Goal: Task Accomplishment & Management: Manage account settings

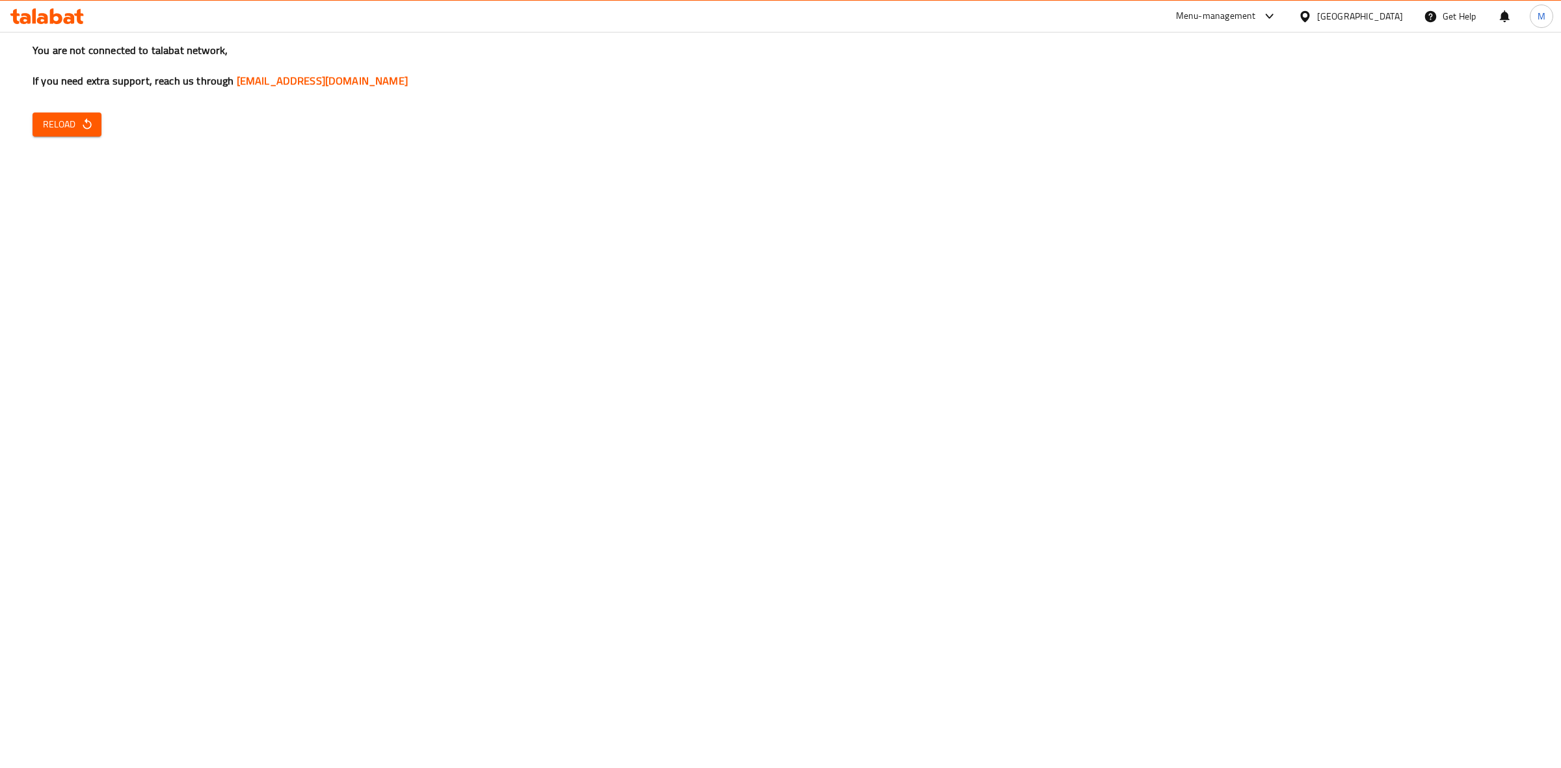
click at [89, 143] on div "You are not connected to talabat network, If you need extra support, reach us t…" at bounding box center [780, 384] width 1561 height 768
click at [88, 122] on icon "button" at bounding box center [87, 123] width 8 height 11
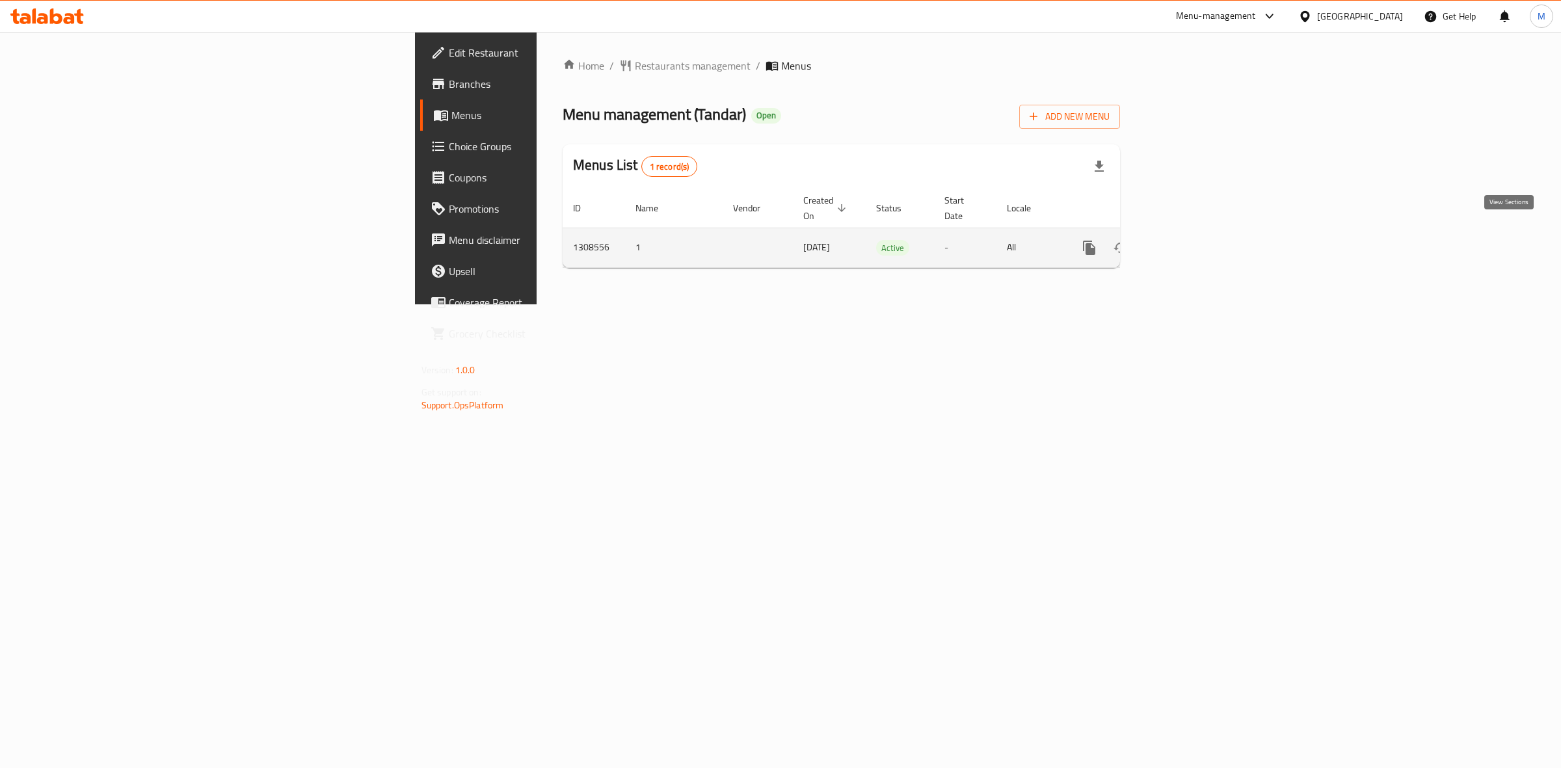
click at [1198, 236] on link "enhanced table" at bounding box center [1182, 247] width 31 height 31
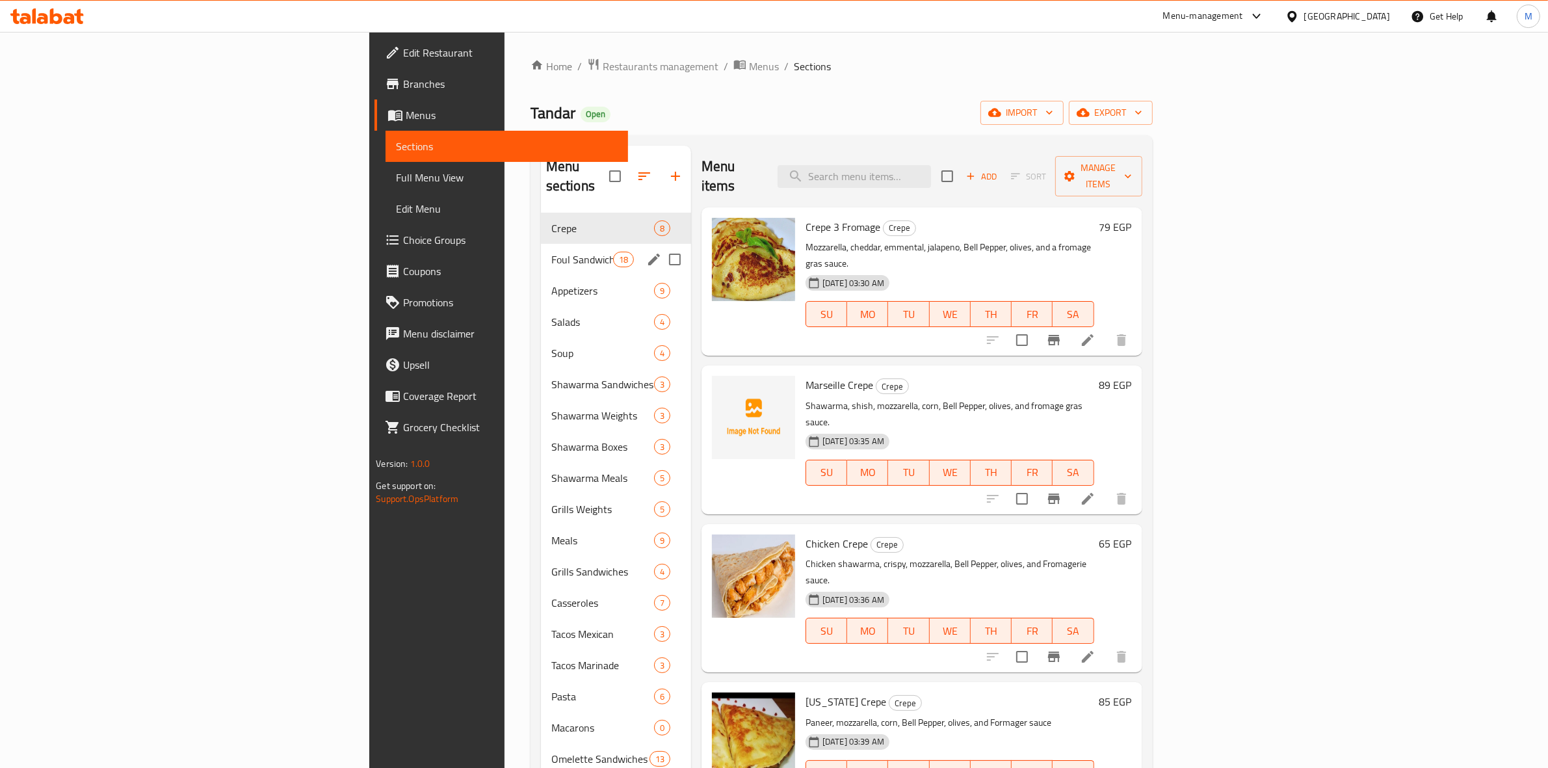
click at [541, 251] on div "Foul Sandwiches Breakfast 18" at bounding box center [616, 259] width 150 height 31
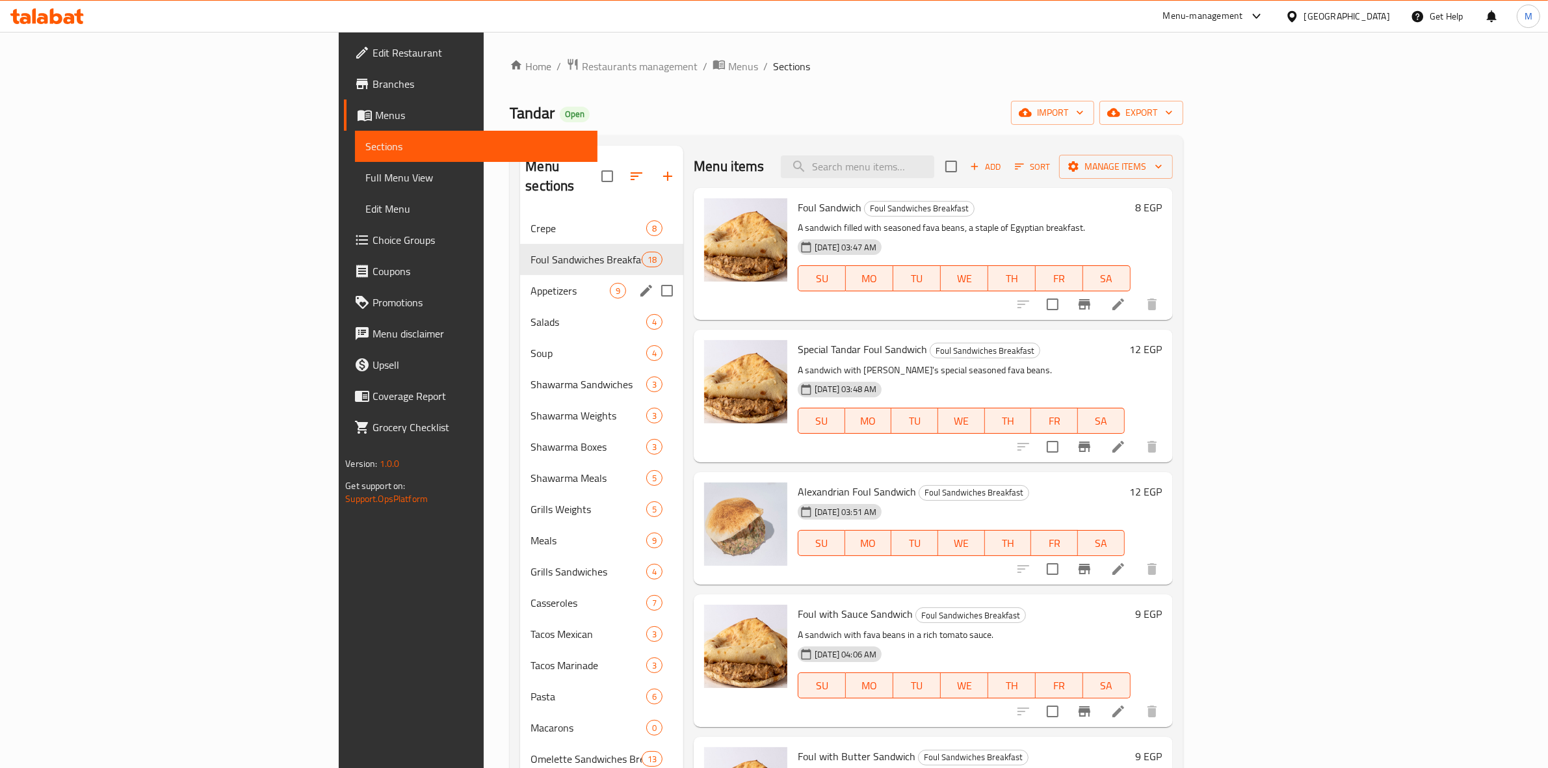
click at [520, 275] on div "Appetizers 9" at bounding box center [601, 290] width 163 height 31
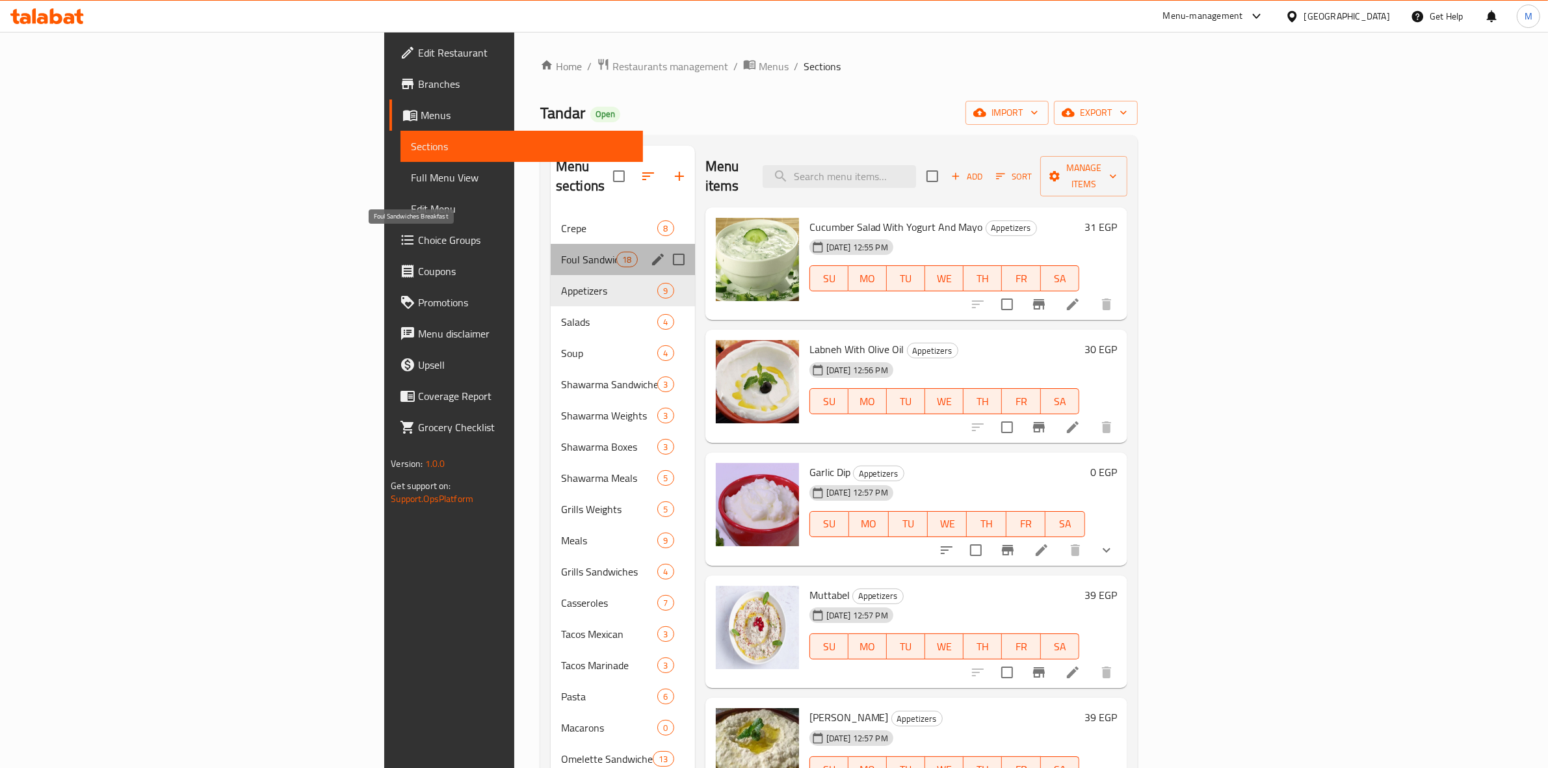
click at [561, 252] on span "Foul Sandwiches Breakfast" at bounding box center [588, 260] width 55 height 16
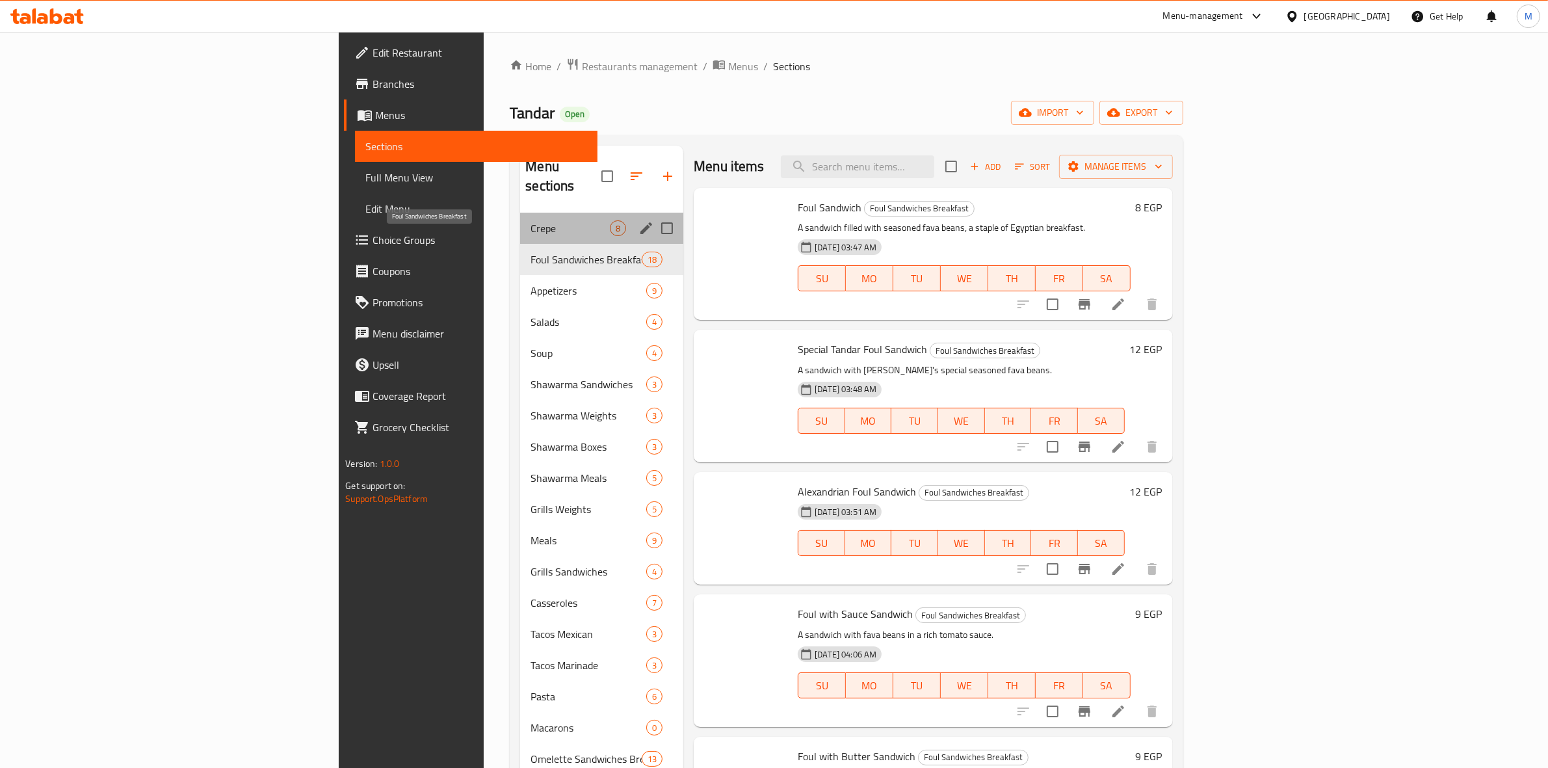
click at [520, 222] on div "Crepe 8" at bounding box center [601, 228] width 163 height 31
click at [531, 220] on span "Crepe" at bounding box center [570, 228] width 79 height 16
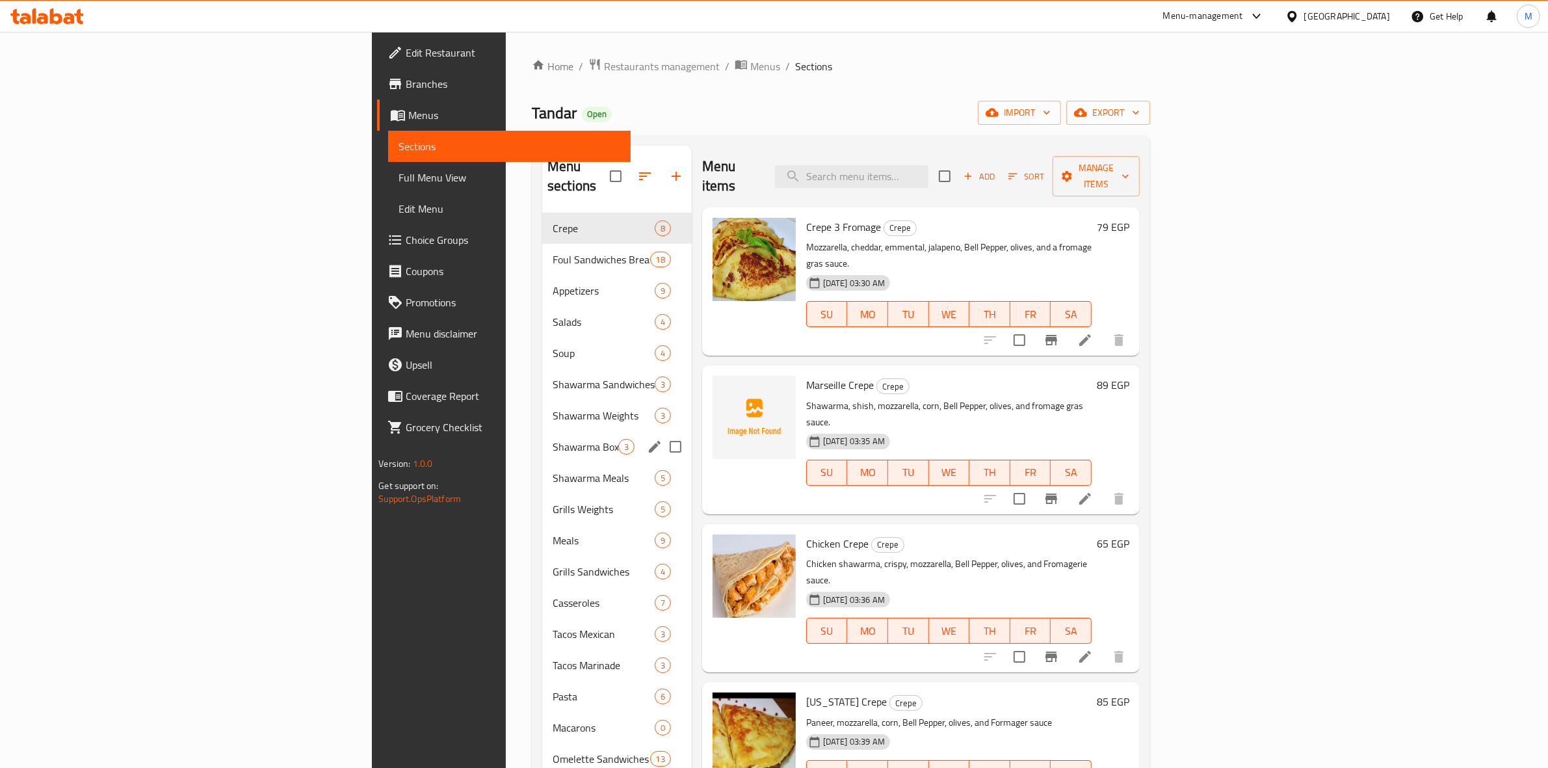
scroll to position [183, 0]
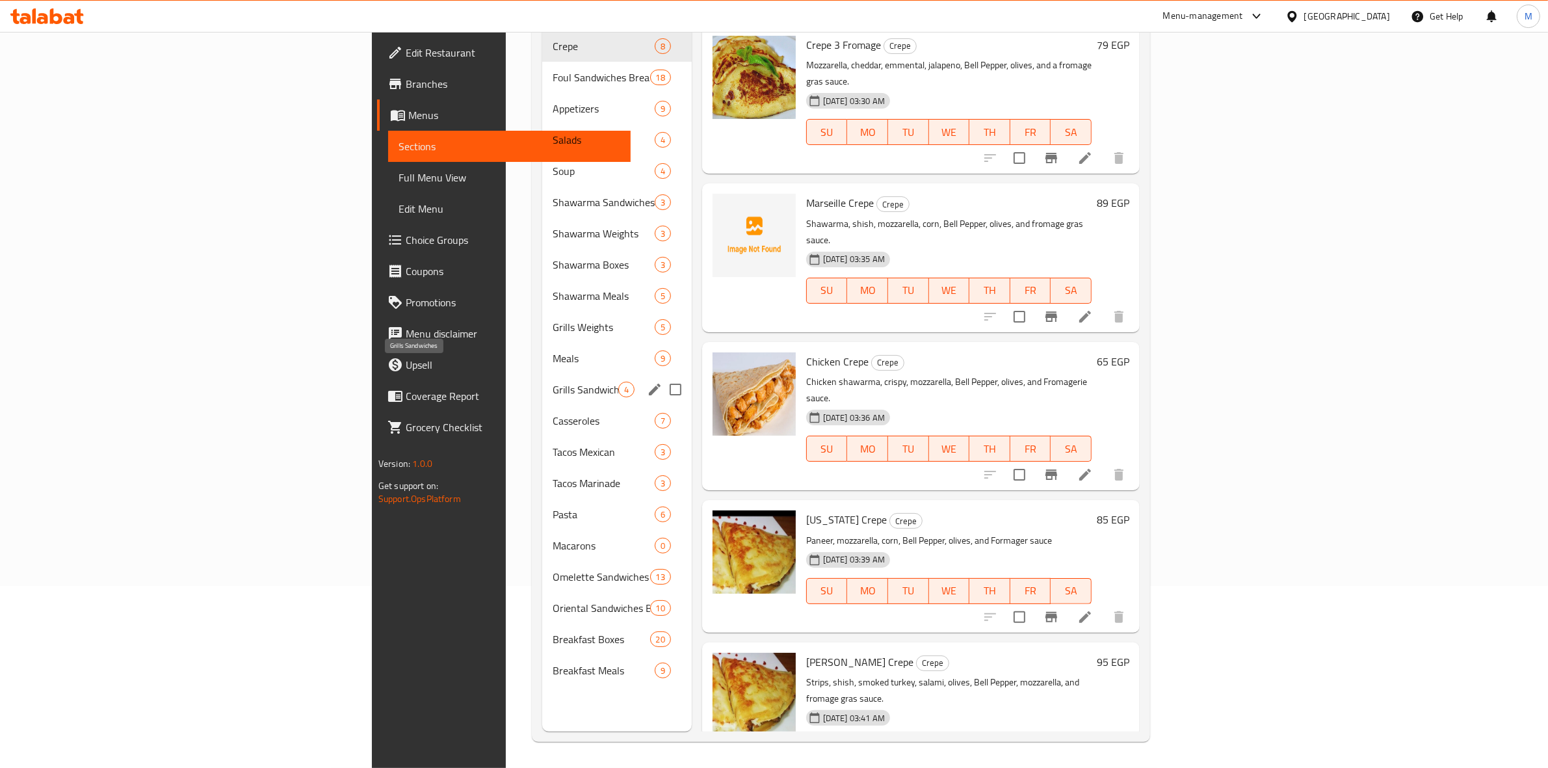
click at [553, 382] on span "Grills Sandwiches" at bounding box center [586, 390] width 66 height 16
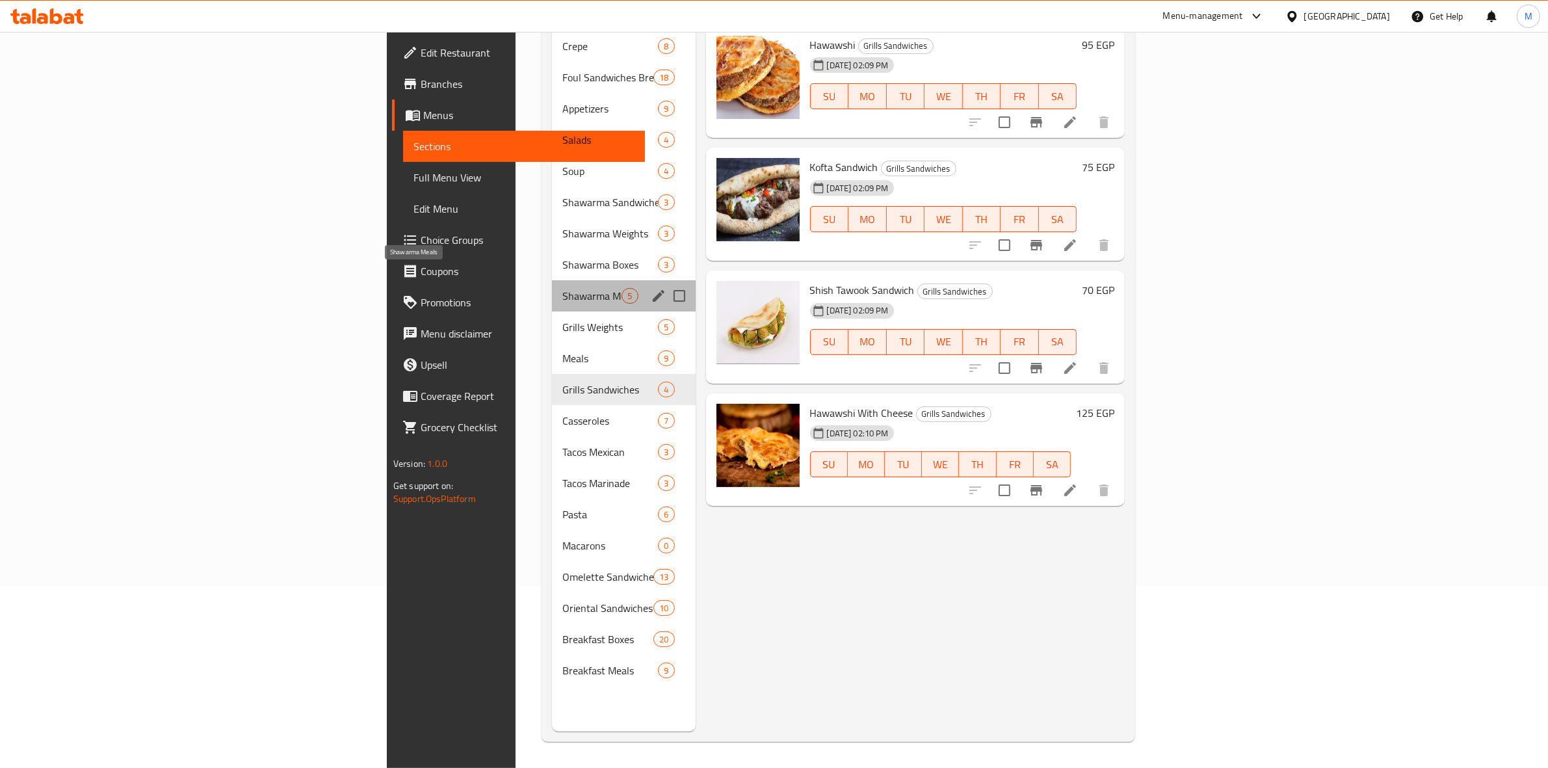
click at [562, 288] on span "Shawarma Meals" at bounding box center [591, 296] width 59 height 16
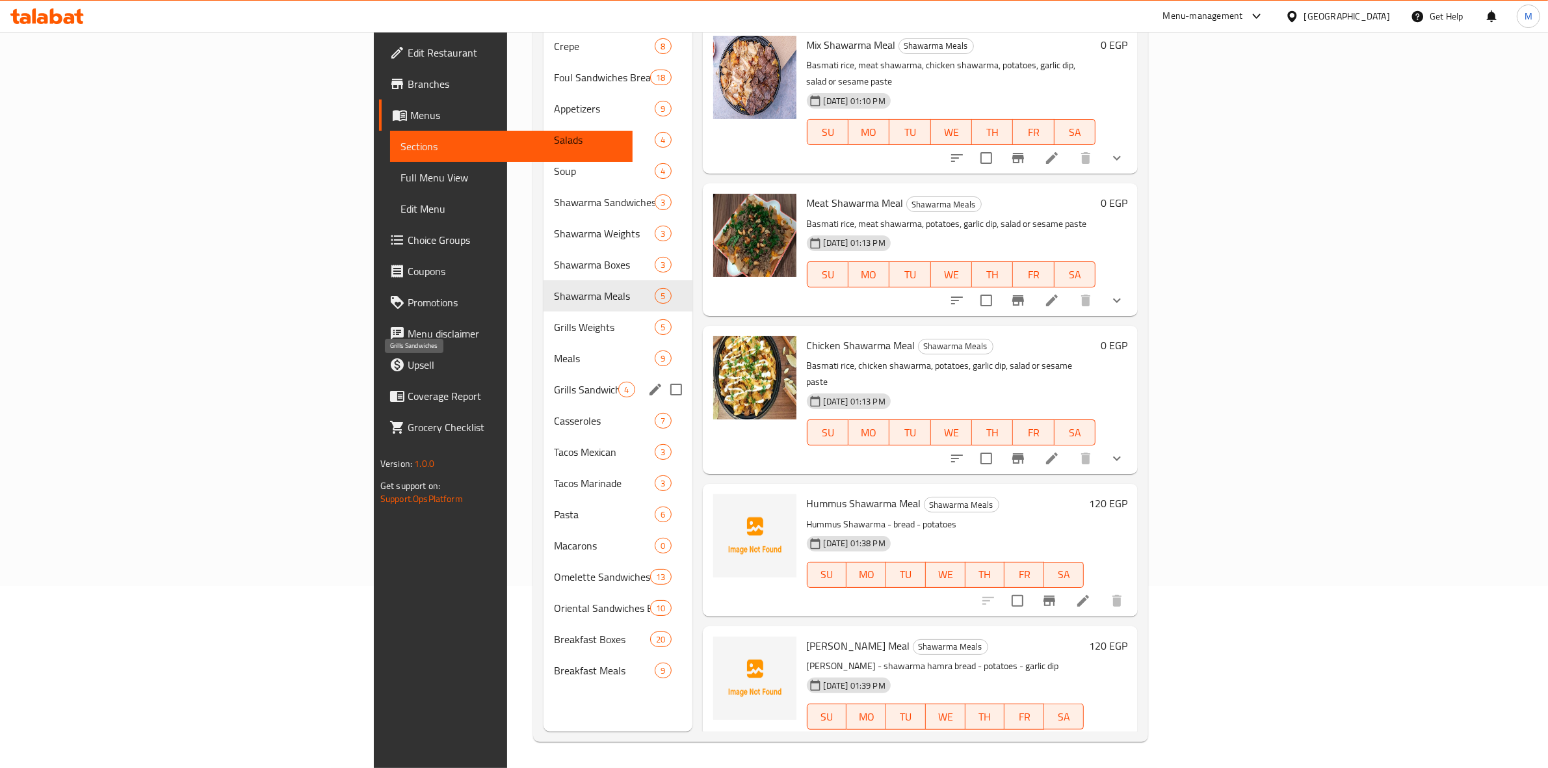
click at [554, 382] on span "Grills Sandwiches" at bounding box center [586, 390] width 64 height 16
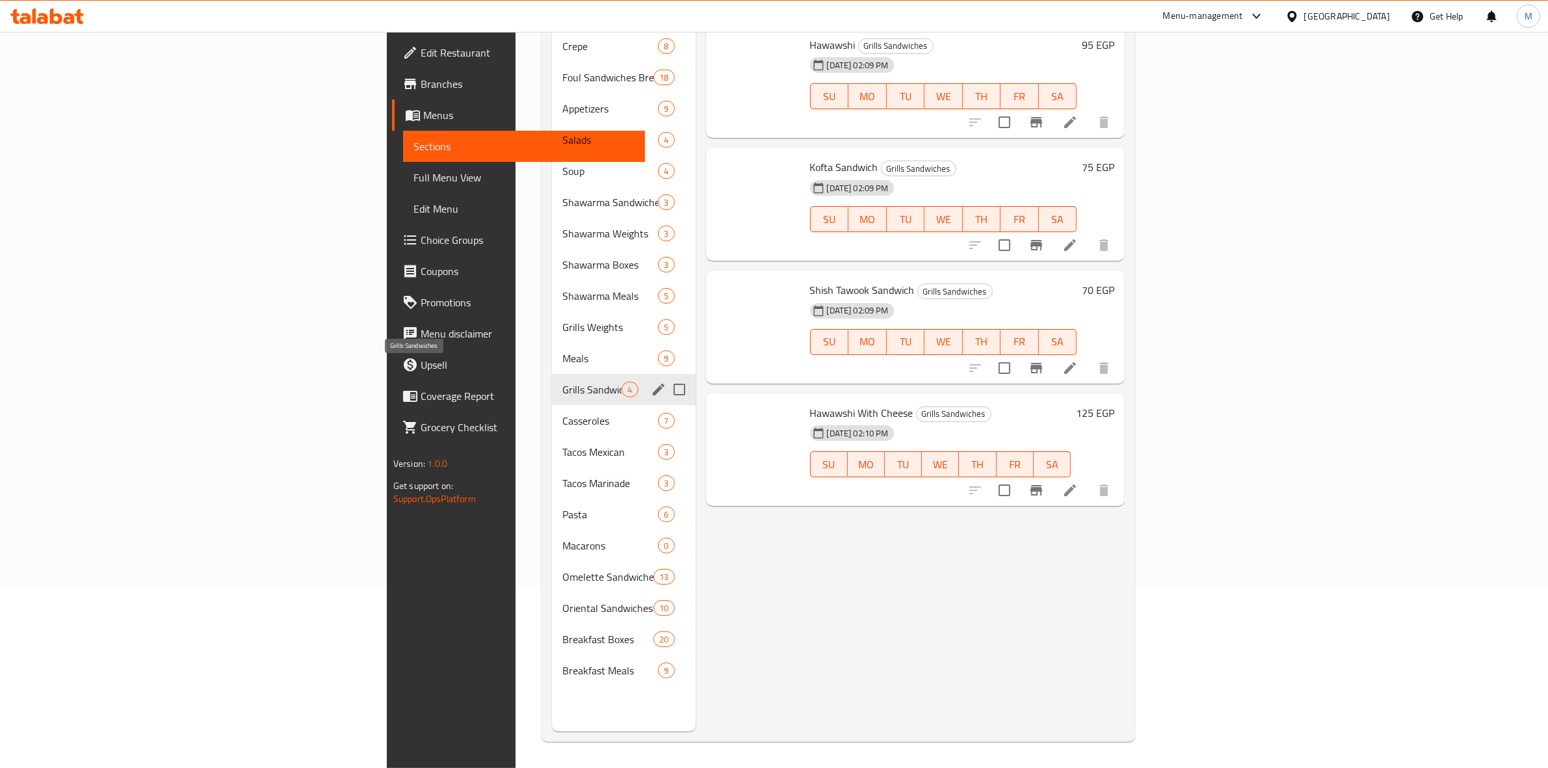
click at [552, 411] on div "Casseroles 7" at bounding box center [623, 420] width 143 height 31
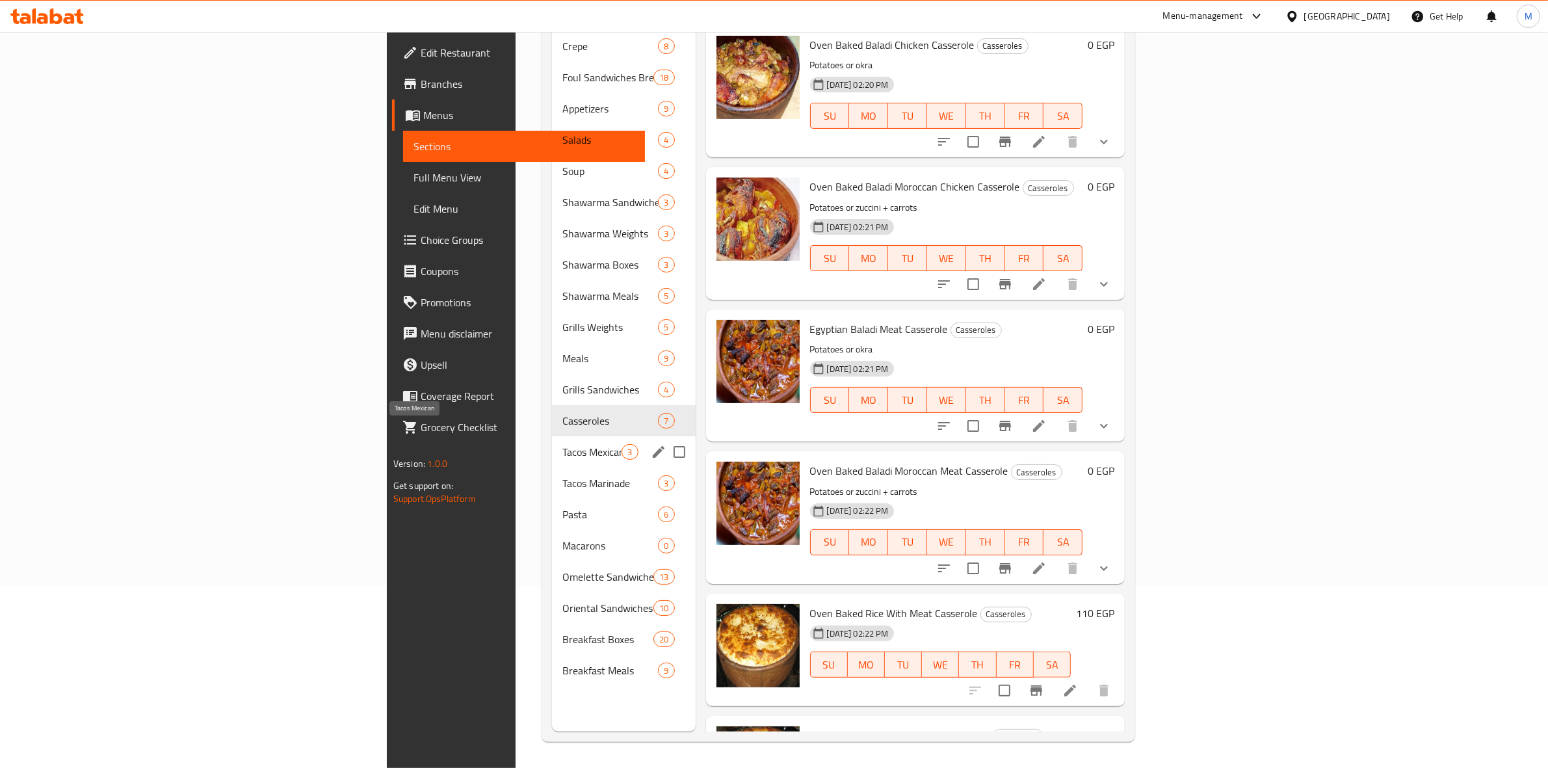
click at [562, 444] on span "Tacos Mexican" at bounding box center [591, 452] width 59 height 16
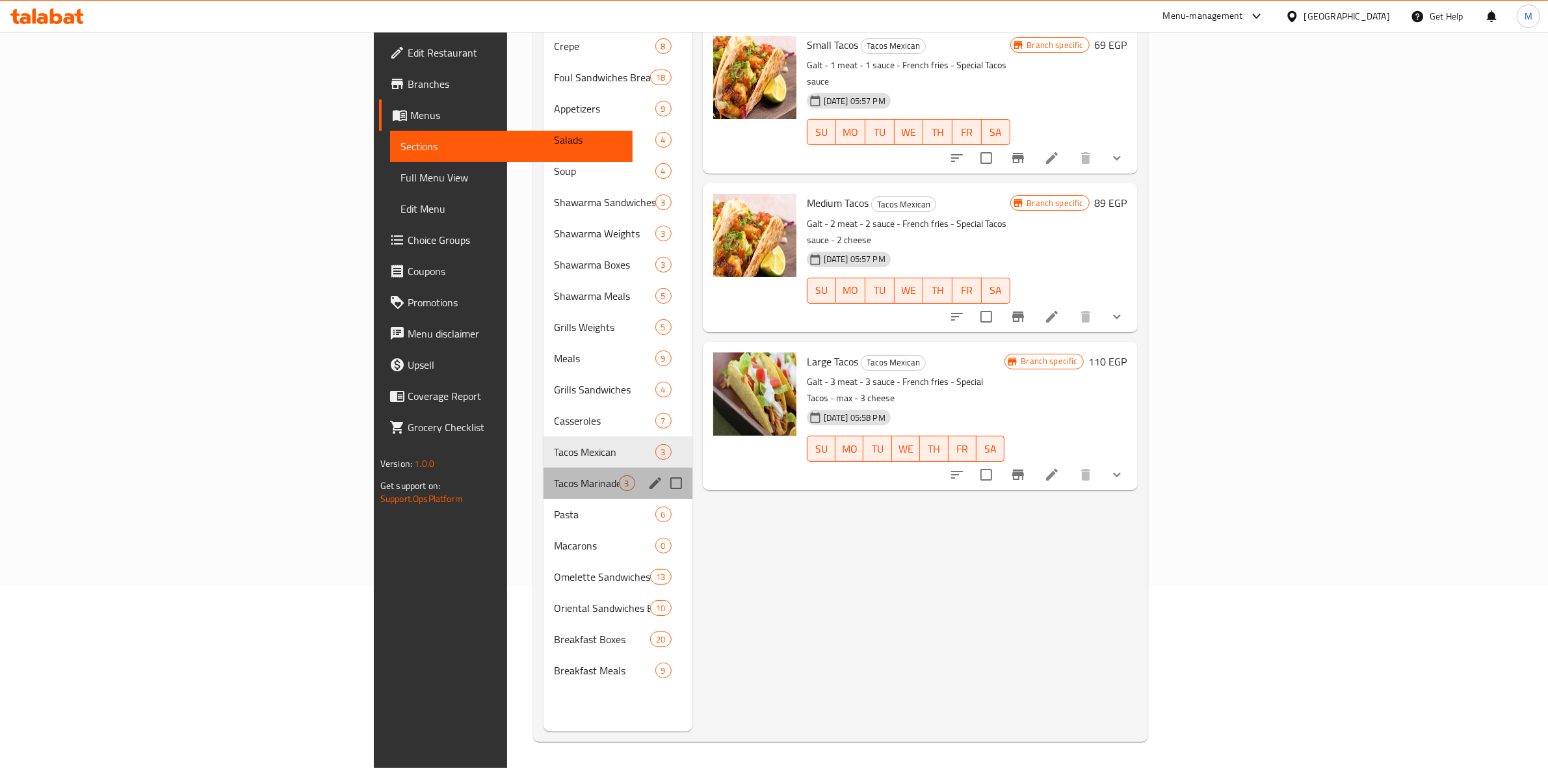
click at [544, 468] on div "Tacos Marinade 3" at bounding box center [618, 483] width 148 height 31
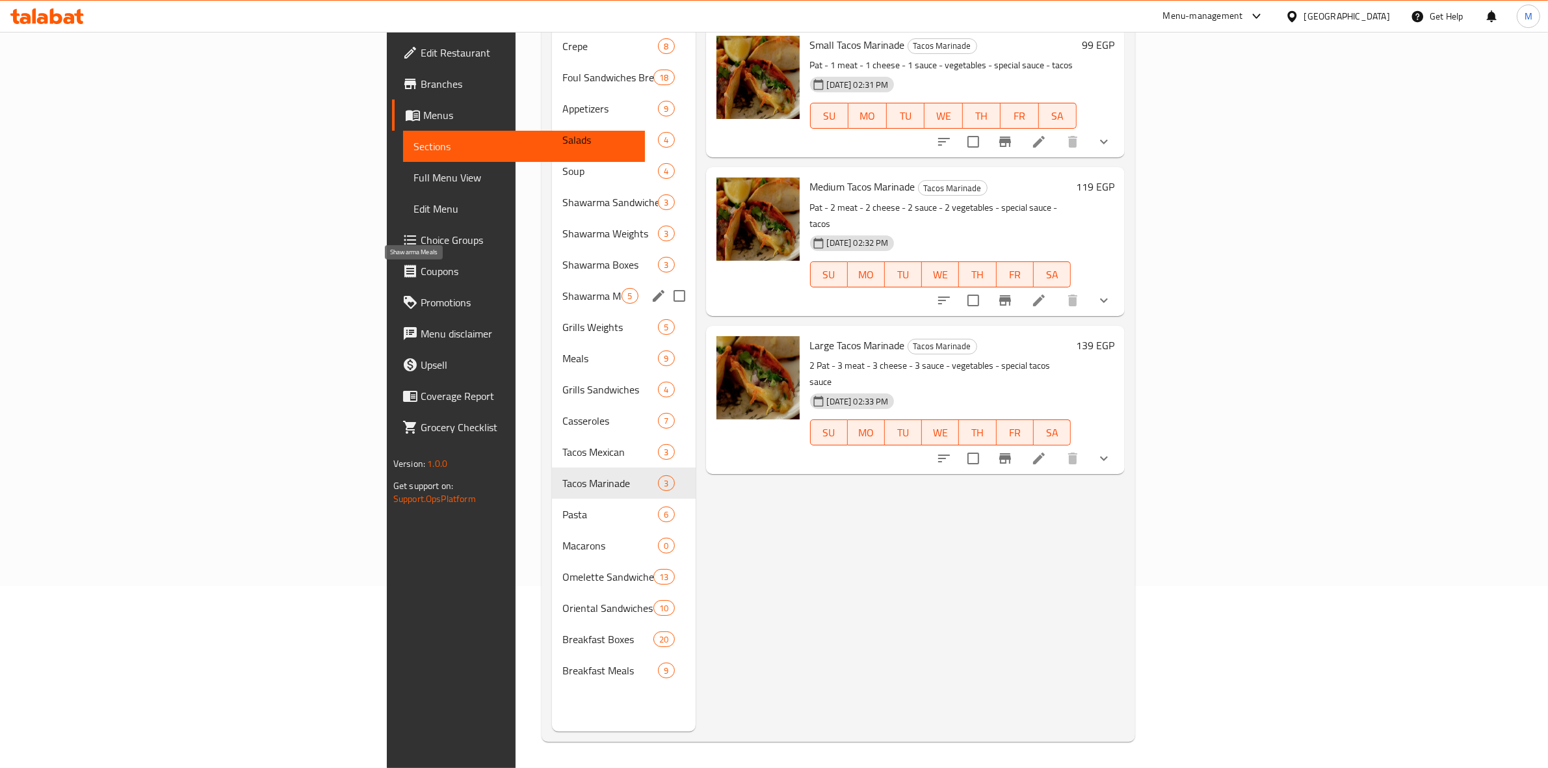
click at [562, 288] on span "Shawarma Meals" at bounding box center [591, 296] width 59 height 16
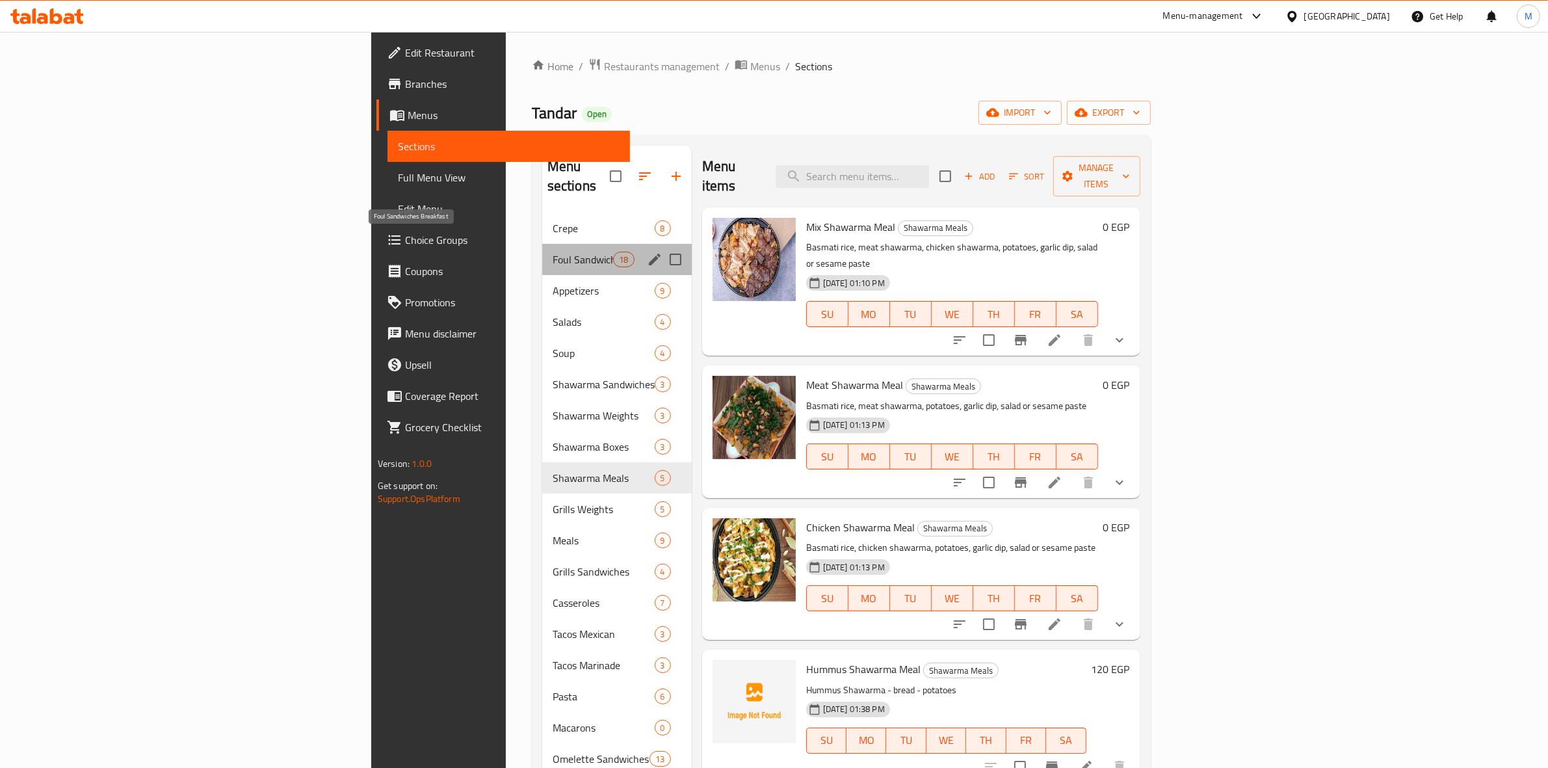
click at [553, 252] on span "Foul Sandwiches Breakfast" at bounding box center [583, 260] width 61 height 16
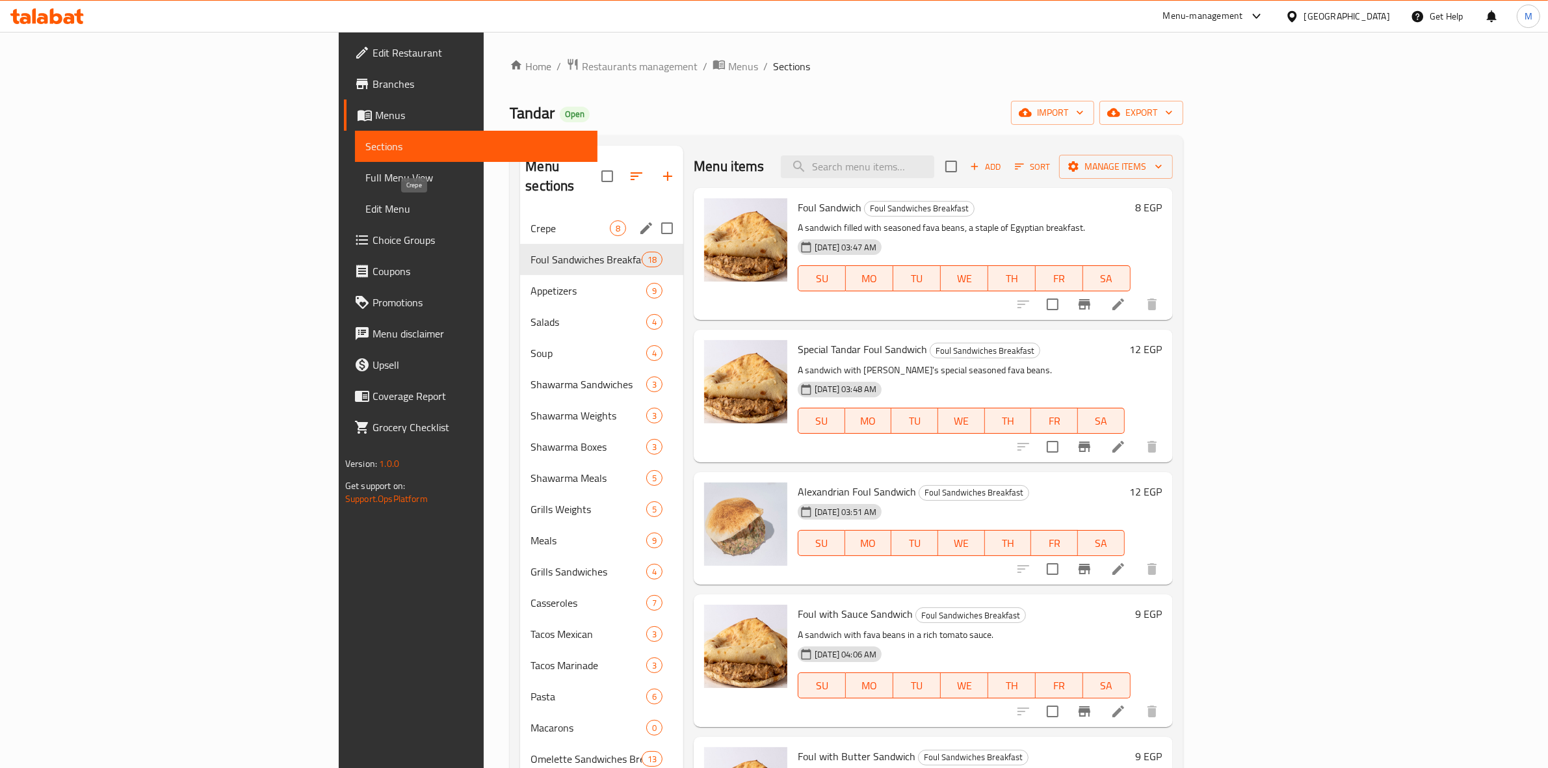
click at [531, 220] on span "Crepe" at bounding box center [570, 228] width 79 height 16
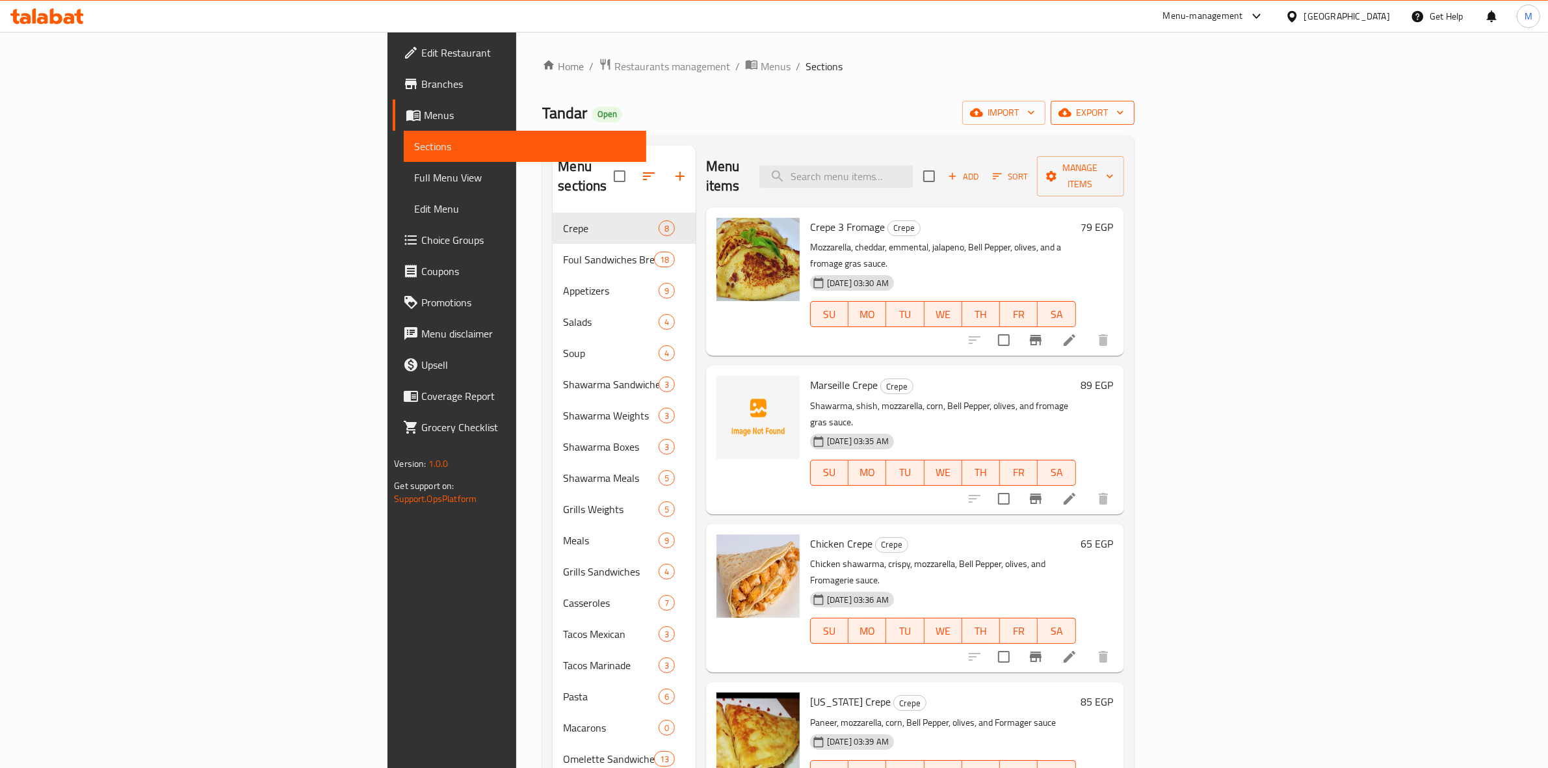
click at [1124, 114] on span "export" at bounding box center [1092, 113] width 63 height 16
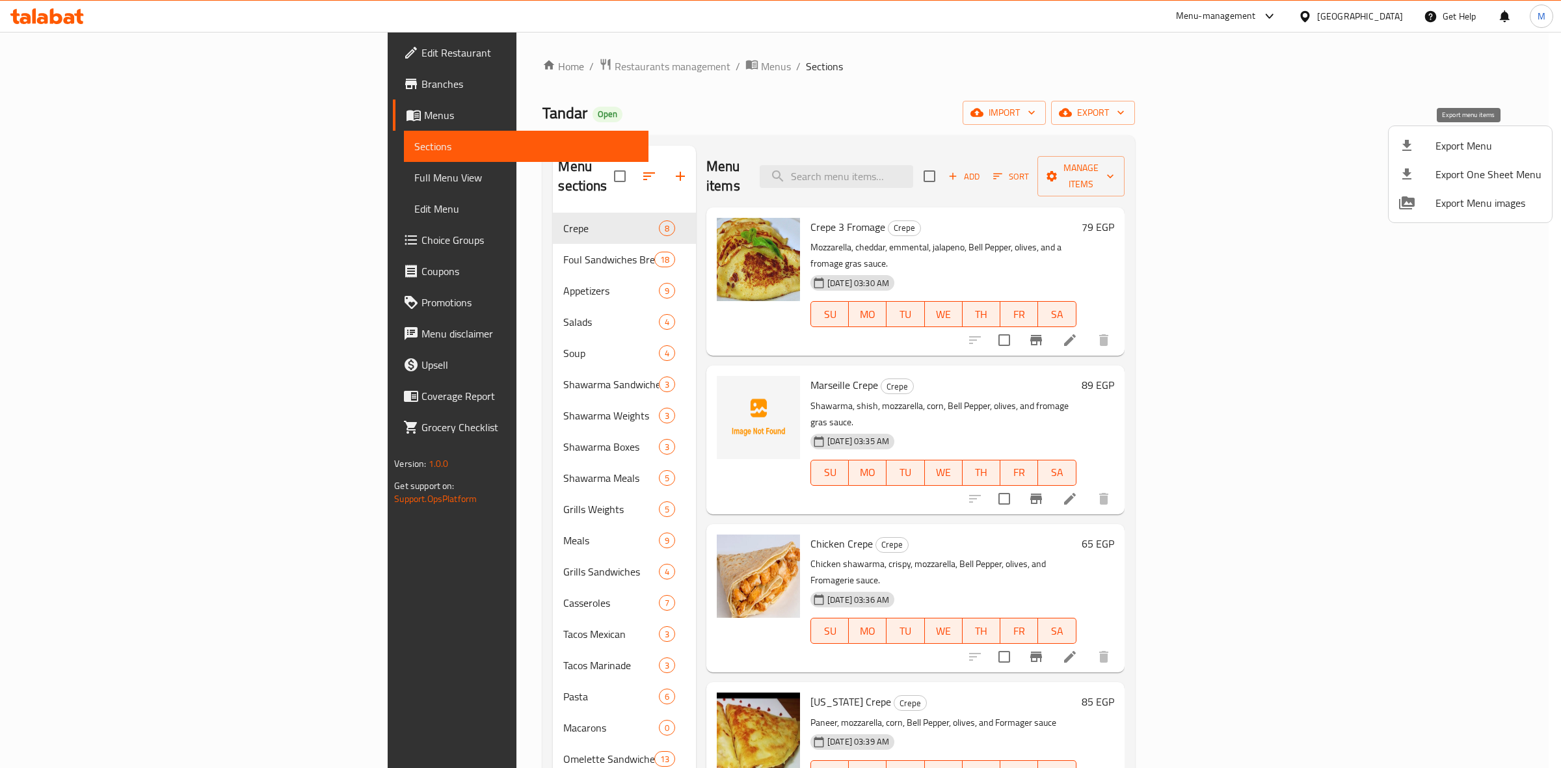
click at [1470, 155] on li "Export Menu" at bounding box center [1469, 145] width 163 height 29
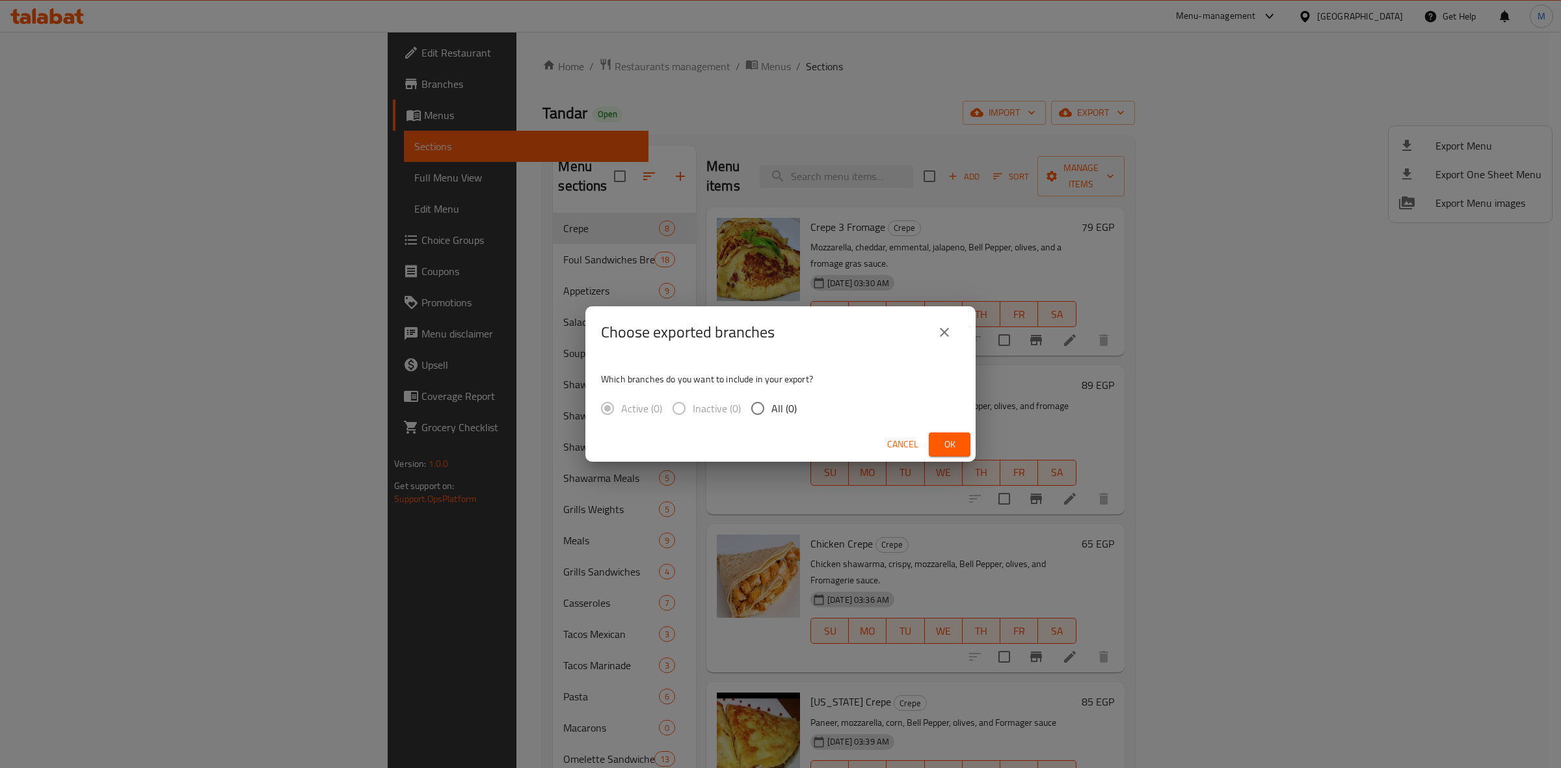
click at [788, 412] on span "All (0)" at bounding box center [783, 409] width 25 height 16
click at [771, 412] on input "All (0)" at bounding box center [757, 408] width 27 height 27
radio input "true"
click at [942, 336] on icon "close" at bounding box center [944, 332] width 16 height 16
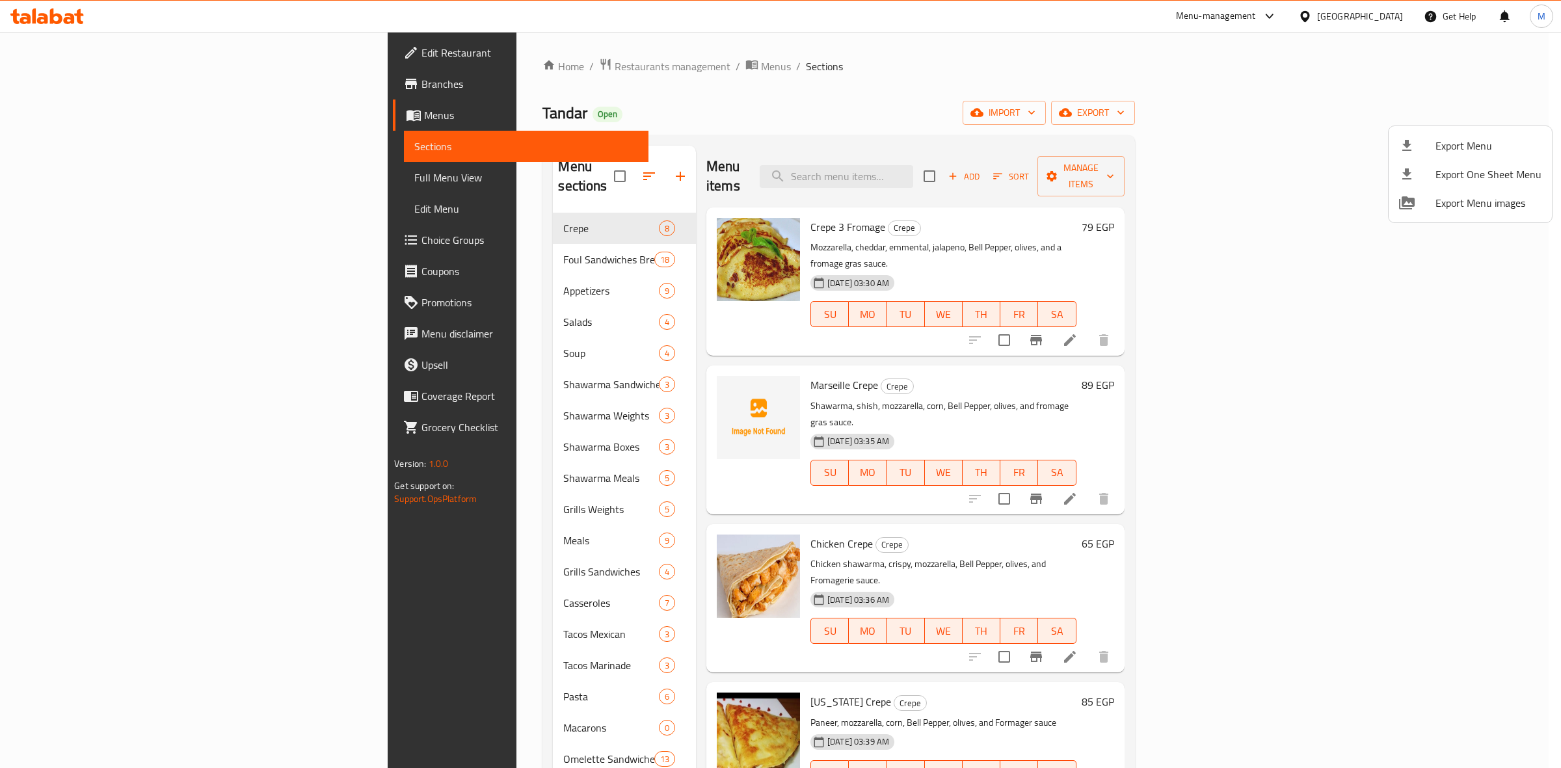
click at [1481, 111] on div at bounding box center [780, 384] width 1561 height 768
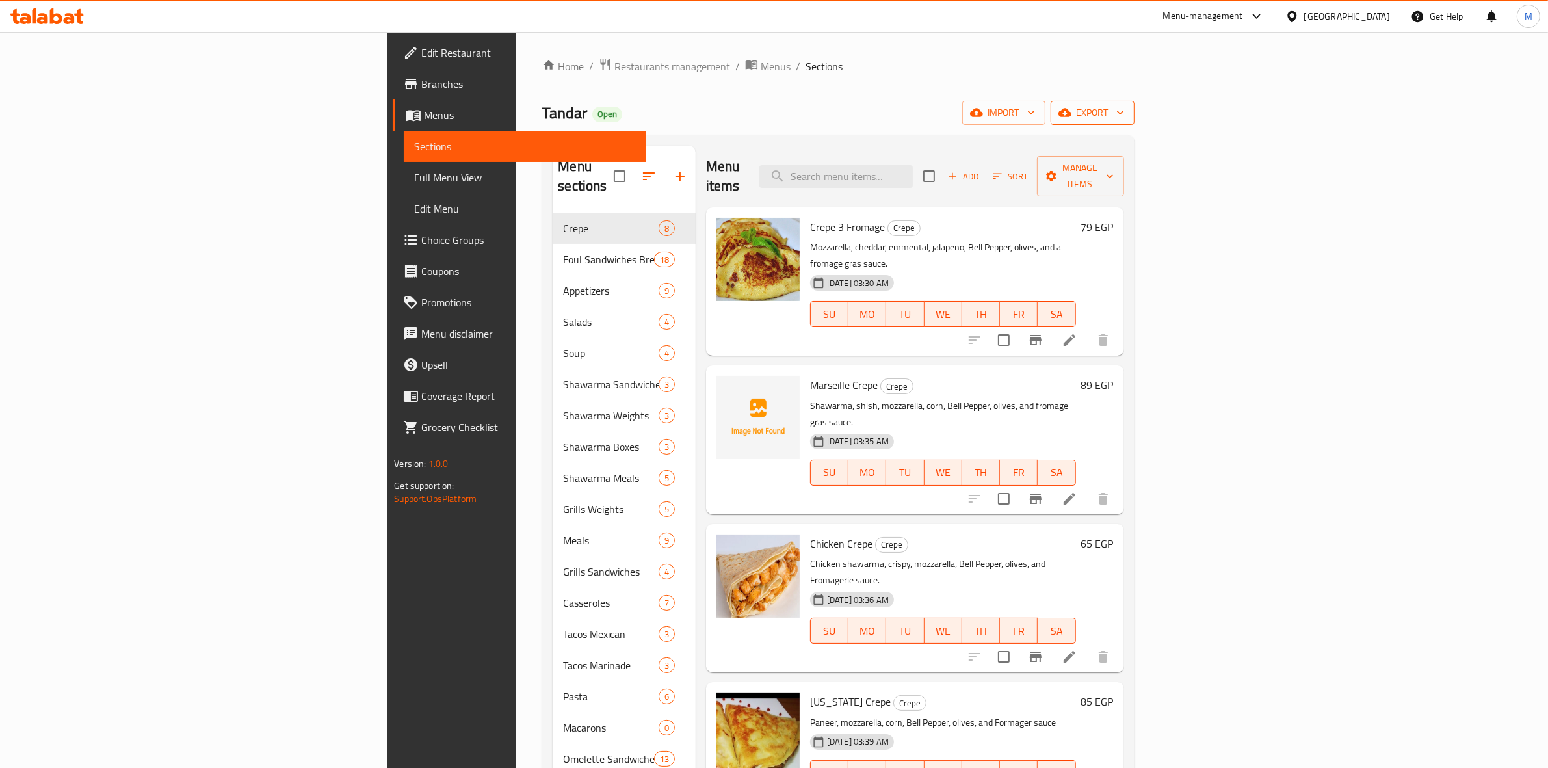
click at [1124, 111] on span "export" at bounding box center [1092, 113] width 63 height 16
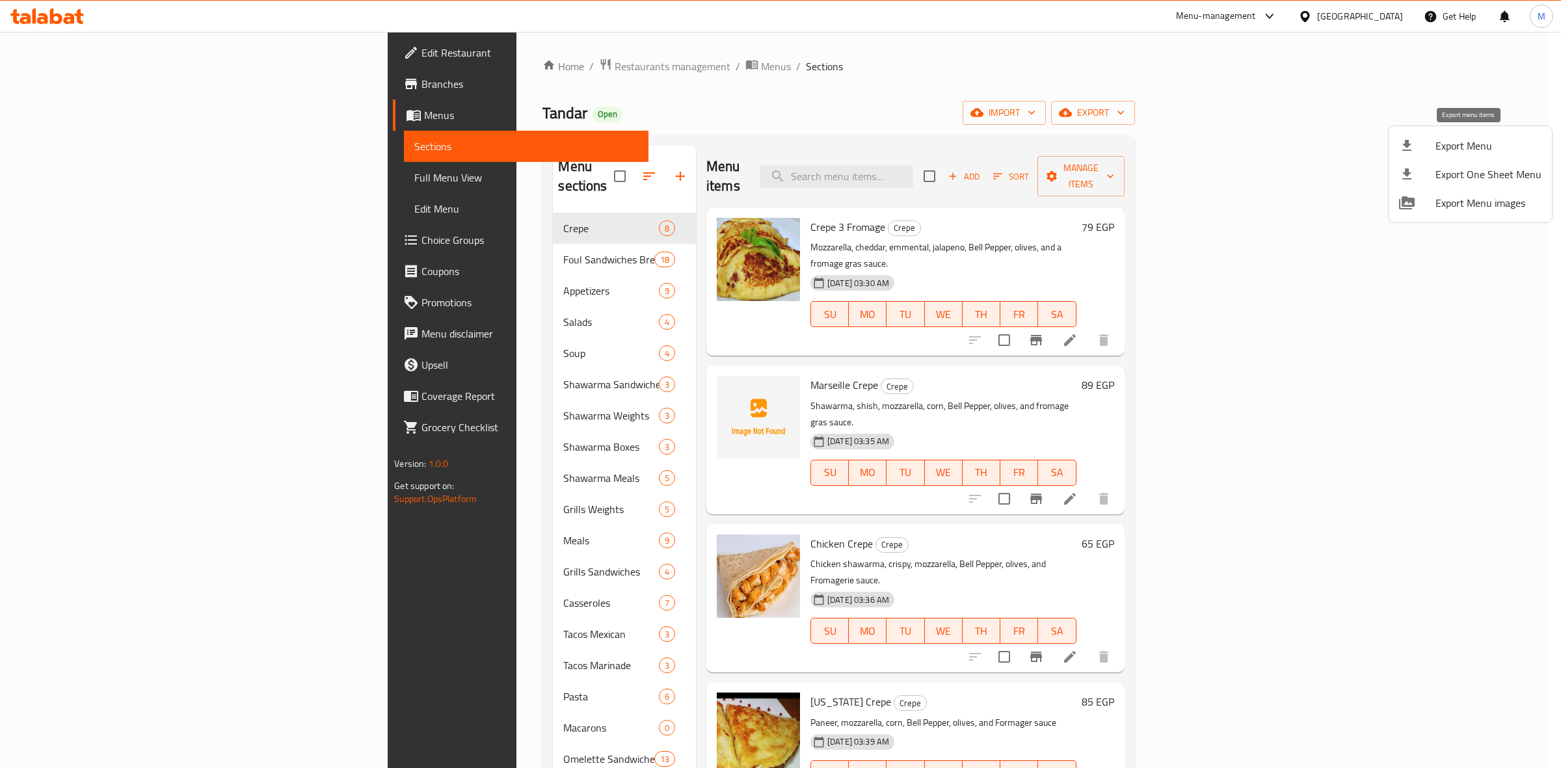
click at [1455, 150] on span "Export Menu" at bounding box center [1488, 146] width 106 height 16
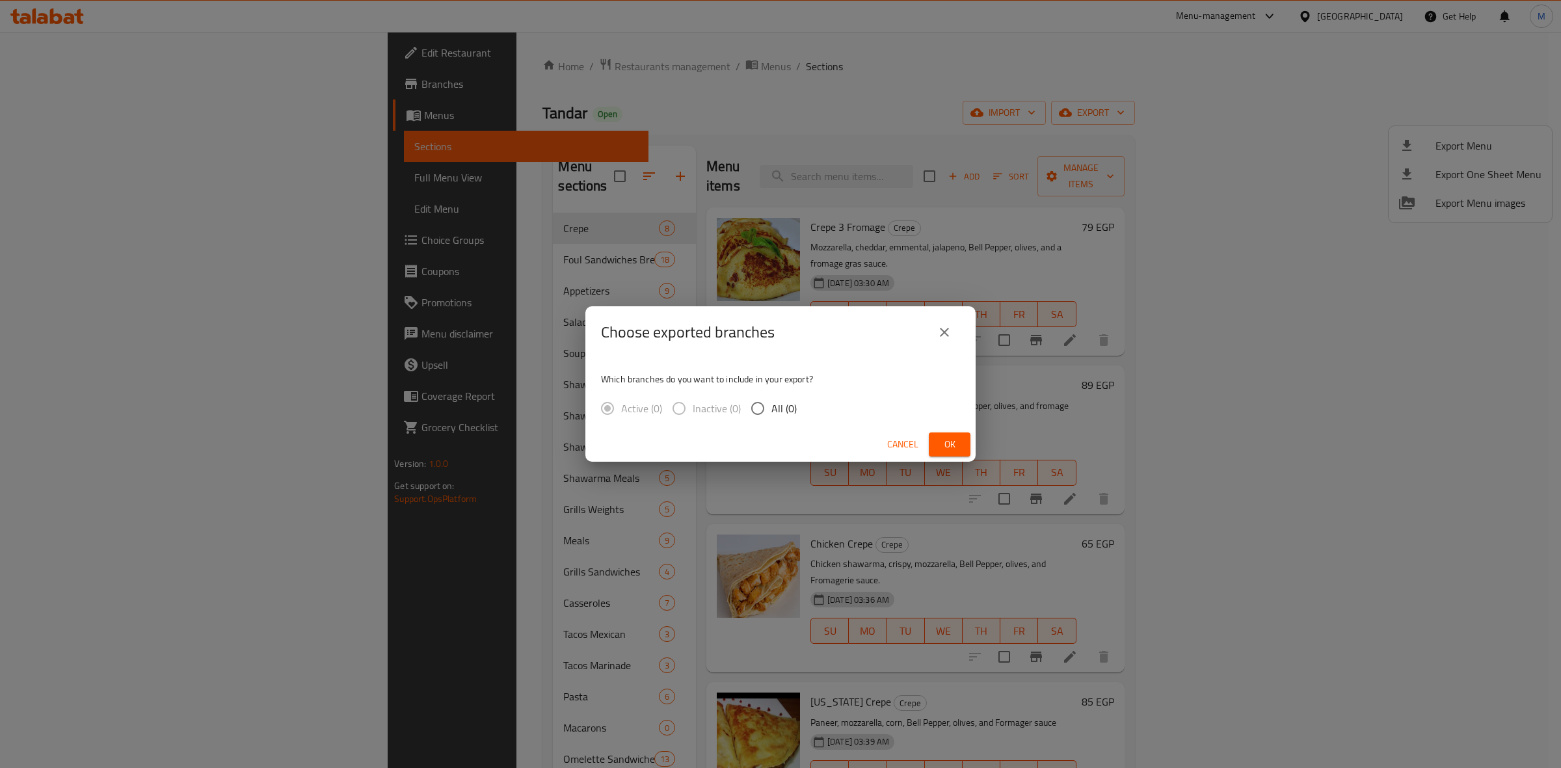
click at [763, 413] on input "All (0)" at bounding box center [757, 408] width 27 height 27
radio input "true"
click at [947, 453] on button "Ok" at bounding box center [950, 444] width 42 height 24
click at [957, 453] on button "Ok" at bounding box center [950, 444] width 42 height 24
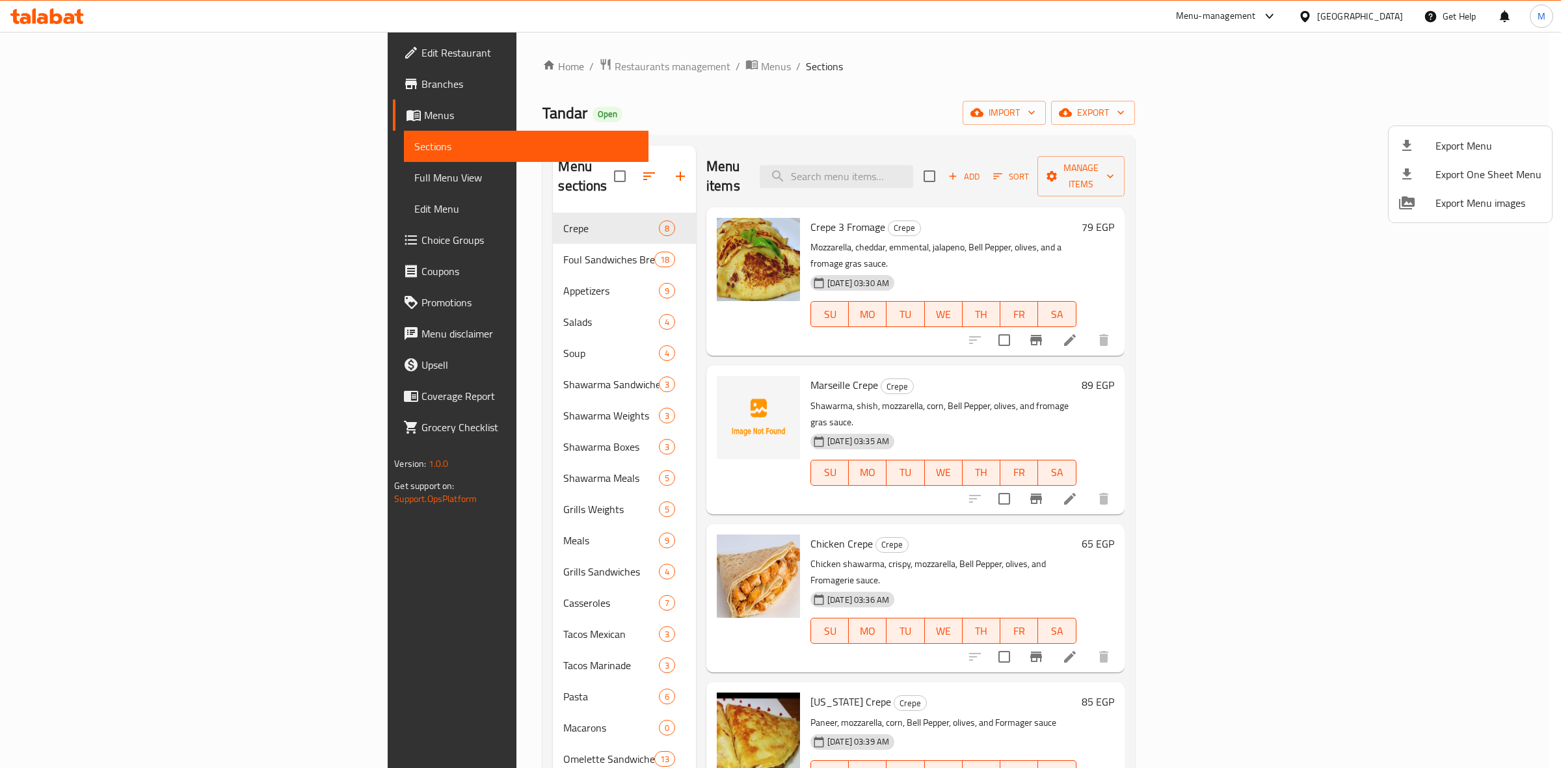
click at [405, 239] on div at bounding box center [780, 384] width 1561 height 768
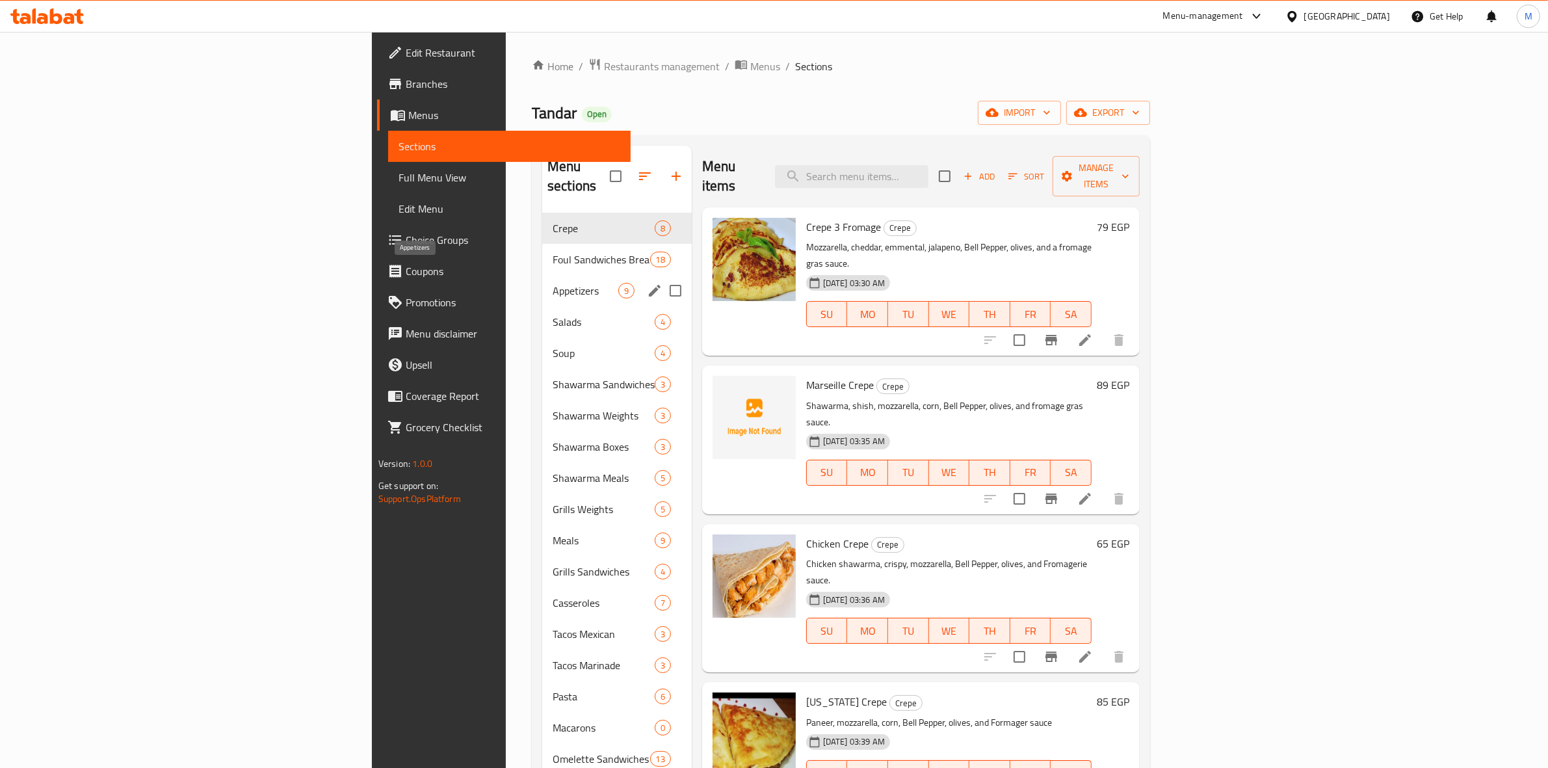
click at [553, 283] on span "Appetizers" at bounding box center [586, 291] width 66 height 16
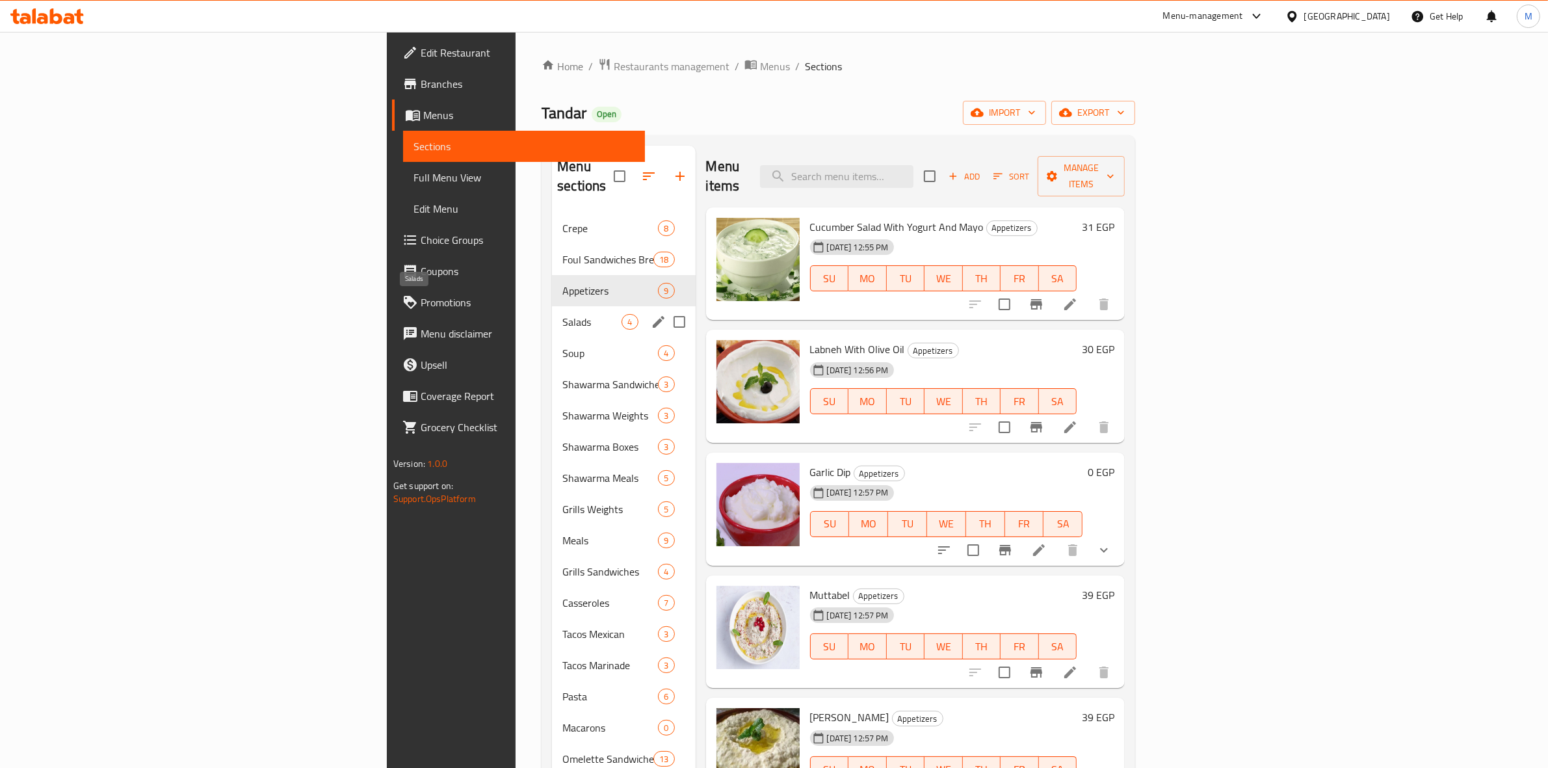
click at [562, 314] on span "Salads" at bounding box center [591, 322] width 59 height 16
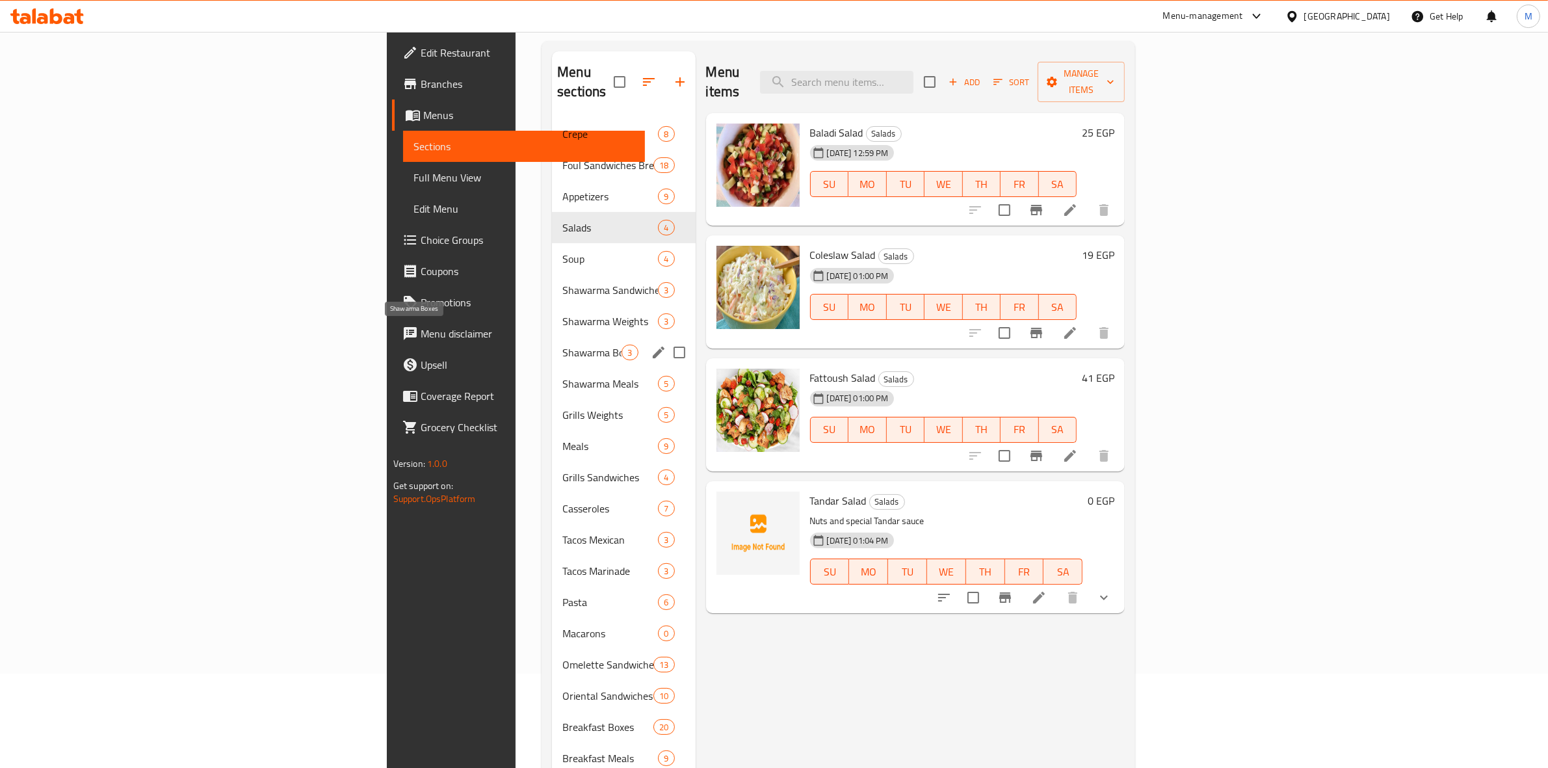
scroll to position [163, 0]
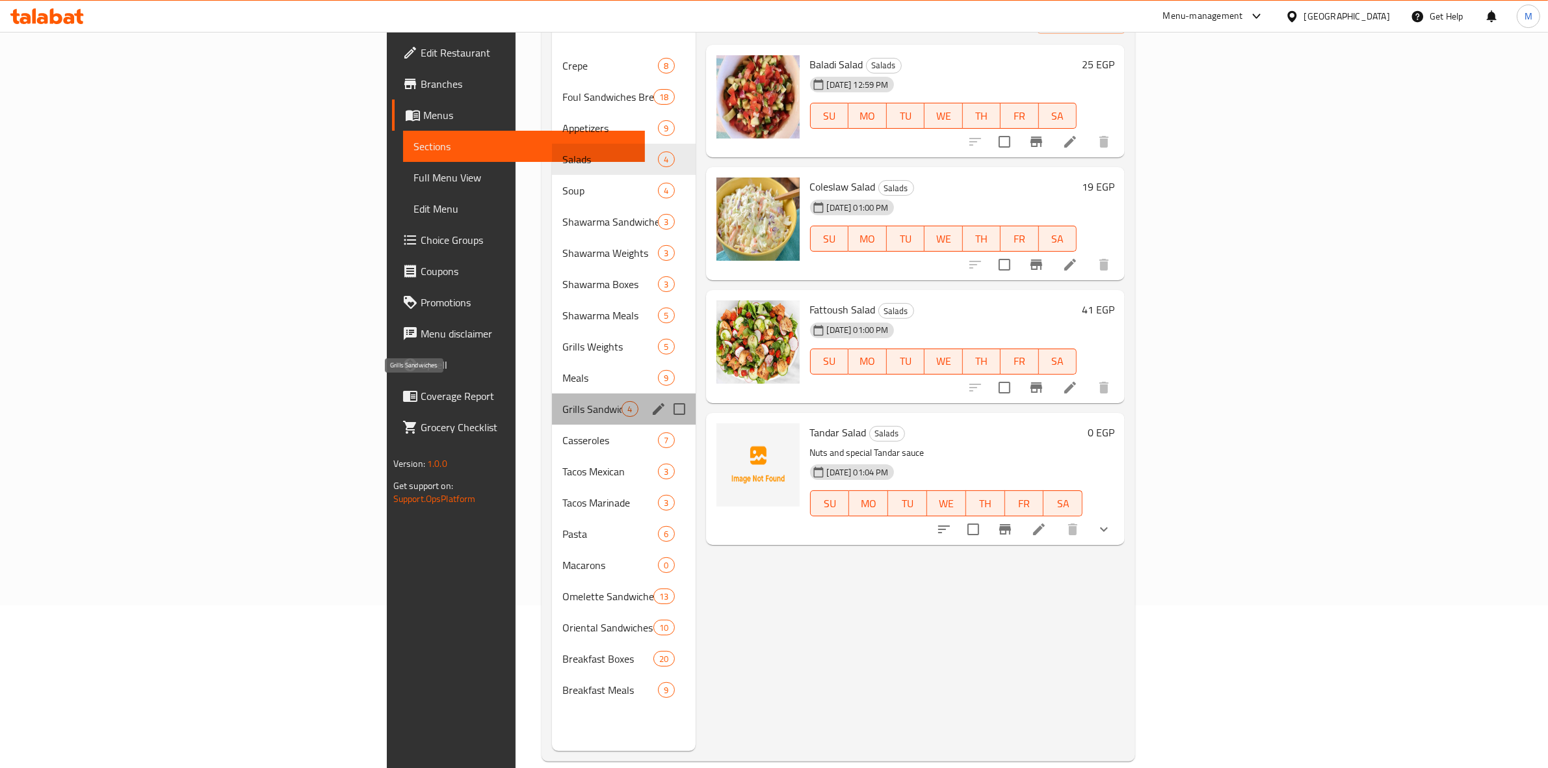
drag, startPoint x: 335, startPoint y: 384, endPoint x: 339, endPoint y: 371, distance: 13.6
click at [562, 401] on span "Grills Sandwiches" at bounding box center [591, 409] width 59 height 16
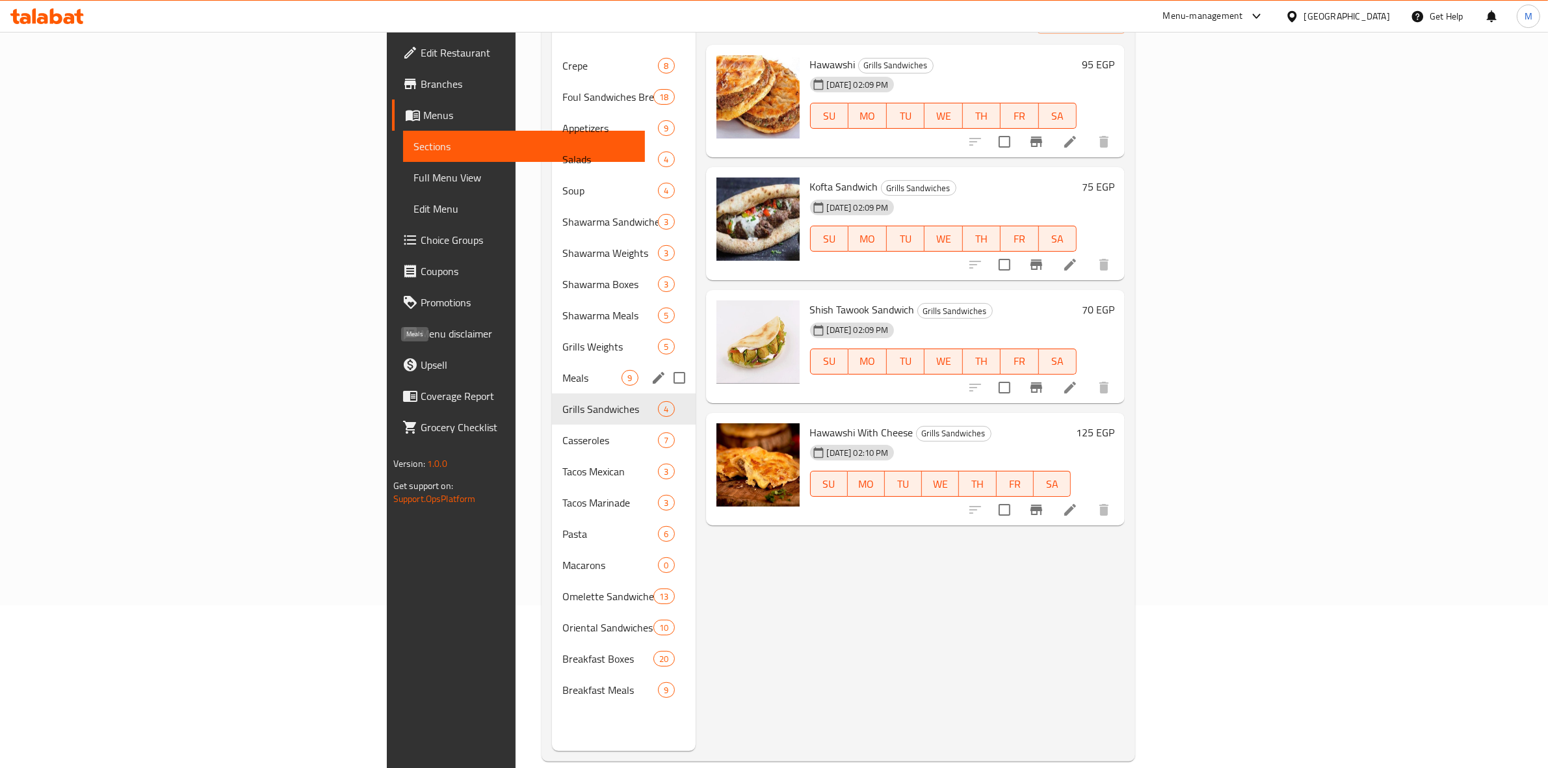
click at [562, 370] on span "Meals" at bounding box center [591, 378] width 59 height 16
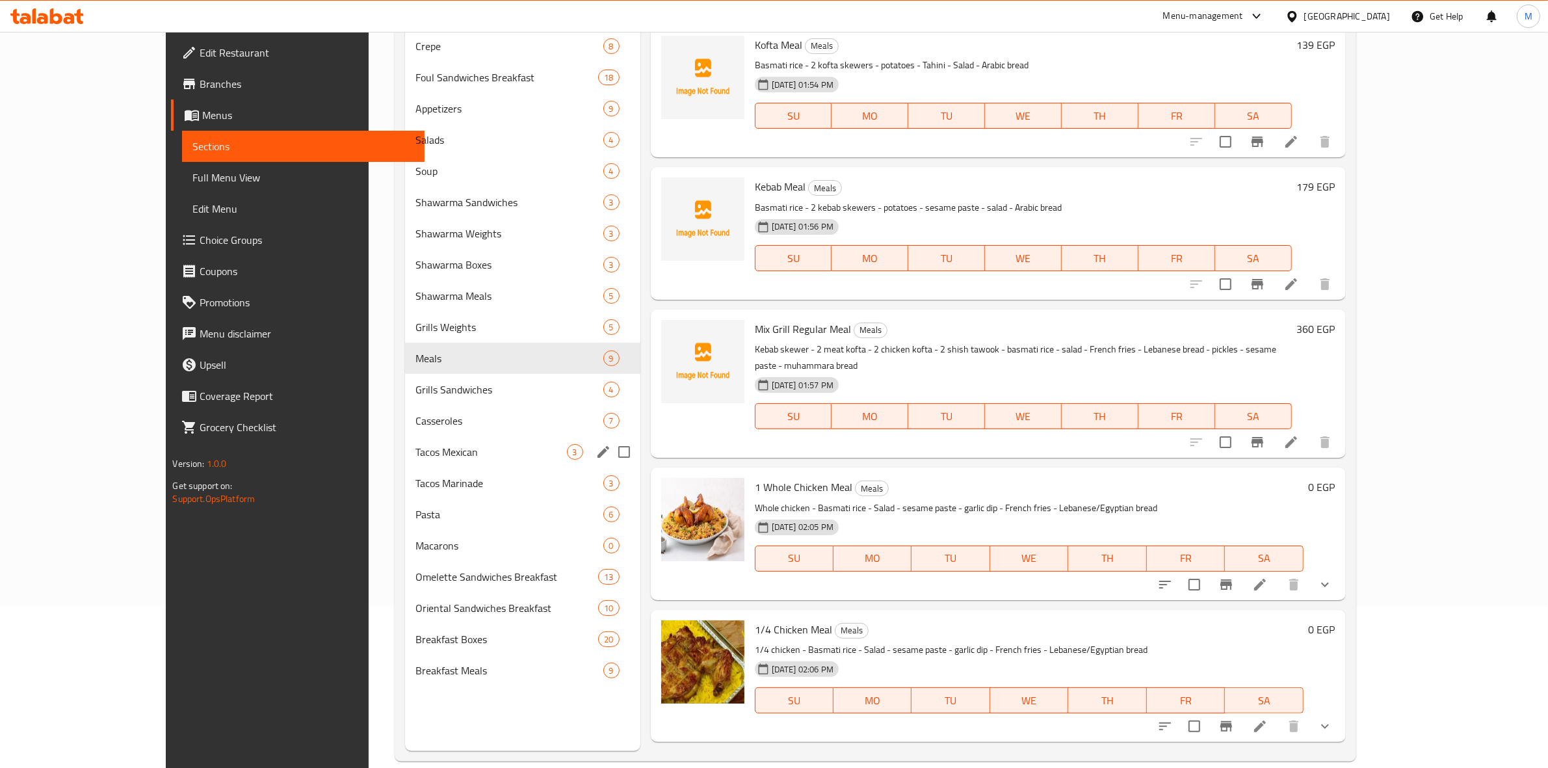
click at [405, 443] on div "Tacos Mexican 3" at bounding box center [522, 451] width 235 height 31
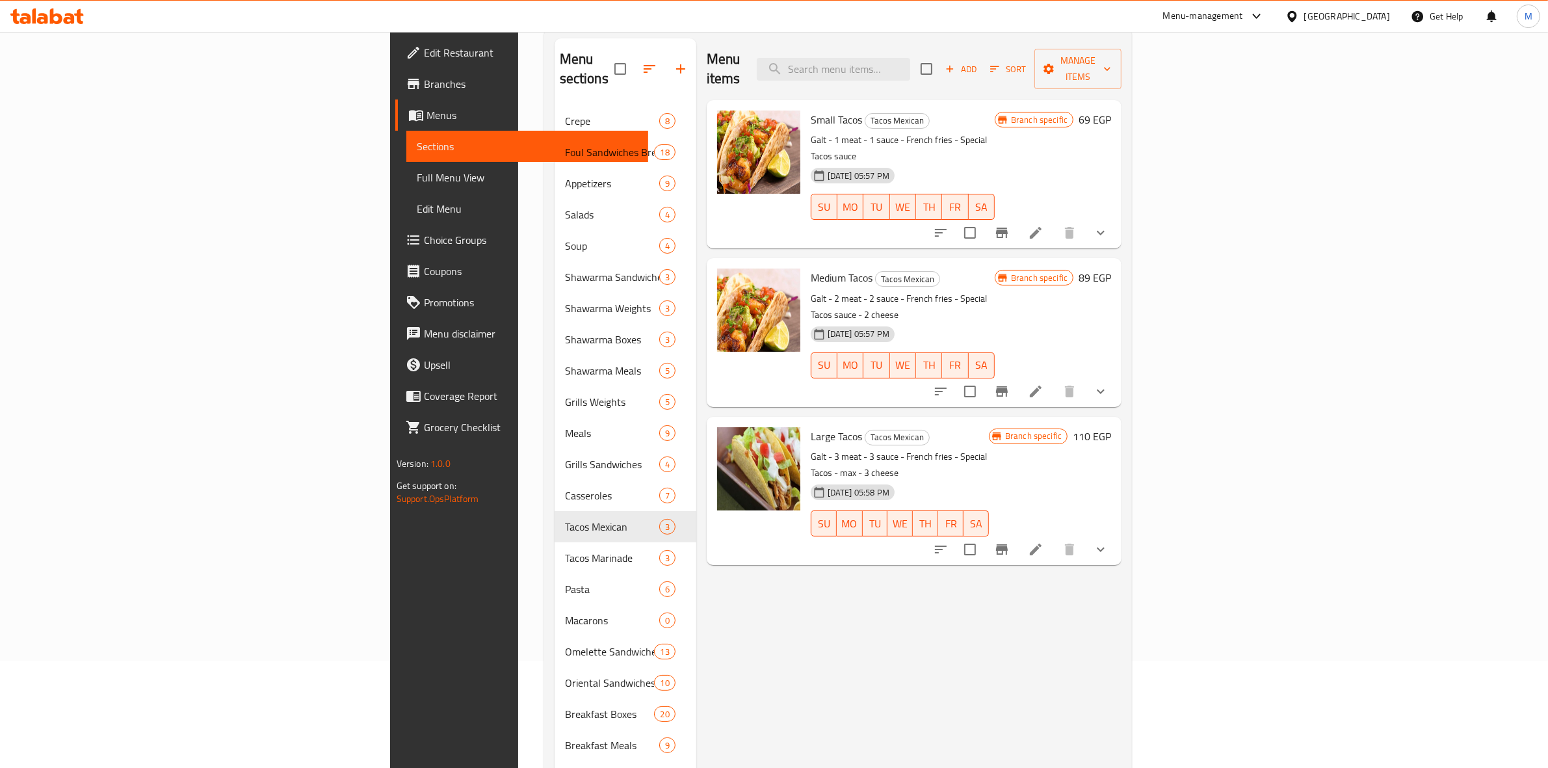
scroll to position [81, 0]
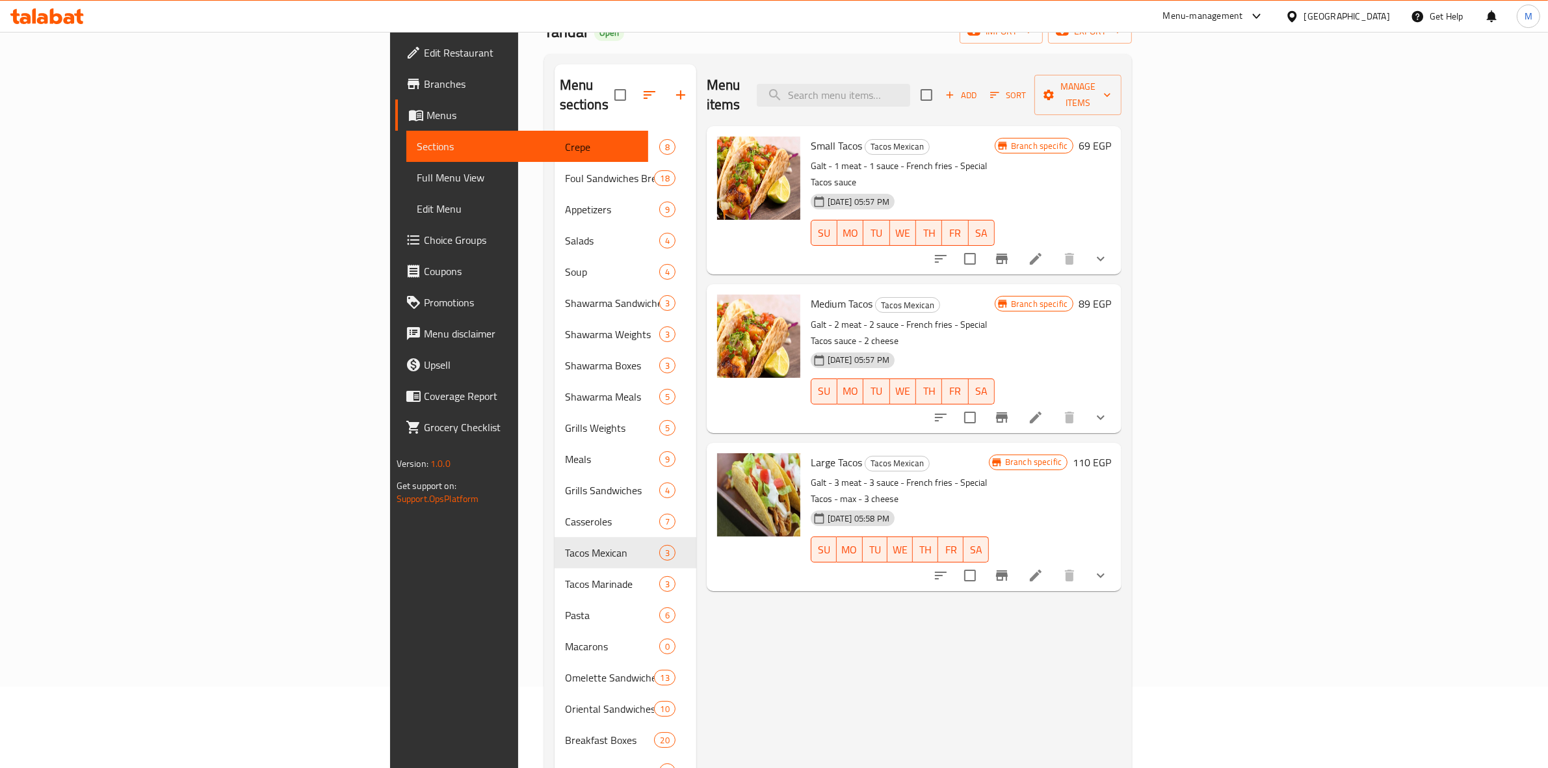
click at [1116, 243] on button "show more" at bounding box center [1100, 258] width 31 height 31
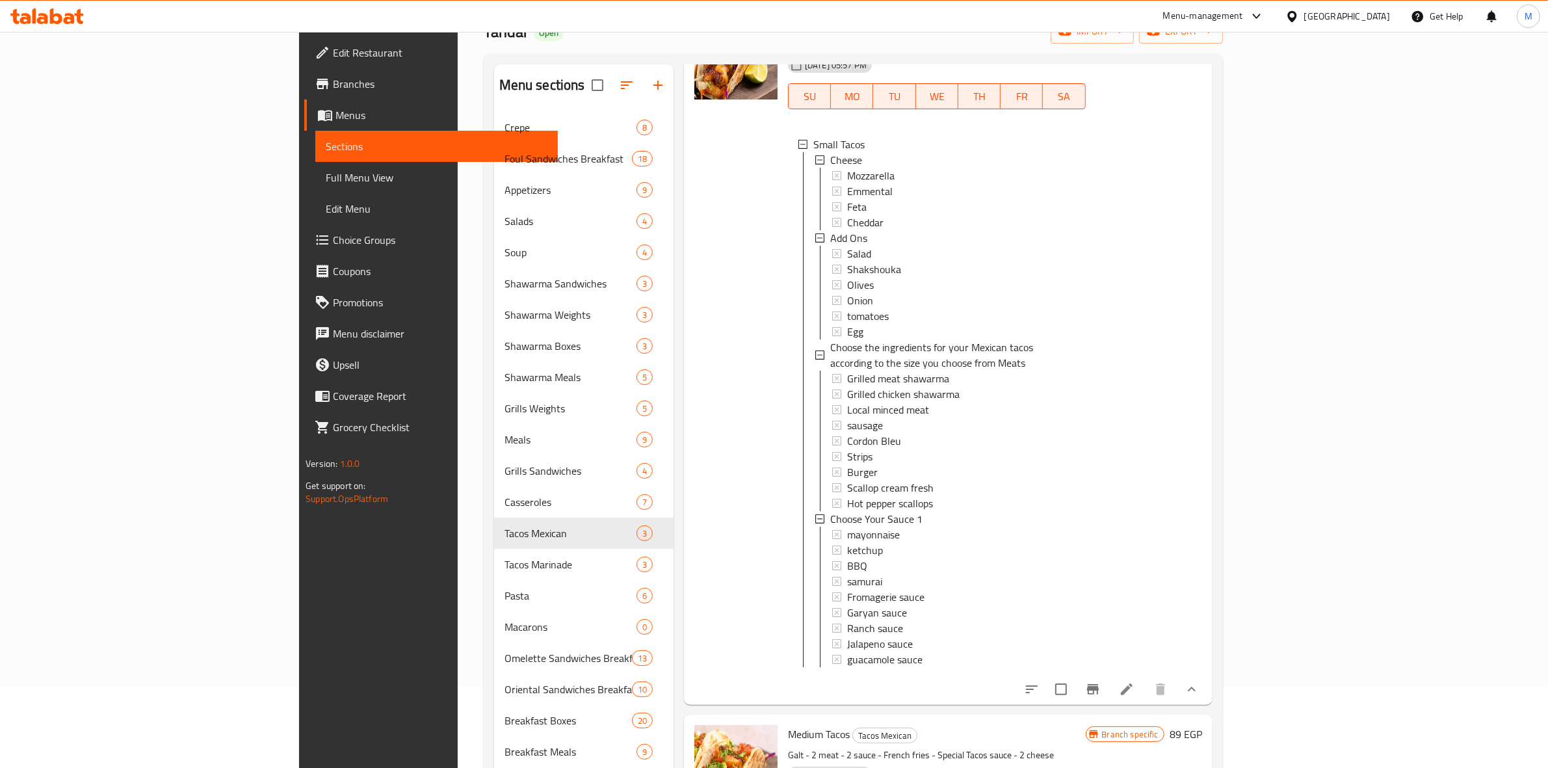
scroll to position [244, 0]
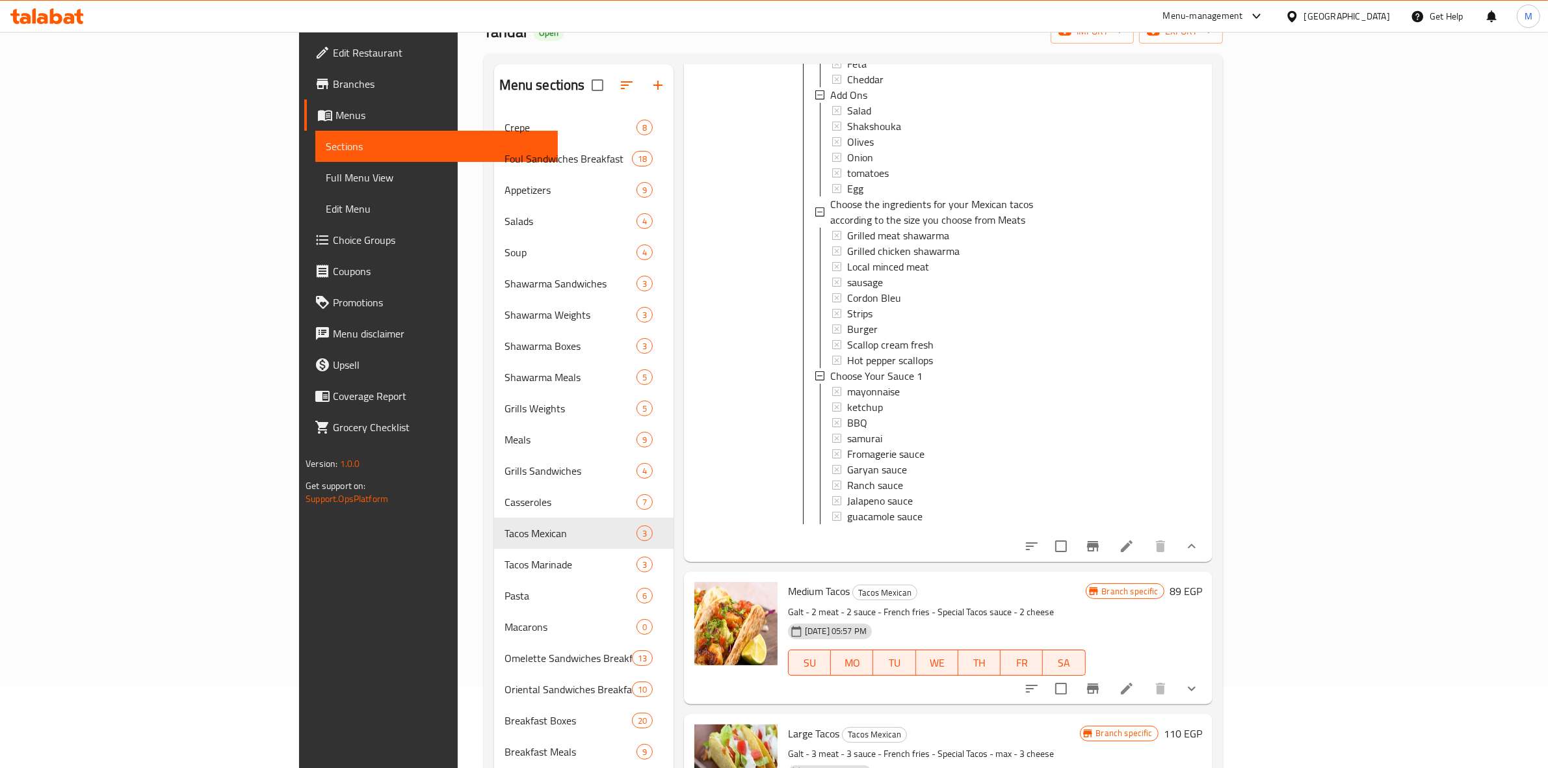
click at [1208, 553] on button "show more" at bounding box center [1191, 546] width 31 height 31
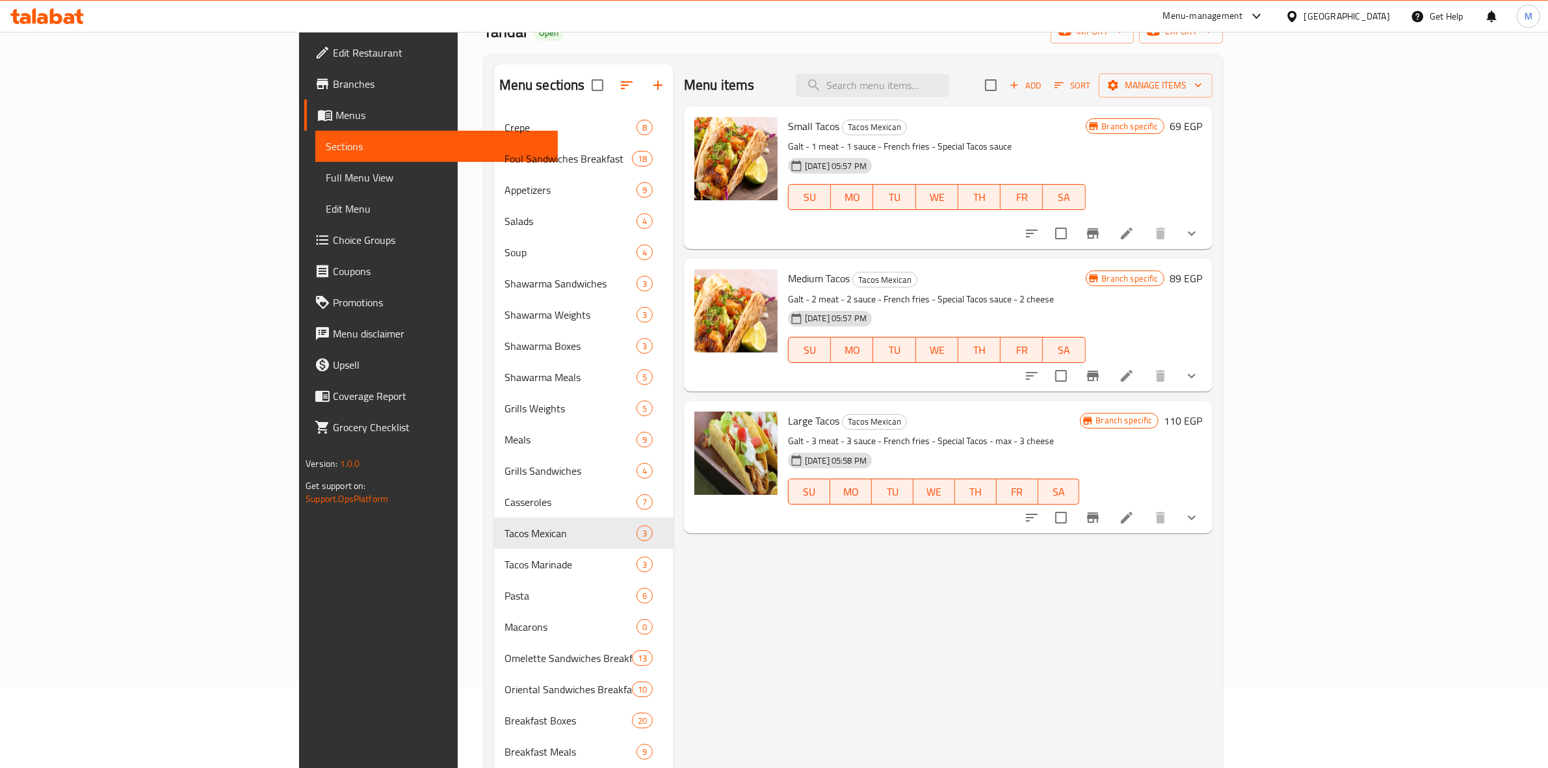
scroll to position [0, 0]
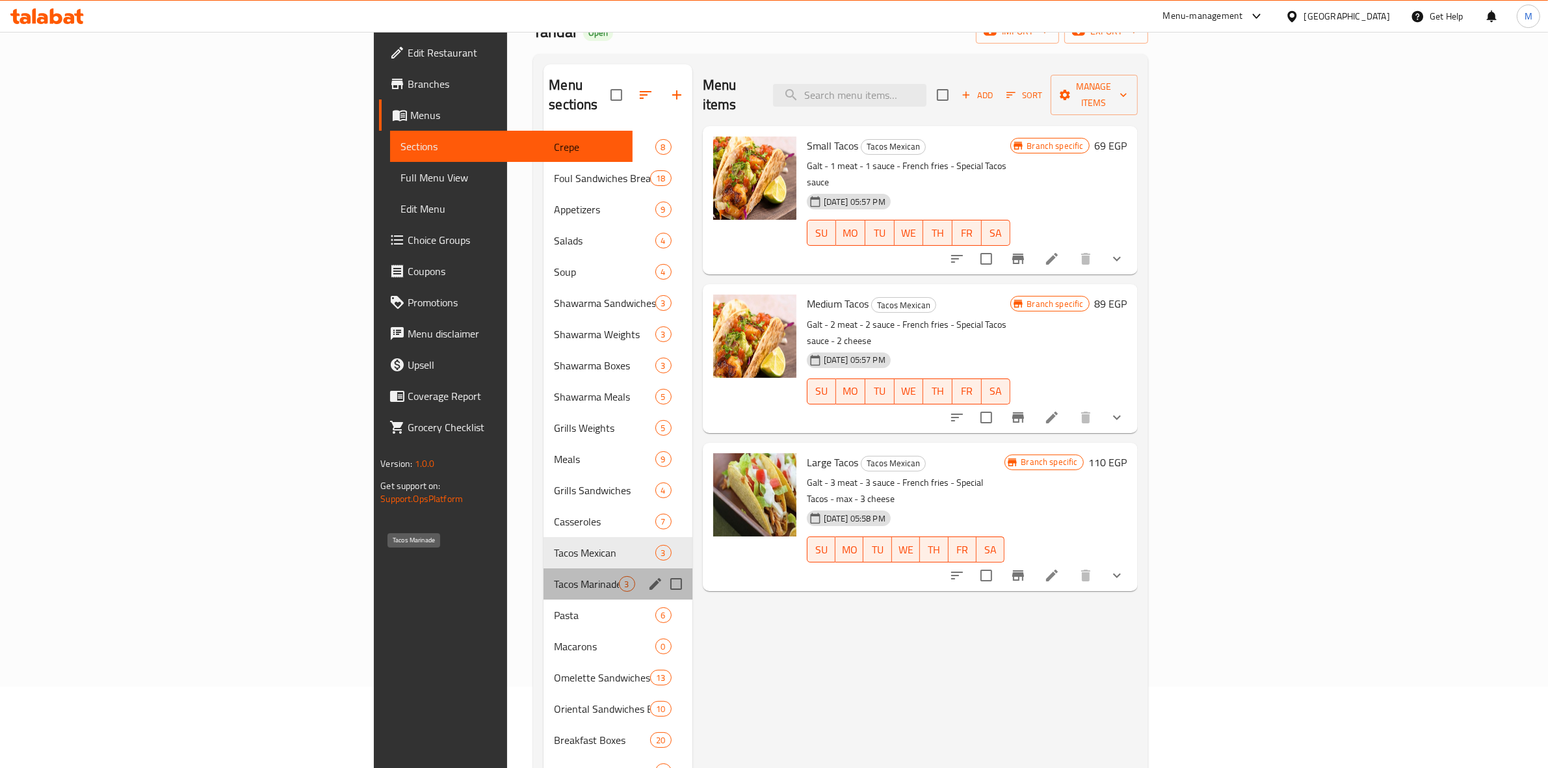
click at [554, 576] on span "Tacos Marinade" at bounding box center [586, 584] width 64 height 16
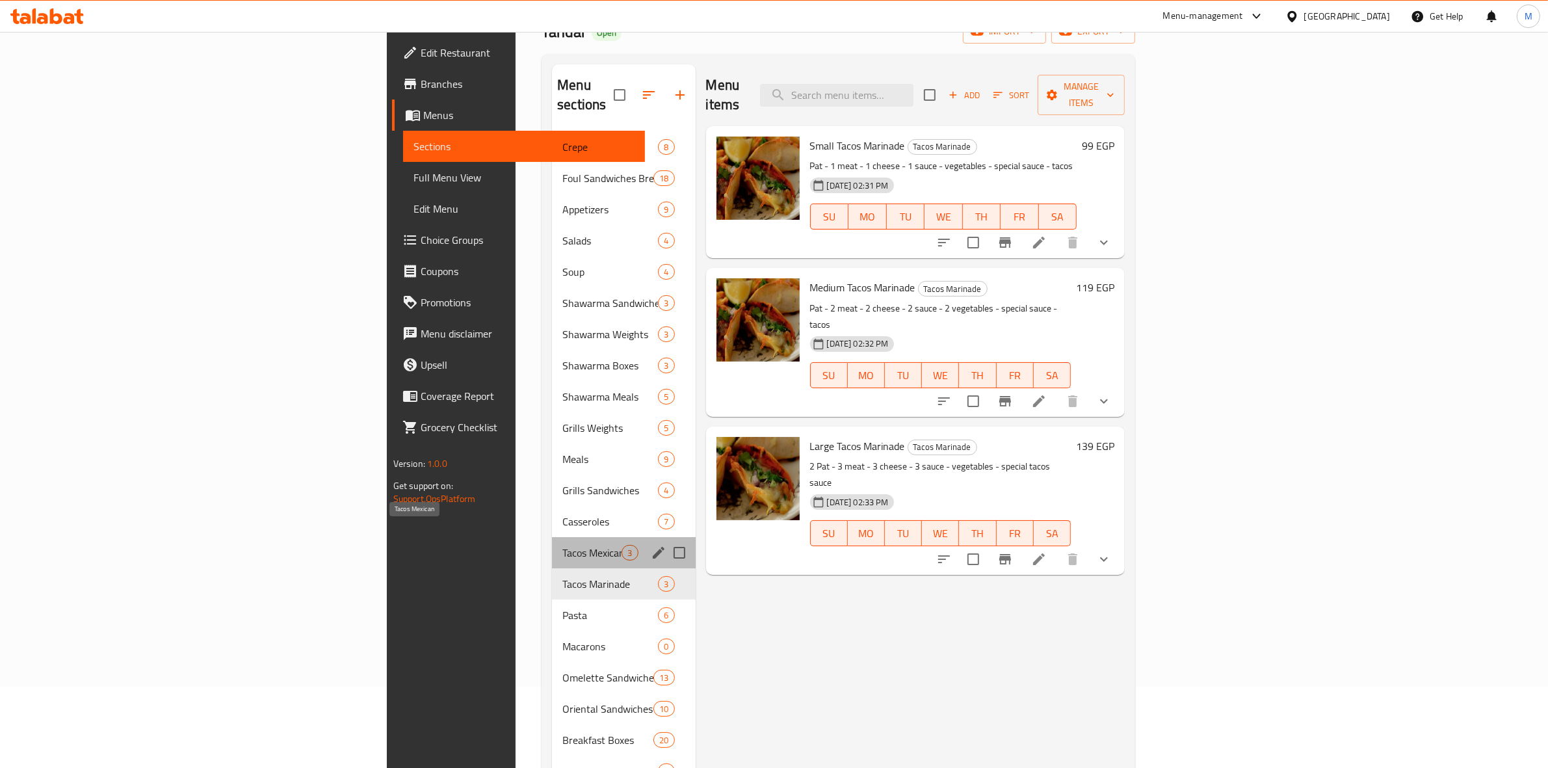
click at [562, 545] on span "Tacos Mexican" at bounding box center [591, 553] width 59 height 16
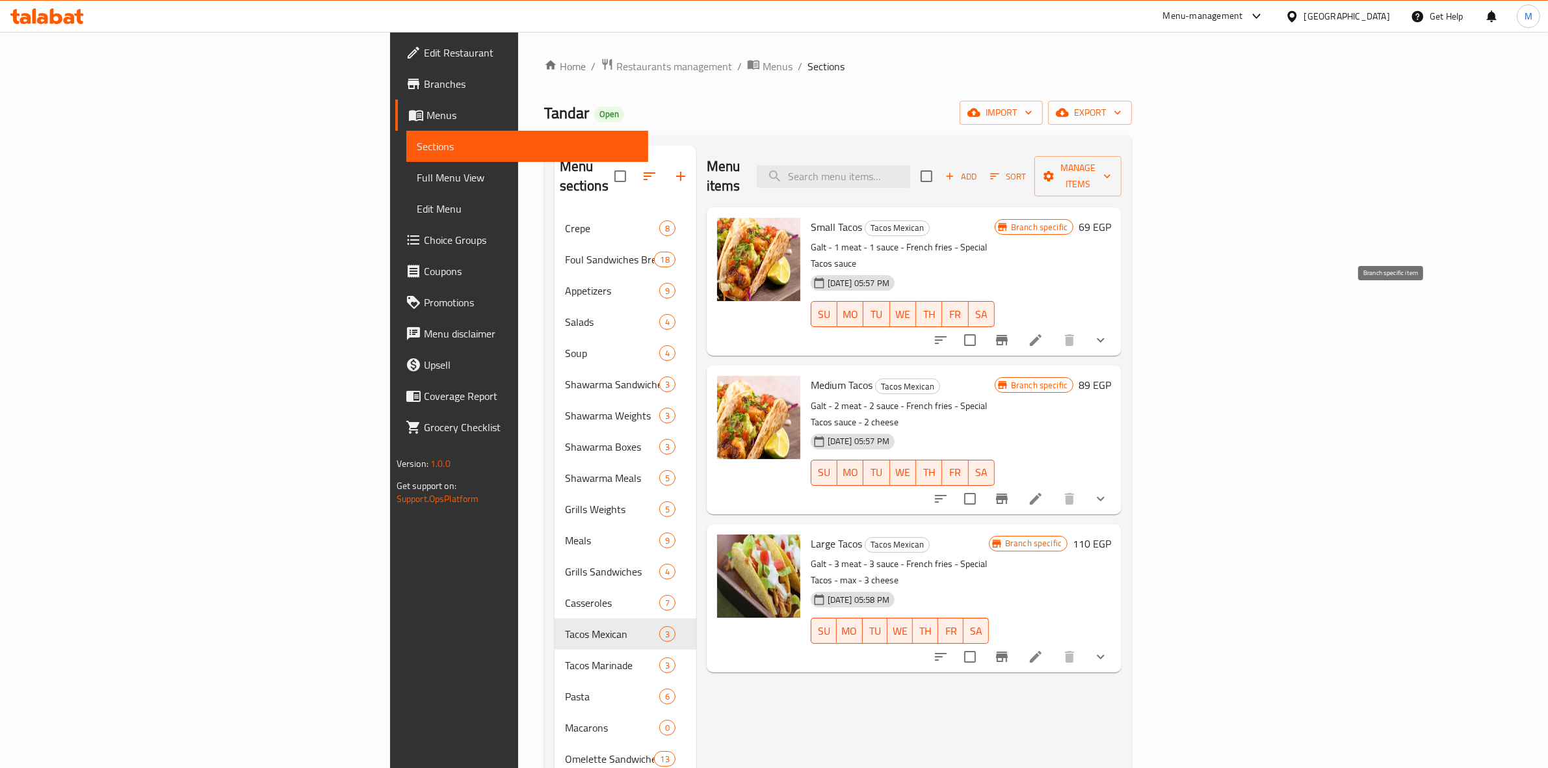
click at [1010, 332] on icon "Branch-specific-item" at bounding box center [1002, 340] width 16 height 16
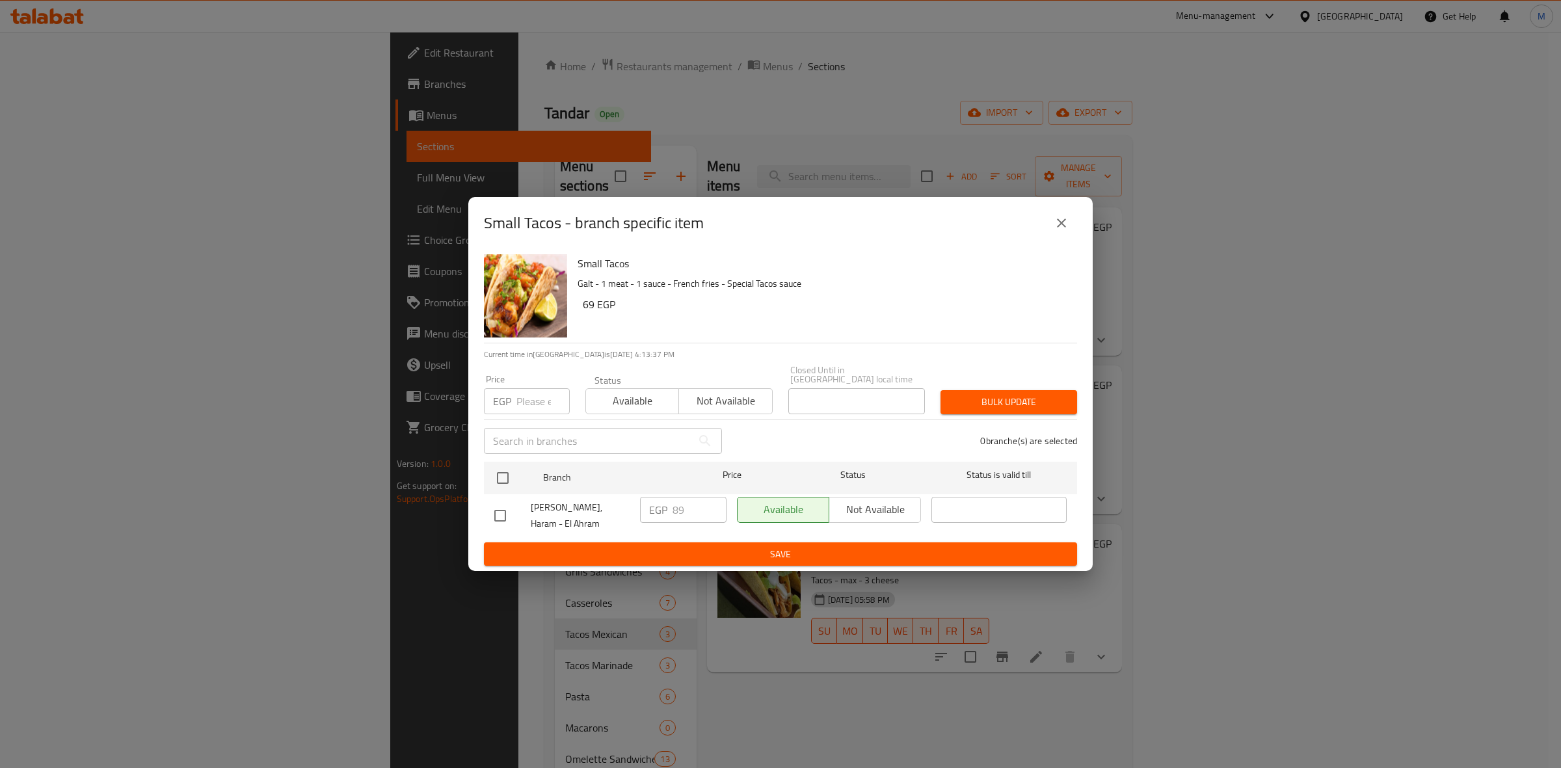
click at [1055, 239] on button "close" at bounding box center [1061, 222] width 31 height 31
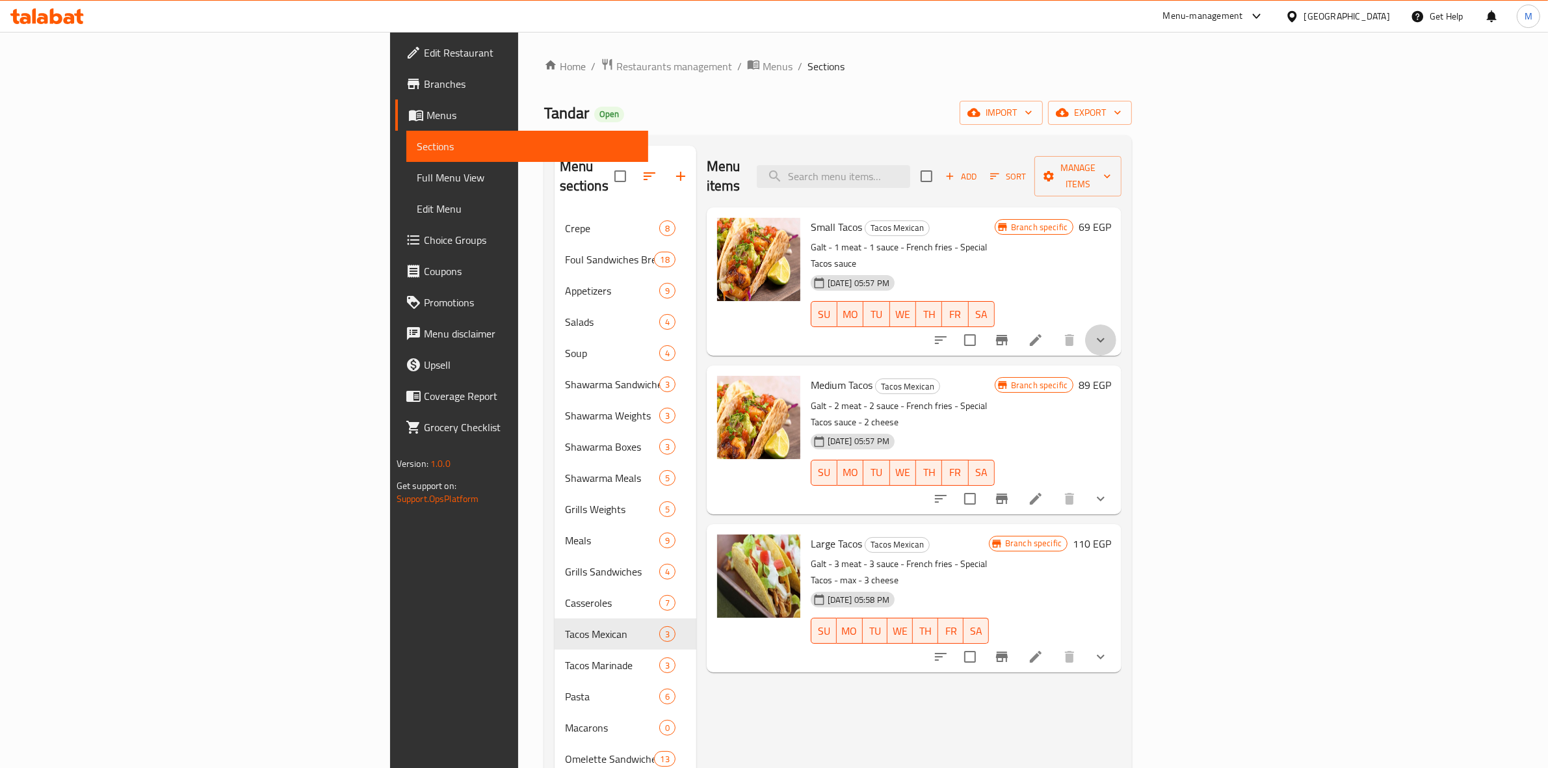
click at [1116, 324] on button "show more" at bounding box center [1100, 339] width 31 height 31
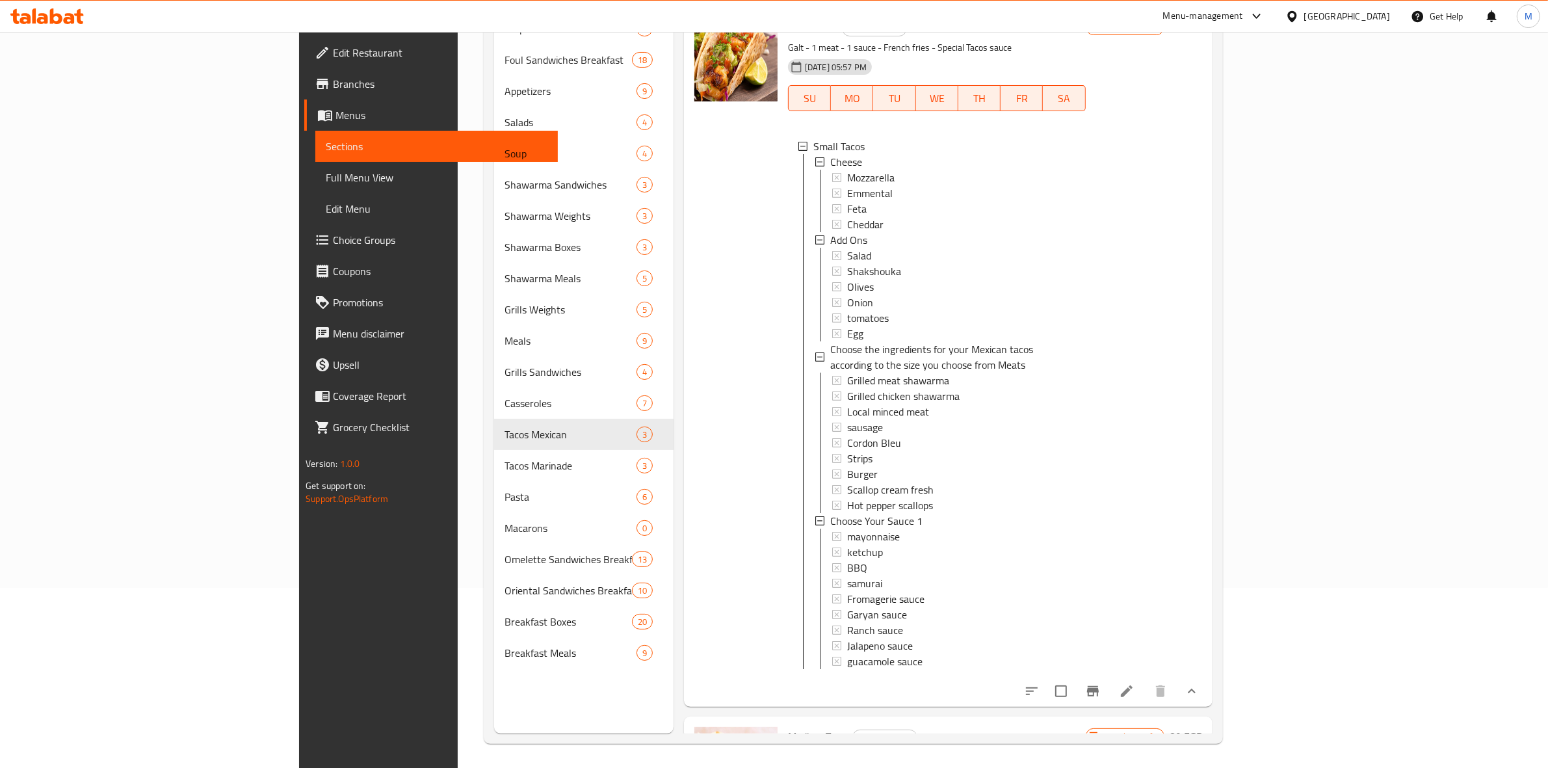
scroll to position [183, 0]
click at [1208, 696] on button "show more" at bounding box center [1191, 689] width 31 height 31
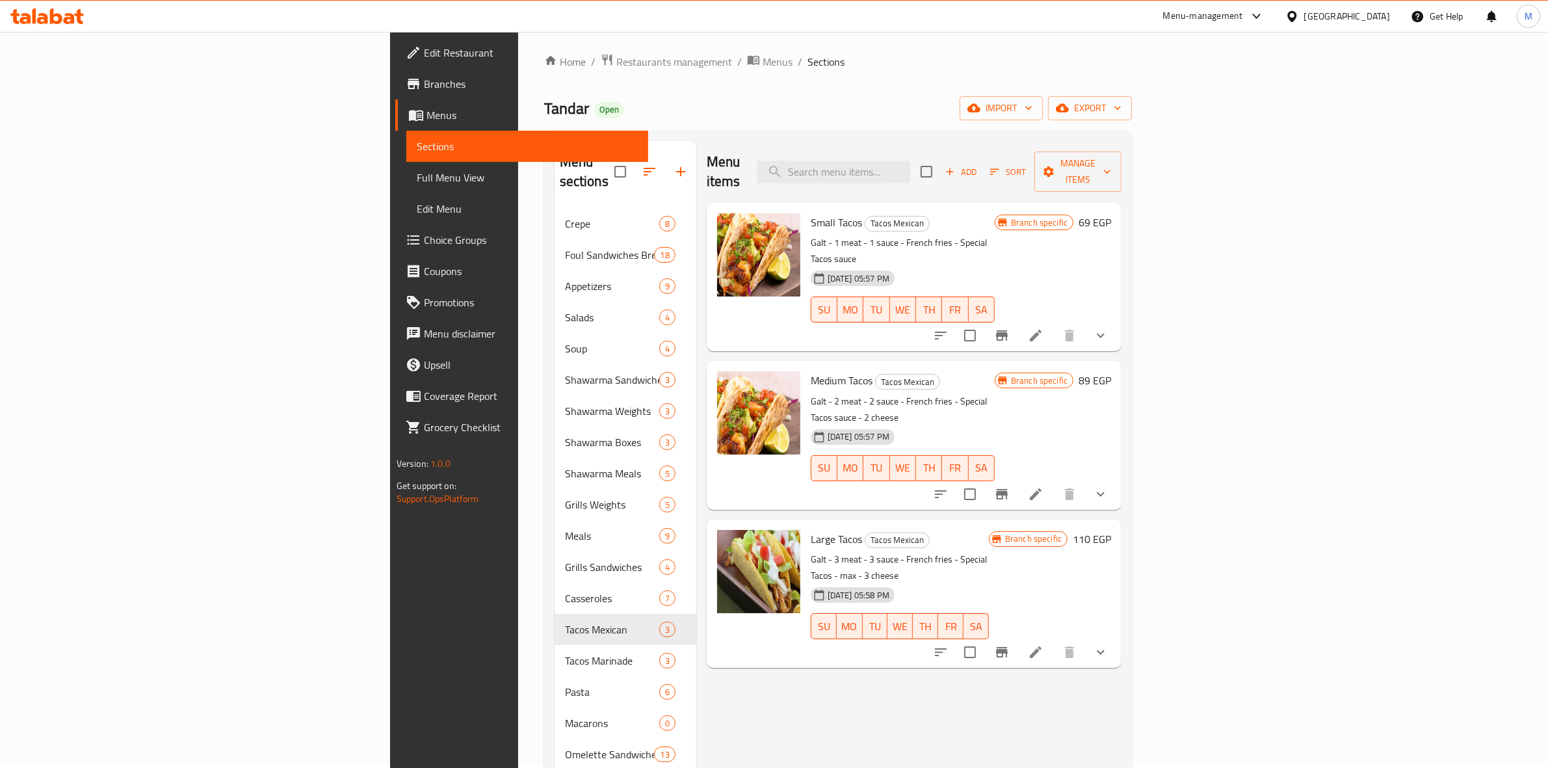
scroll to position [0, 0]
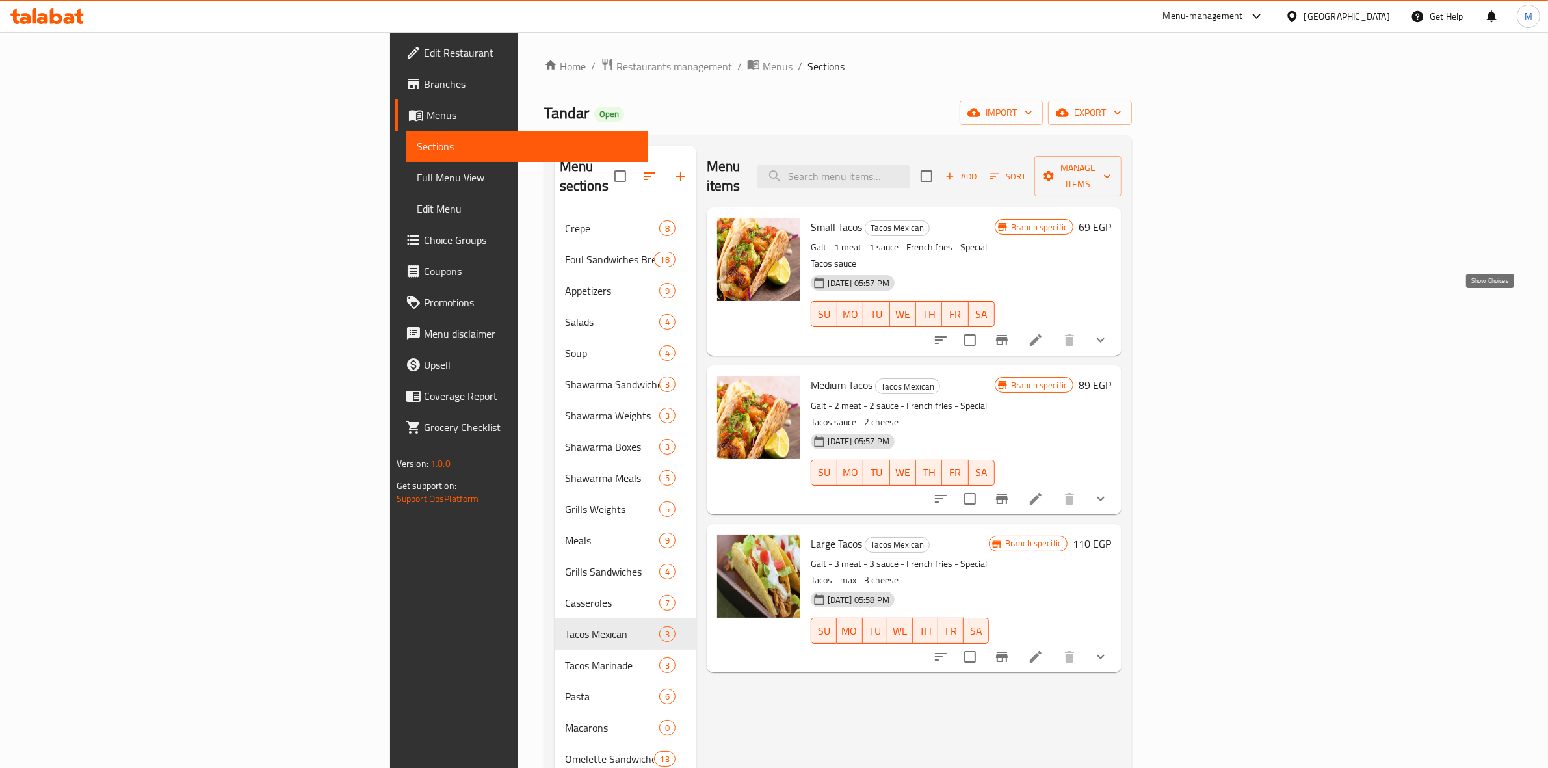
click at [1109, 332] on icon "show more" at bounding box center [1101, 340] width 16 height 16
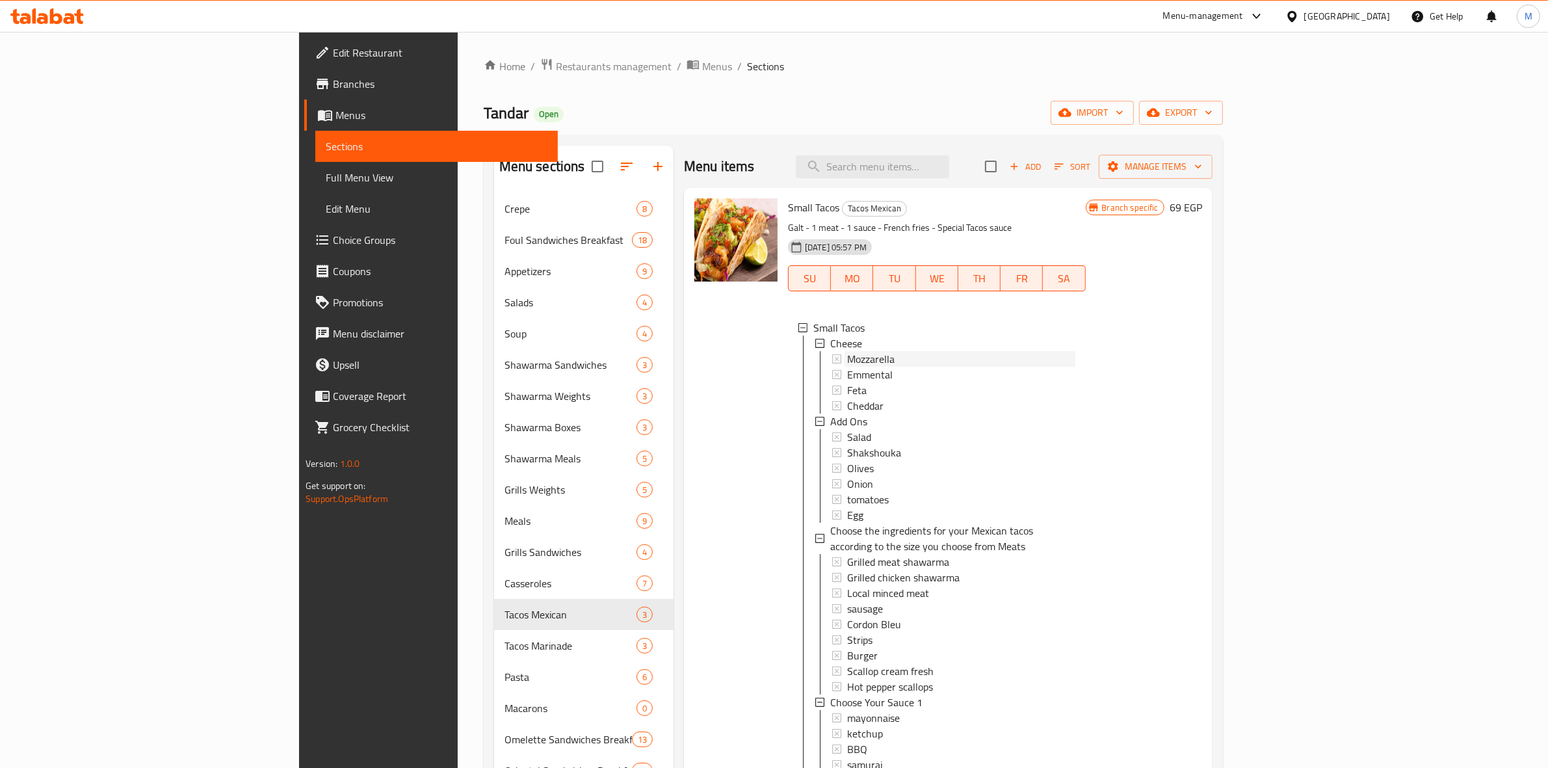
click at [869, 363] on div "Mozzarella" at bounding box center [961, 359] width 228 height 16
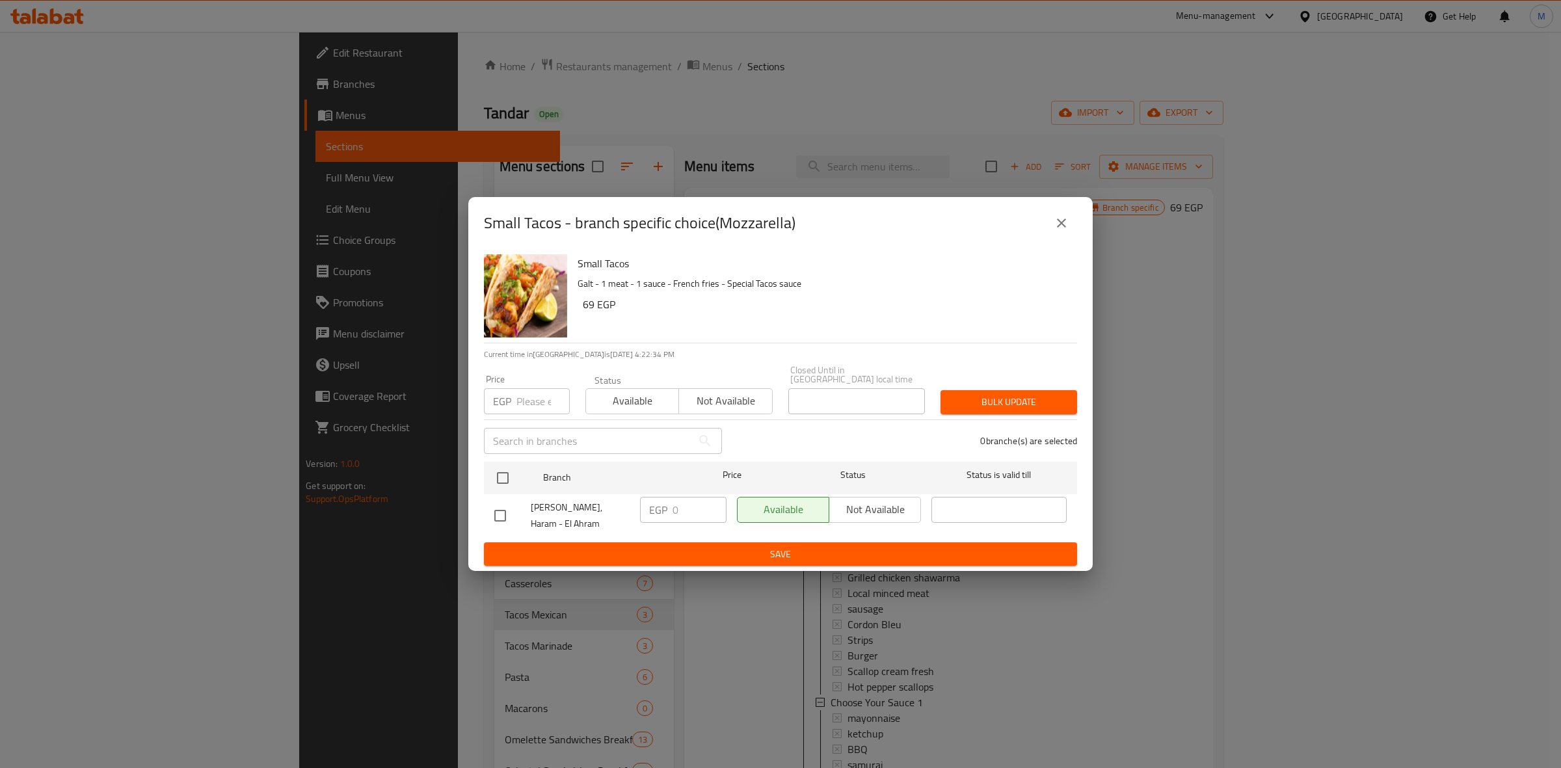
click at [1055, 226] on icon "close" at bounding box center [1061, 223] width 16 height 16
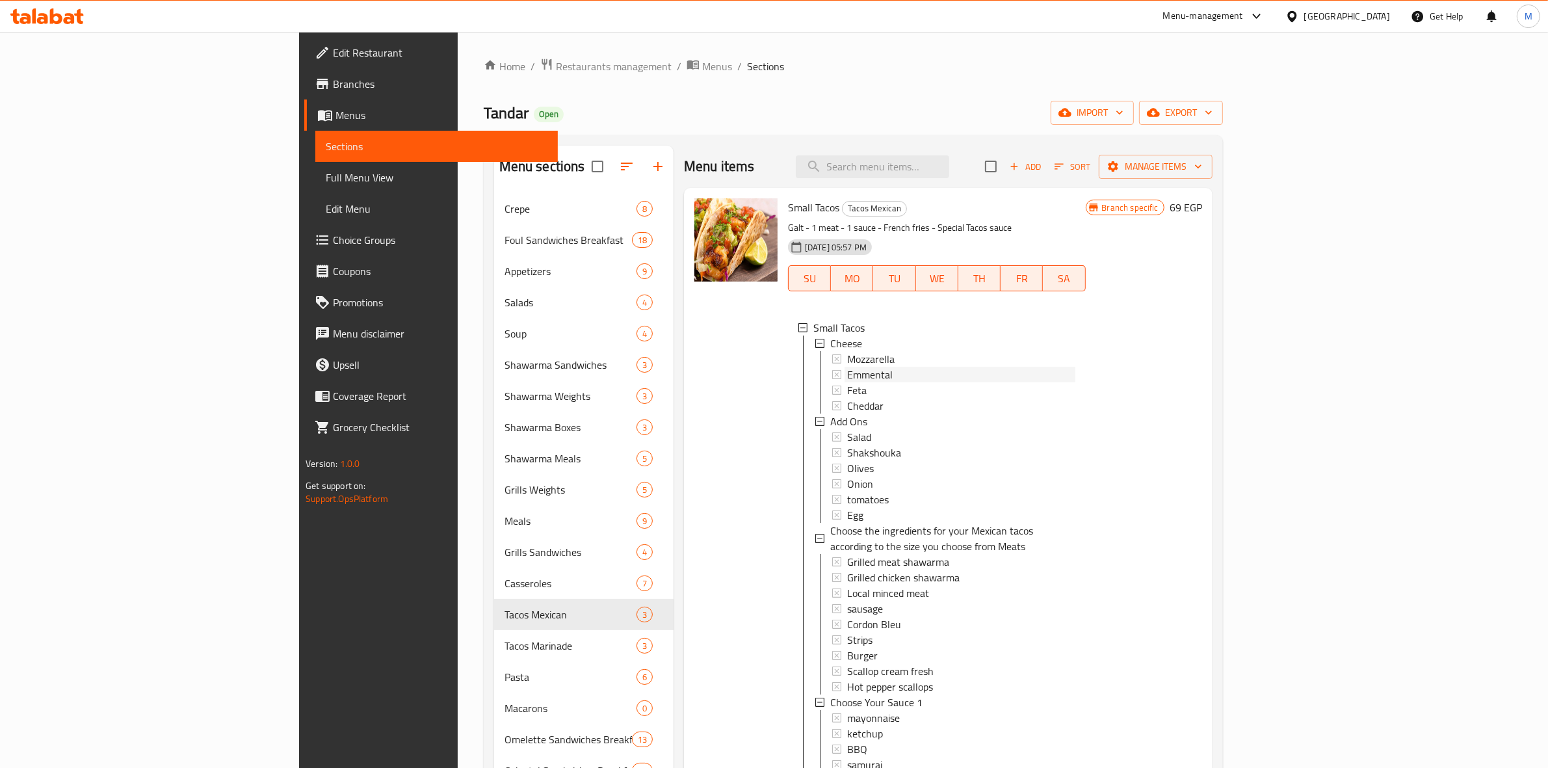
click at [870, 375] on div "Emmental" at bounding box center [961, 375] width 228 height 16
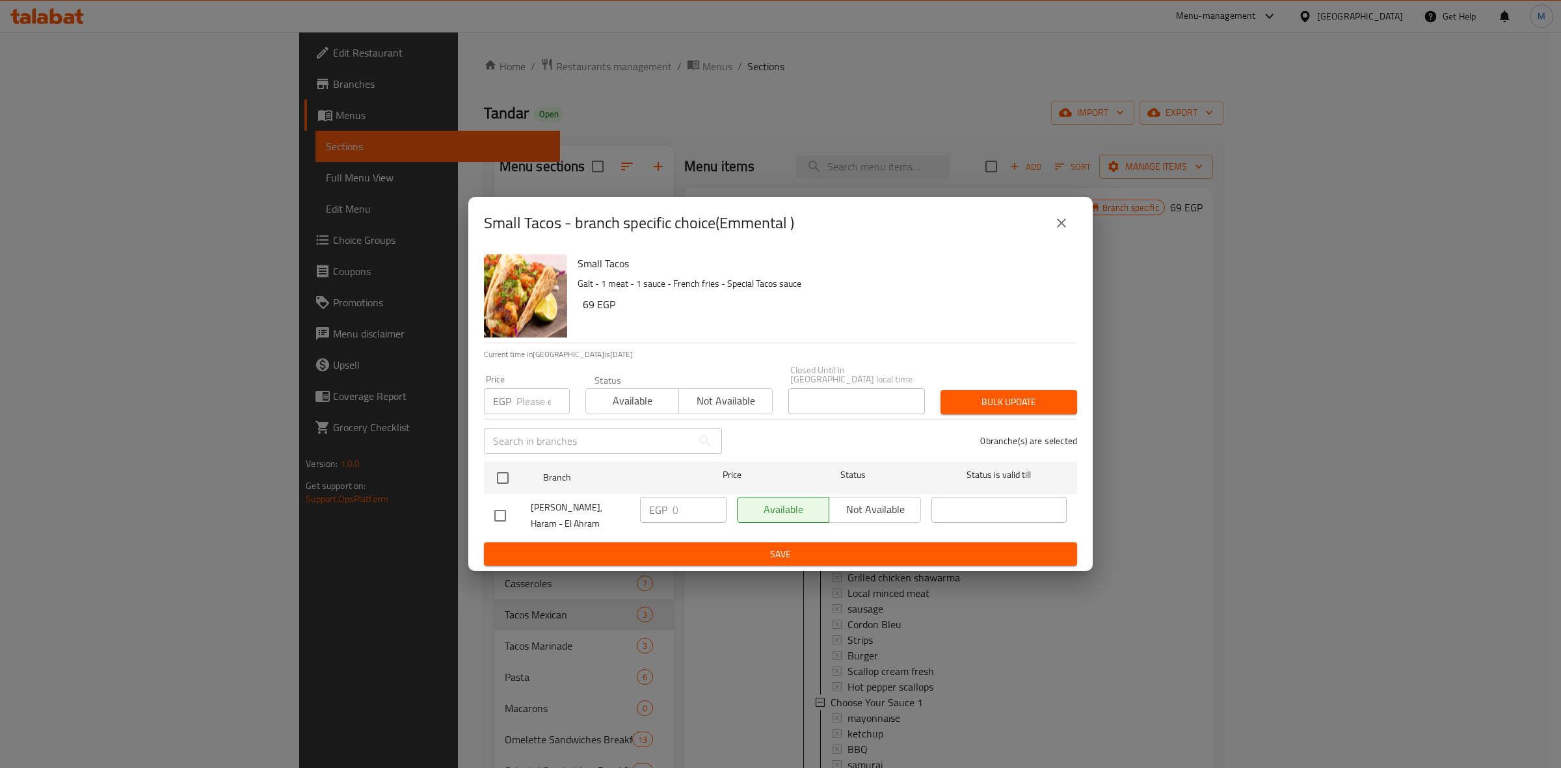
click at [1055, 228] on icon "close" at bounding box center [1061, 223] width 16 height 16
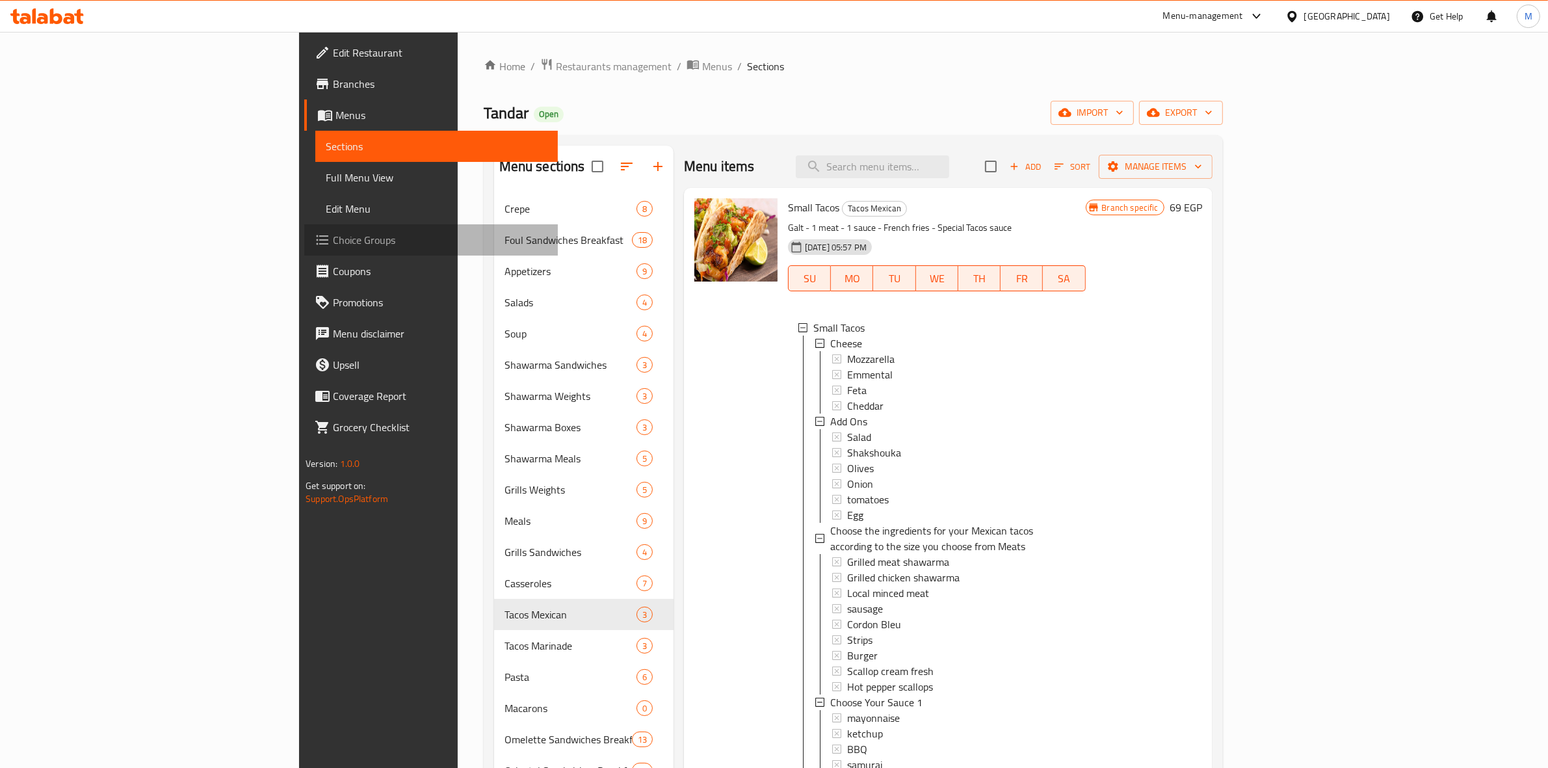
click at [333, 237] on span "Choice Groups" at bounding box center [440, 240] width 215 height 16
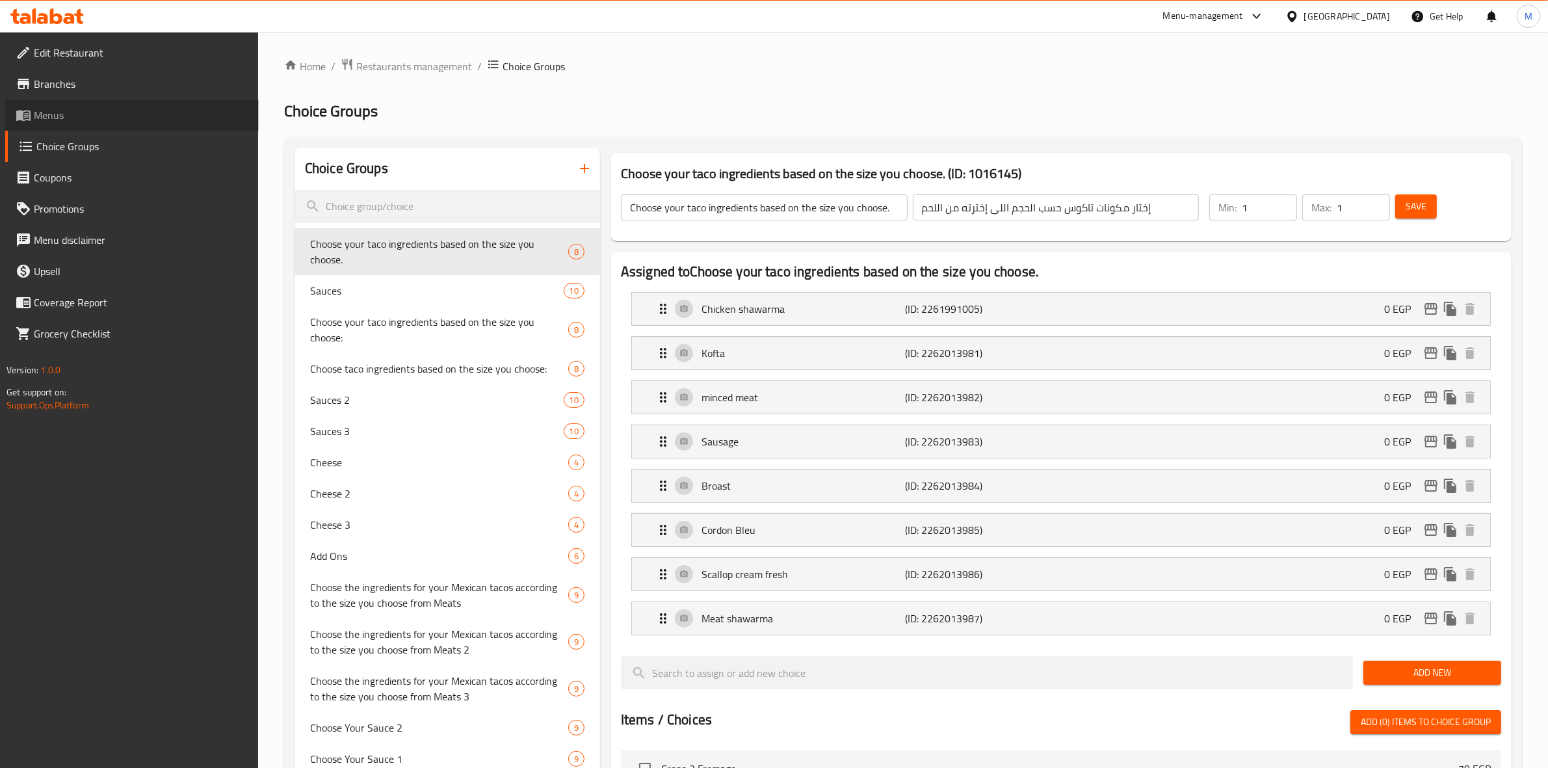
click at [118, 120] on span "Menus" at bounding box center [141, 115] width 215 height 16
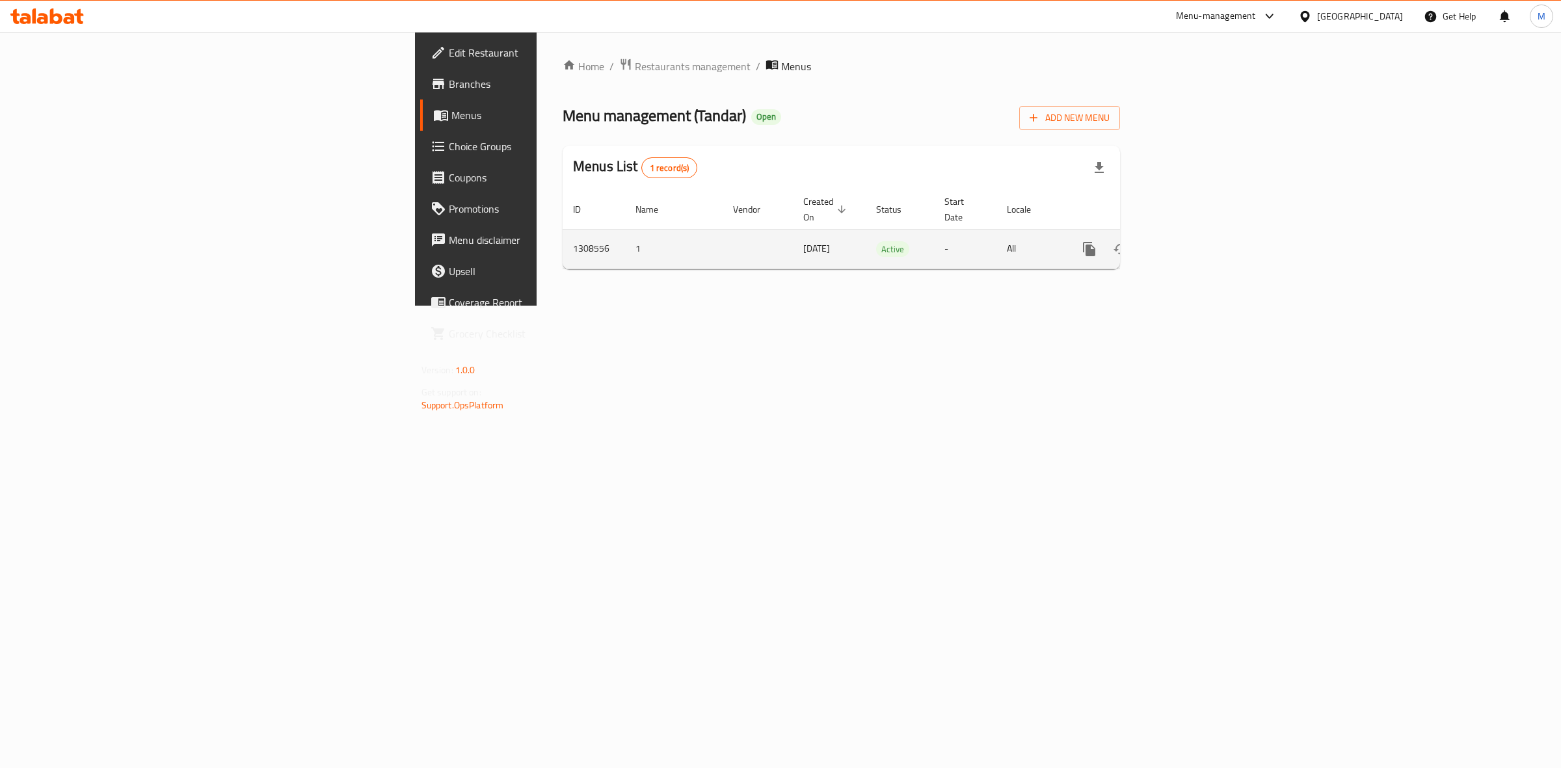
click at [1191, 241] on icon "enhanced table" at bounding box center [1183, 249] width 16 height 16
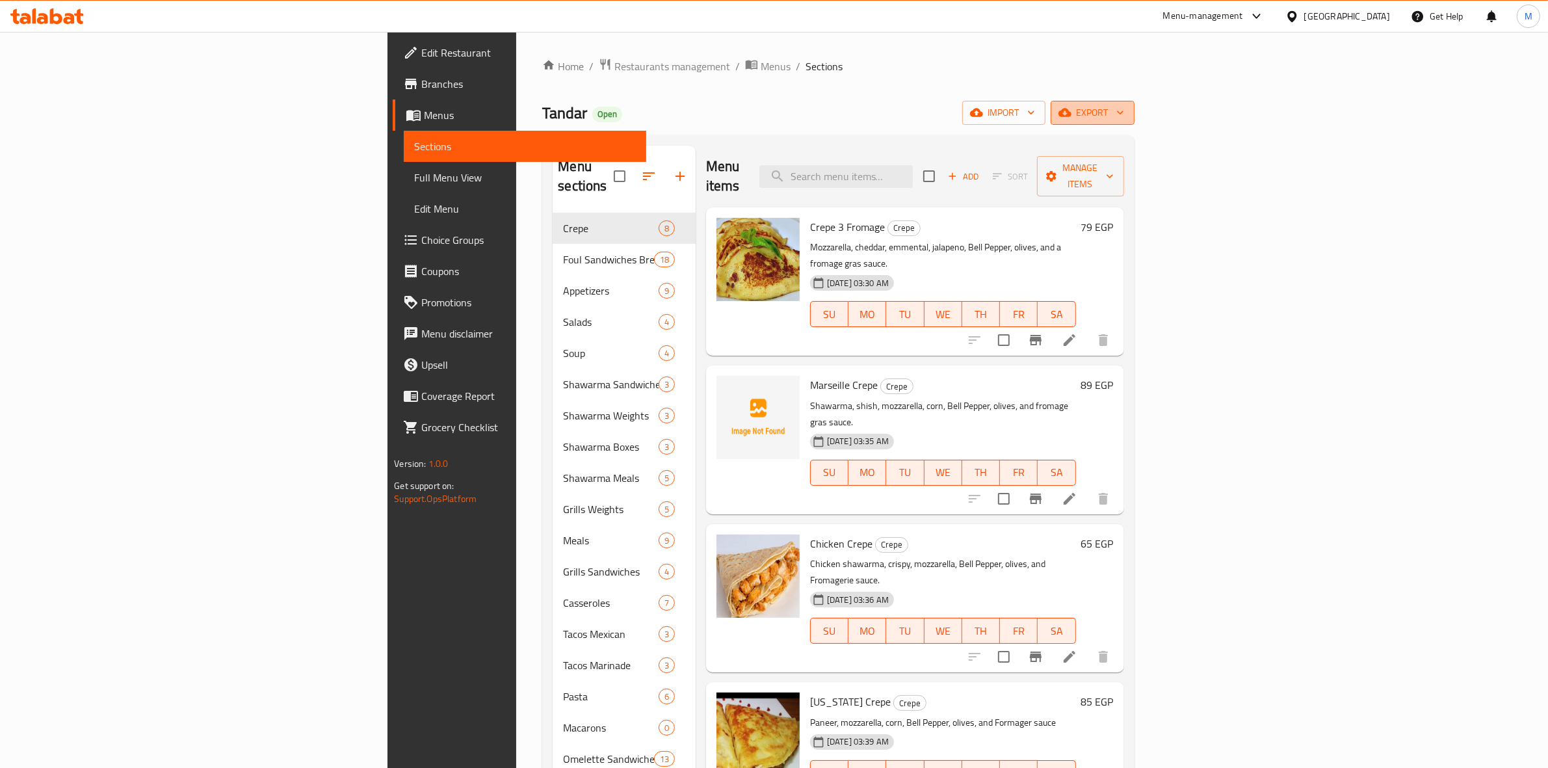
click at [1124, 118] on span "export" at bounding box center [1092, 113] width 63 height 16
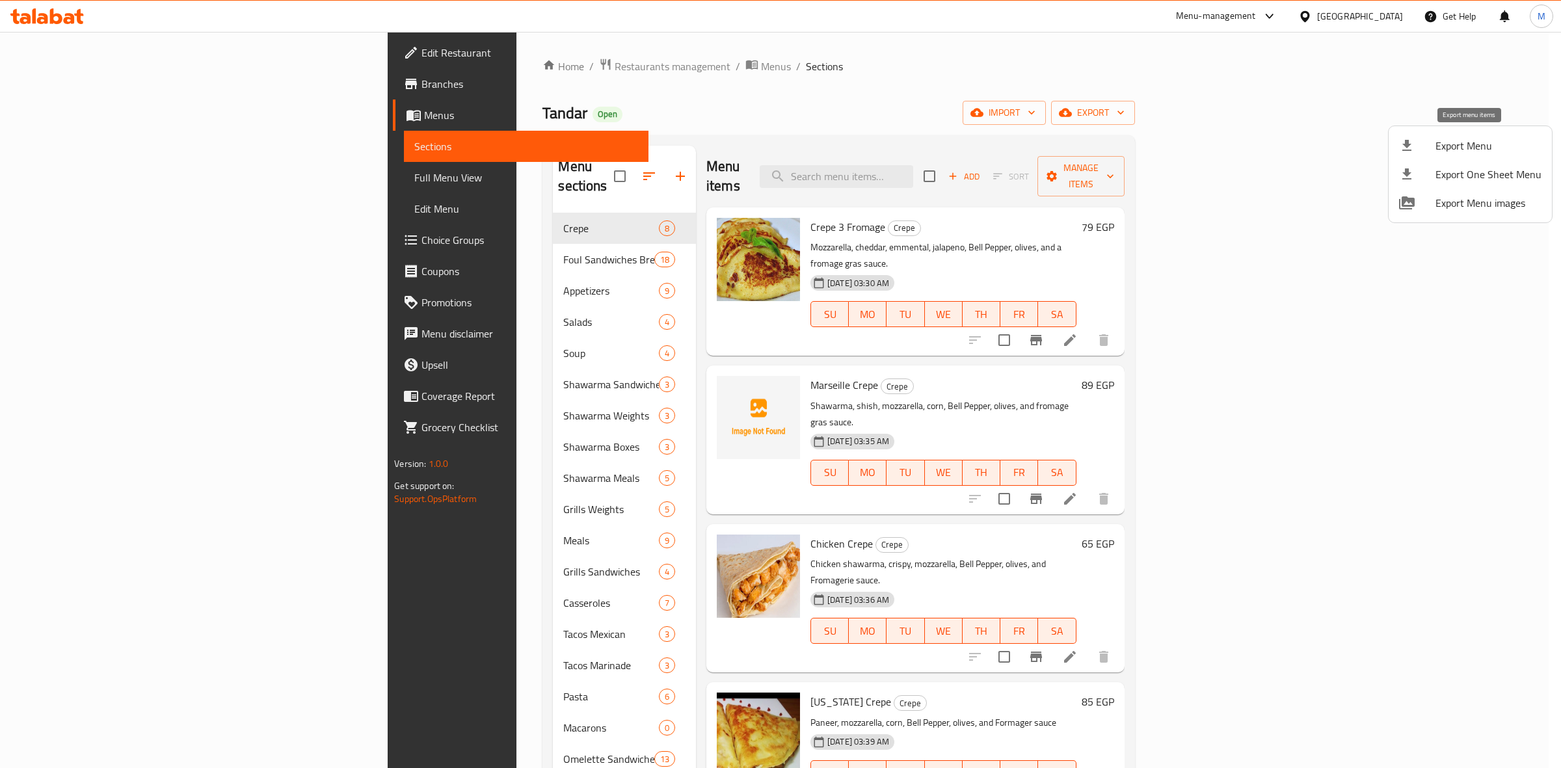
click at [1466, 142] on span "Export Menu" at bounding box center [1488, 146] width 106 height 16
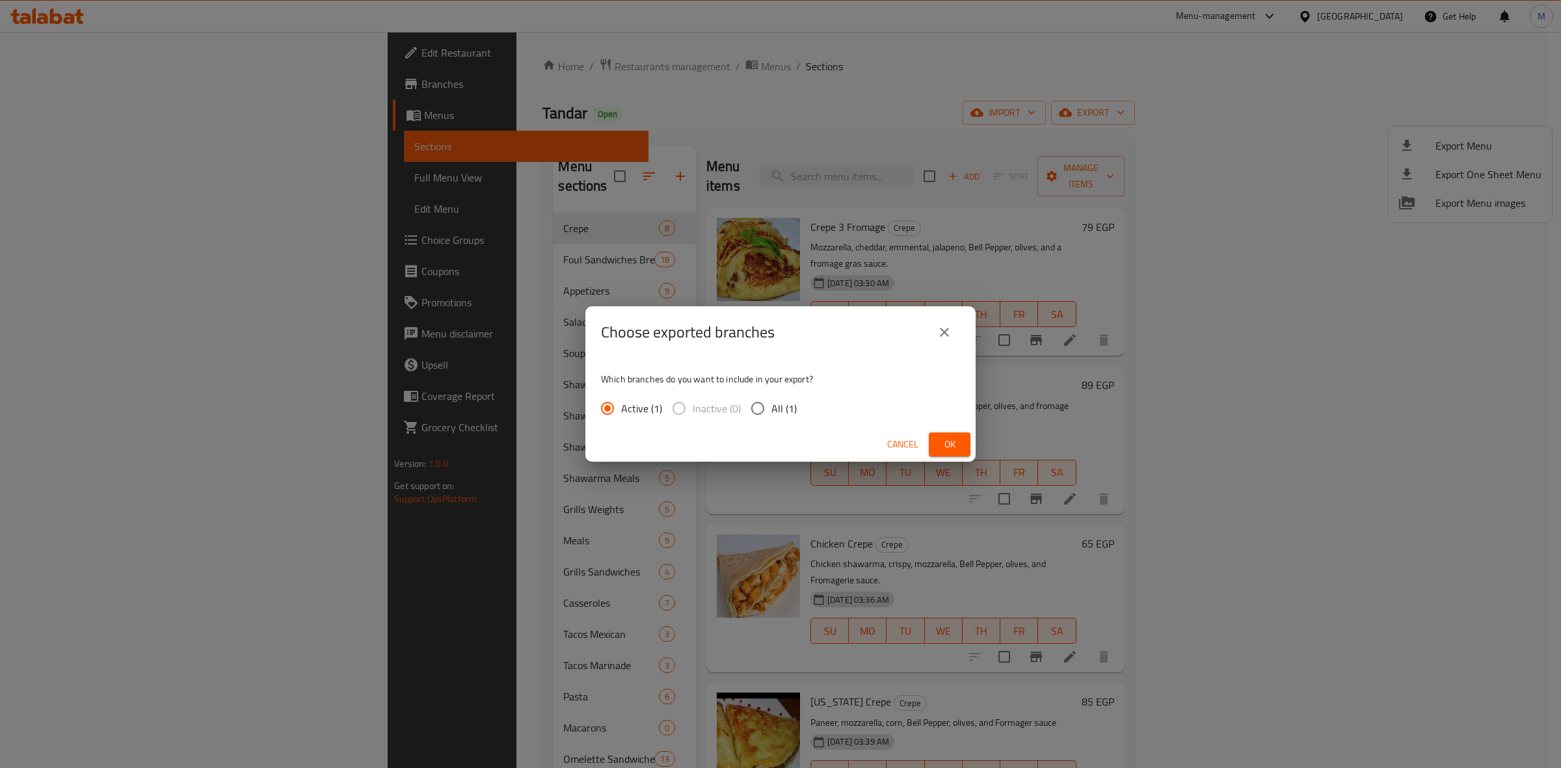
click at [951, 323] on button "close" at bounding box center [944, 332] width 31 height 31
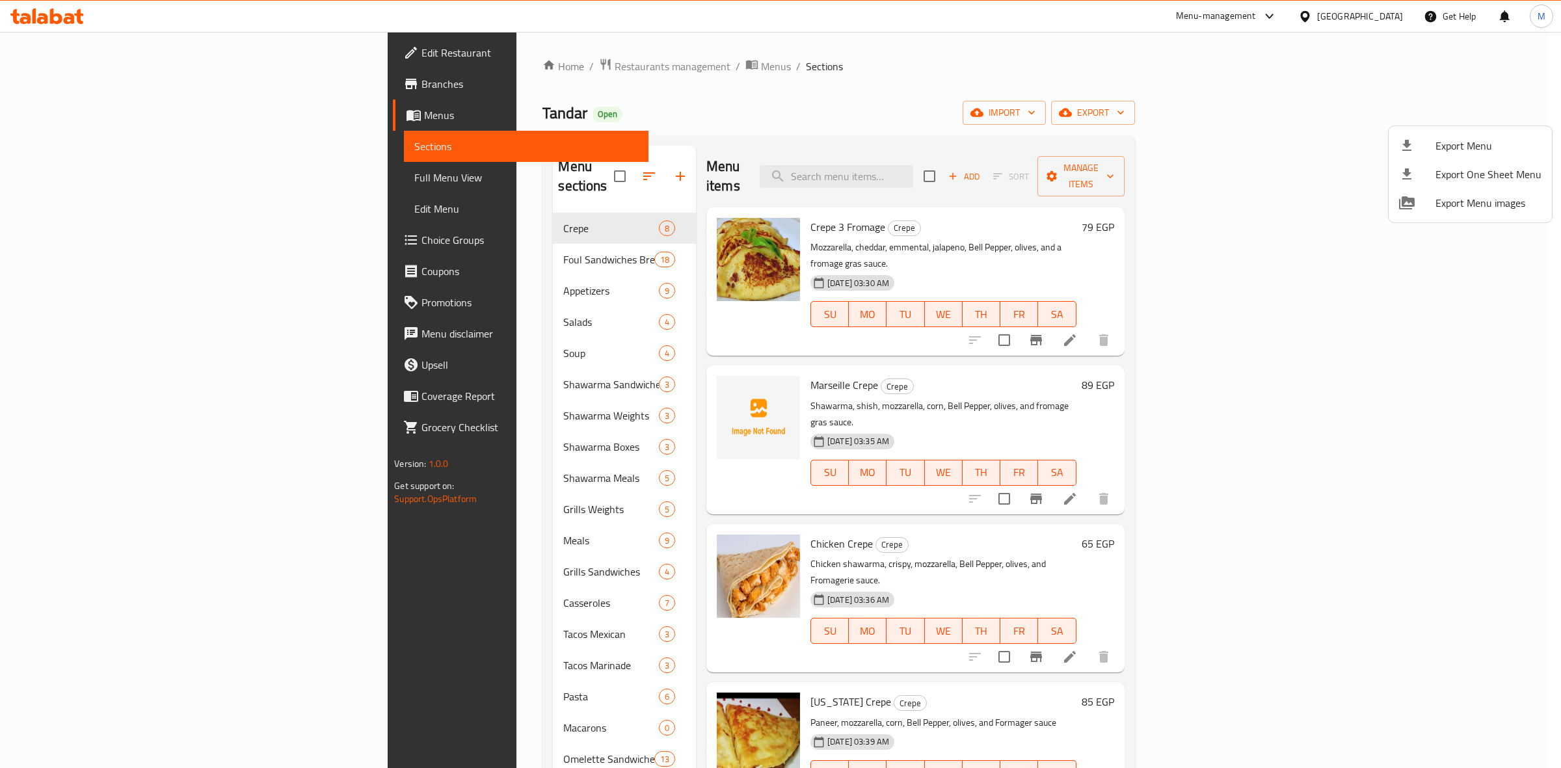
click at [375, 551] on div at bounding box center [780, 384] width 1561 height 768
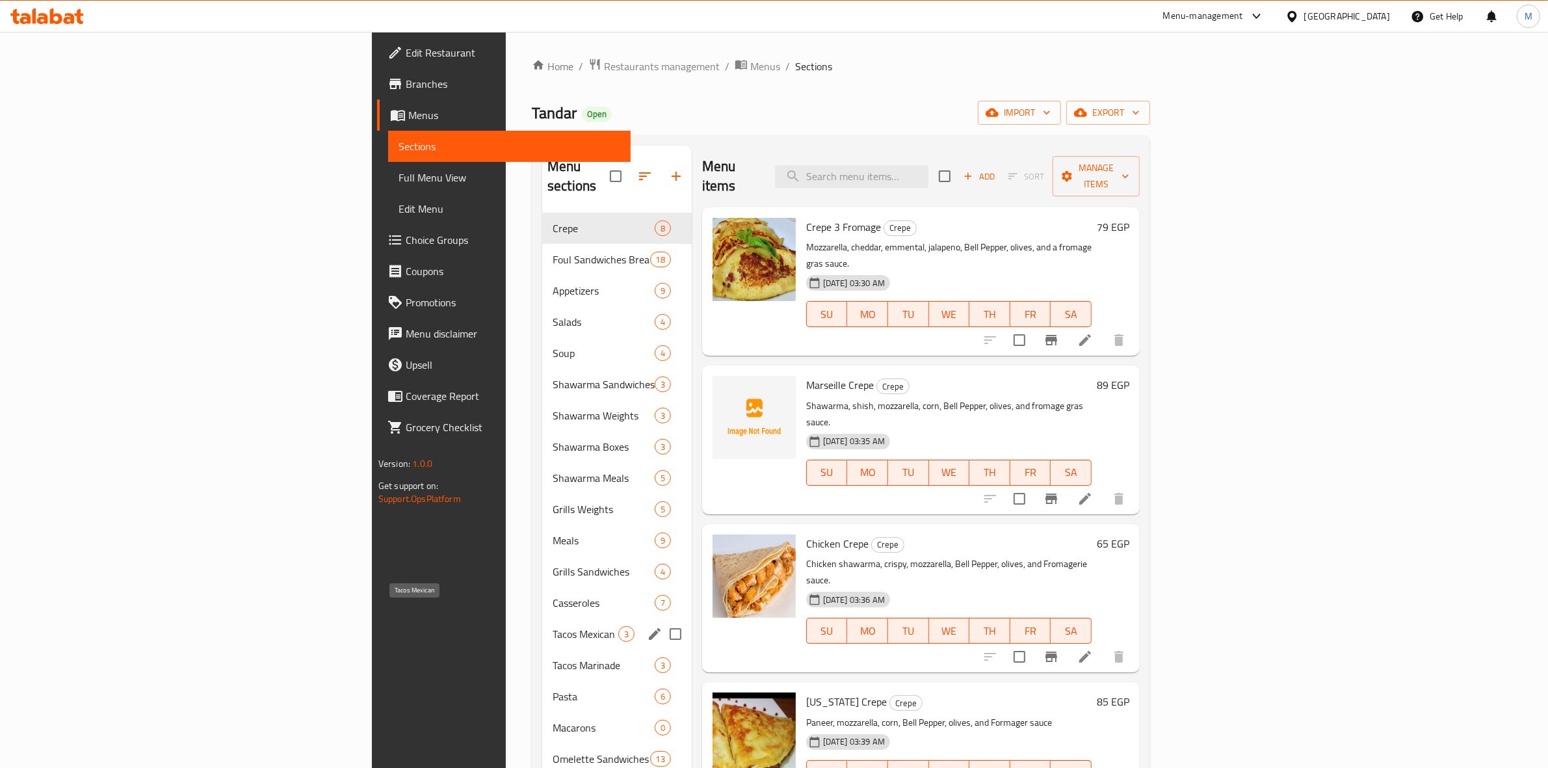
click at [553, 626] on span "Tacos Mexican" at bounding box center [586, 634] width 66 height 16
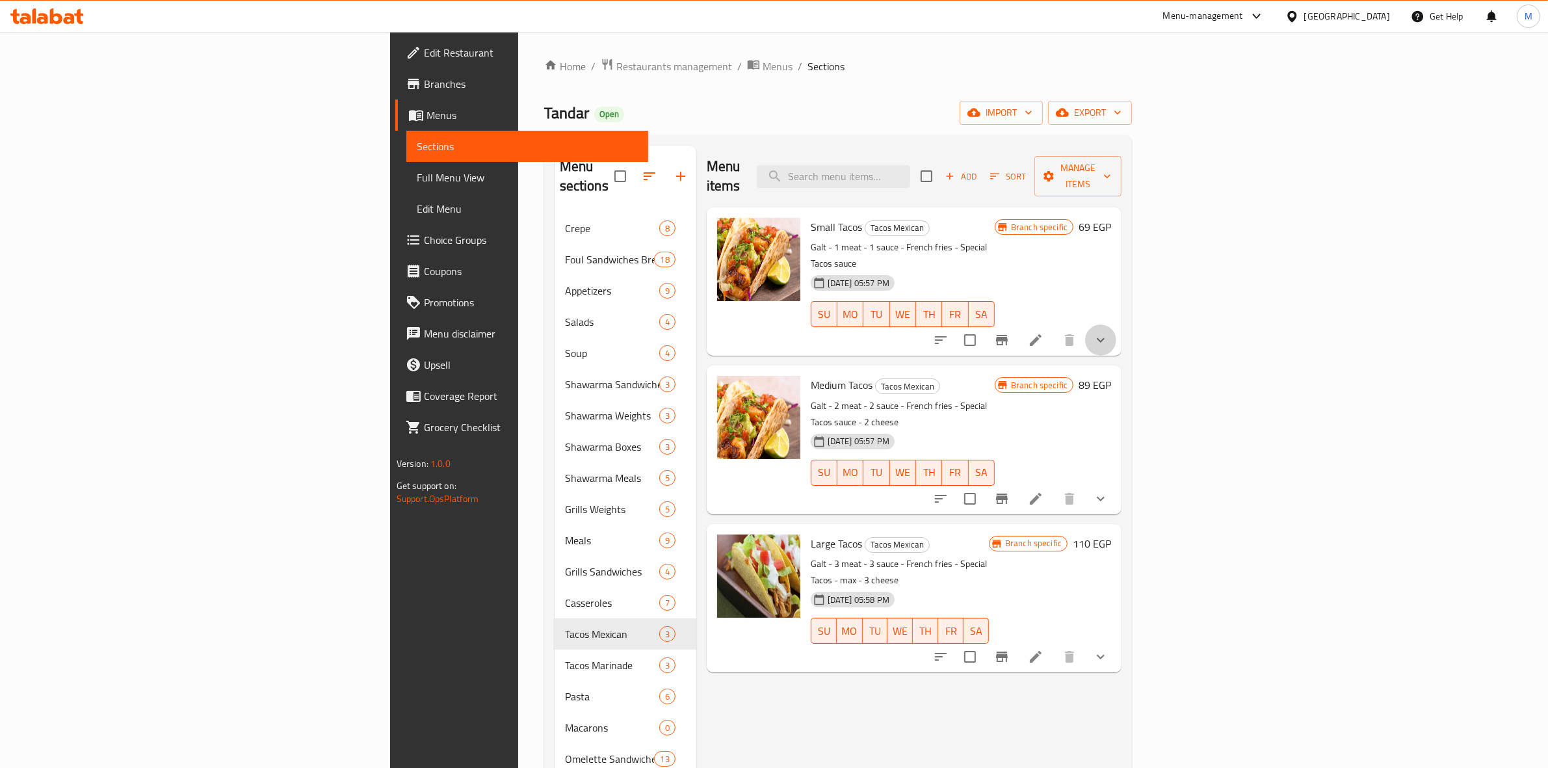
click at [1116, 324] on button "show more" at bounding box center [1100, 339] width 31 height 31
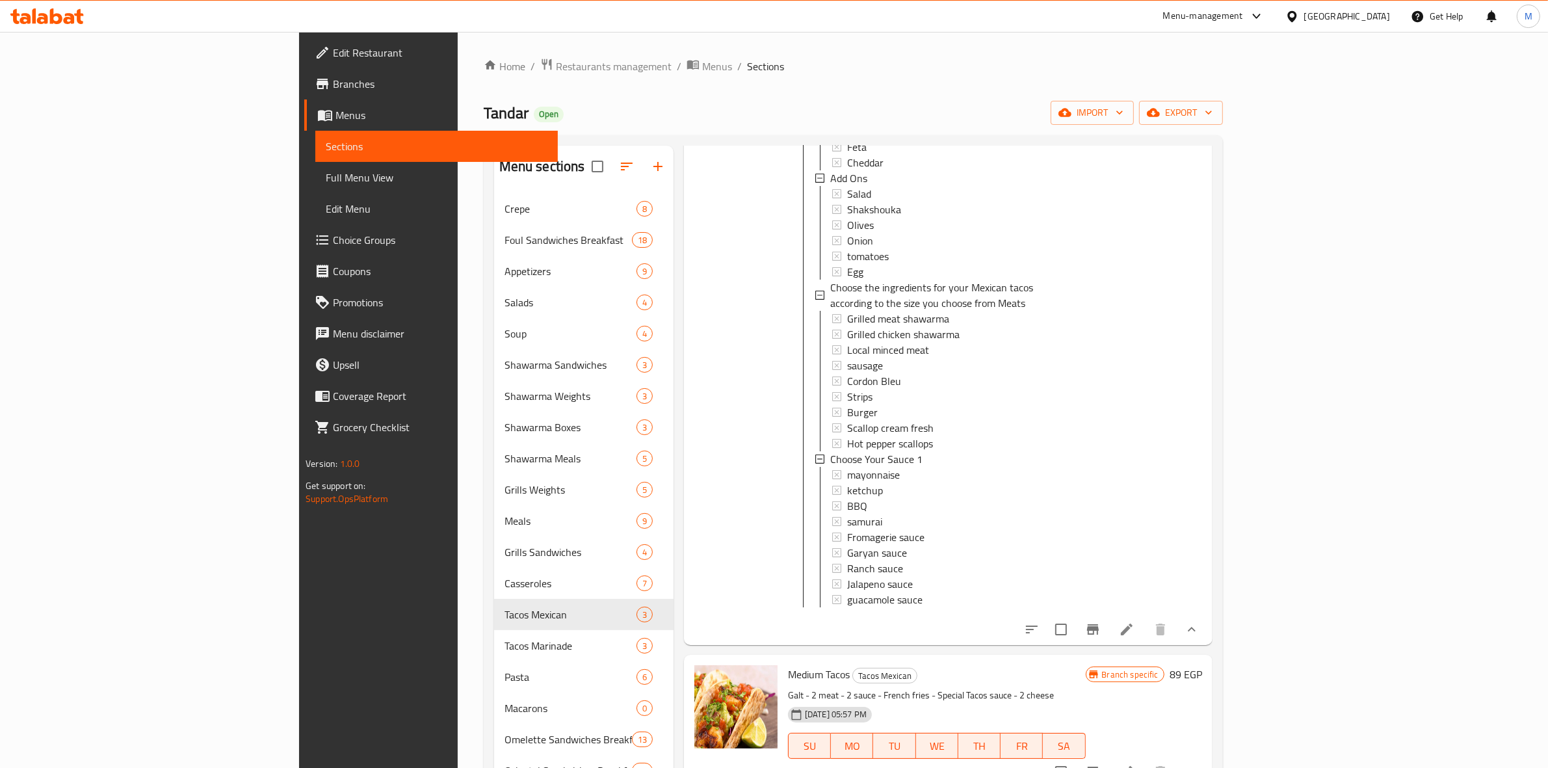
scroll to position [244, 0]
click at [847, 465] on div "mayonnaise" at bounding box center [961, 473] width 228 height 16
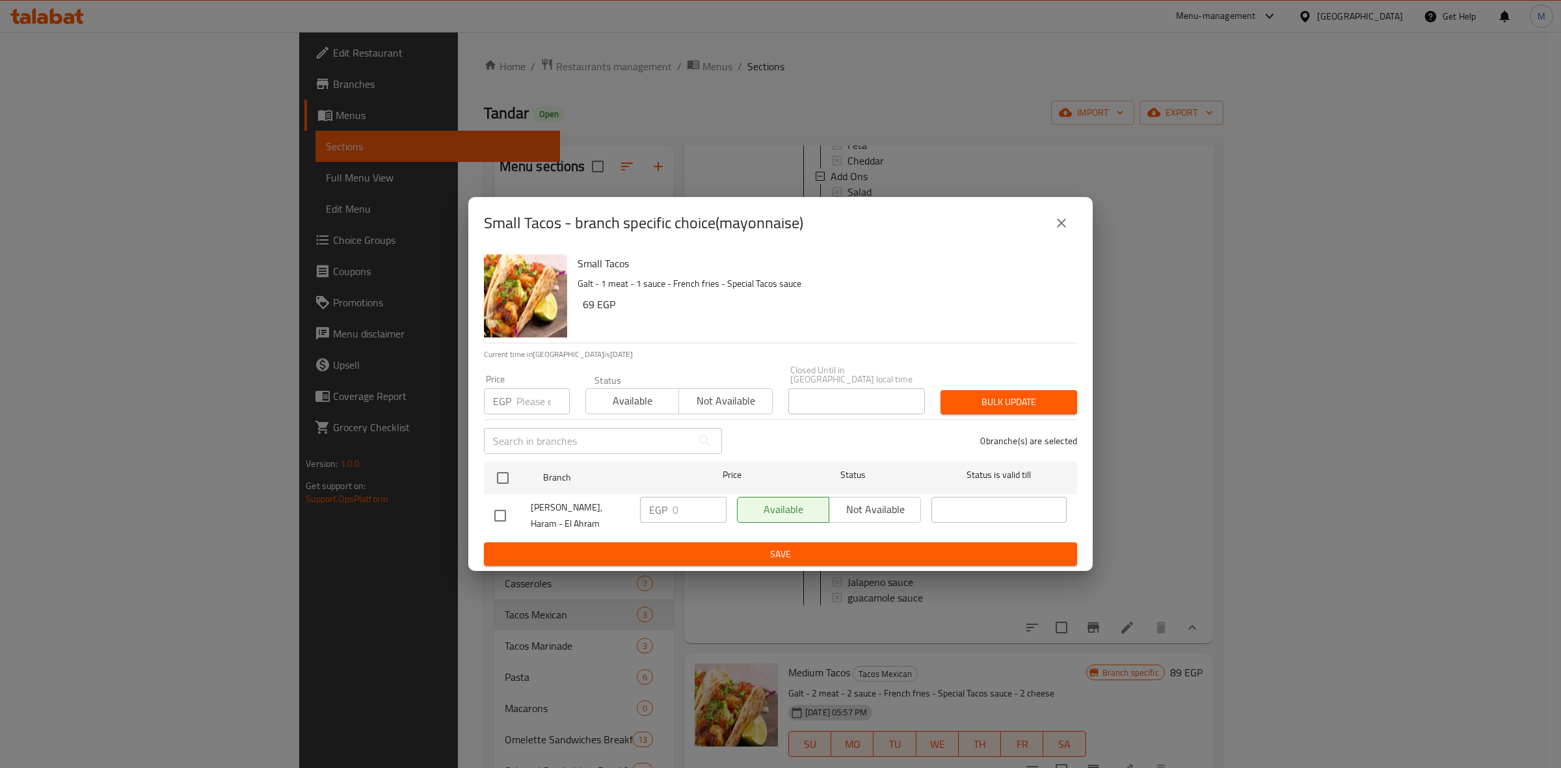
click at [1057, 231] on icon "close" at bounding box center [1061, 223] width 16 height 16
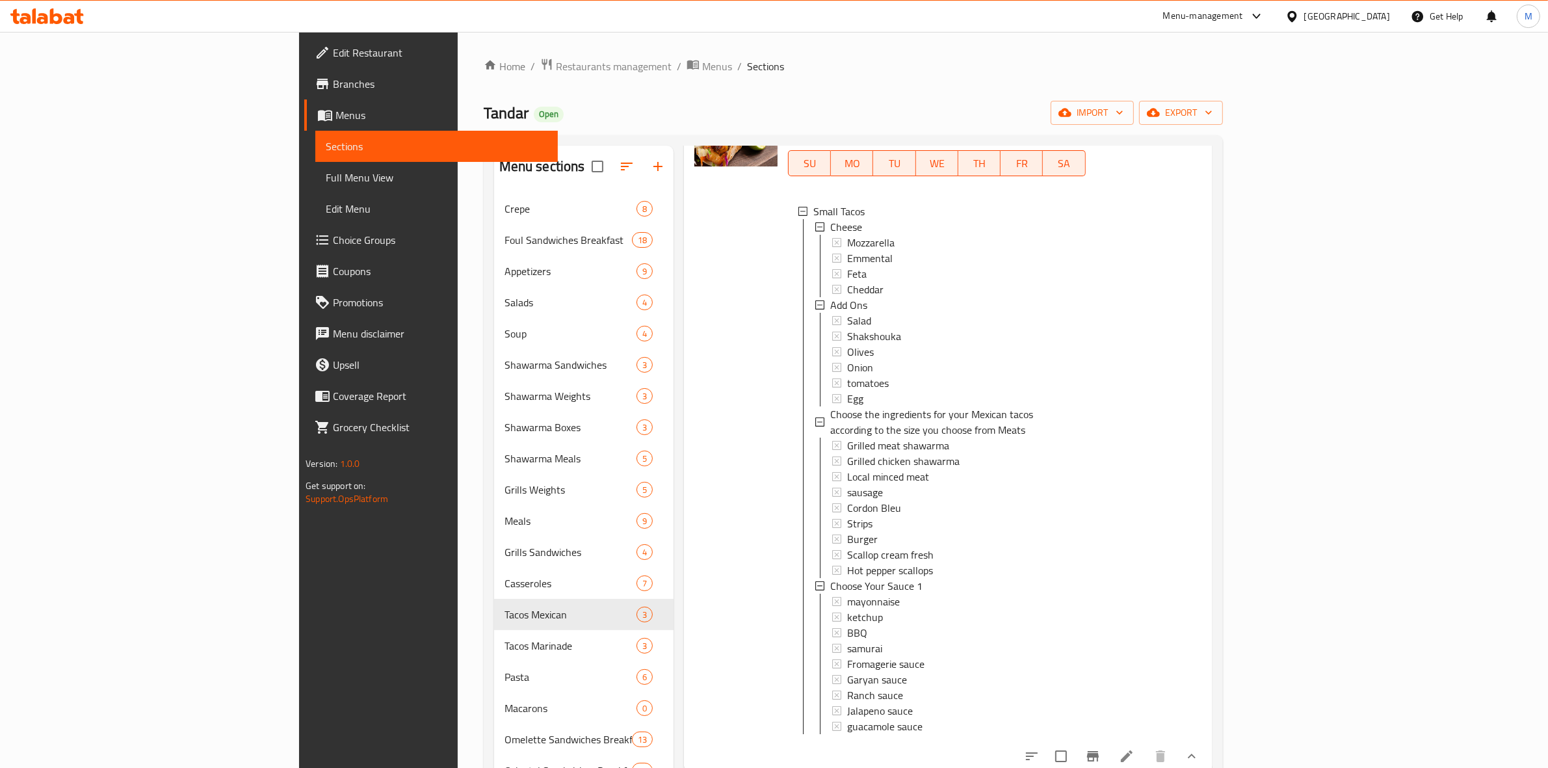
scroll to position [254, 0]
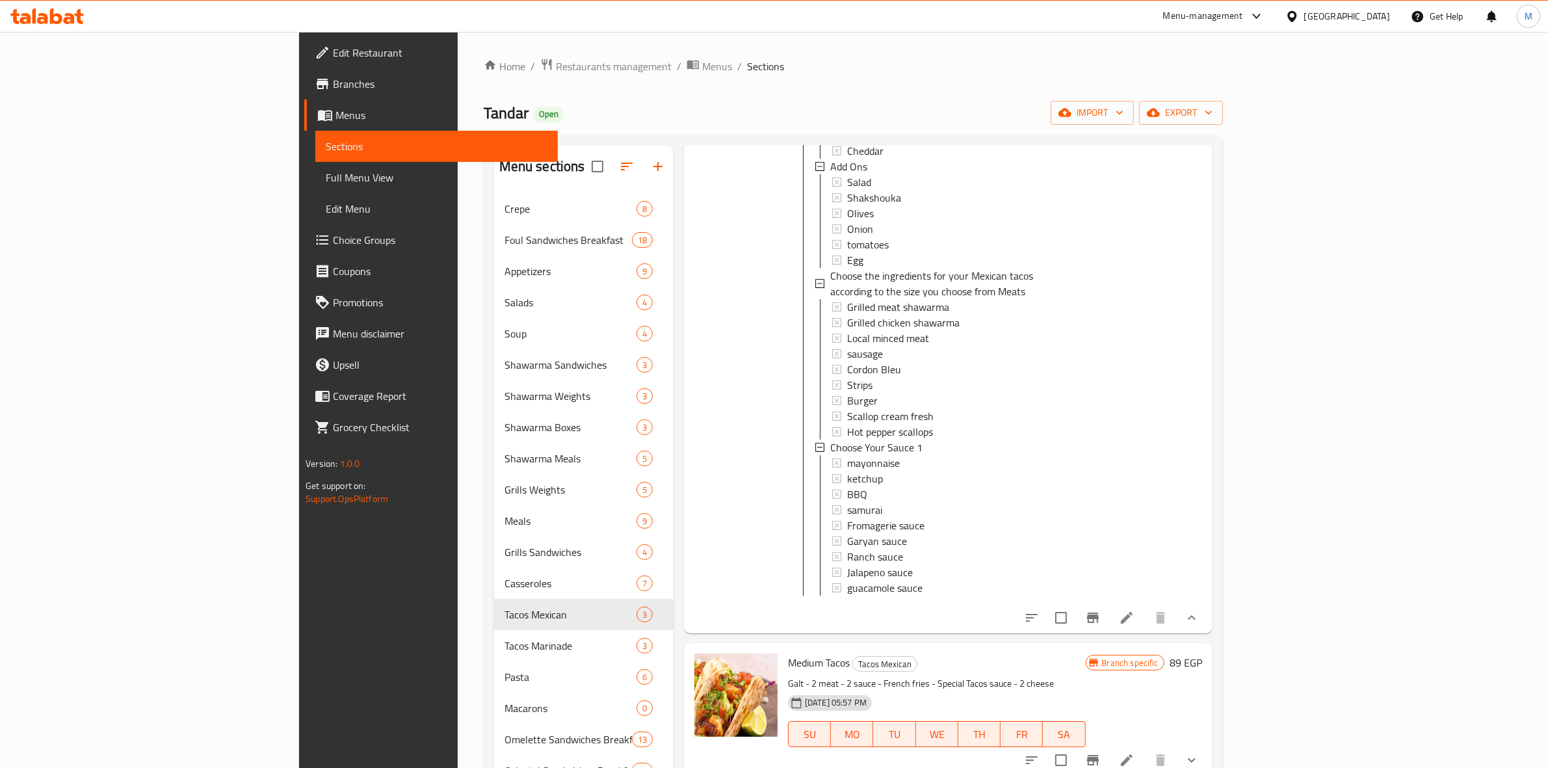
click at [1200, 613] on icon "show more" at bounding box center [1192, 618] width 16 height 16
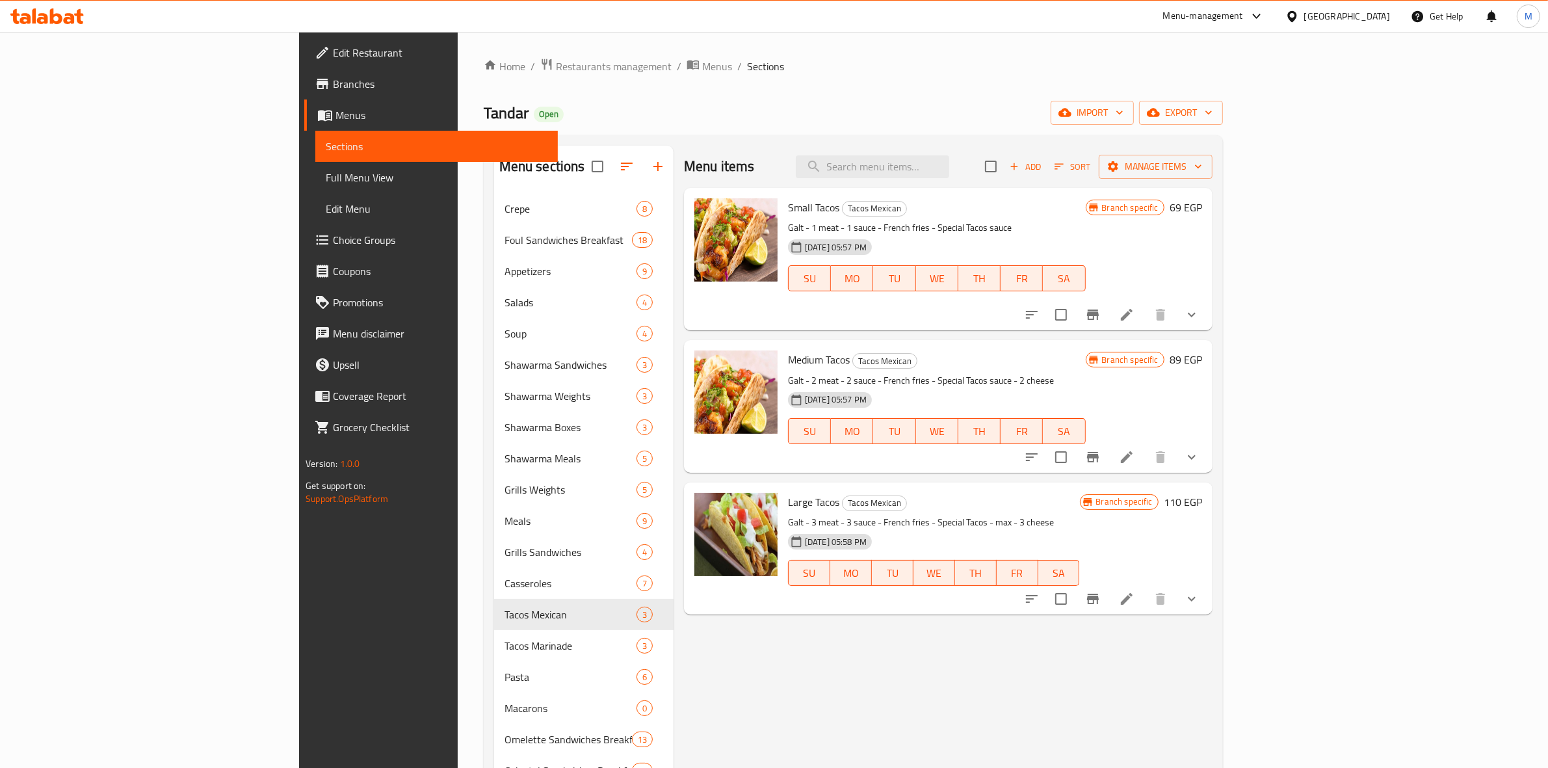
scroll to position [0, 0]
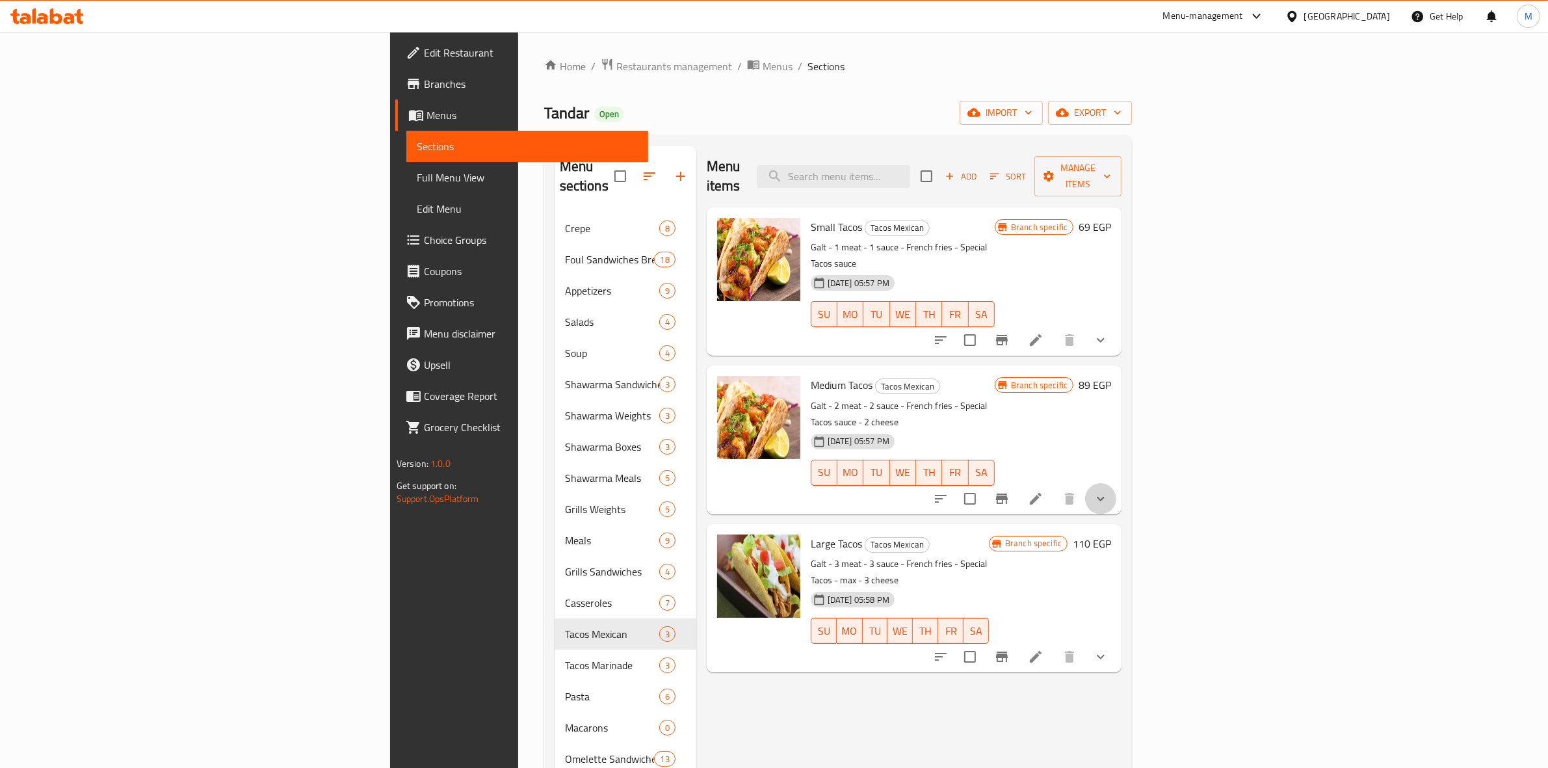
click at [1116, 483] on button "show more" at bounding box center [1100, 498] width 31 height 31
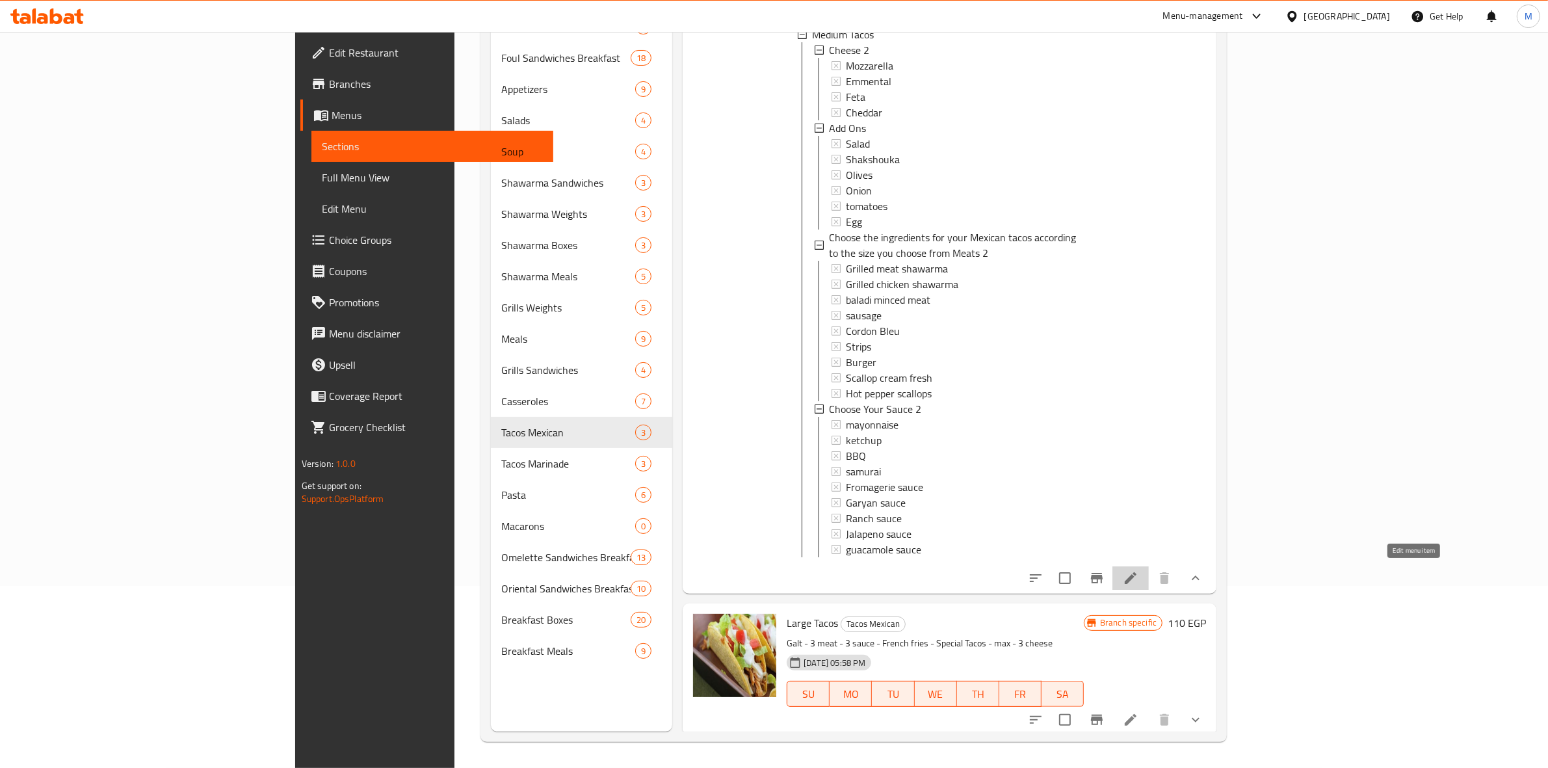
click at [1139, 581] on icon at bounding box center [1131, 578] width 16 height 16
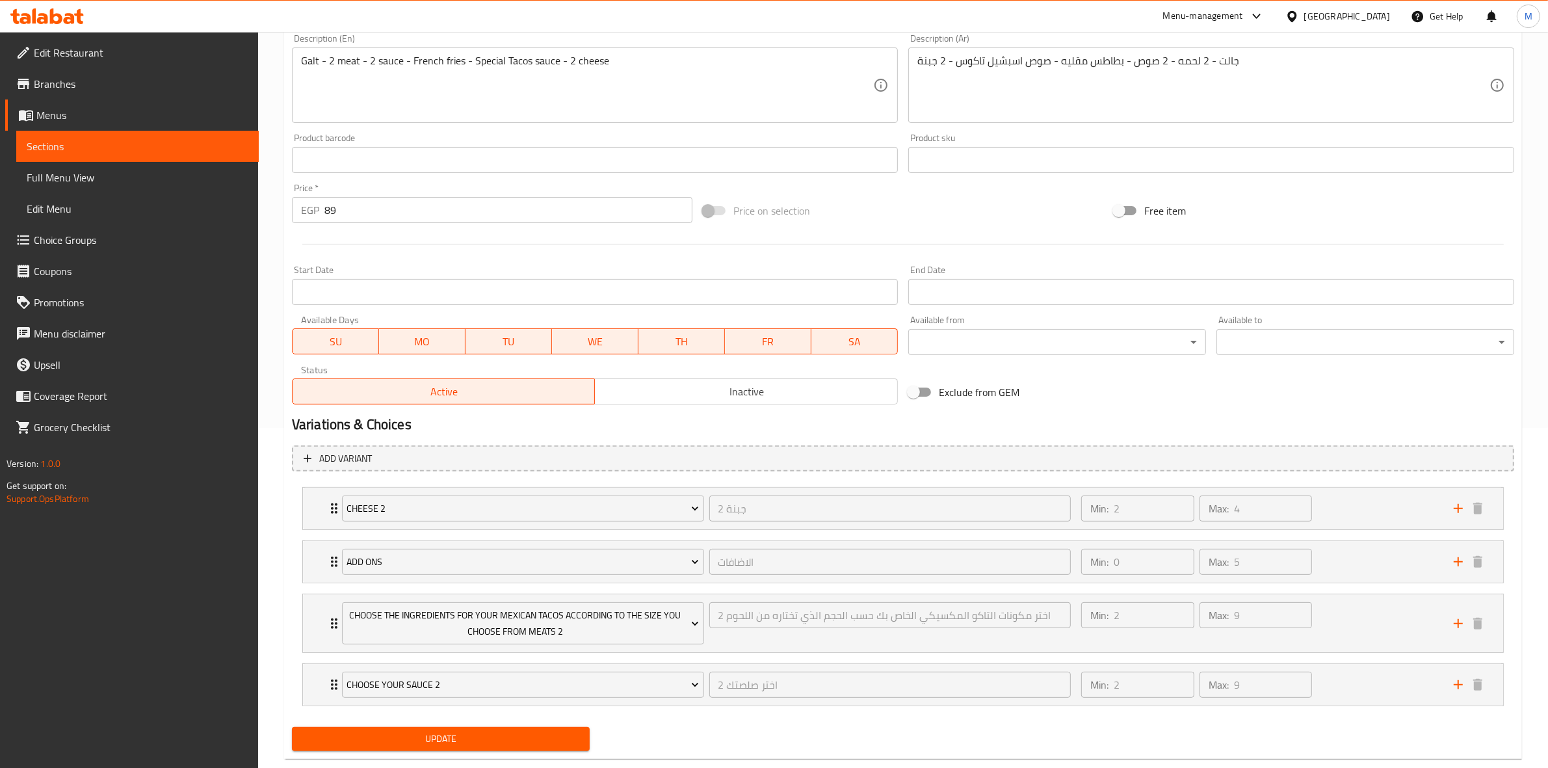
scroll to position [369, 0]
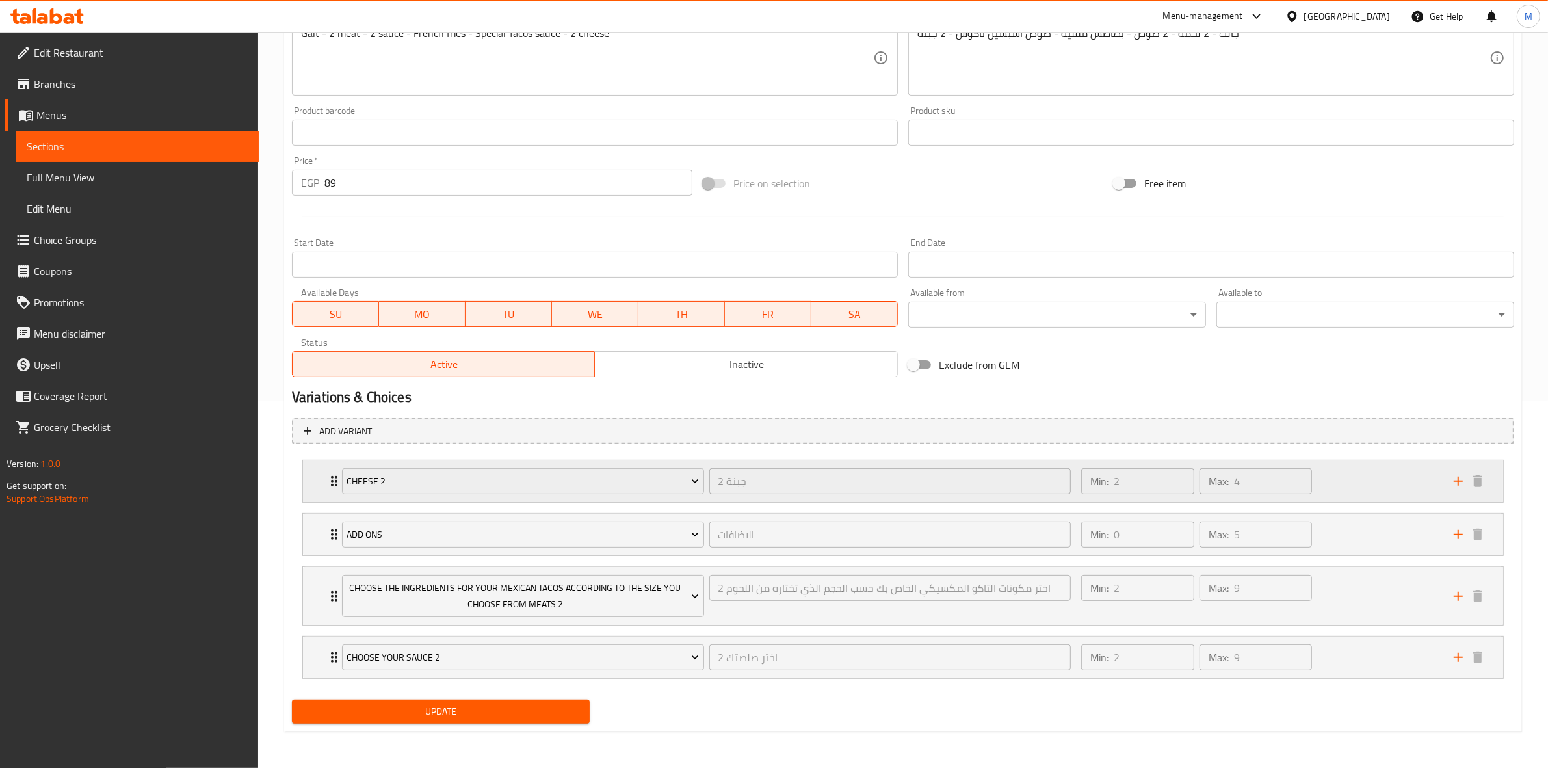
click at [1357, 471] on div "Min: 2 ​ Max: 4 ​" at bounding box center [1260, 481] width 373 height 42
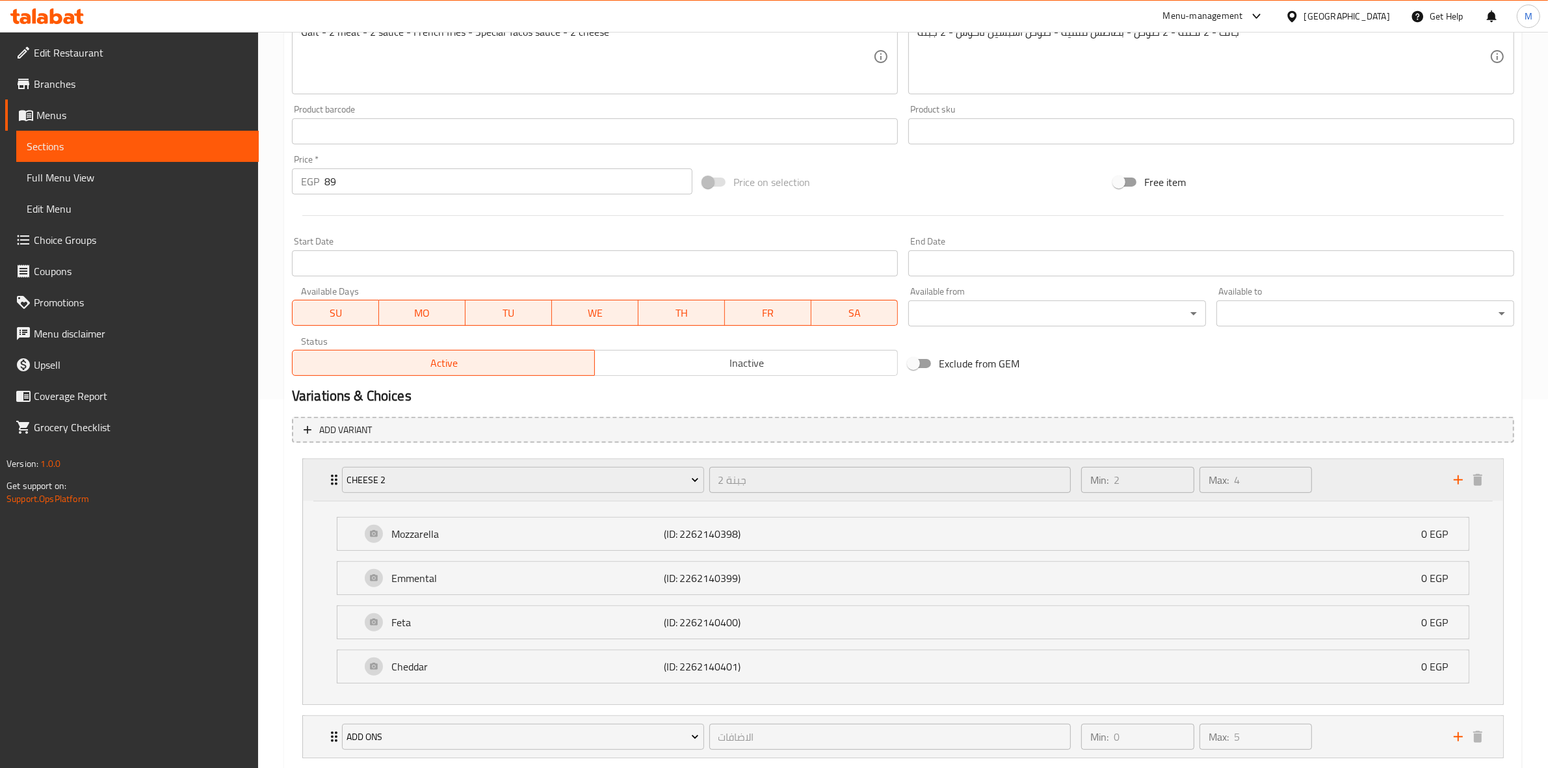
click at [1366, 497] on div "Min: 2 ​ Max: 4 ​" at bounding box center [1260, 480] width 373 height 42
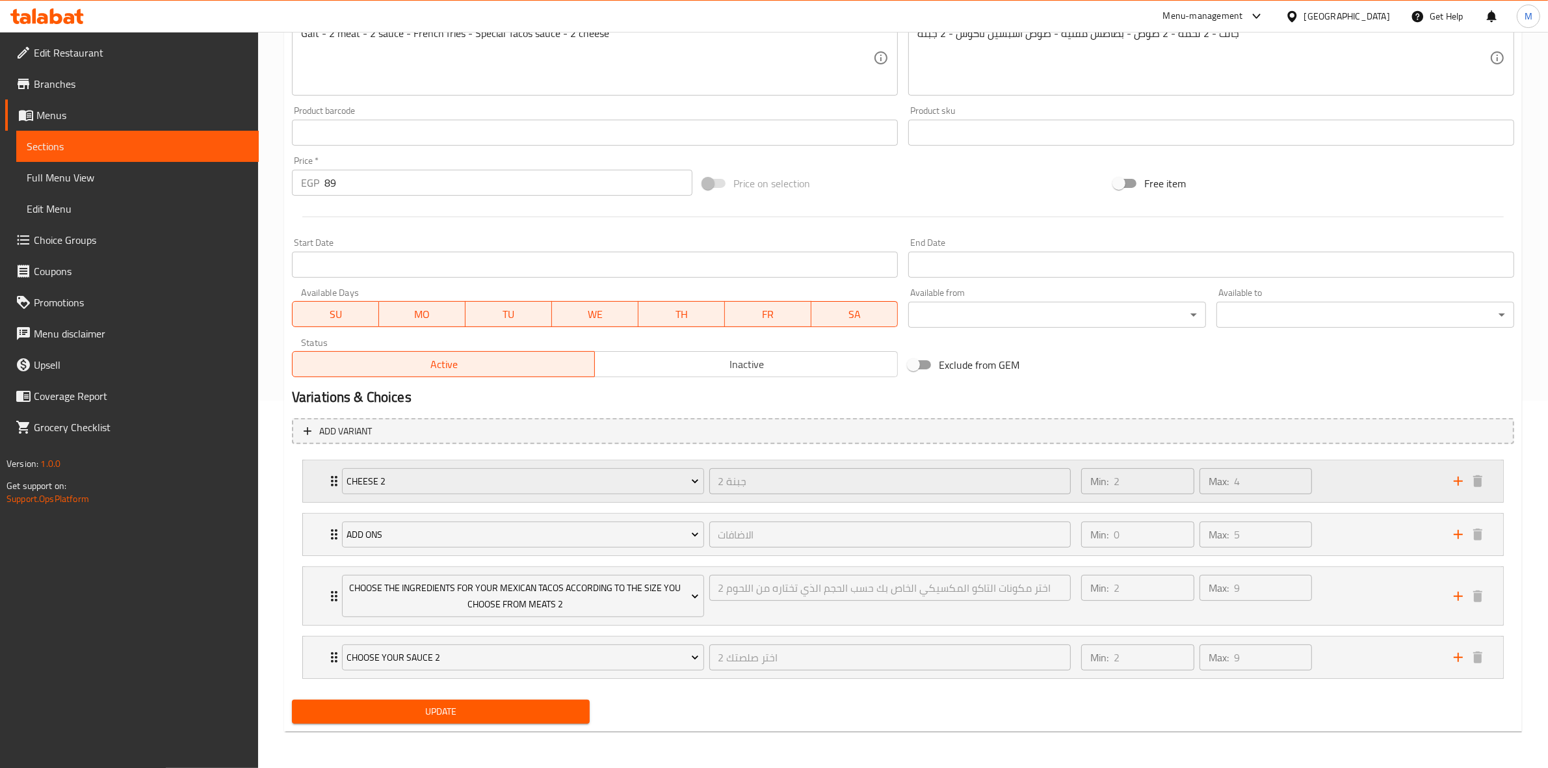
click at [1413, 497] on div "Min: 2 ​ Max: 4 ​" at bounding box center [1260, 481] width 373 height 42
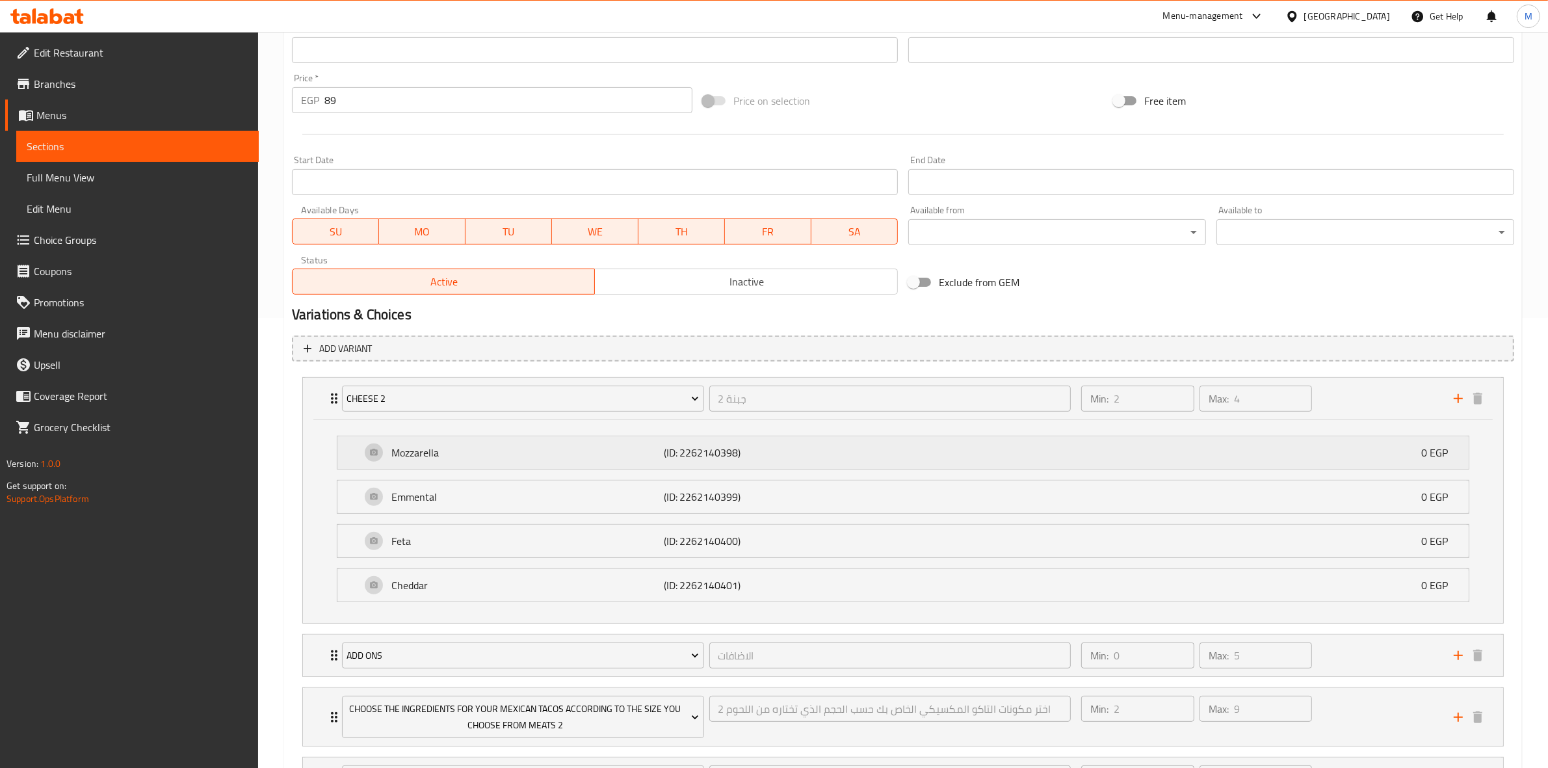
scroll to position [573, 0]
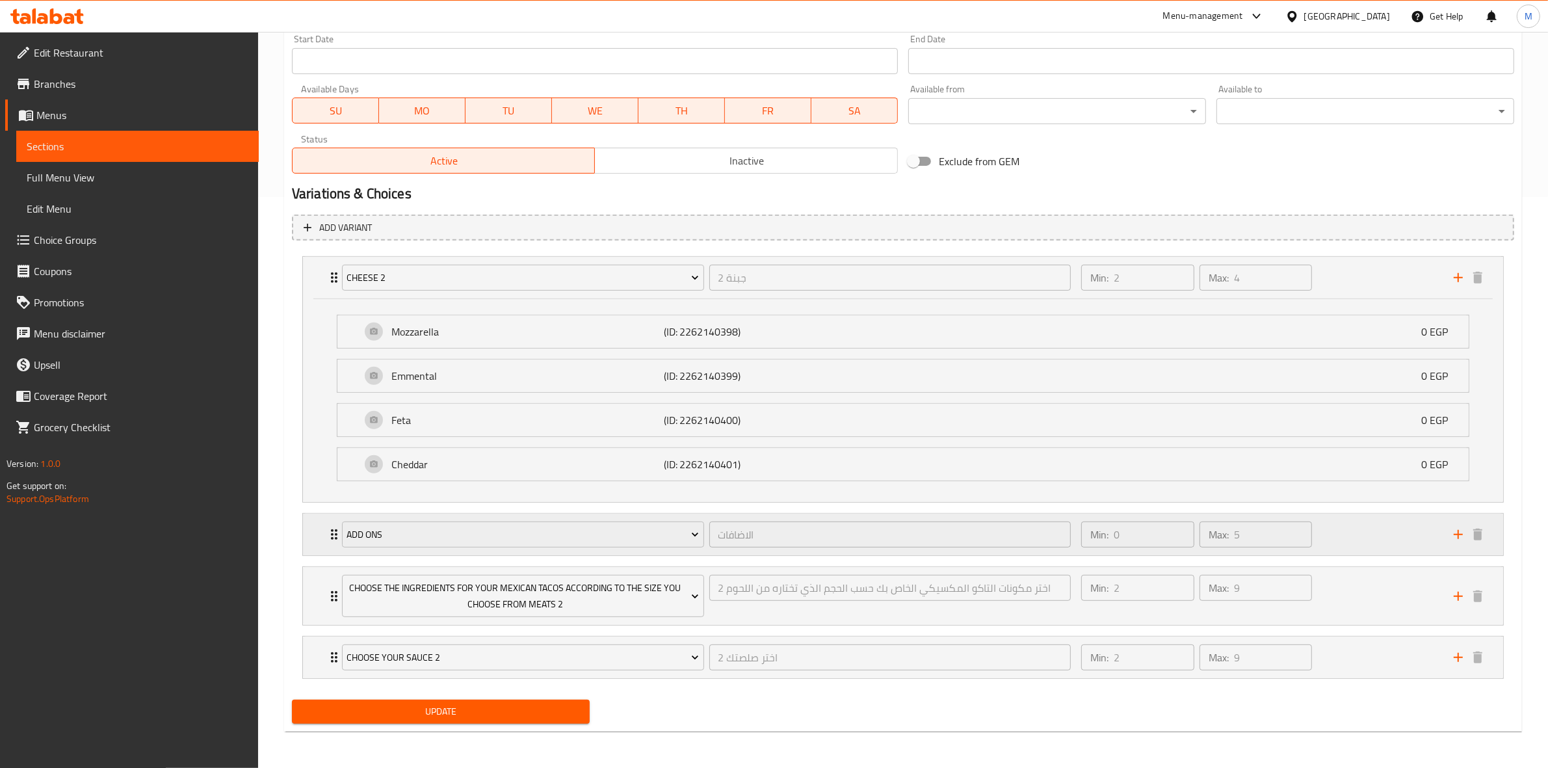
click at [1325, 525] on div "Min: 0 ​ Max: 5 ​" at bounding box center [1260, 535] width 373 height 42
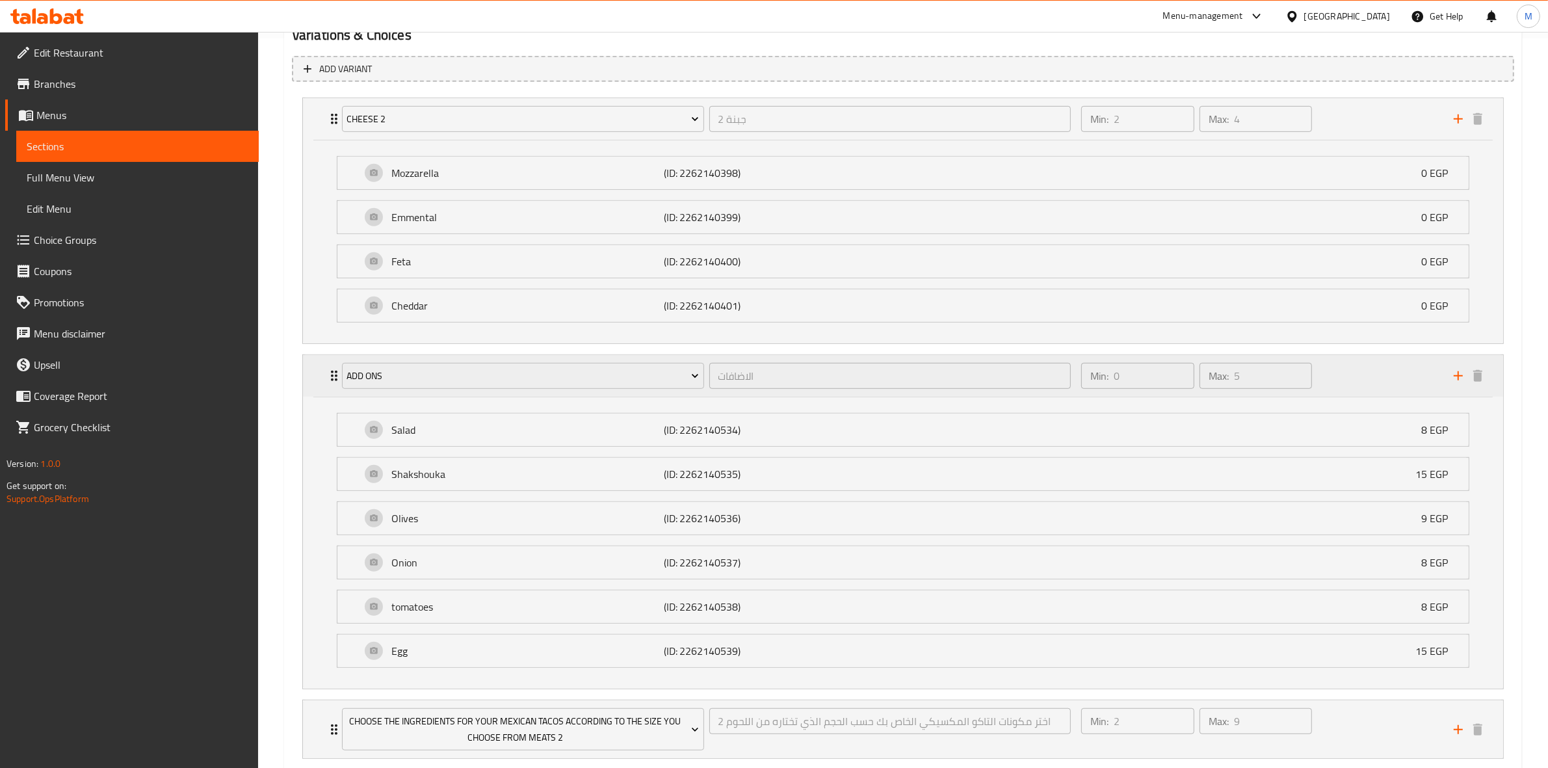
scroll to position [867, 0]
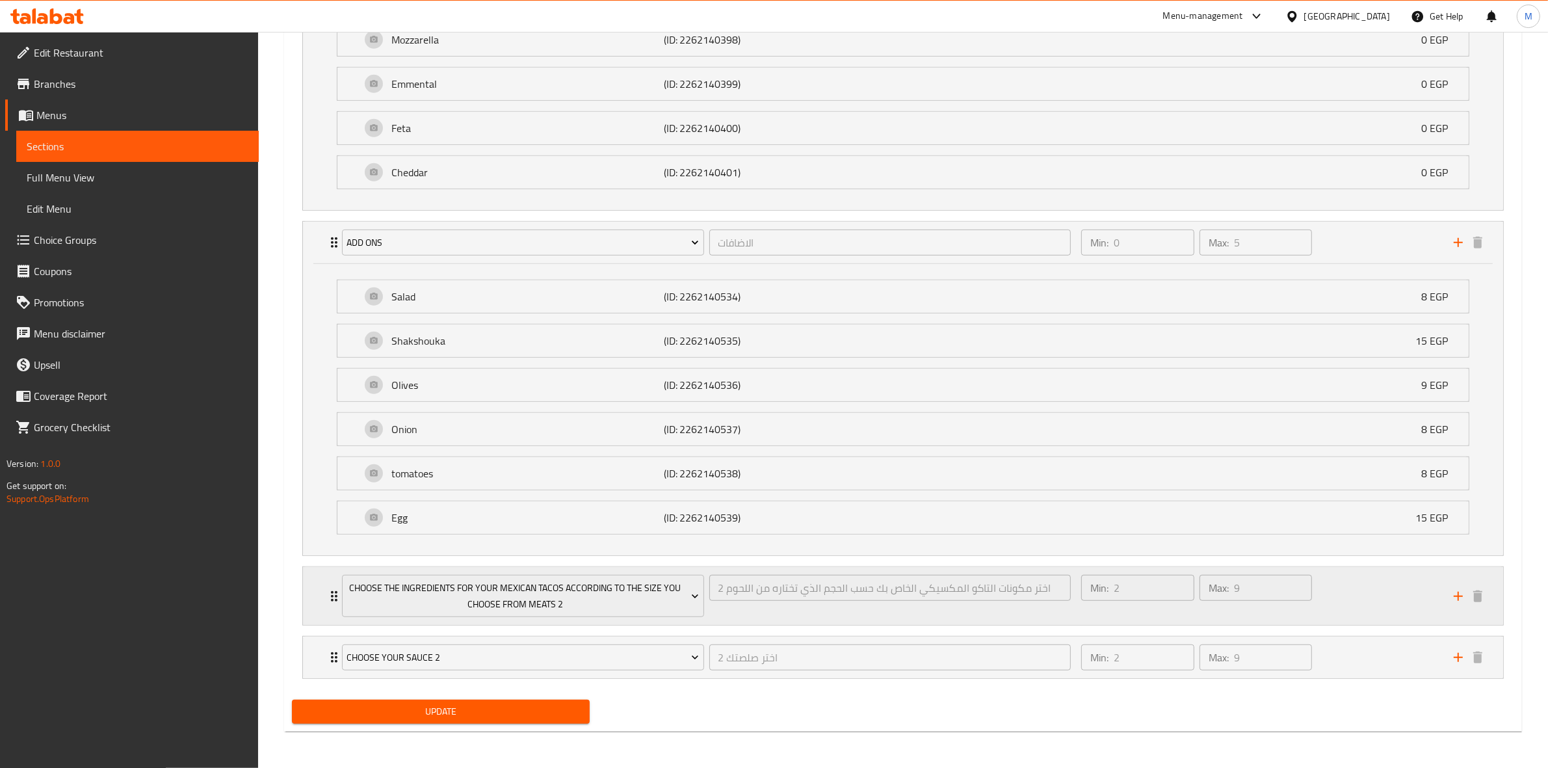
click at [1343, 584] on div "Min: 2 ​ Max: 9 ​" at bounding box center [1260, 596] width 373 height 58
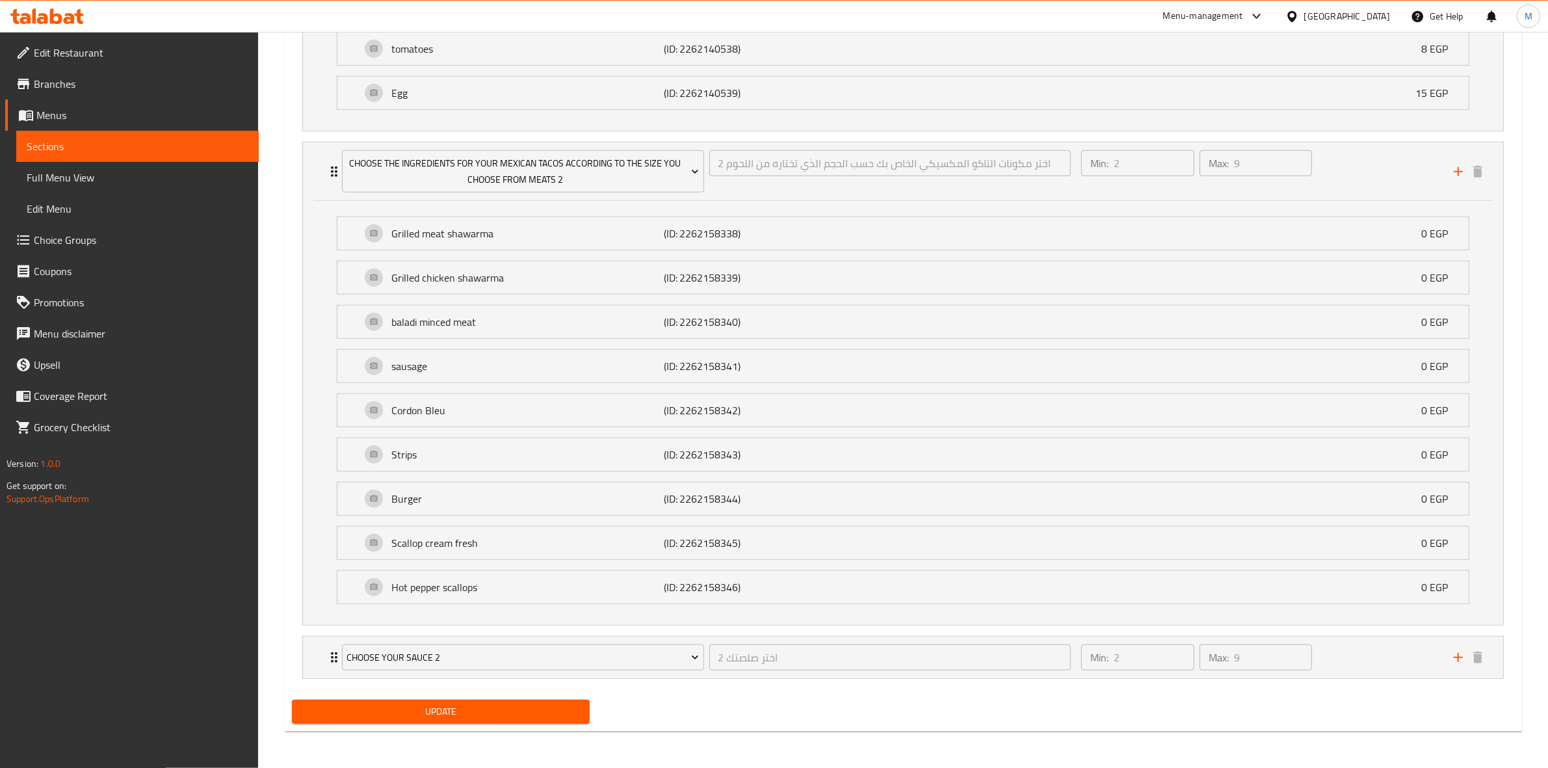
scroll to position [1295, 0]
click at [1330, 172] on div "Min: 2 ​ Max: 9 ​" at bounding box center [1260, 171] width 373 height 58
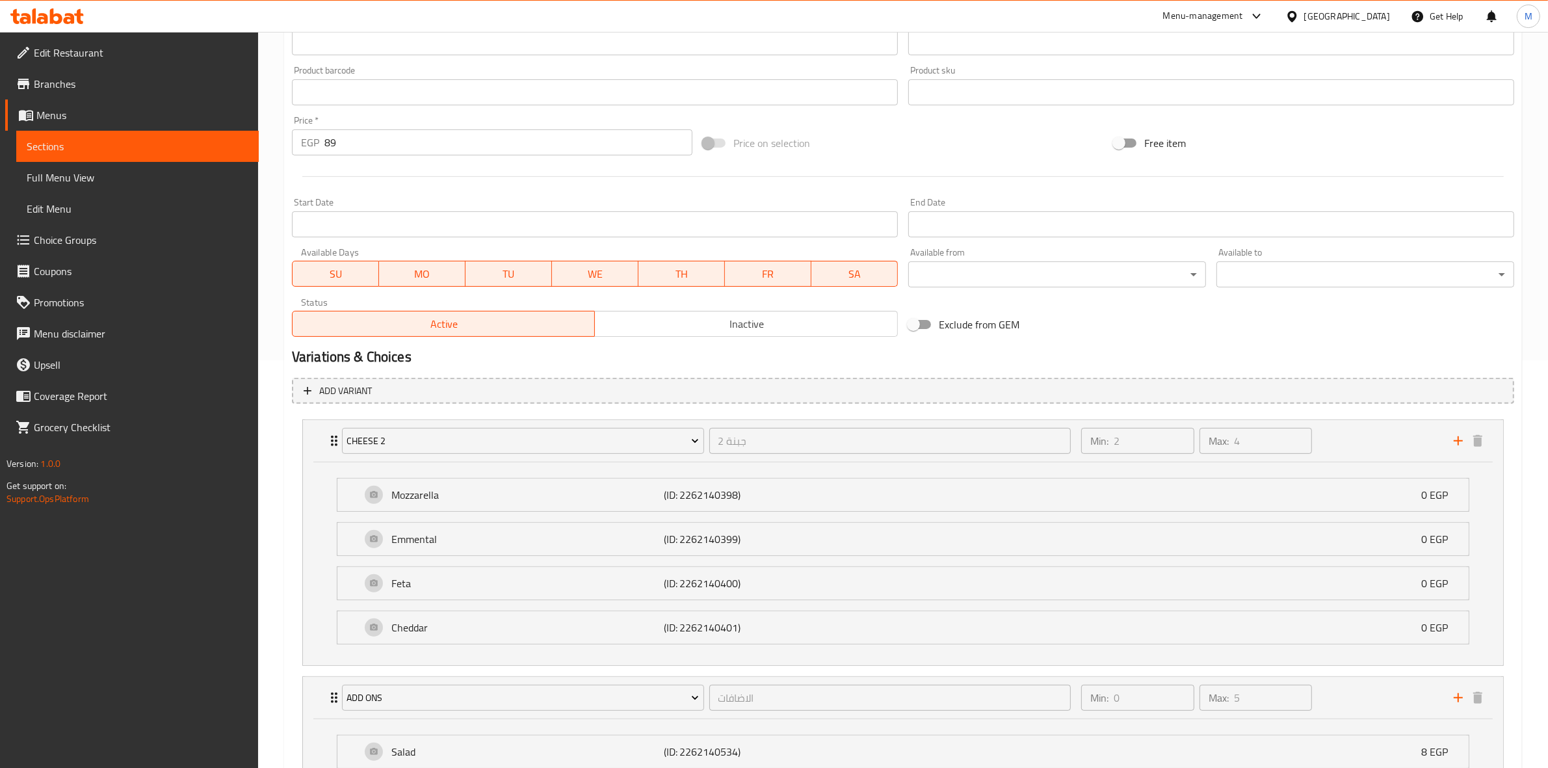
scroll to position [623, 0]
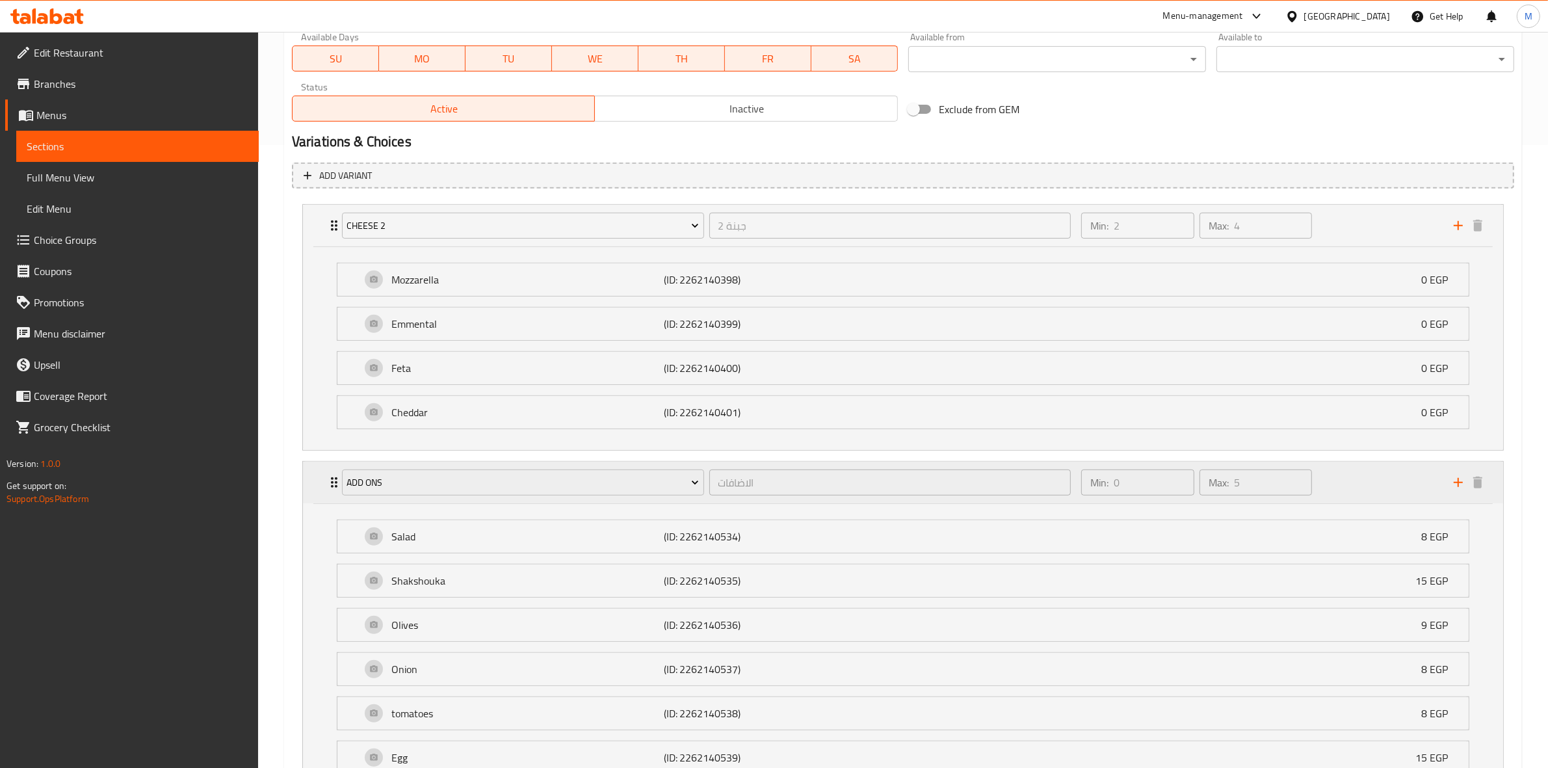
click at [1340, 482] on div "Min: 0 ​ Max: 5 ​" at bounding box center [1260, 483] width 373 height 42
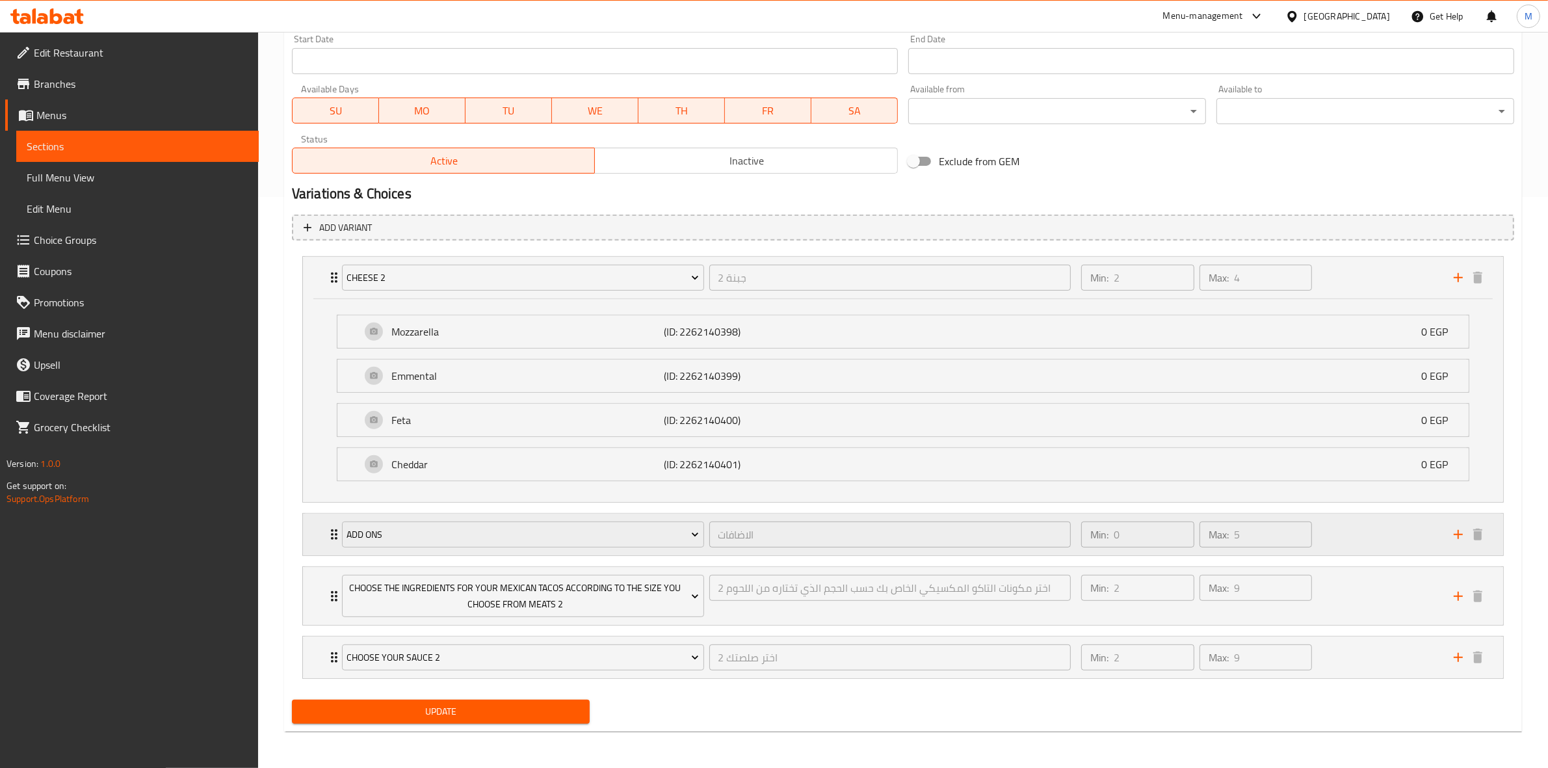
scroll to position [573, 0]
click at [1370, 280] on div "Min: 2 ​ Max: 4 ​" at bounding box center [1260, 278] width 373 height 42
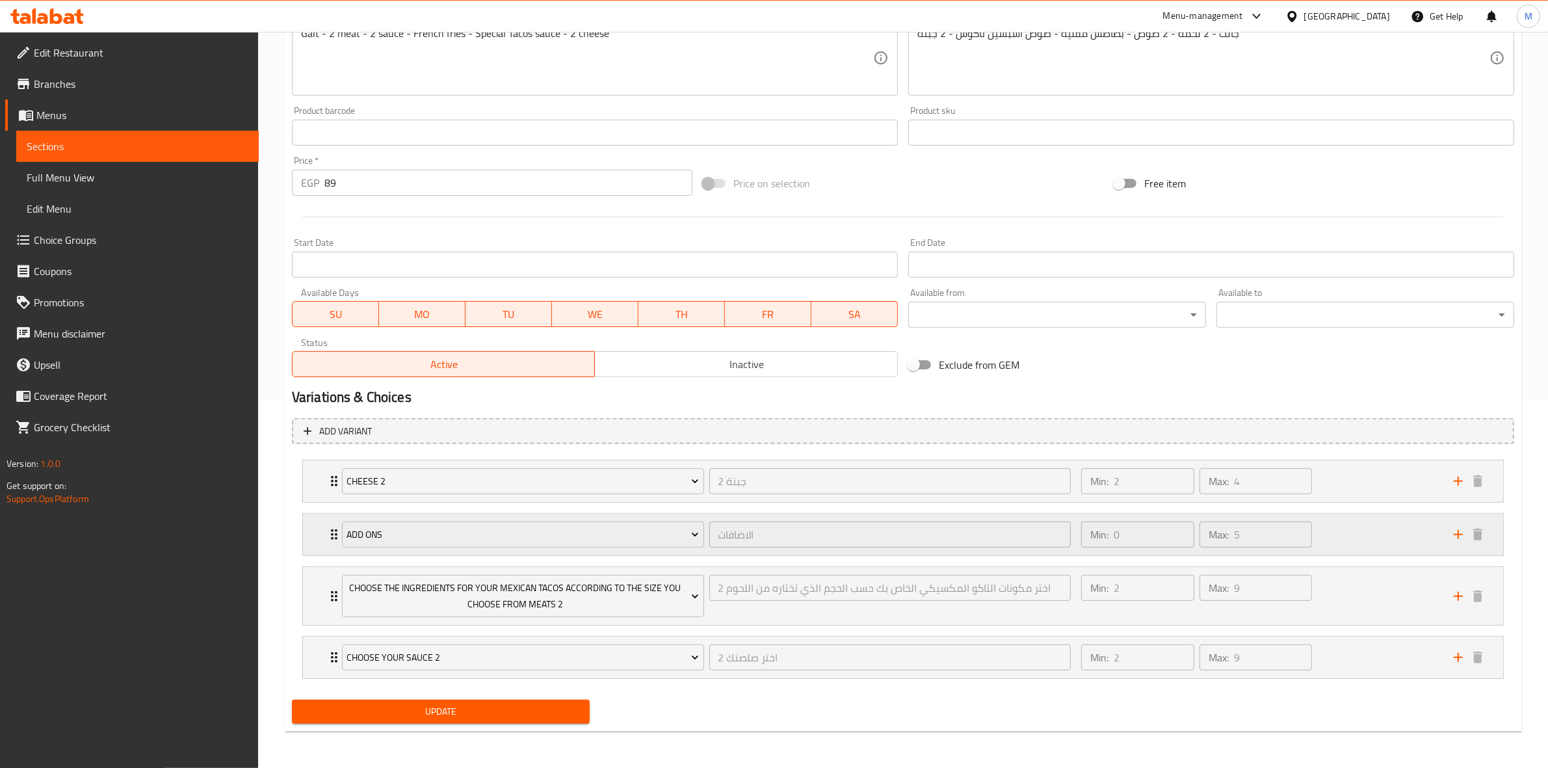
scroll to position [369, 0]
click at [1330, 535] on div "Min: 0 ​ Max: 5 ​" at bounding box center [1260, 535] width 373 height 42
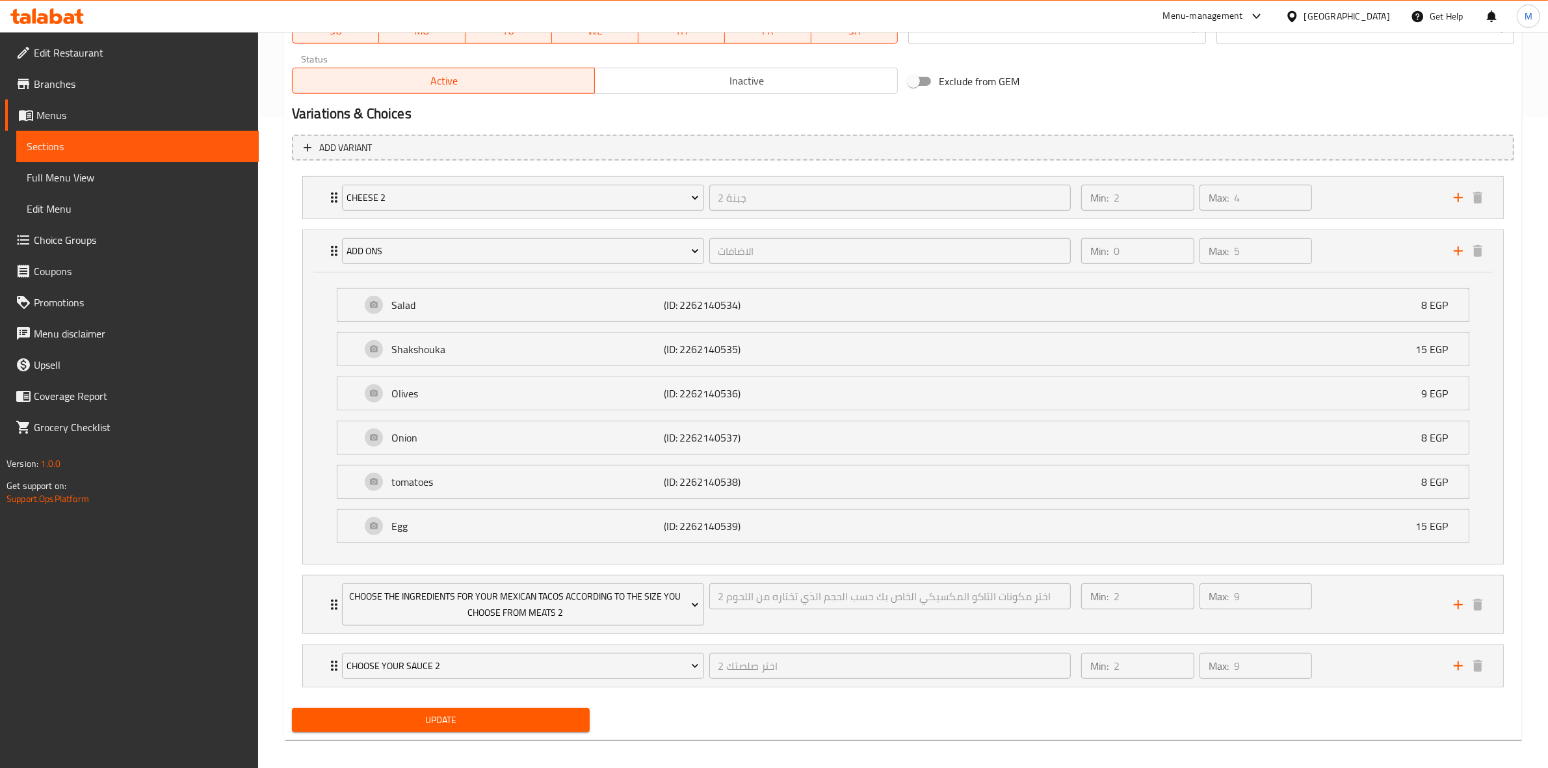
scroll to position [662, 0]
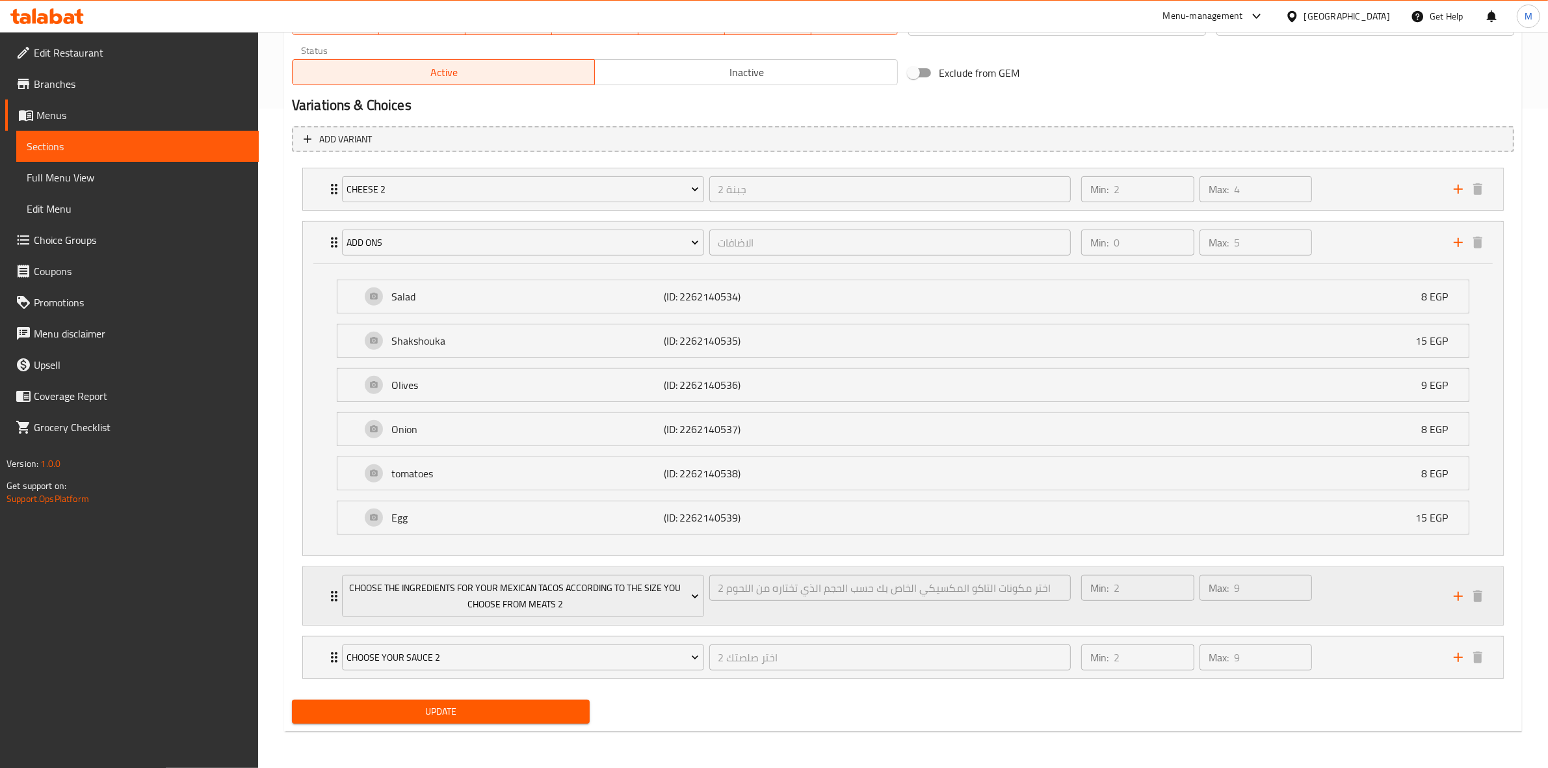
click at [1361, 587] on div "Min: 2 ​ Max: 9 ​" at bounding box center [1260, 596] width 373 height 58
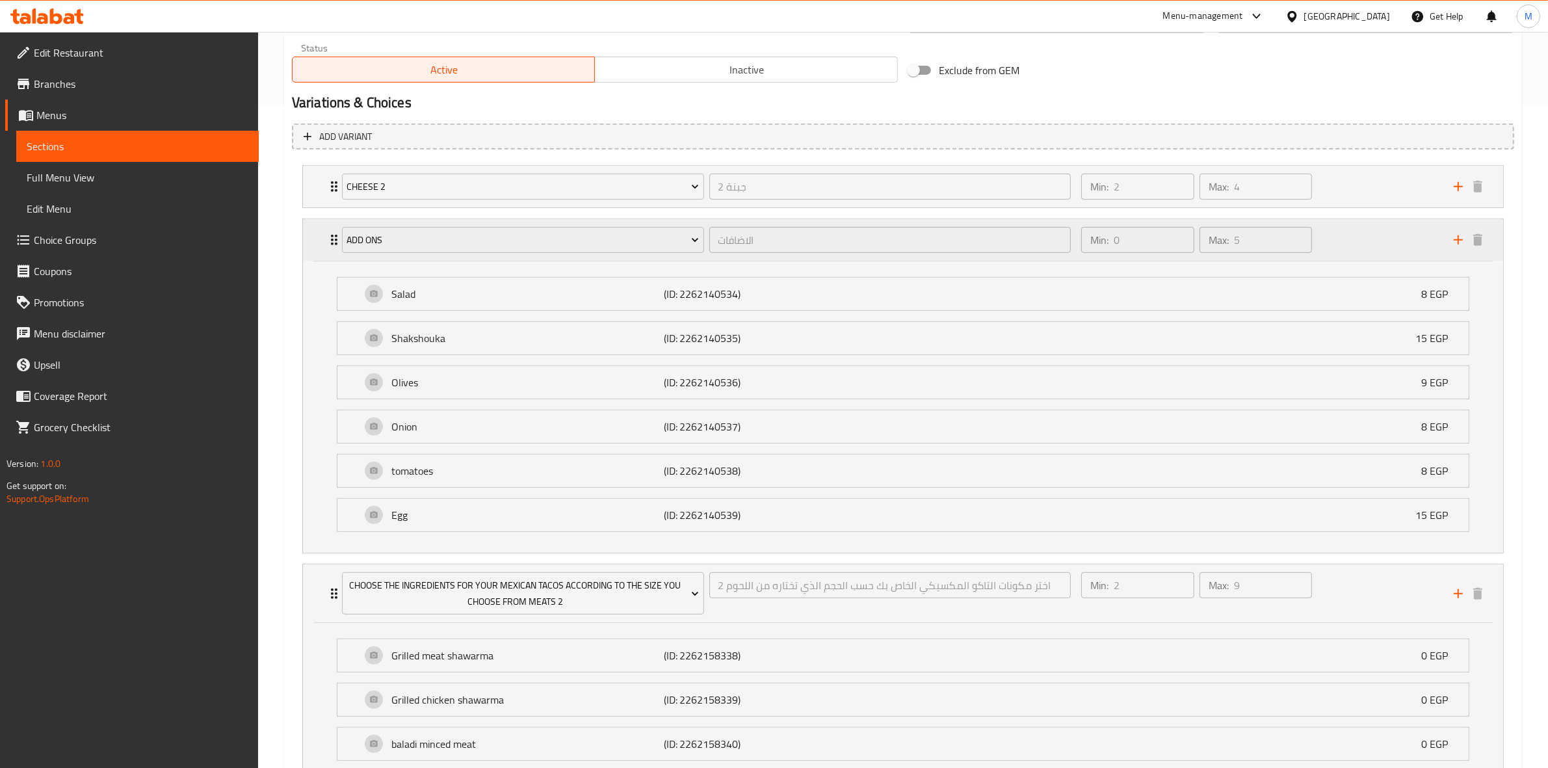
click at [1340, 243] on div "Min: 0 ​ Max: 5 ​" at bounding box center [1260, 240] width 373 height 42
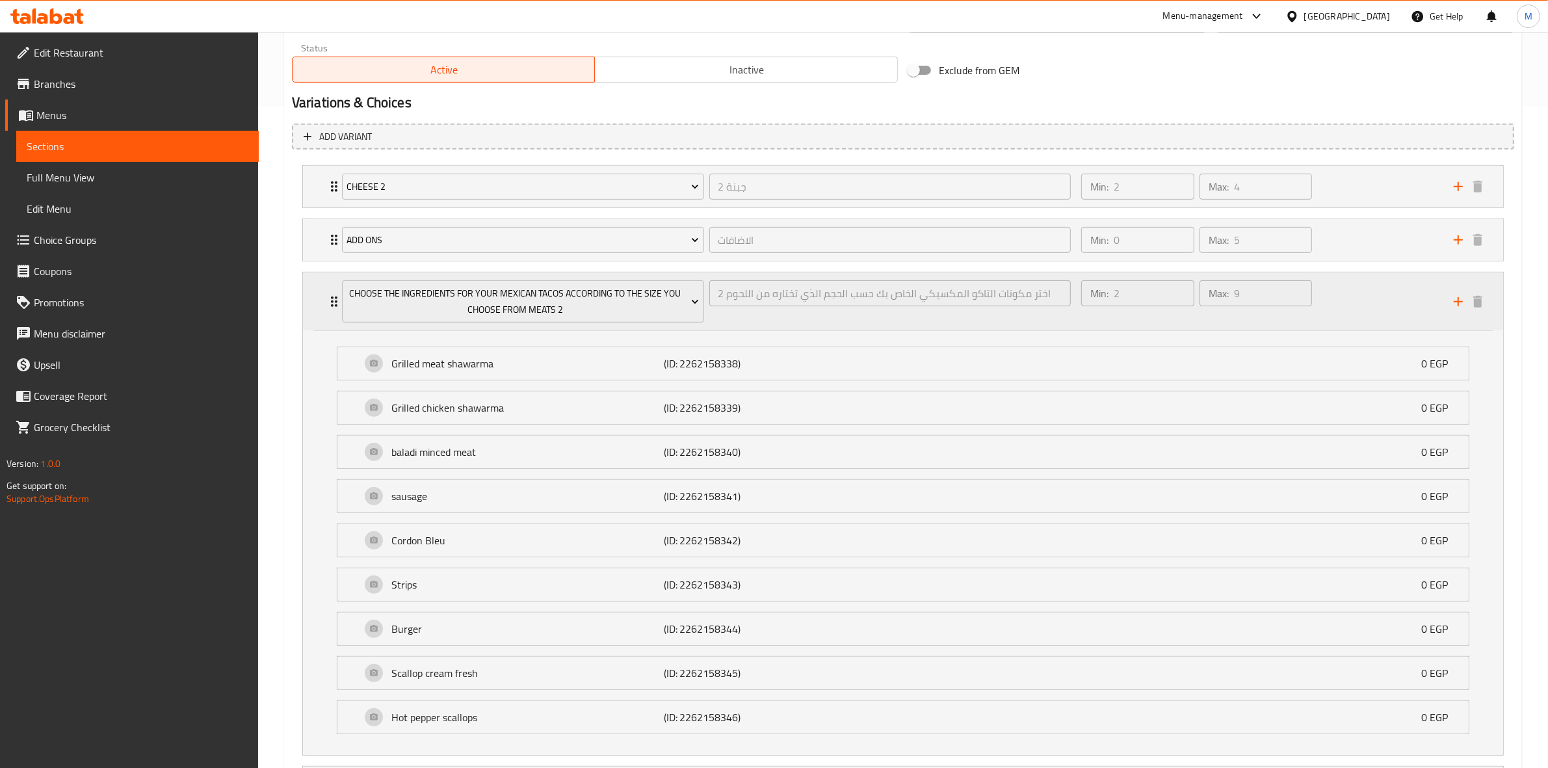
click at [1335, 282] on div "Min: 2 ​ Max: 9 ​" at bounding box center [1260, 301] width 373 height 58
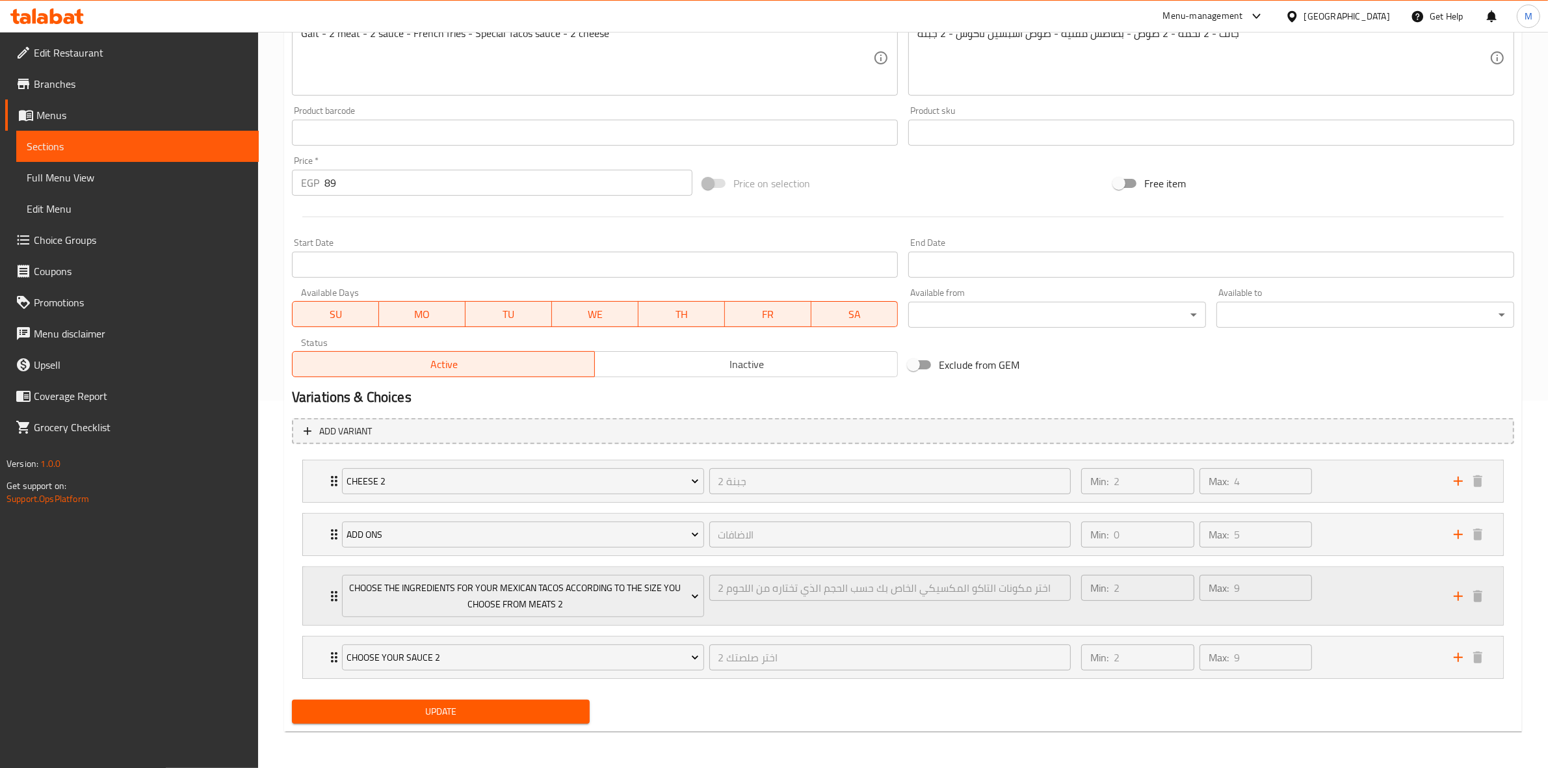
scroll to position [369, 0]
click at [1353, 657] on div "Min: 2 ​ Max: 9 ​" at bounding box center [1260, 658] width 373 height 42
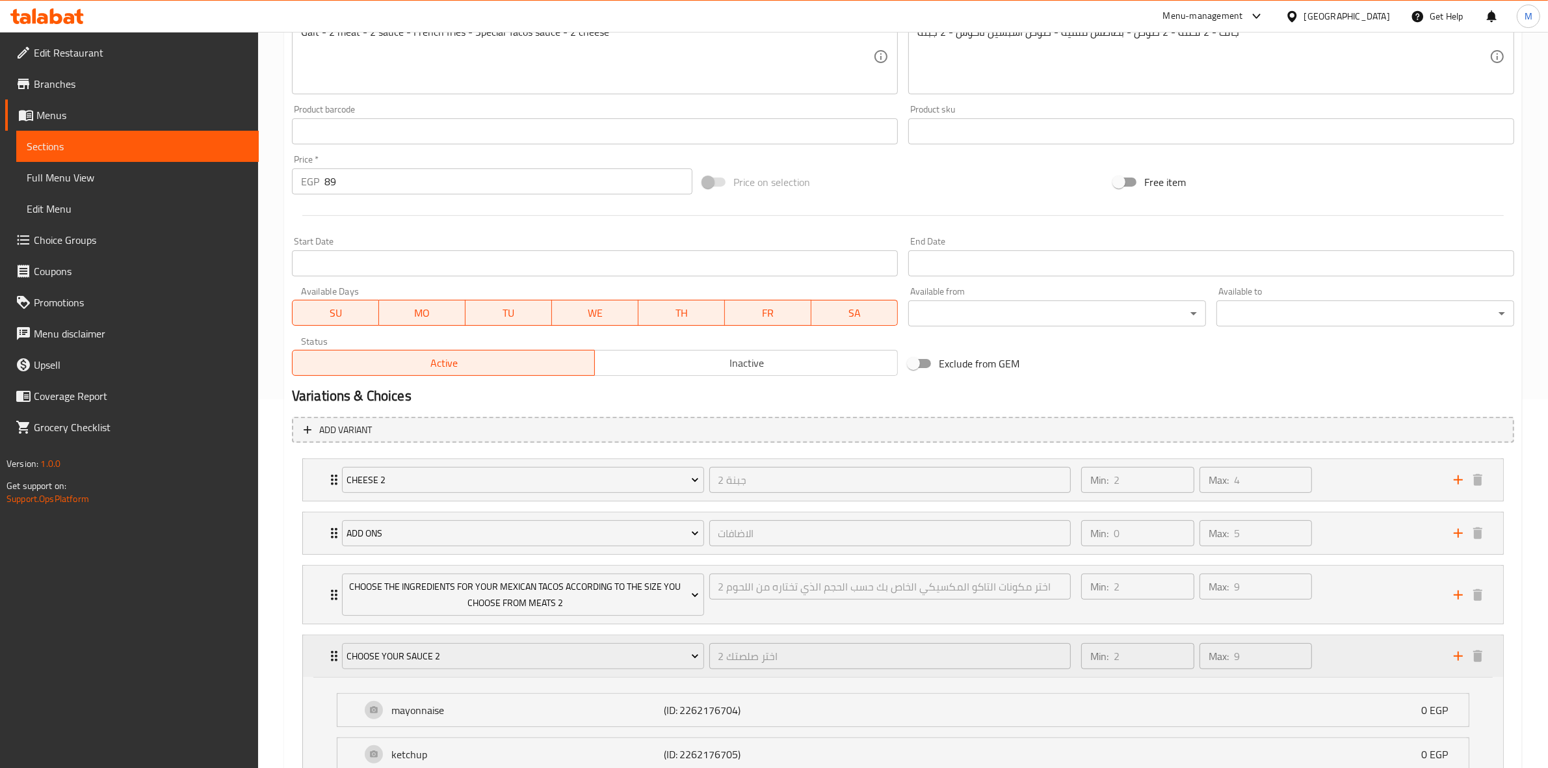
scroll to position [662, 0]
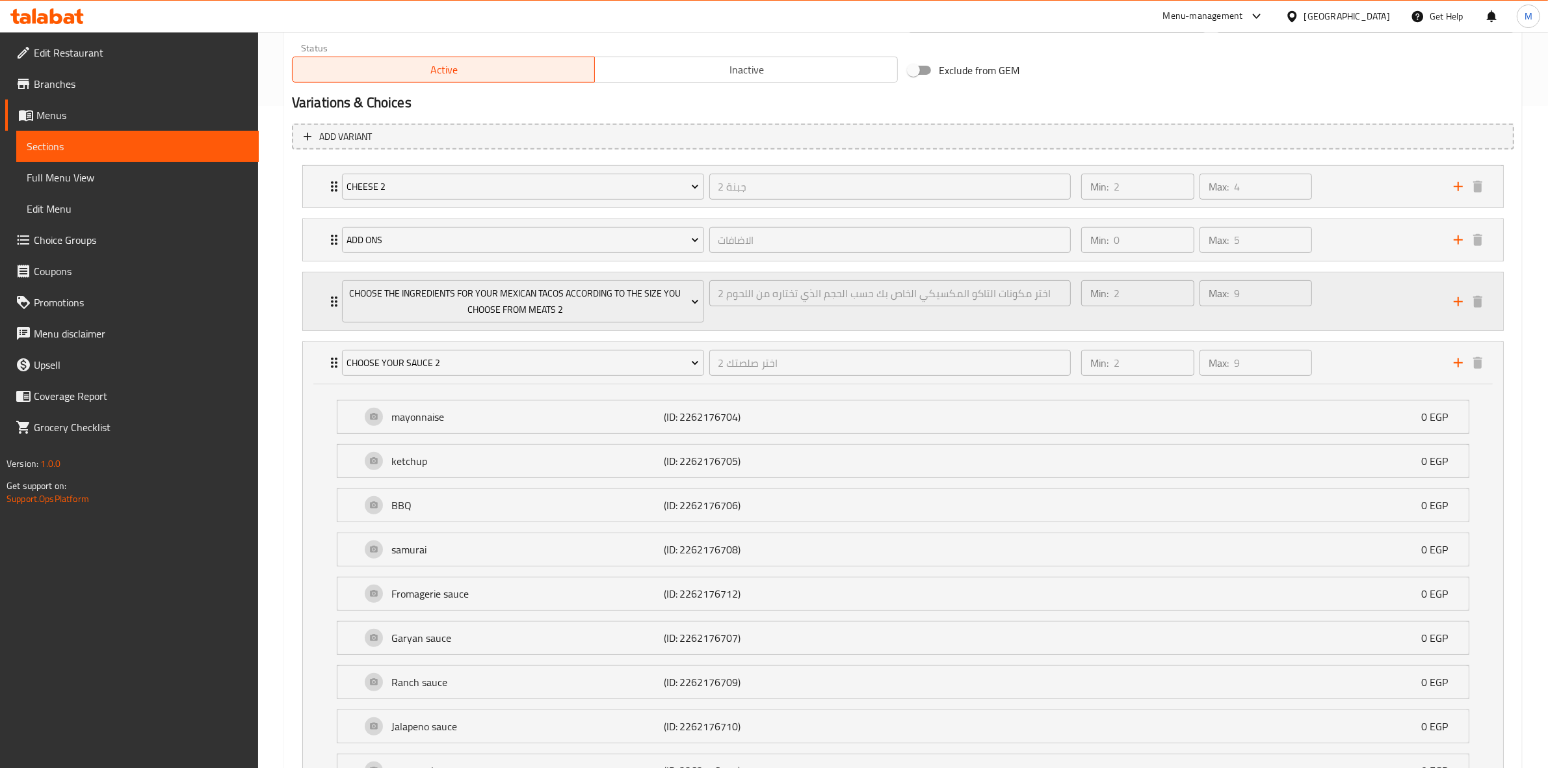
click at [1353, 304] on div "Min: 2 ​ Max: 9 ​" at bounding box center [1260, 301] width 373 height 58
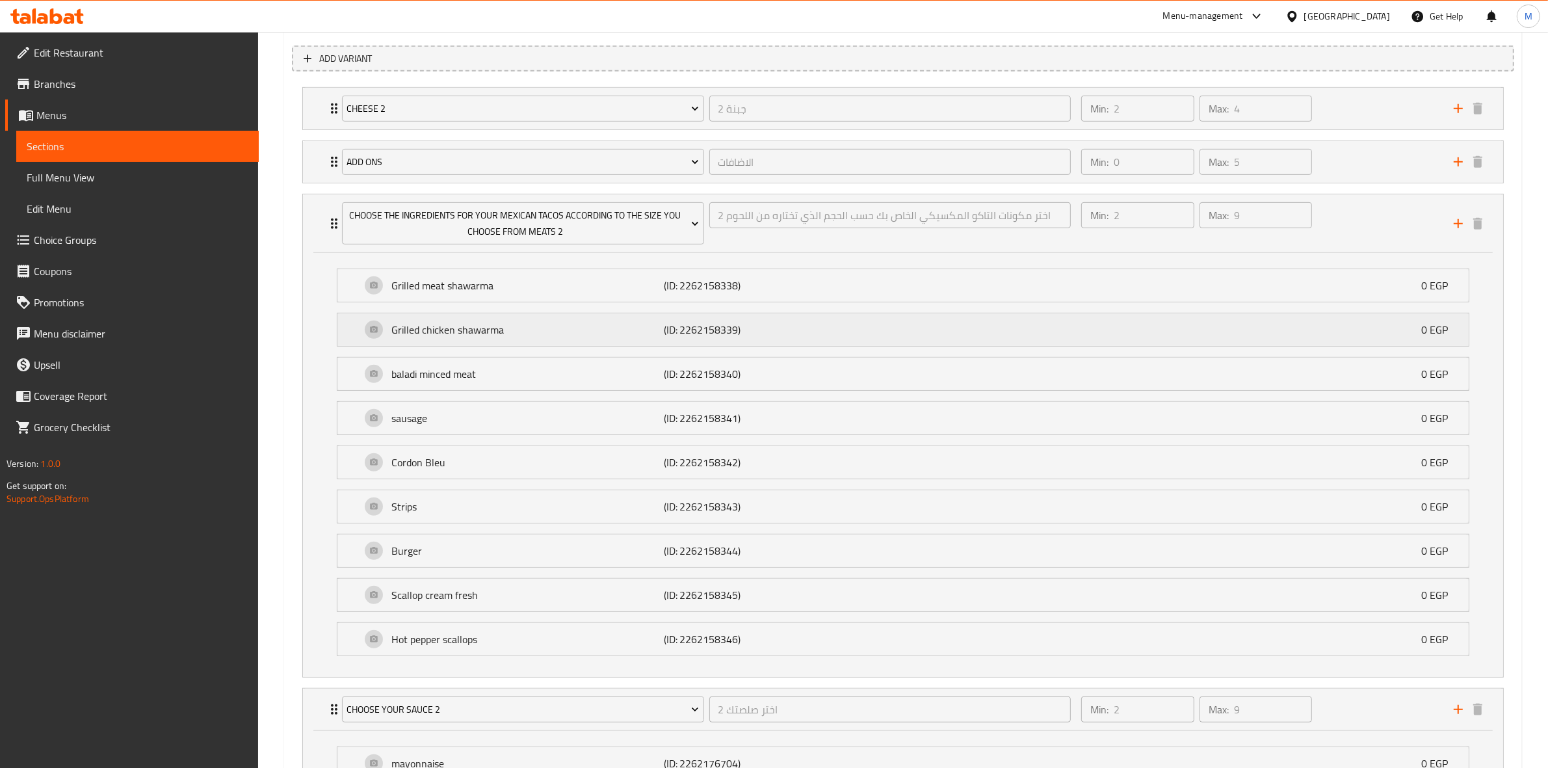
scroll to position [825, 0]
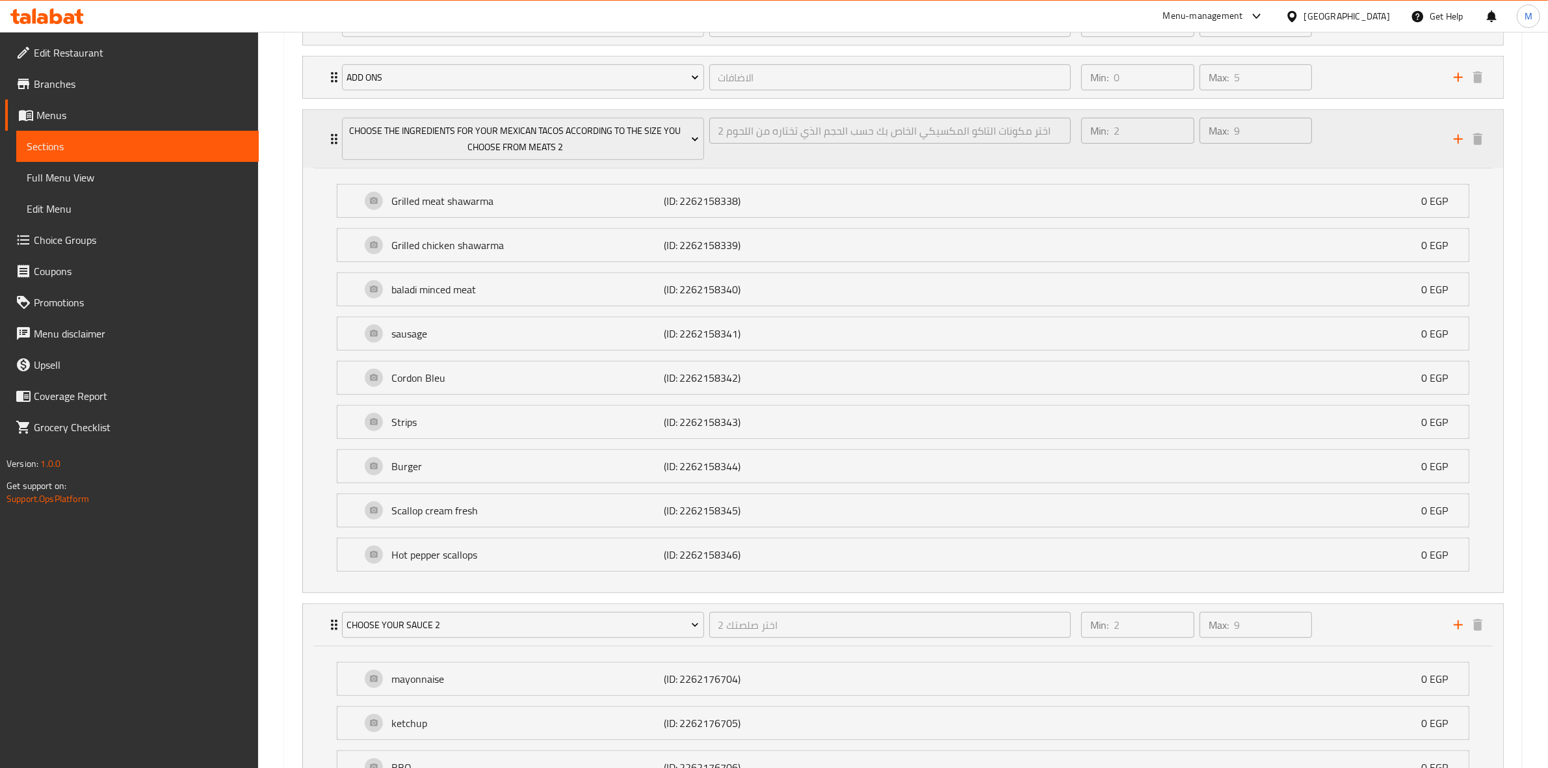
click at [1214, 132] on div "Max: 9 ​" at bounding box center [1256, 131] width 113 height 26
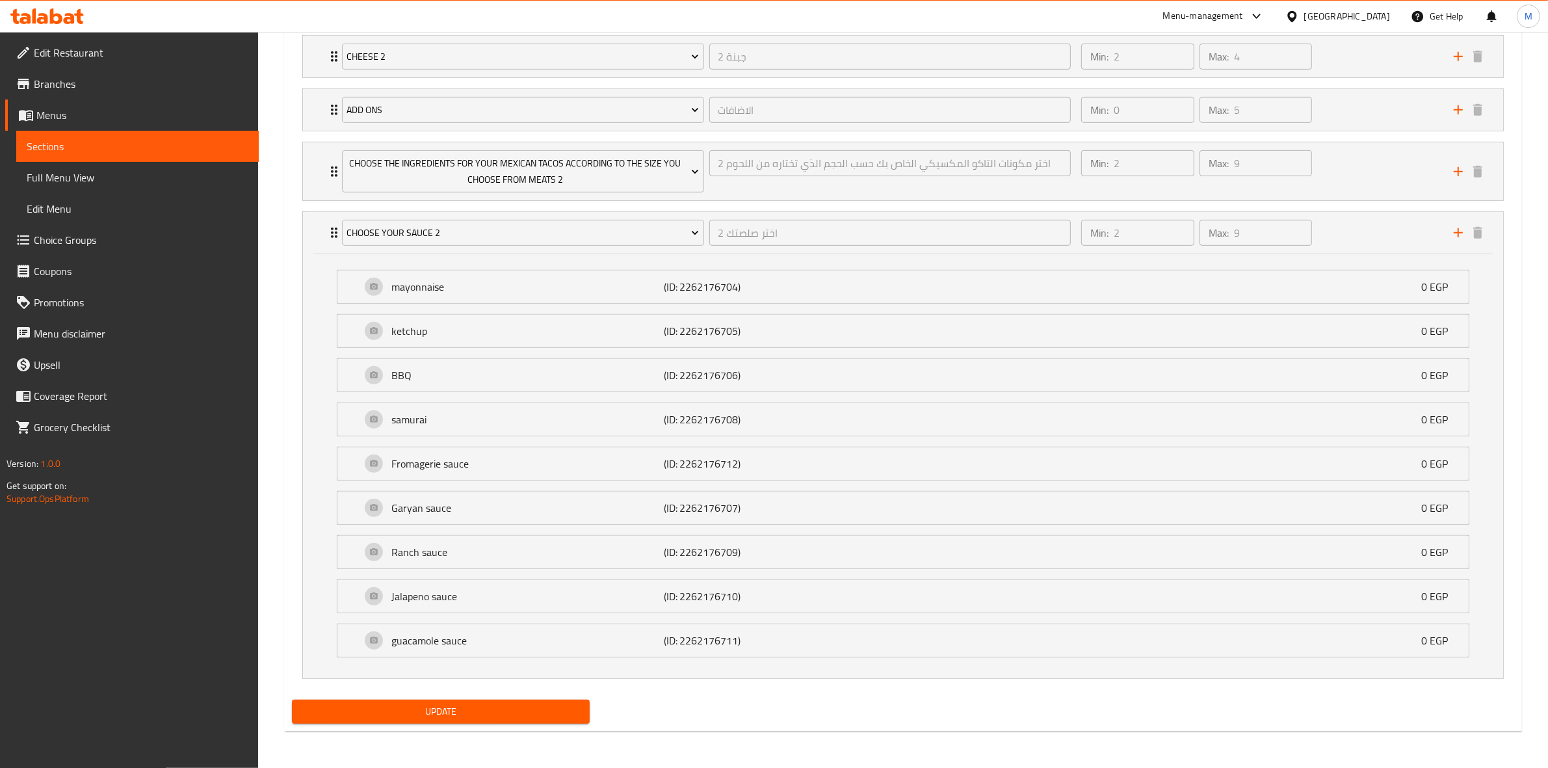
scroll to position [795, 0]
click at [1361, 228] on div "Min: 2 ​ Max: 9 ​" at bounding box center [1260, 233] width 373 height 42
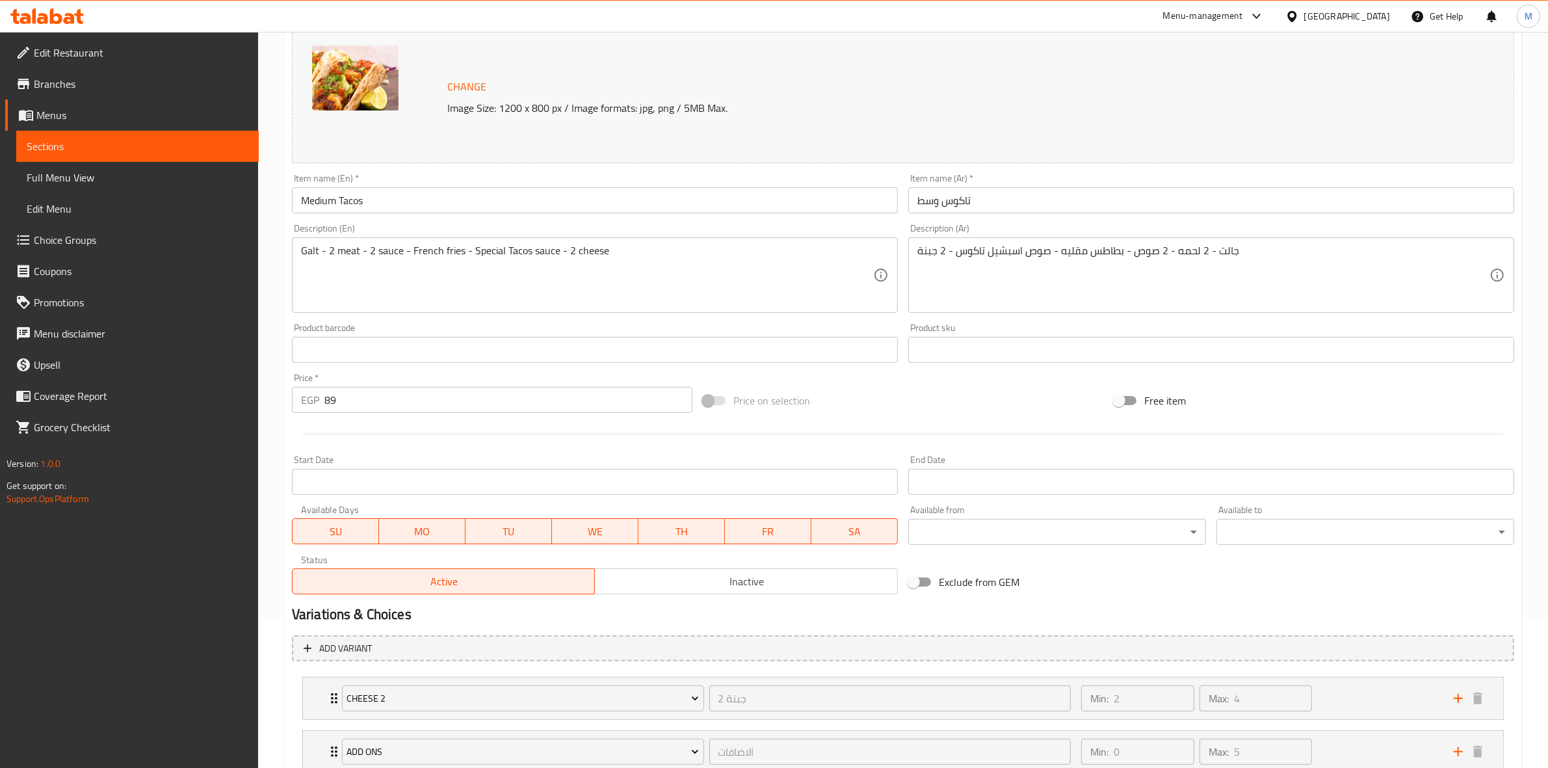
scroll to position [0, 0]
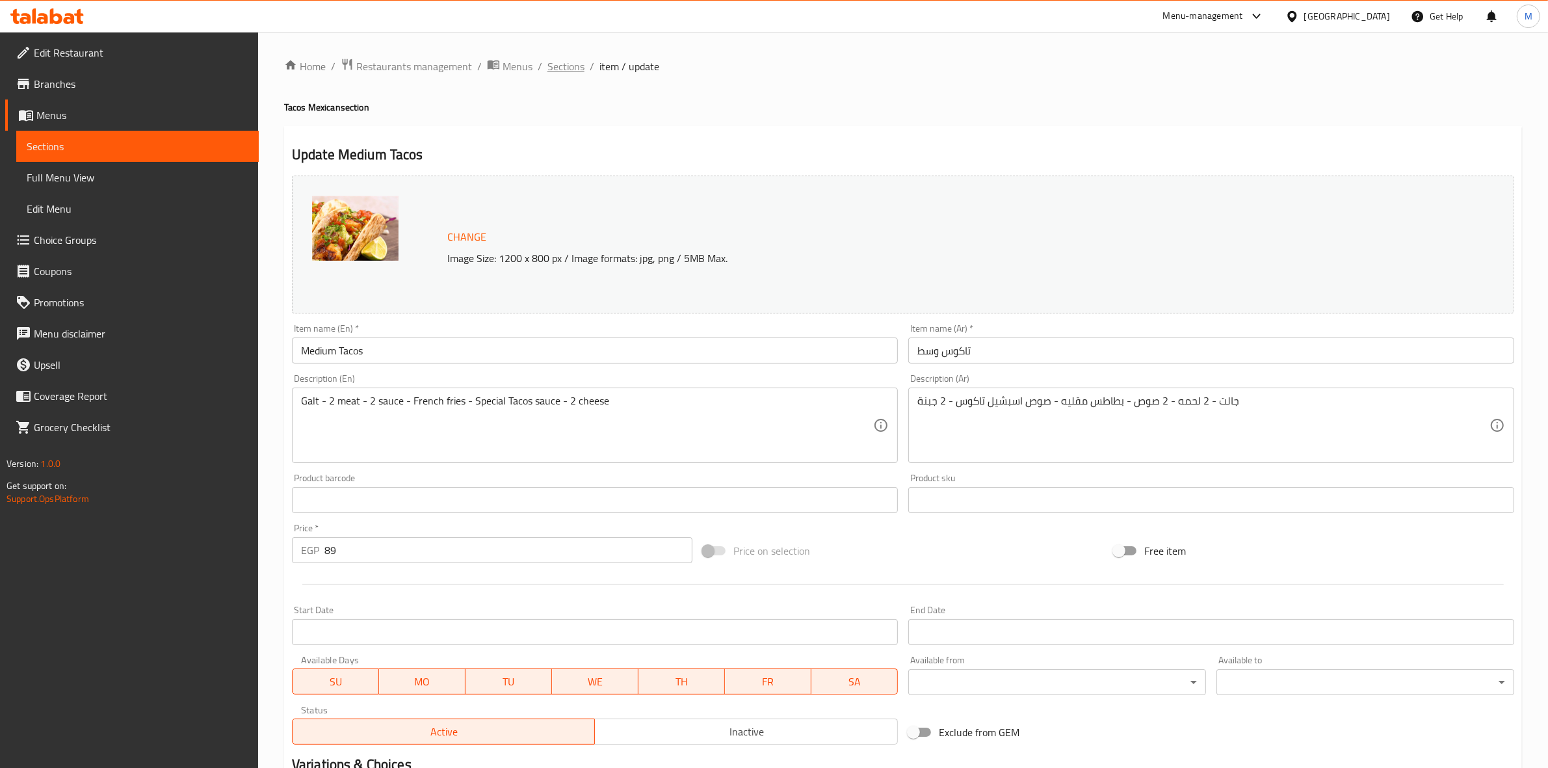
click at [559, 69] on span "Sections" at bounding box center [566, 67] width 37 height 16
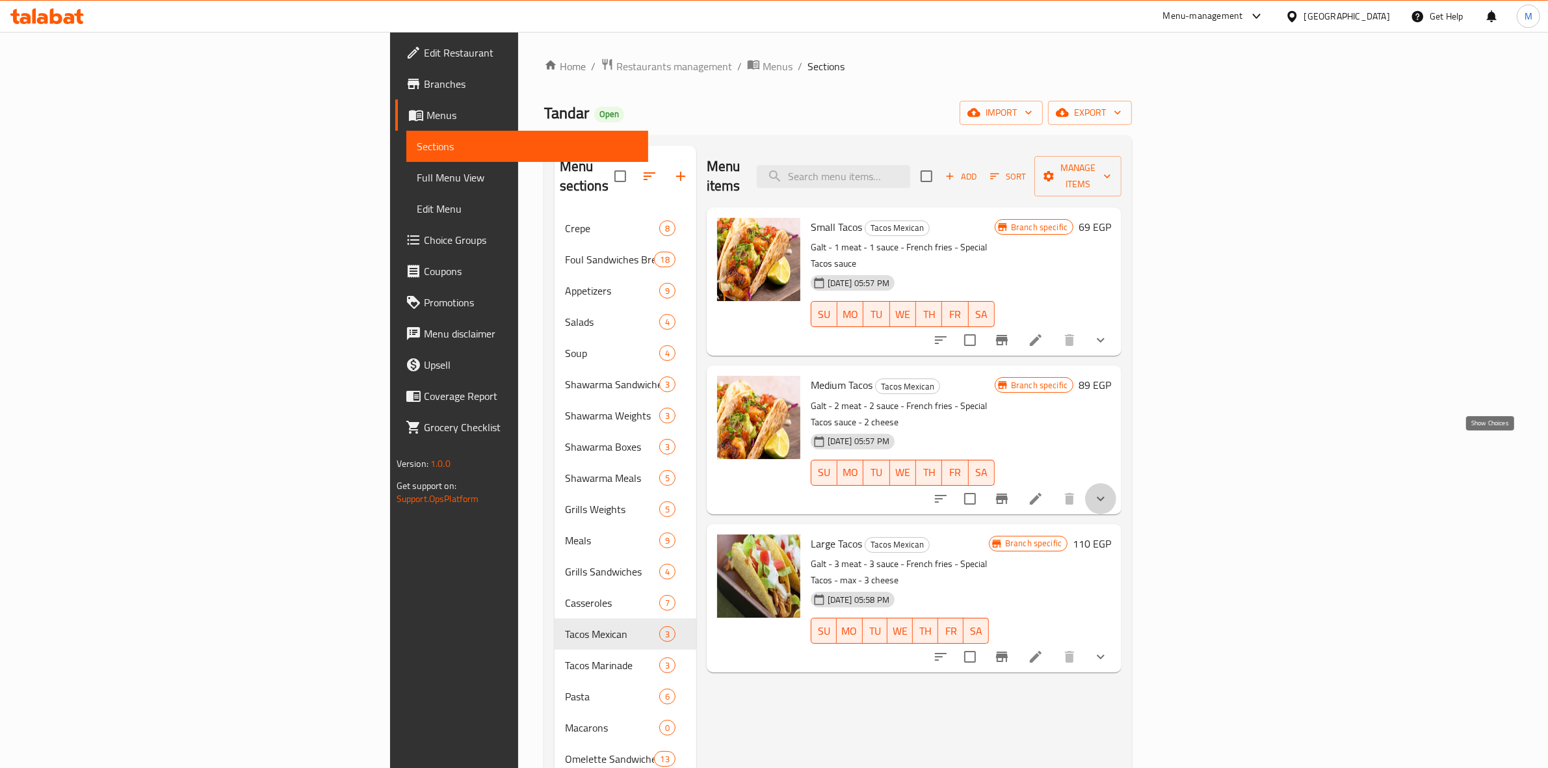
click at [1109, 491] on icon "show more" at bounding box center [1101, 499] width 16 height 16
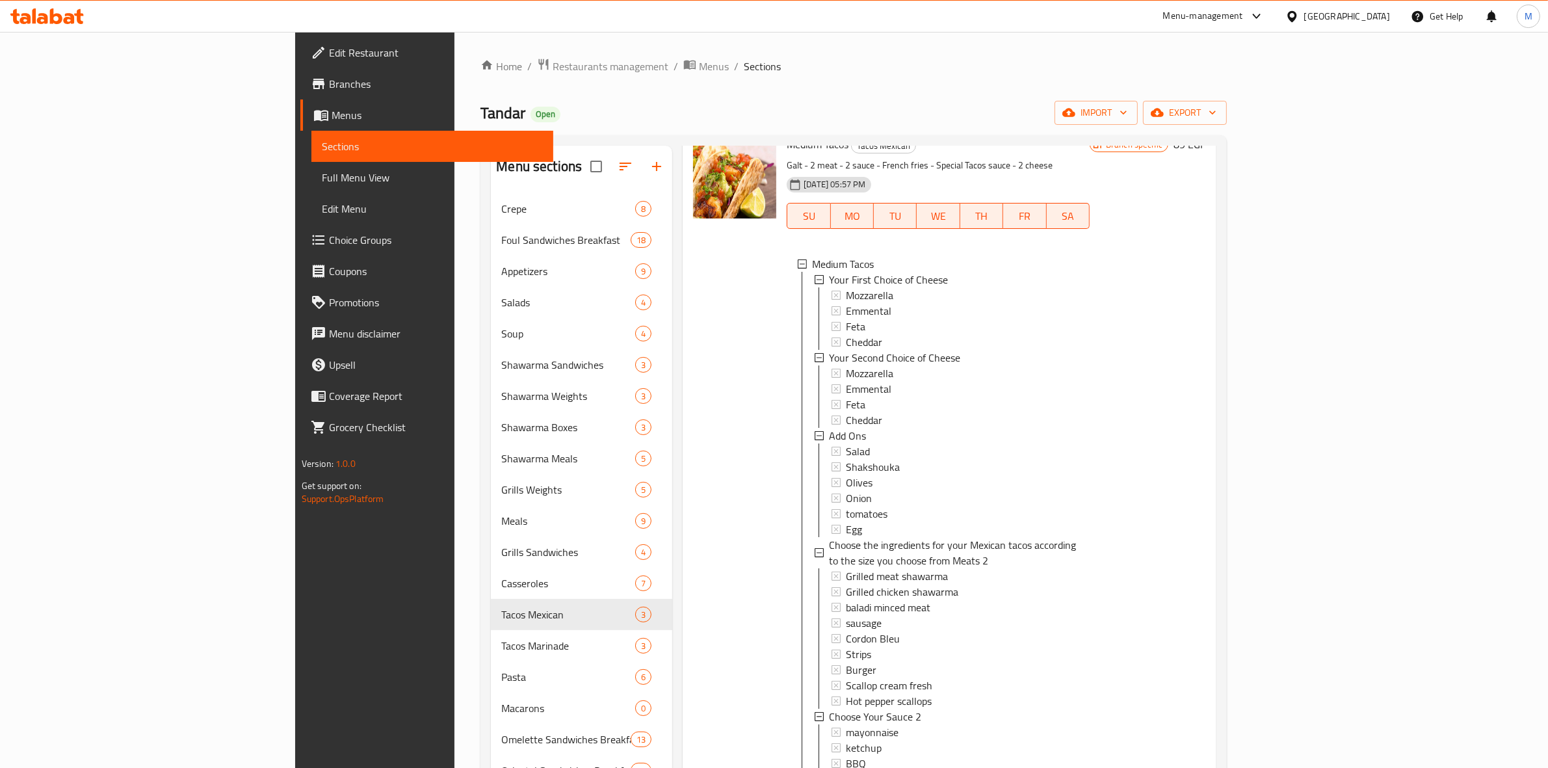
scroll to position [244, 0]
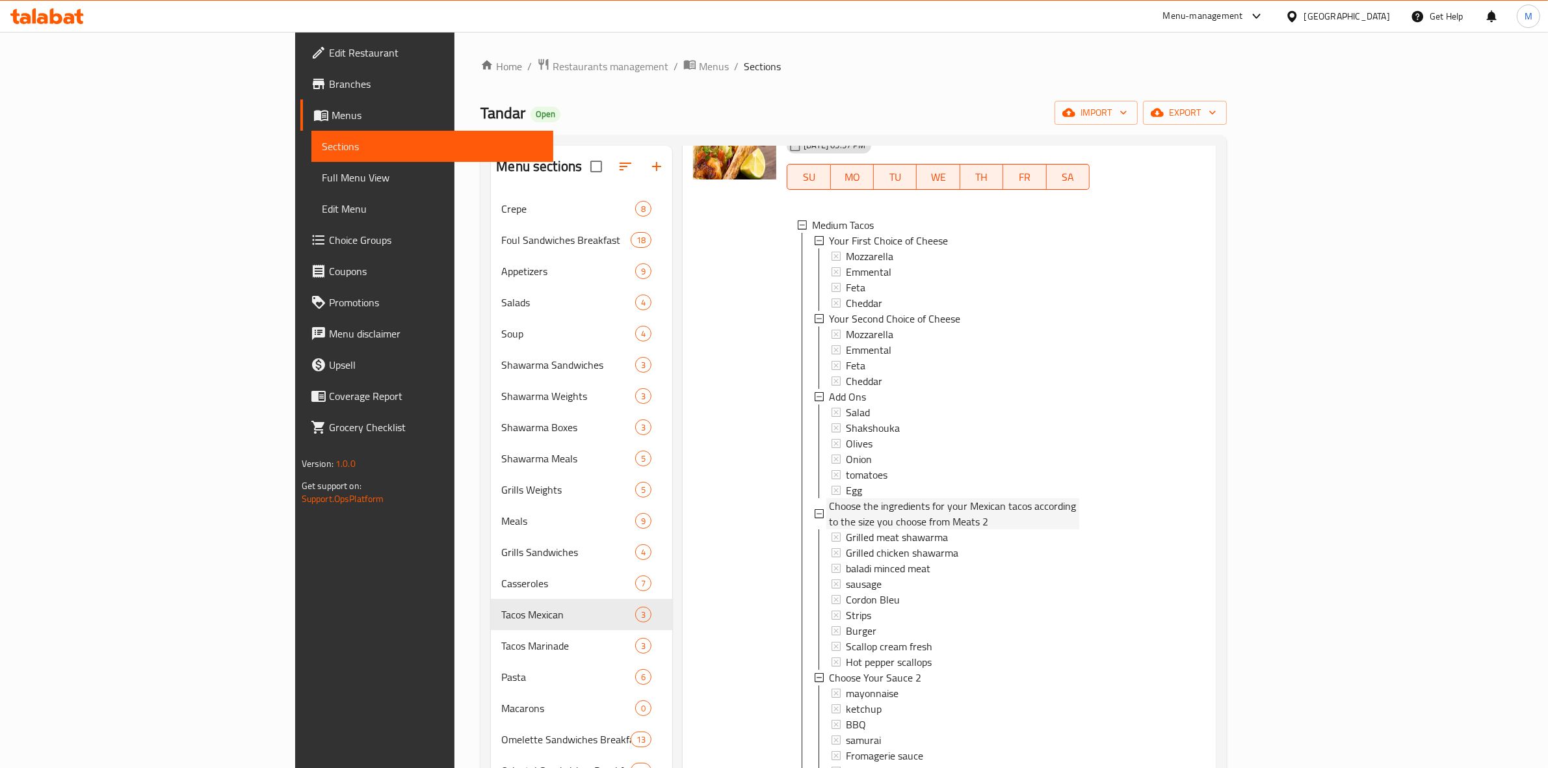
click at [923, 503] on span "Choose the ingredients for your Mexican tacos according to the size you choose …" at bounding box center [954, 513] width 250 height 31
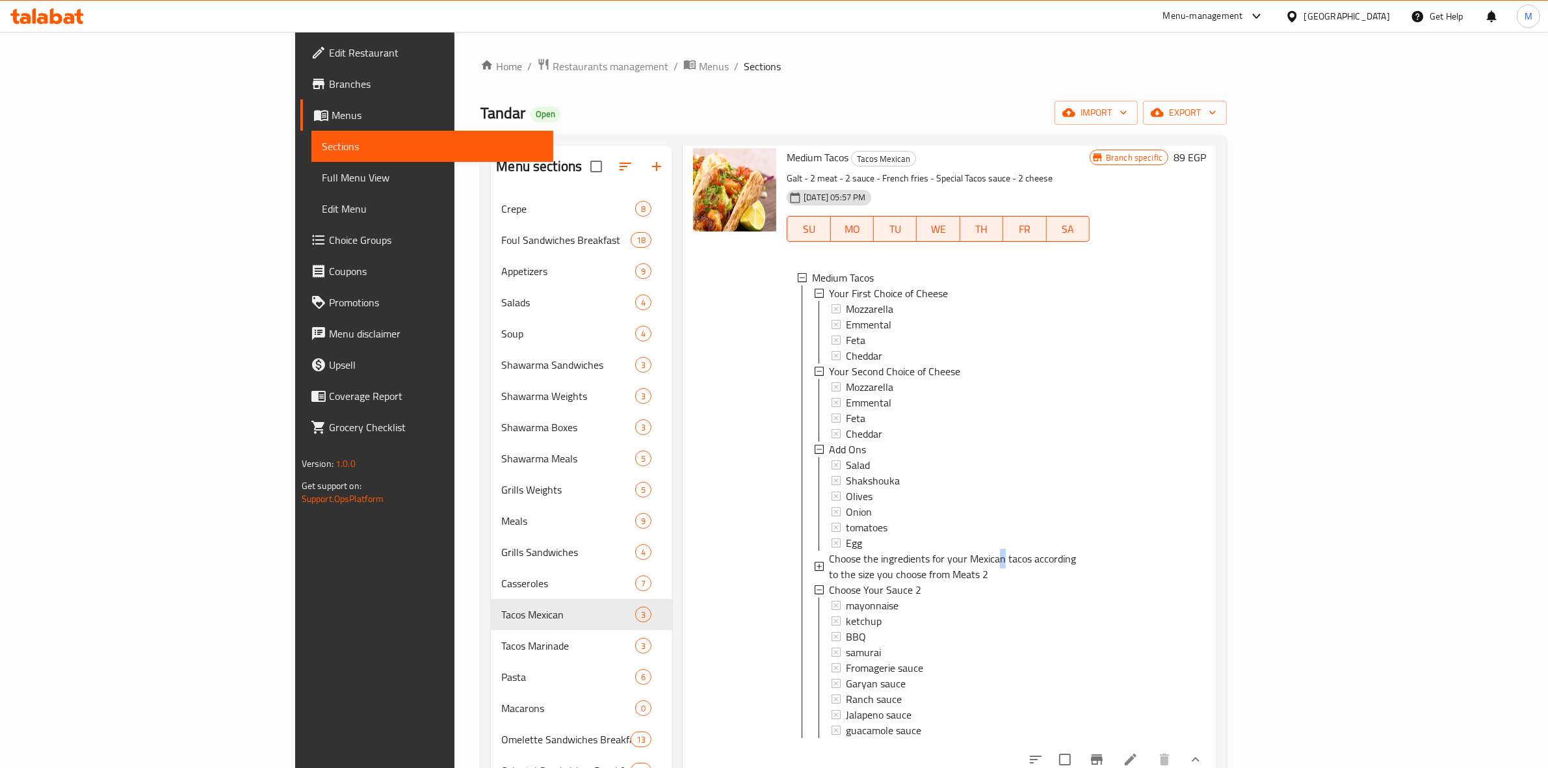
scroll to position [191, 0]
click at [927, 557] on span "Choose the ingredients for your Mexican tacos according to the size you choose …" at bounding box center [954, 566] width 250 height 31
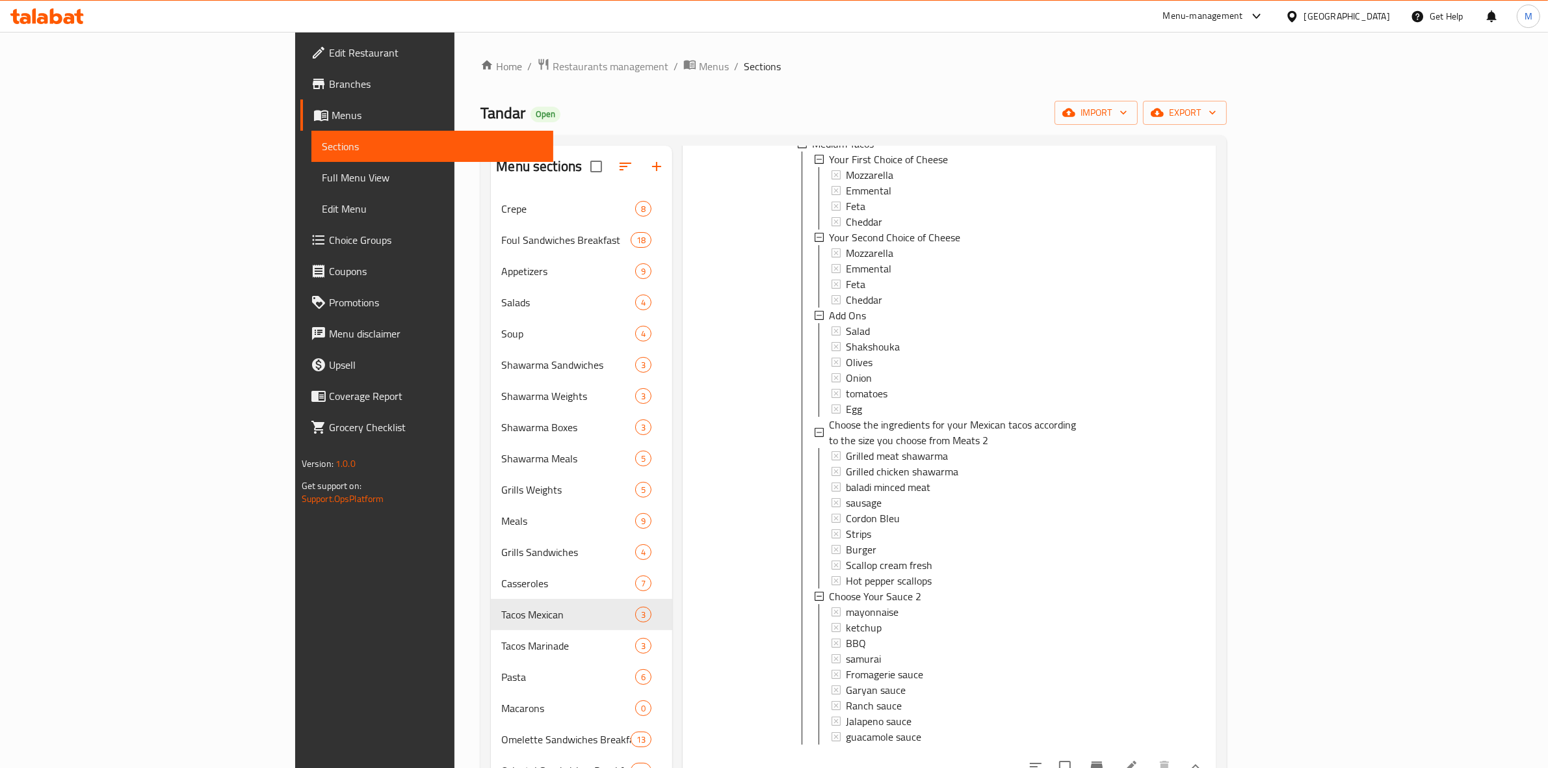
scroll to position [332, 0]
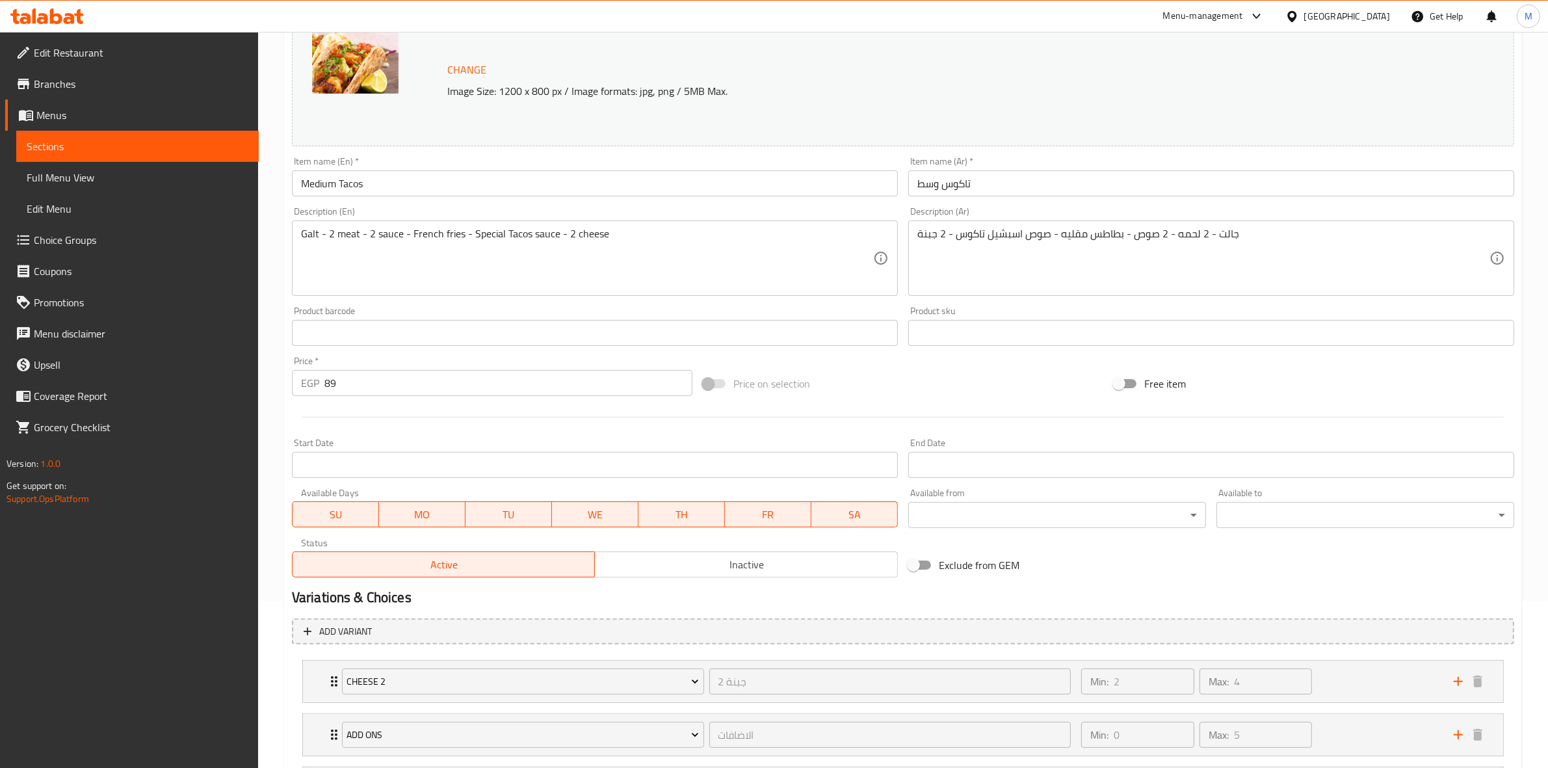
scroll to position [369, 0]
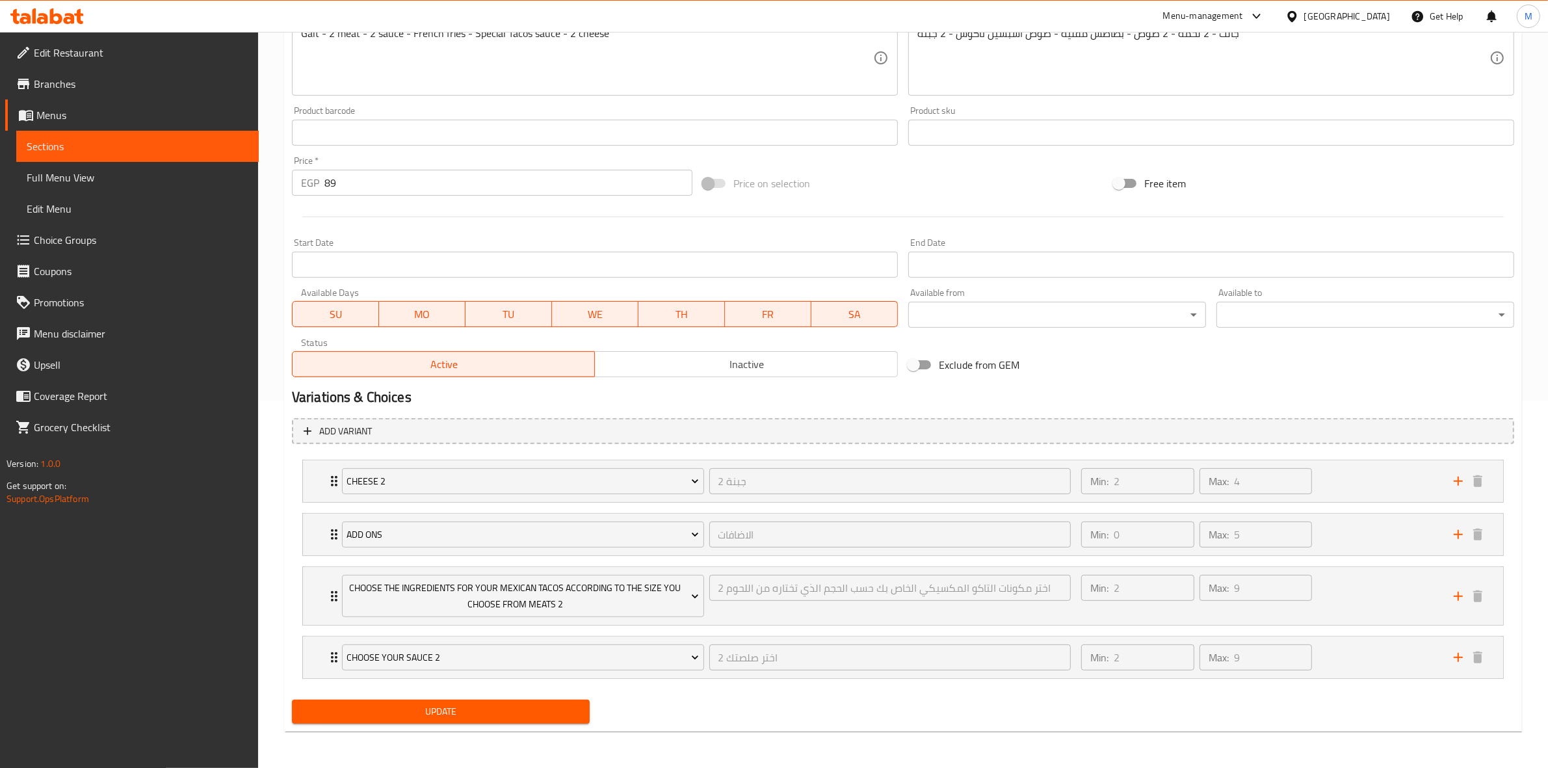
click at [99, 249] on link "Choice Groups" at bounding box center [132, 239] width 254 height 31
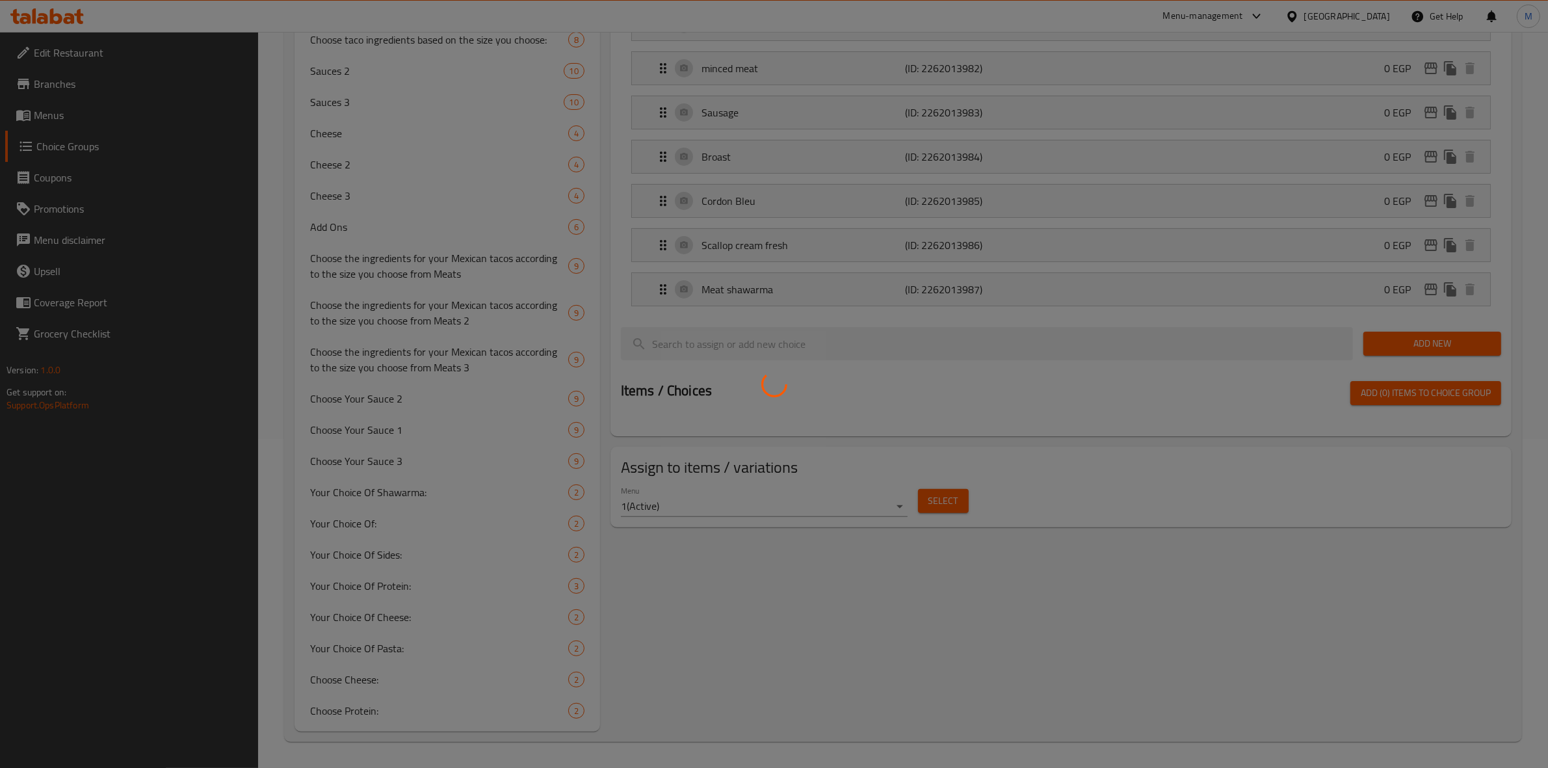
scroll to position [184, 0]
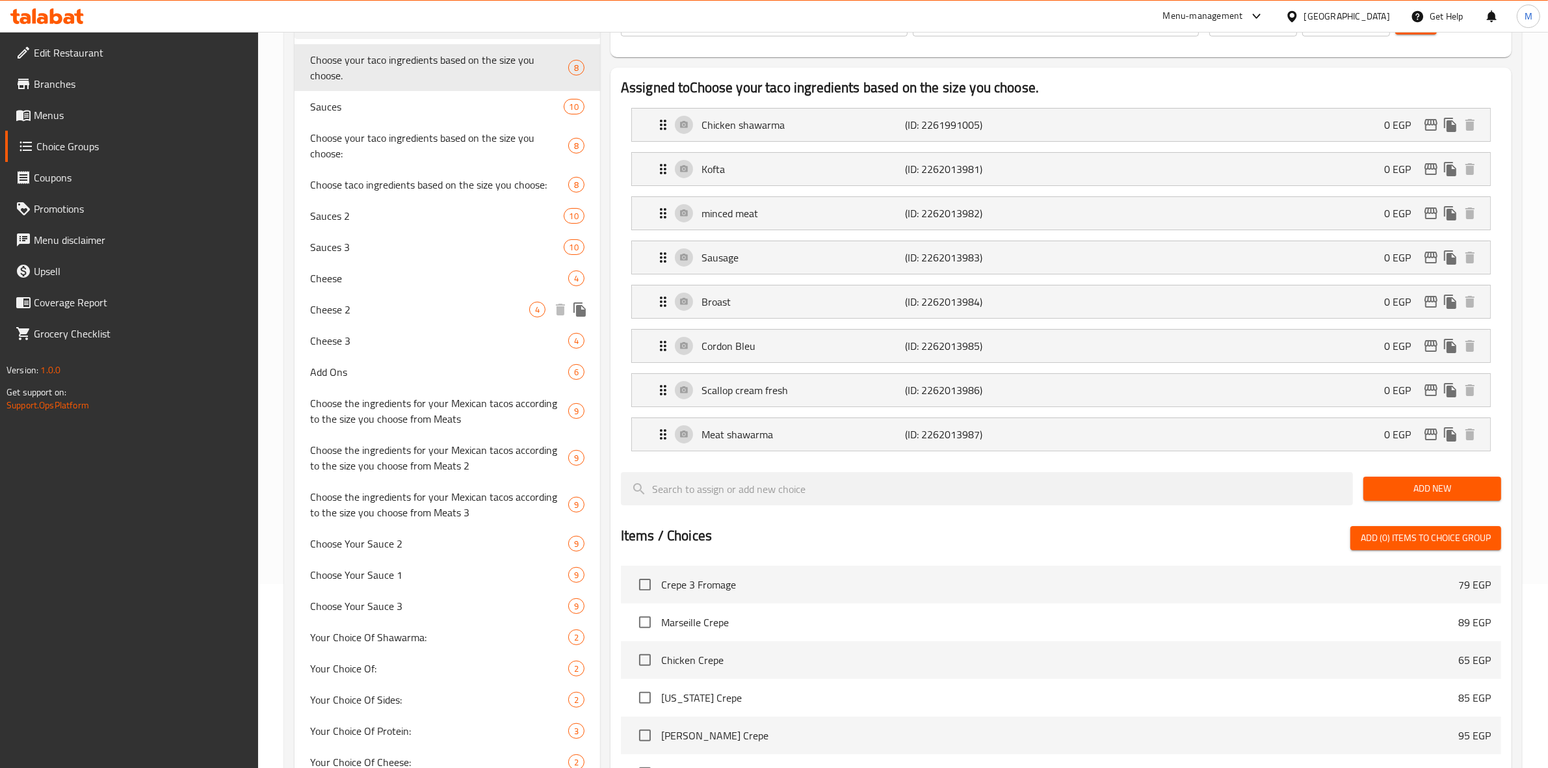
click at [355, 302] on span "Cheese 2" at bounding box center [419, 310] width 219 height 16
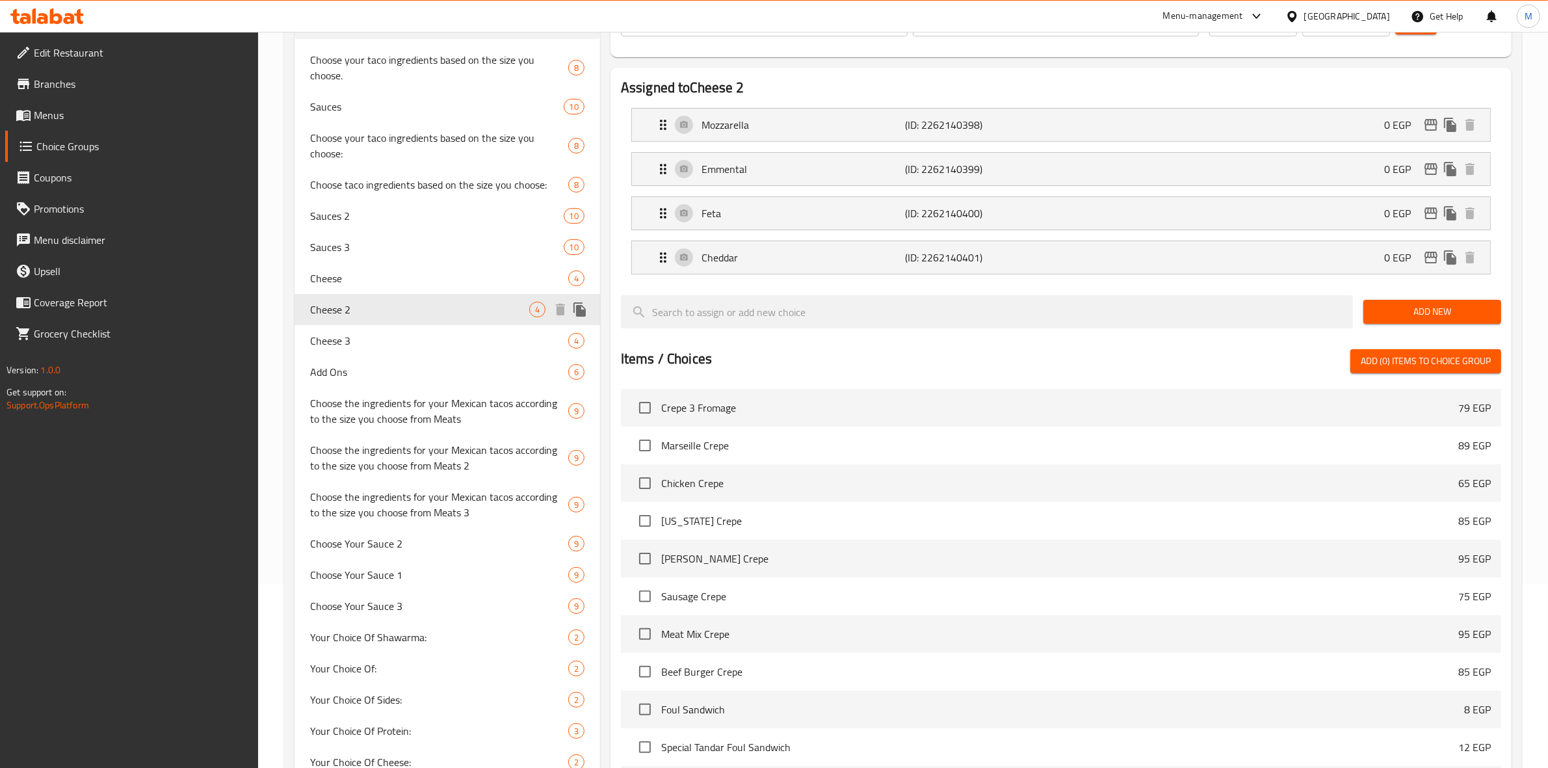
type input "Cheese 2"
type input "جبنة 2"
type input "2"
type input "4"
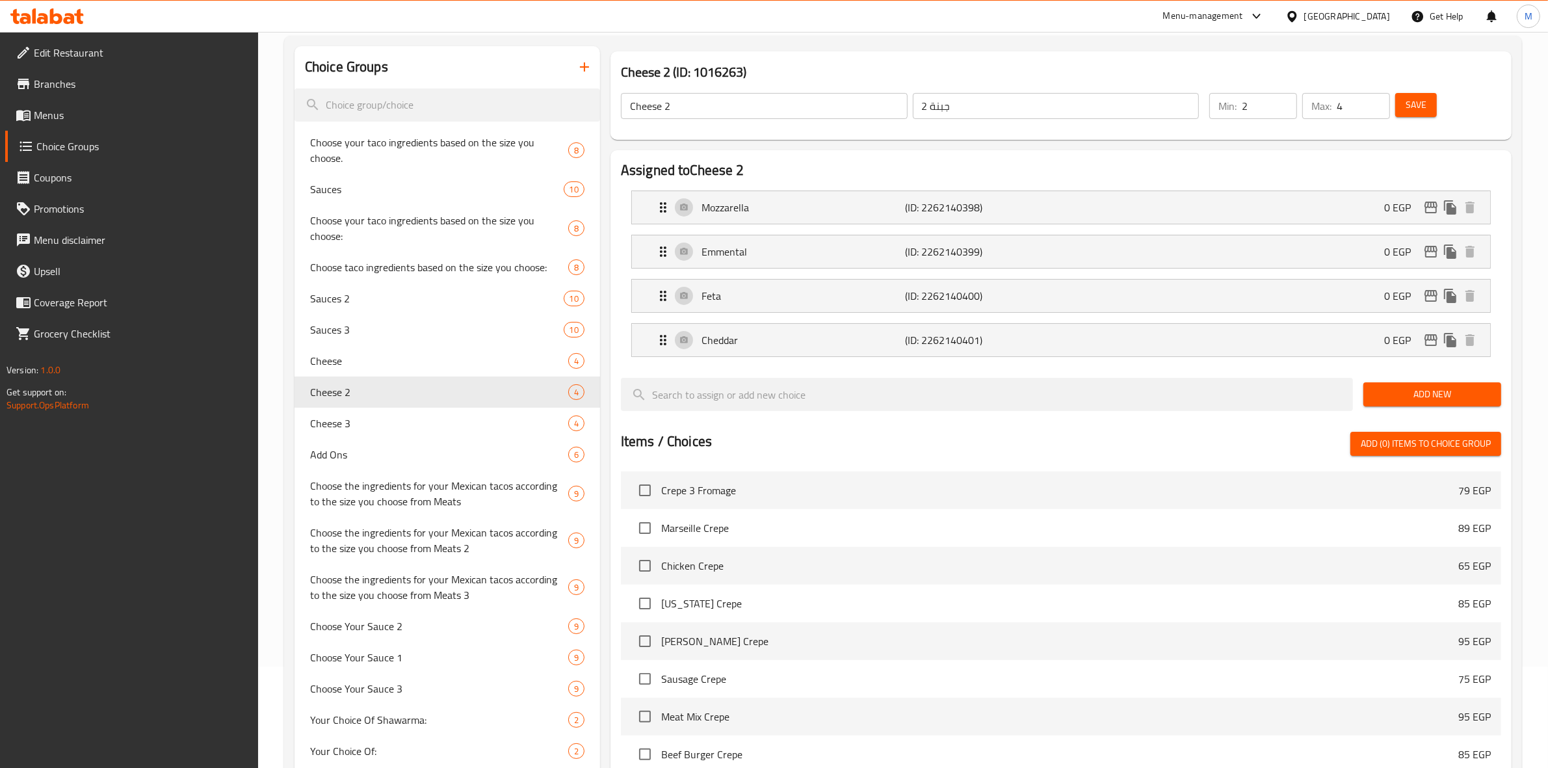
scroll to position [21, 0]
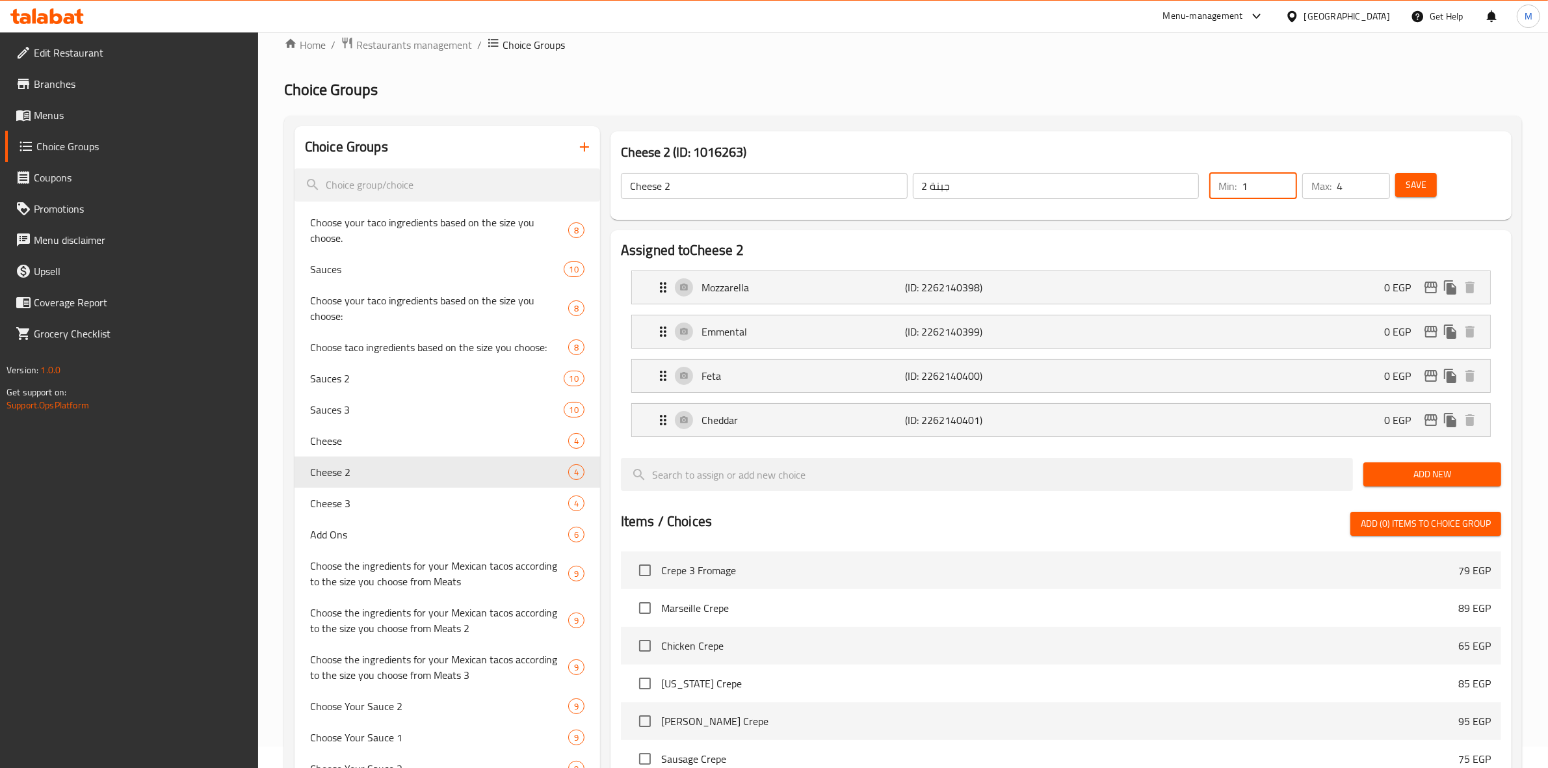
click at [1285, 194] on input "1" at bounding box center [1269, 186] width 55 height 26
click at [1285, 194] on input "0" at bounding box center [1269, 186] width 55 height 26
type input "1"
click at [1286, 181] on input "1" at bounding box center [1269, 186] width 55 height 26
click at [1380, 178] on input "5" at bounding box center [1363, 186] width 53 height 26
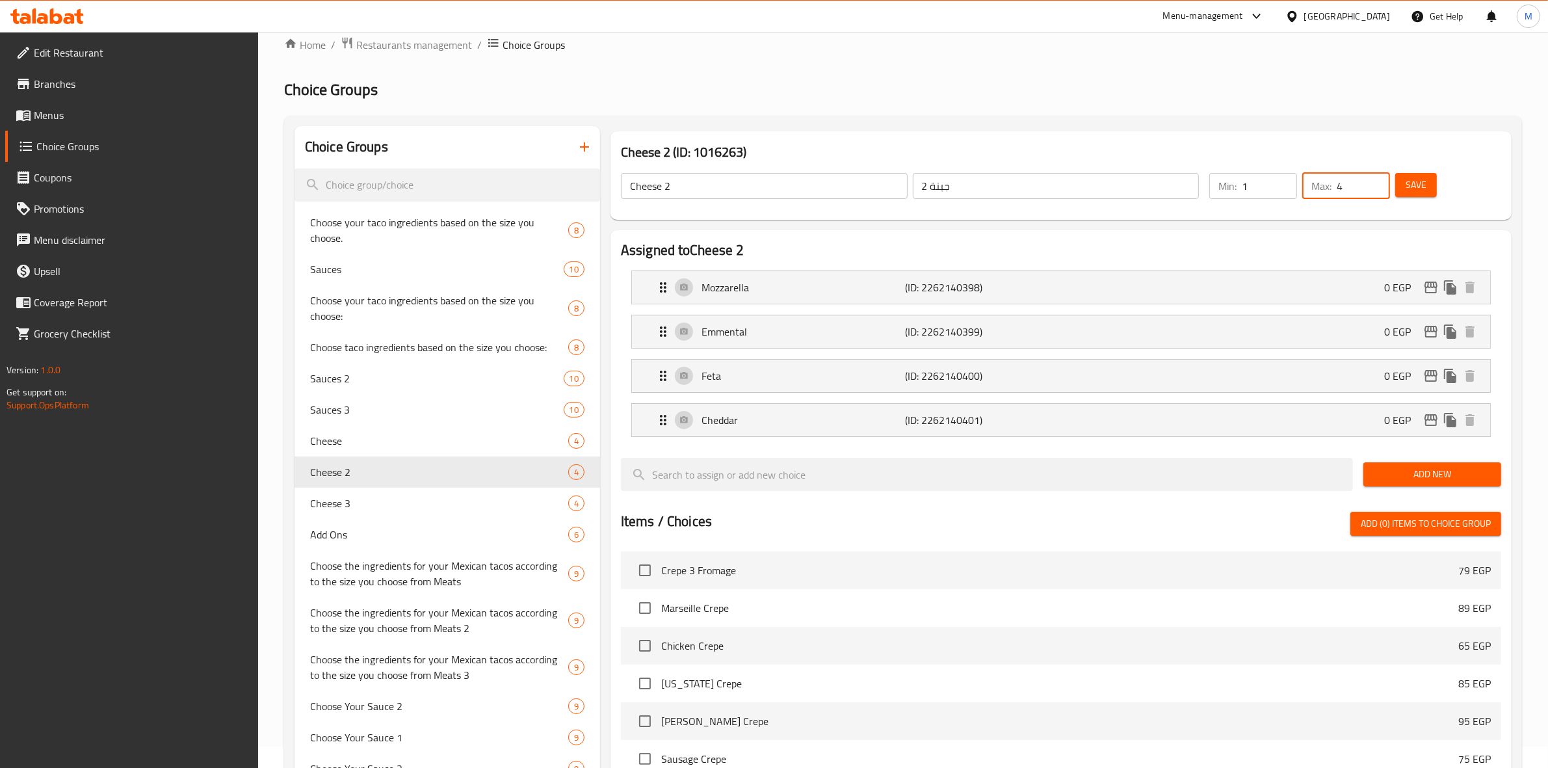
click at [1380, 189] on input "4" at bounding box center [1363, 186] width 53 height 26
click at [1380, 189] on input "3" at bounding box center [1363, 186] width 53 height 26
click at [1380, 189] on input "2" at bounding box center [1363, 186] width 53 height 26
type input "1"
click at [1380, 189] on input "1" at bounding box center [1363, 186] width 53 height 26
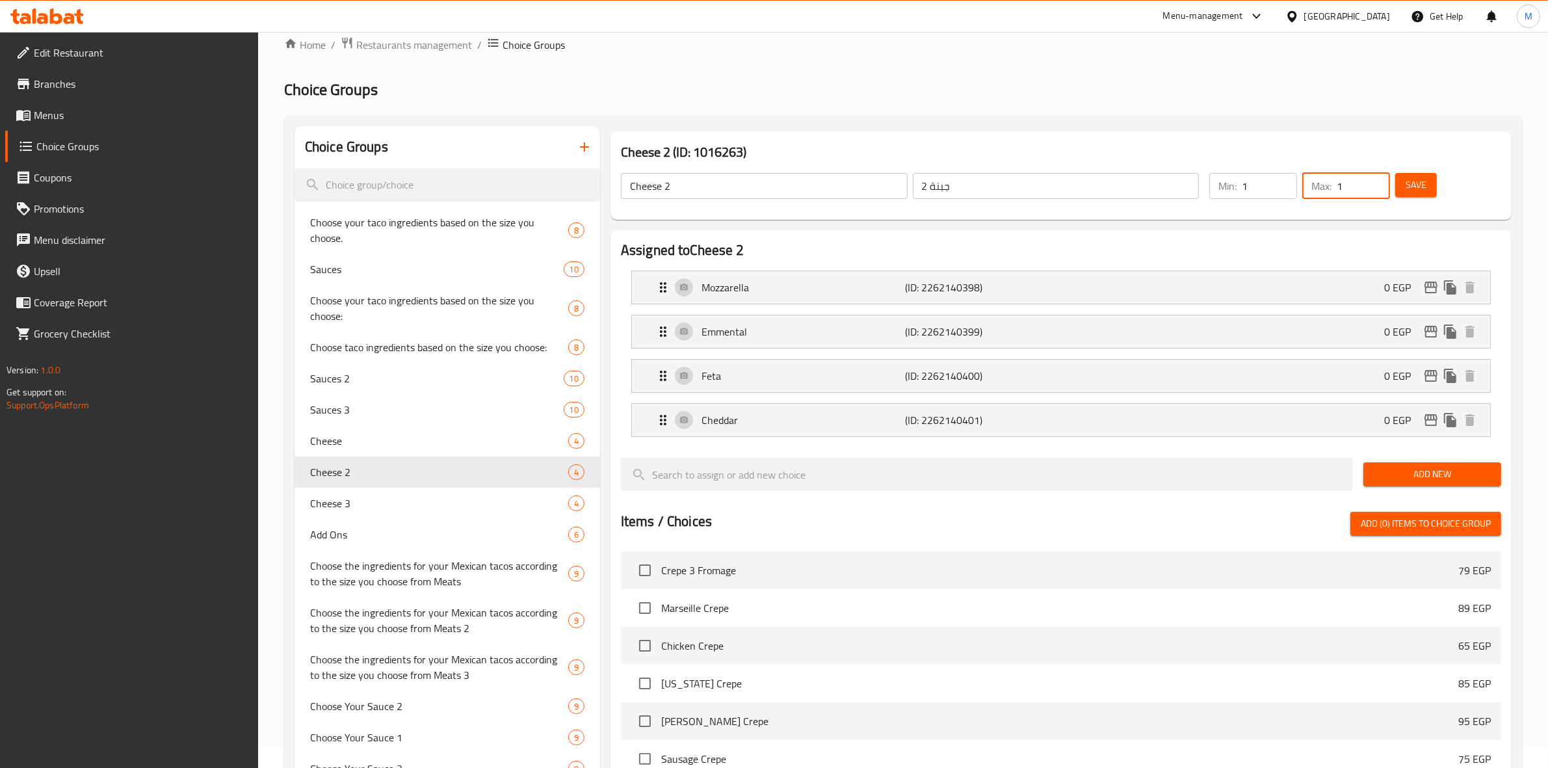
click at [1408, 191] on span "Save" at bounding box center [1416, 185] width 21 height 16
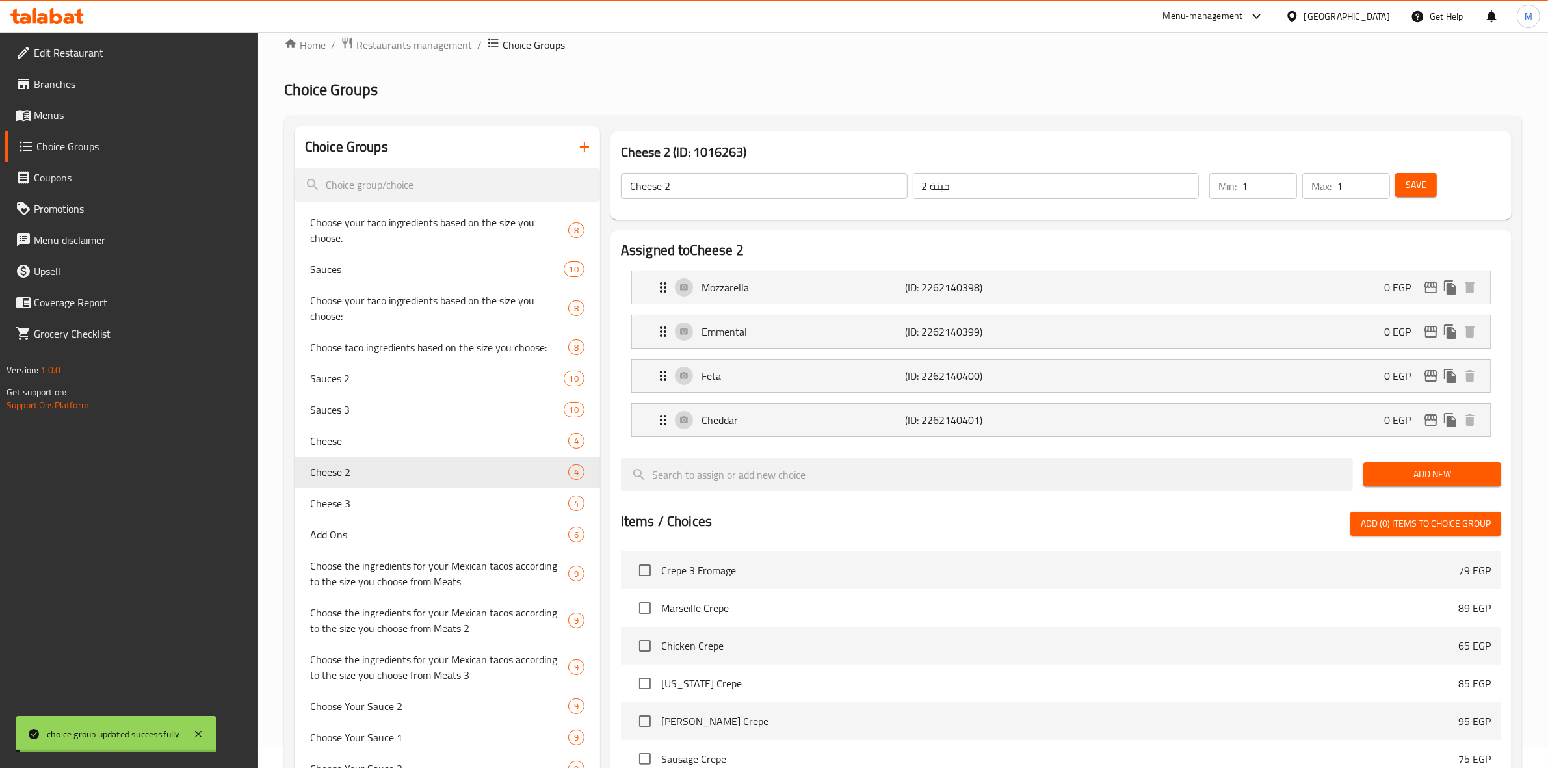
click at [706, 189] on input "Cheese 2" at bounding box center [764, 186] width 287 height 26
click at [707, 189] on input "Cheese 2" at bounding box center [764, 186] width 287 height 26
click at [707, 187] on input "Cheese 2" at bounding box center [764, 186] width 287 height 26
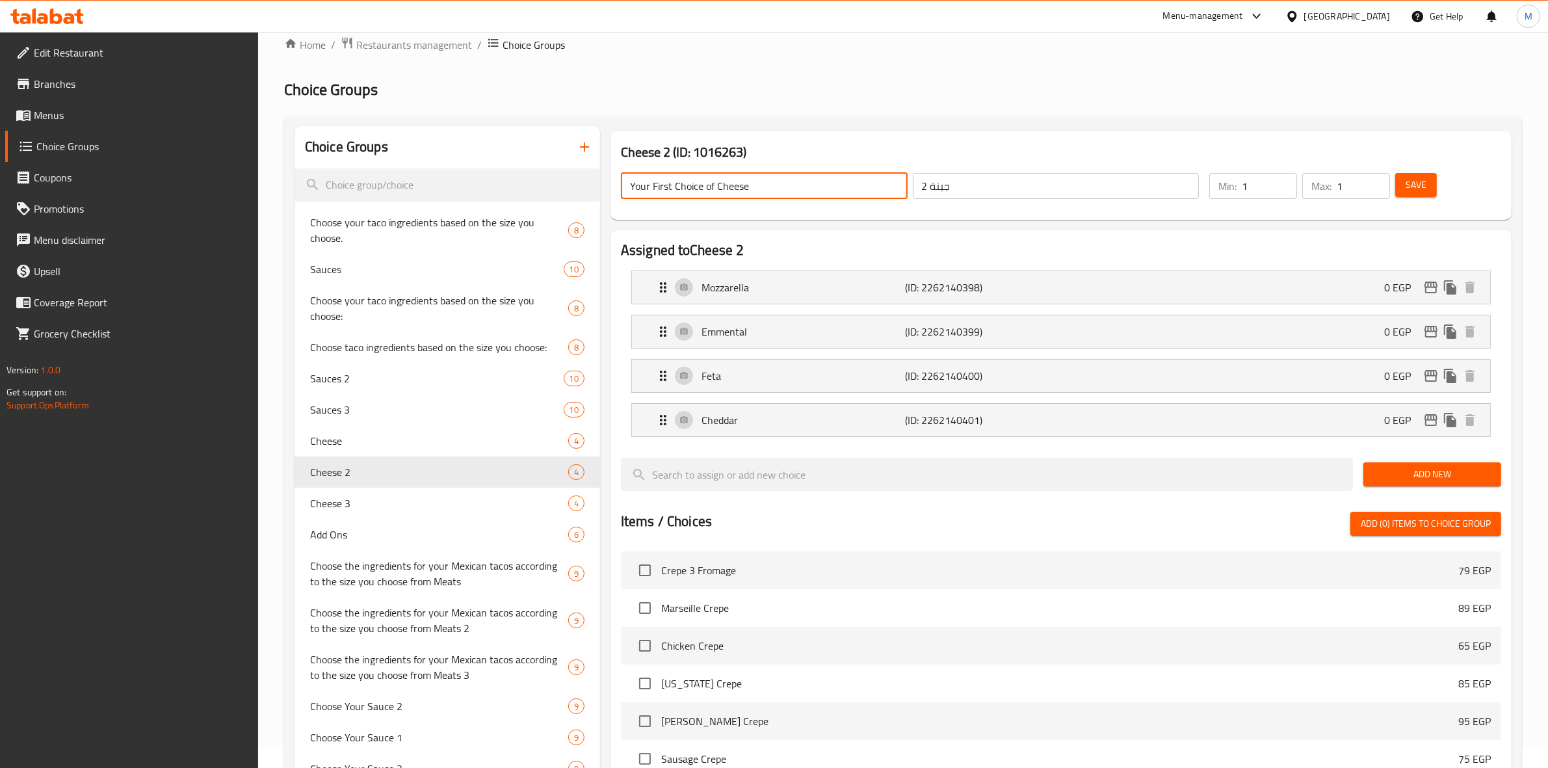
type input "Your First Choice of Cheese"
click at [986, 200] on div "جبنة 2 ​" at bounding box center [1056, 185] width 292 height 31
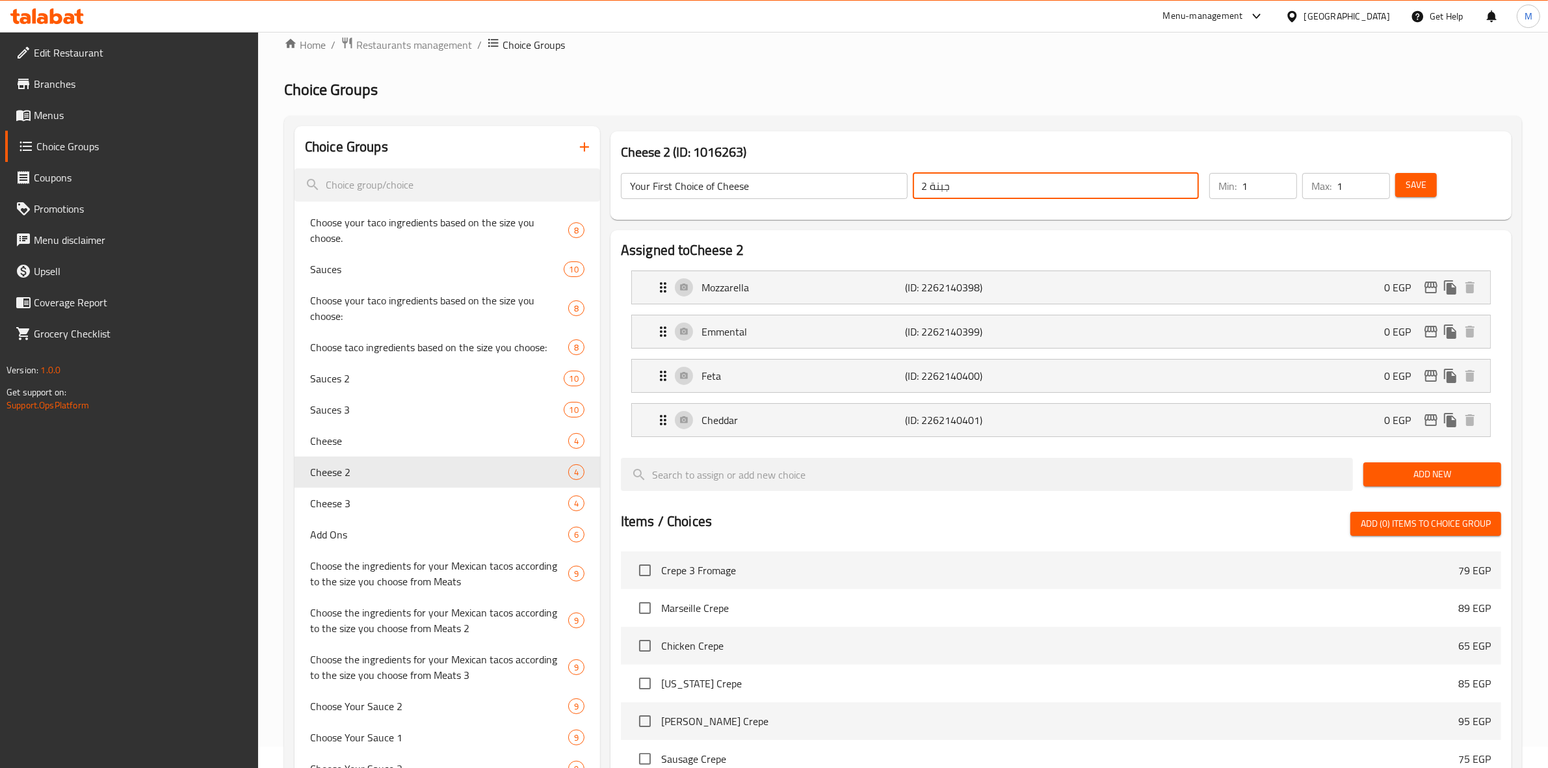
click at [987, 196] on input "جبنة 2" at bounding box center [1056, 186] width 287 height 26
type input "اختيارك الاول من الجبنة"
click at [1428, 196] on button "Save" at bounding box center [1416, 185] width 42 height 24
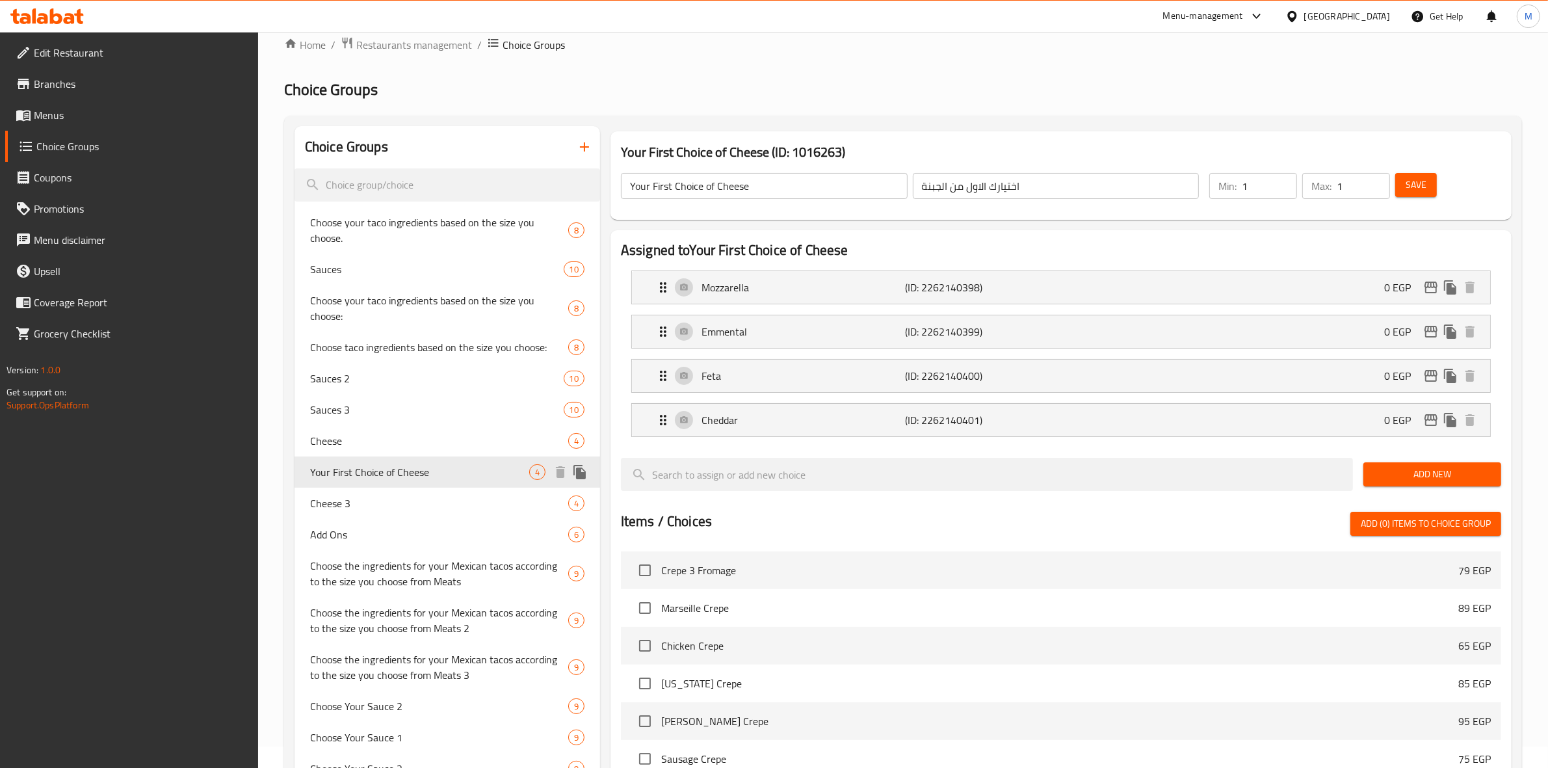
click at [585, 466] on icon "duplicate" at bounding box center [580, 472] width 16 height 16
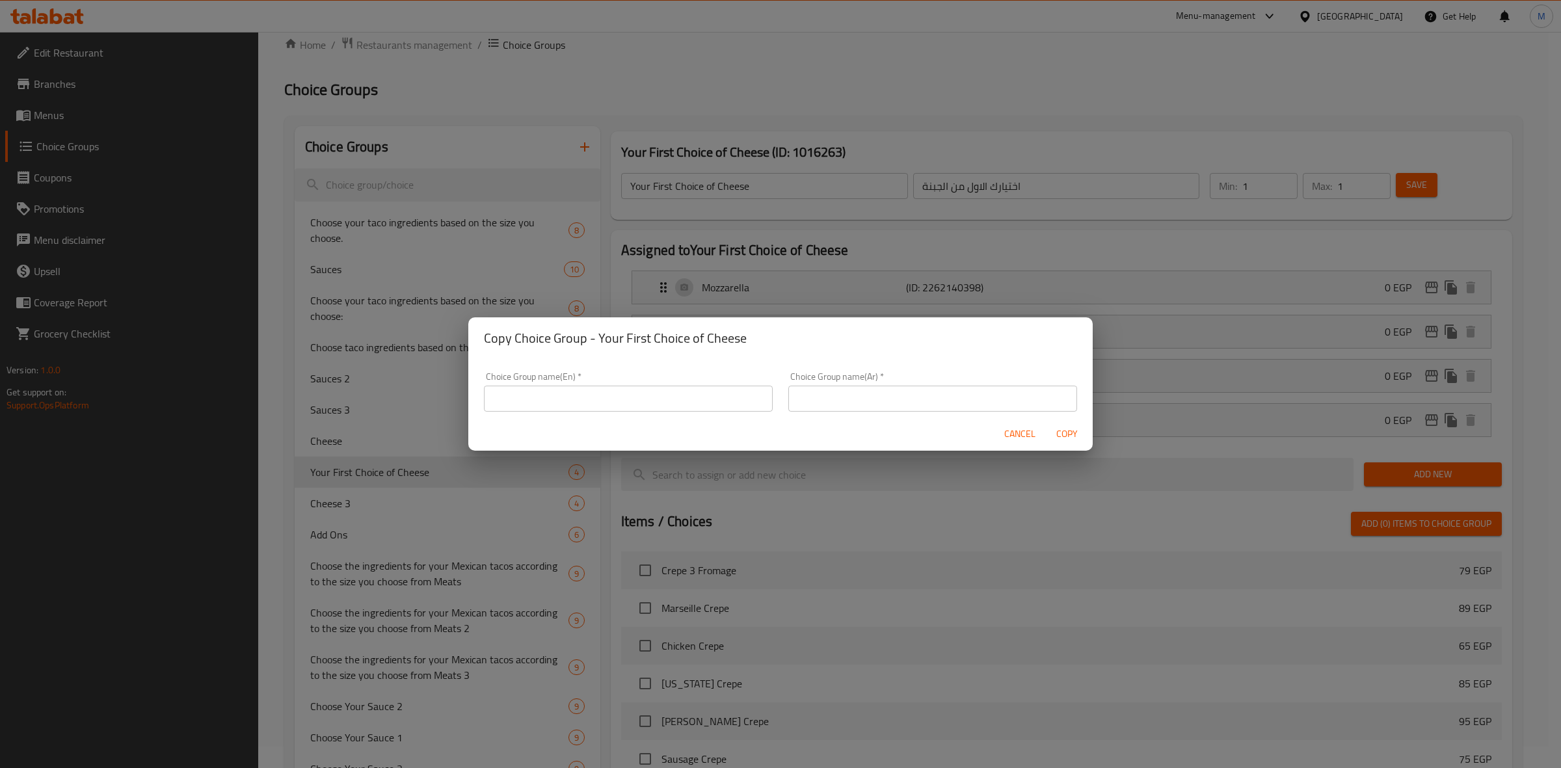
click at [620, 395] on input "text" at bounding box center [628, 399] width 289 height 26
type input "Your Second Choice of Cheese"
click at [841, 404] on input "text" at bounding box center [932, 399] width 289 height 26
type input "h"
type input "اختيارك الثاني من الجبنة"
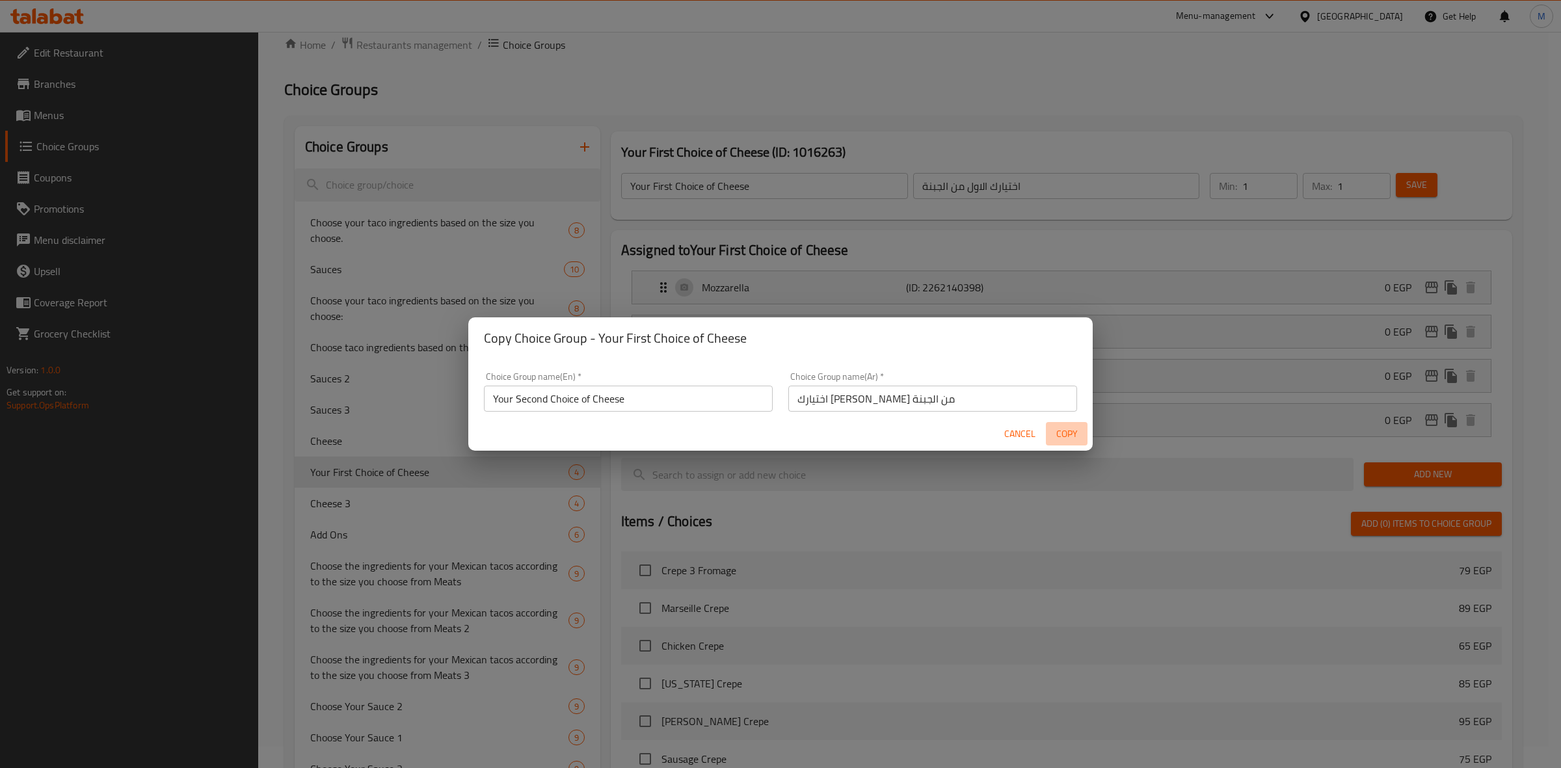
click at [1061, 439] on span "Copy" at bounding box center [1066, 434] width 31 height 16
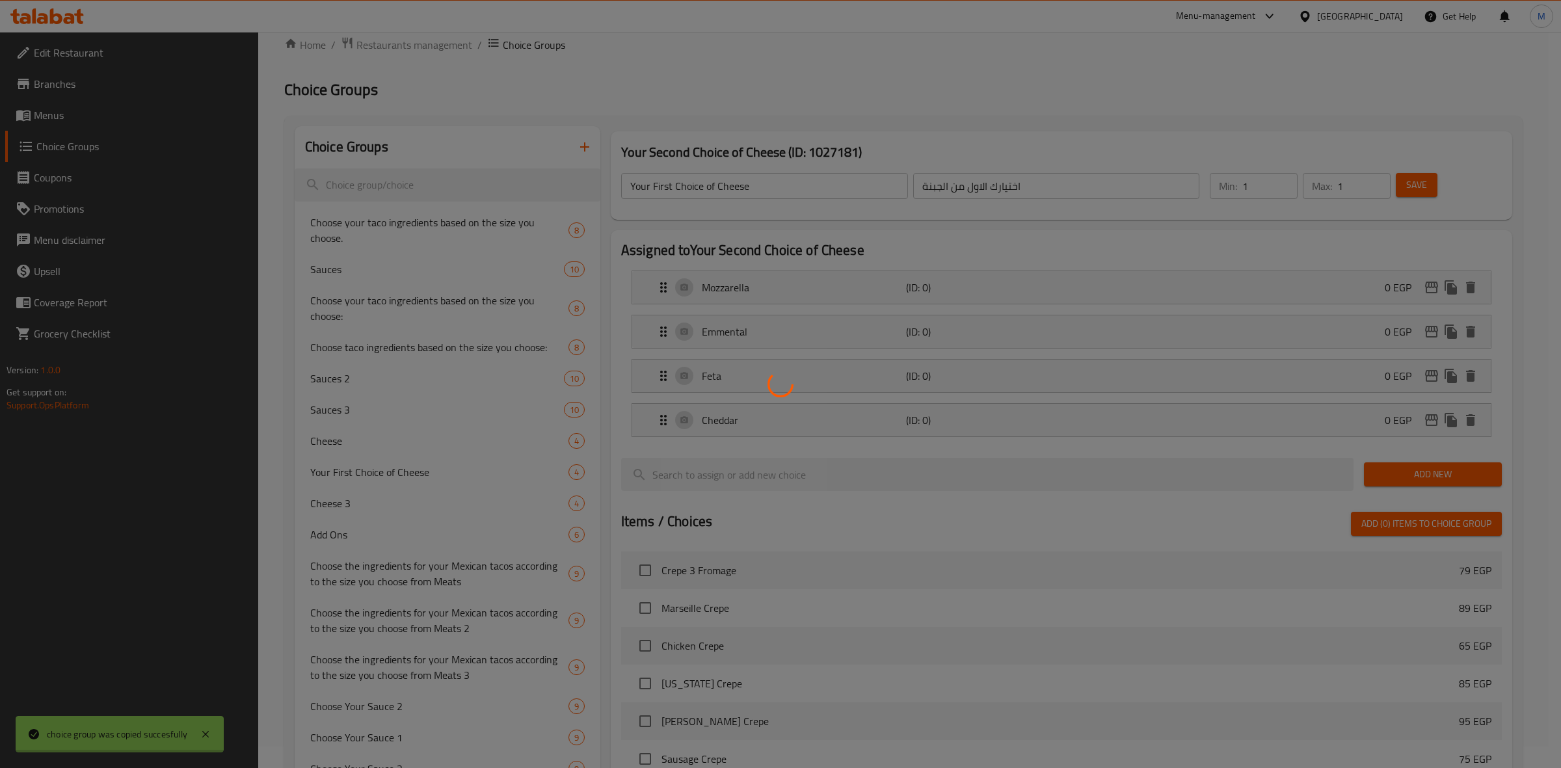
type input "Your Second Choice of Cheese"
type input "اختيارك الثاني من الجبنة"
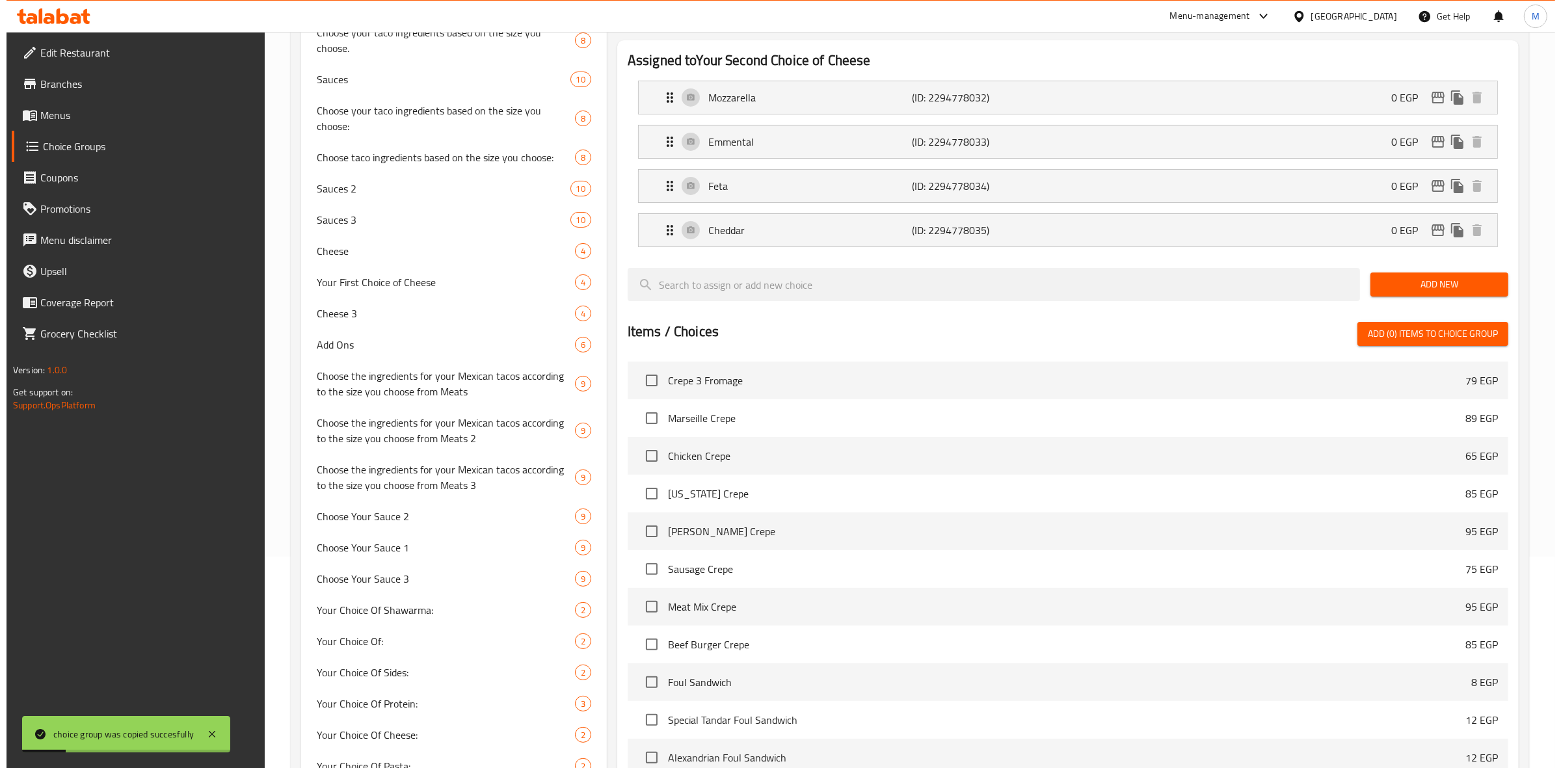
scroll to position [404, 0]
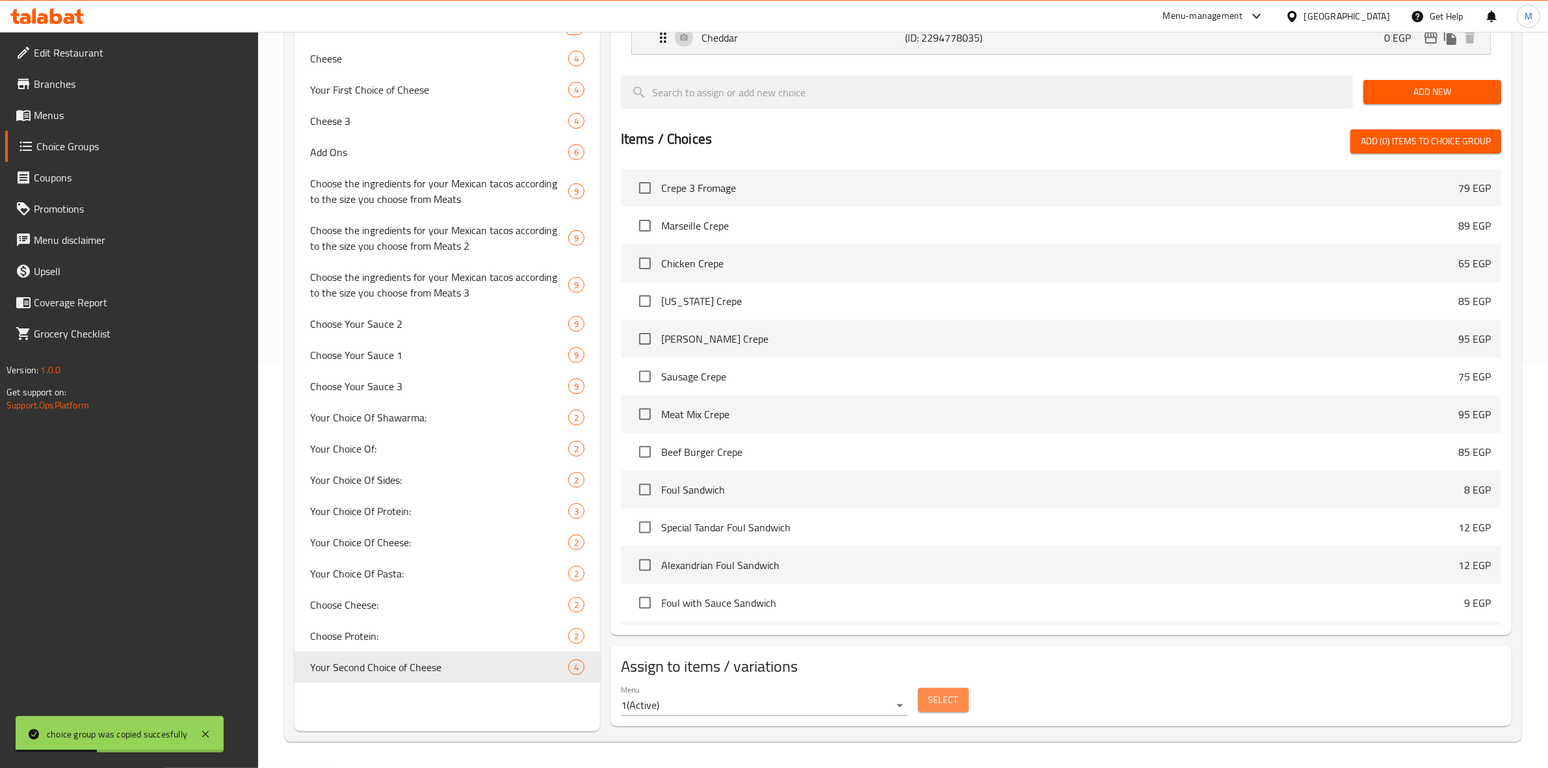
click at [947, 694] on span "Select" at bounding box center [944, 700] width 30 height 16
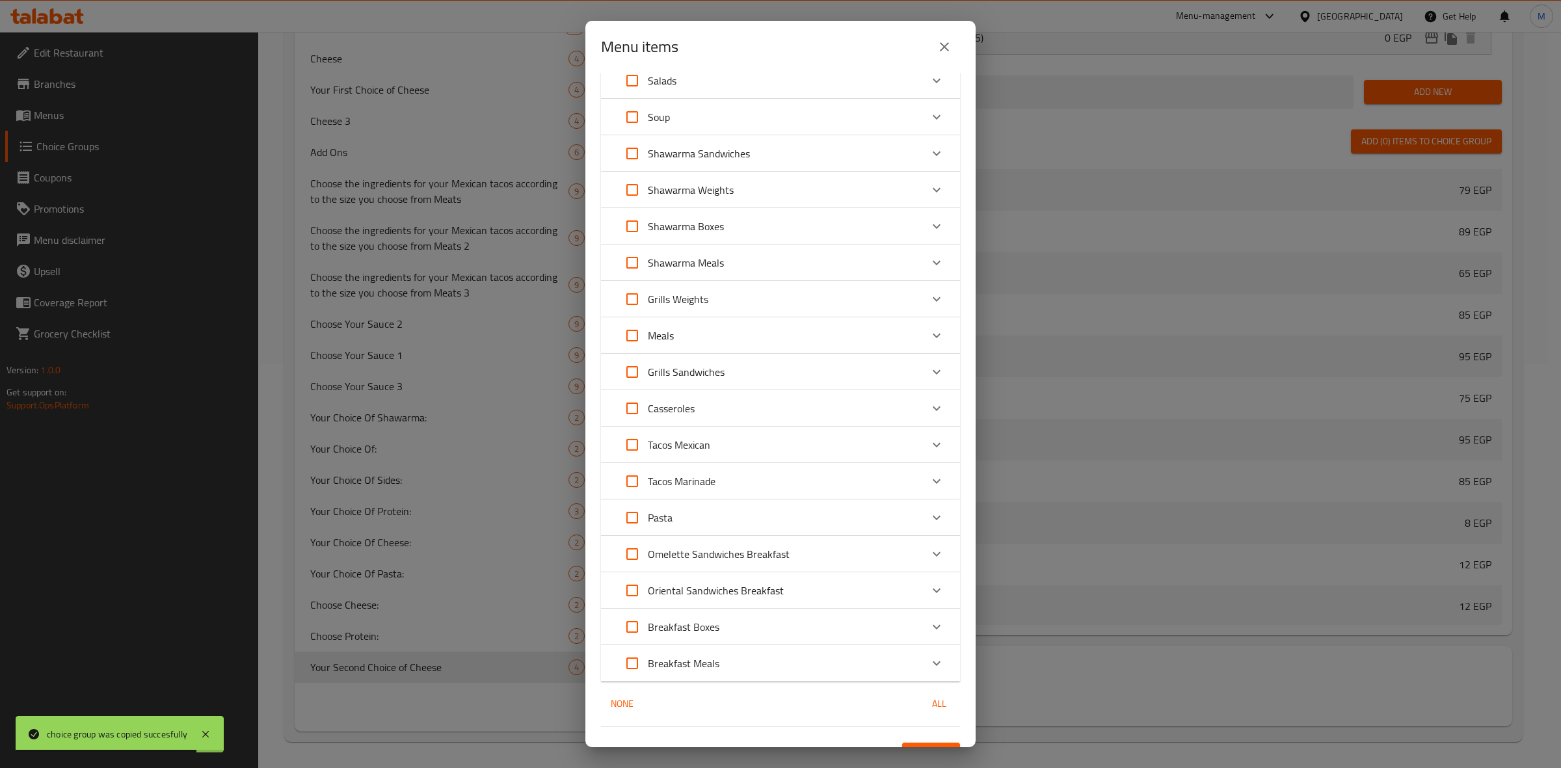
scroll to position [184, 0]
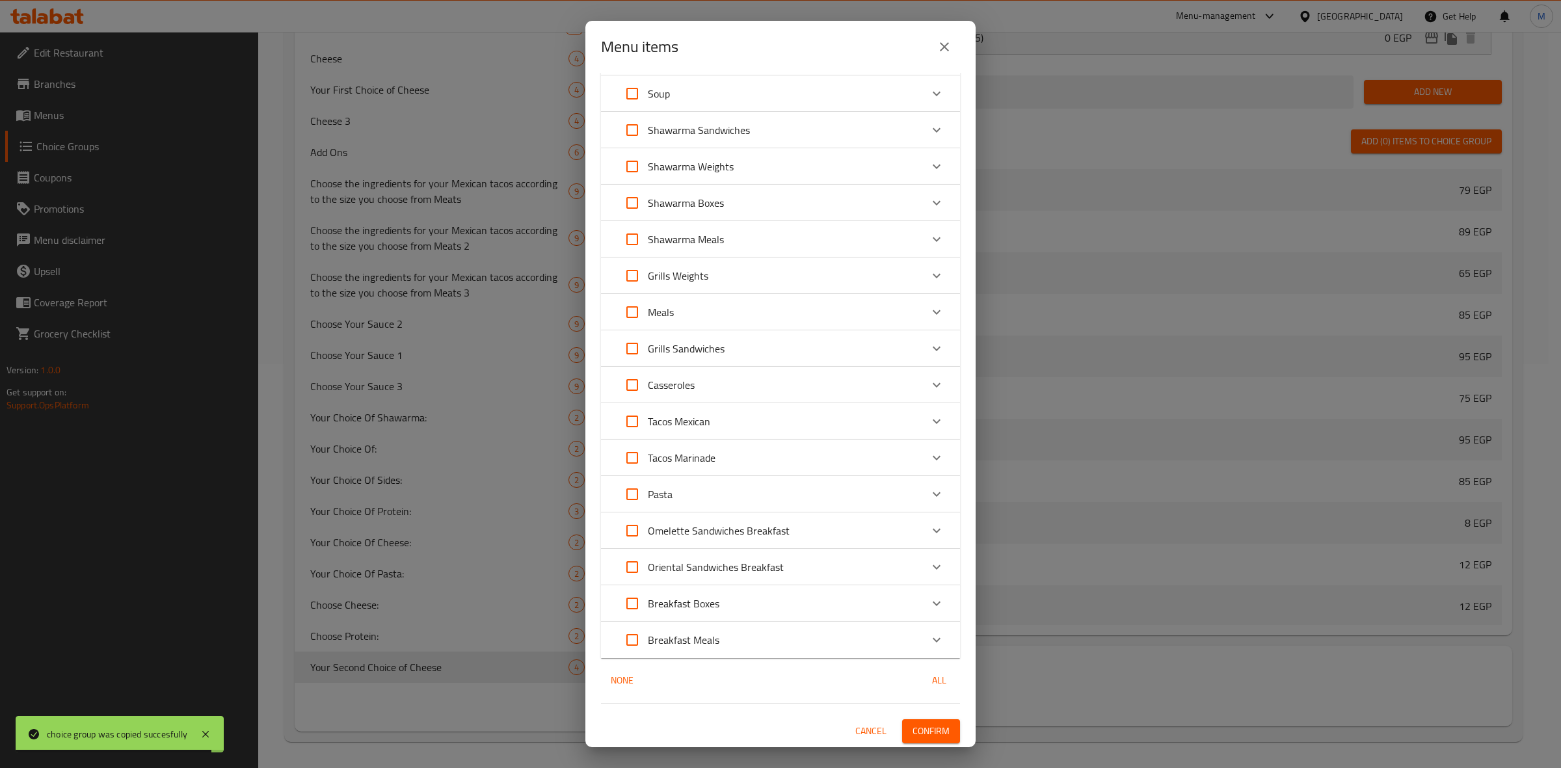
click at [758, 419] on div "Tacos Mexican" at bounding box center [768, 421] width 304 height 31
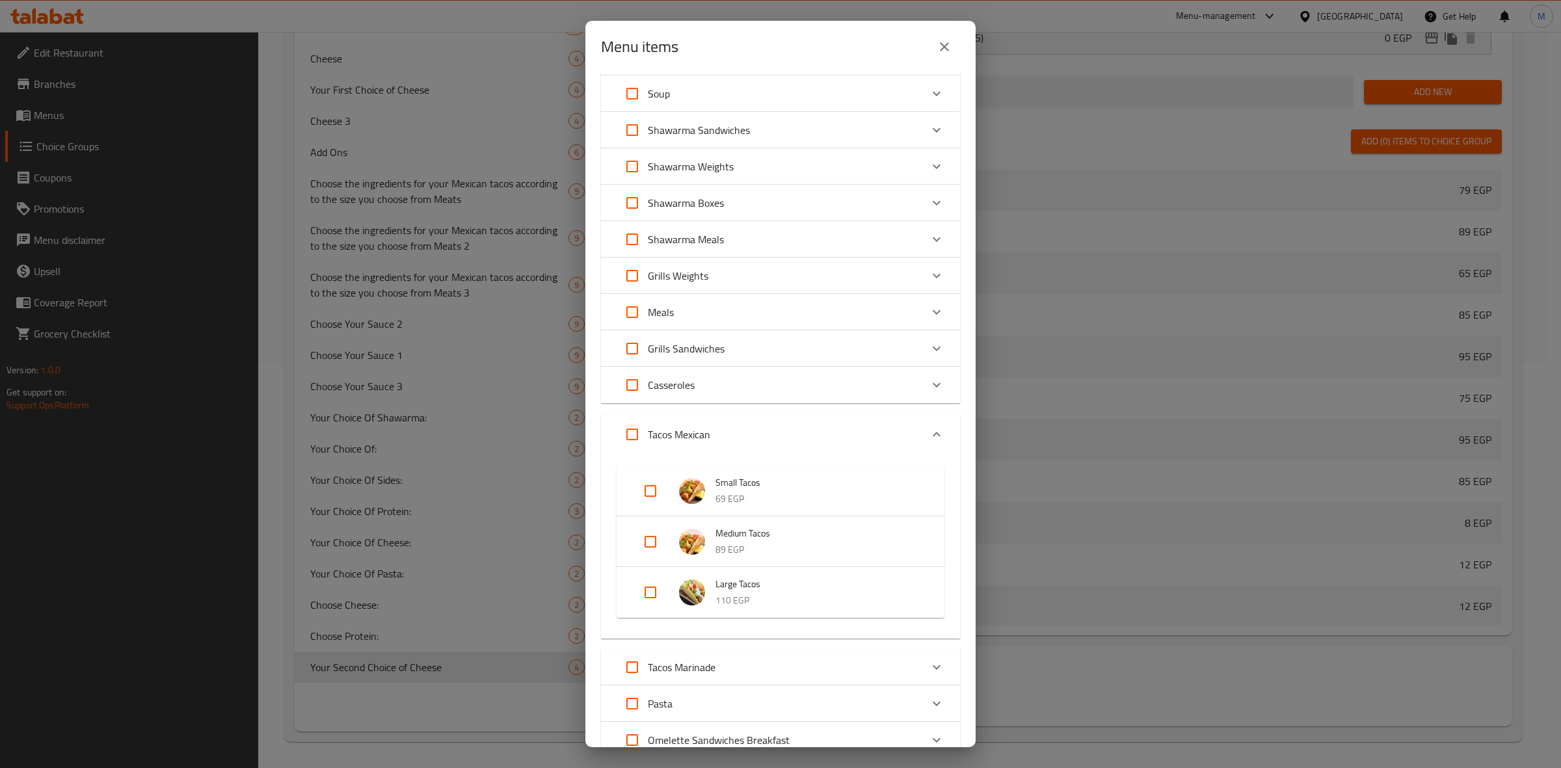
click at [657, 544] on input "Expand" at bounding box center [650, 541] width 31 height 31
checkbox input "true"
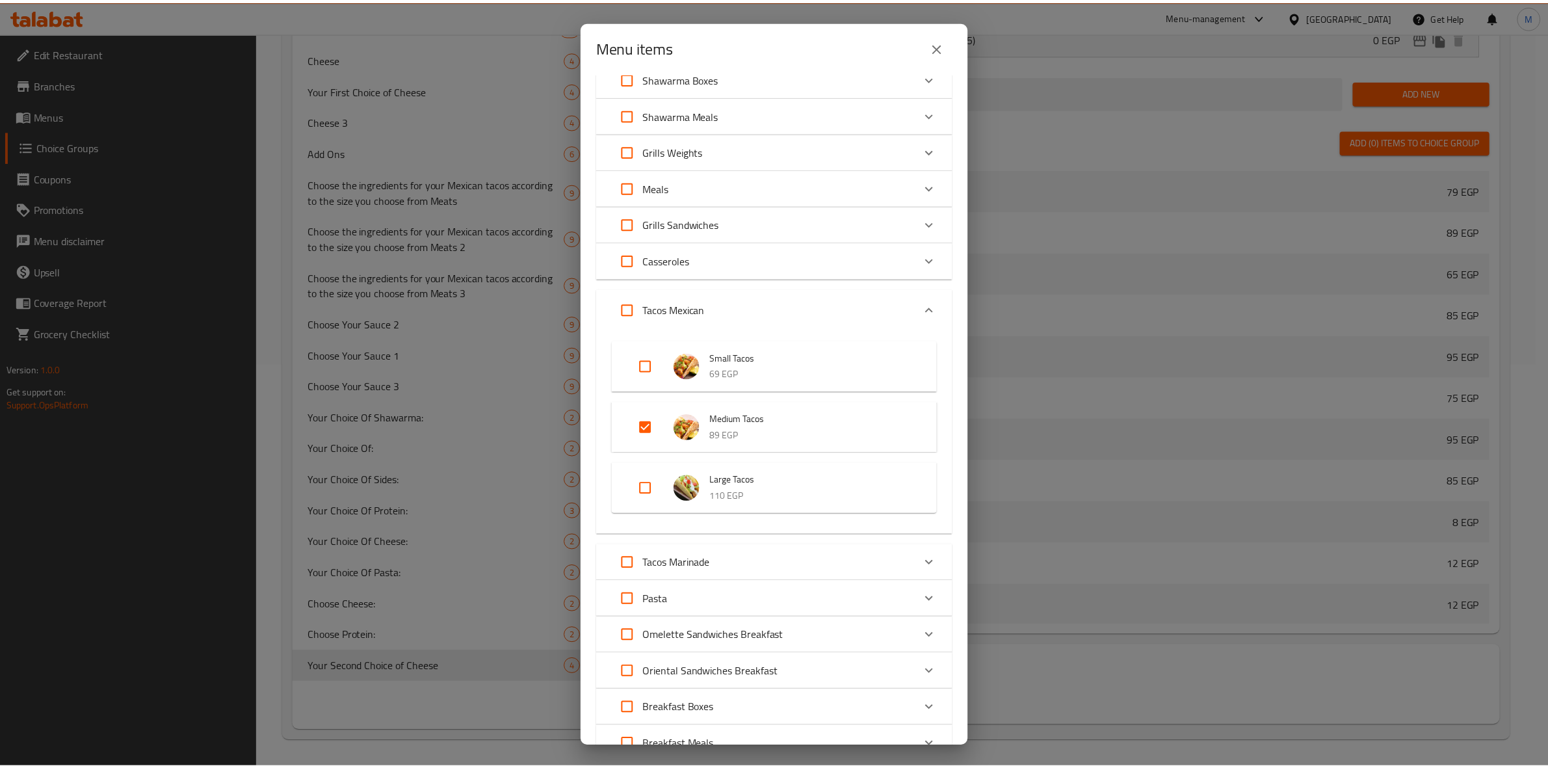
scroll to position [414, 0]
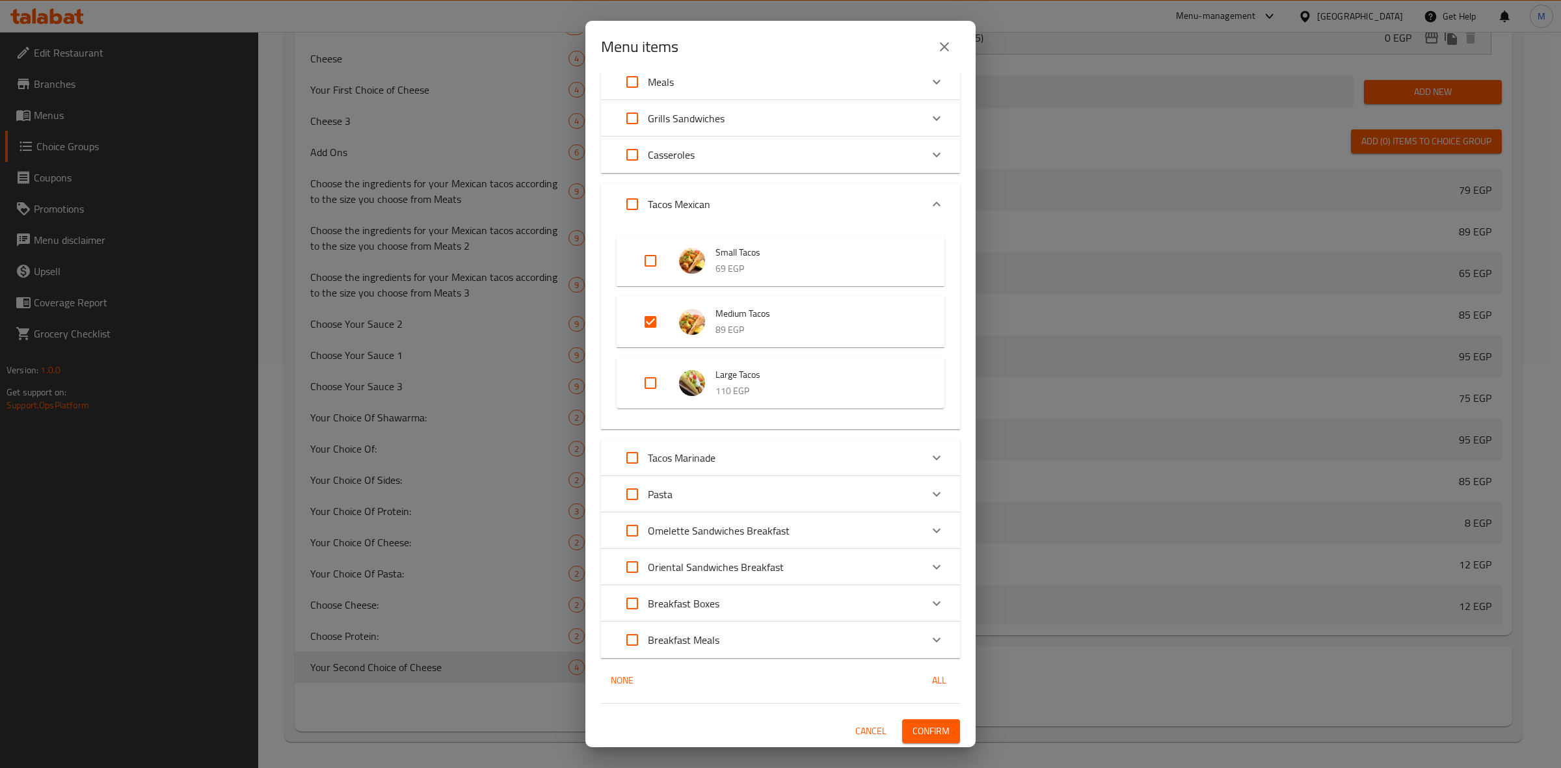
click at [912, 732] on span "Confirm" at bounding box center [930, 731] width 37 height 16
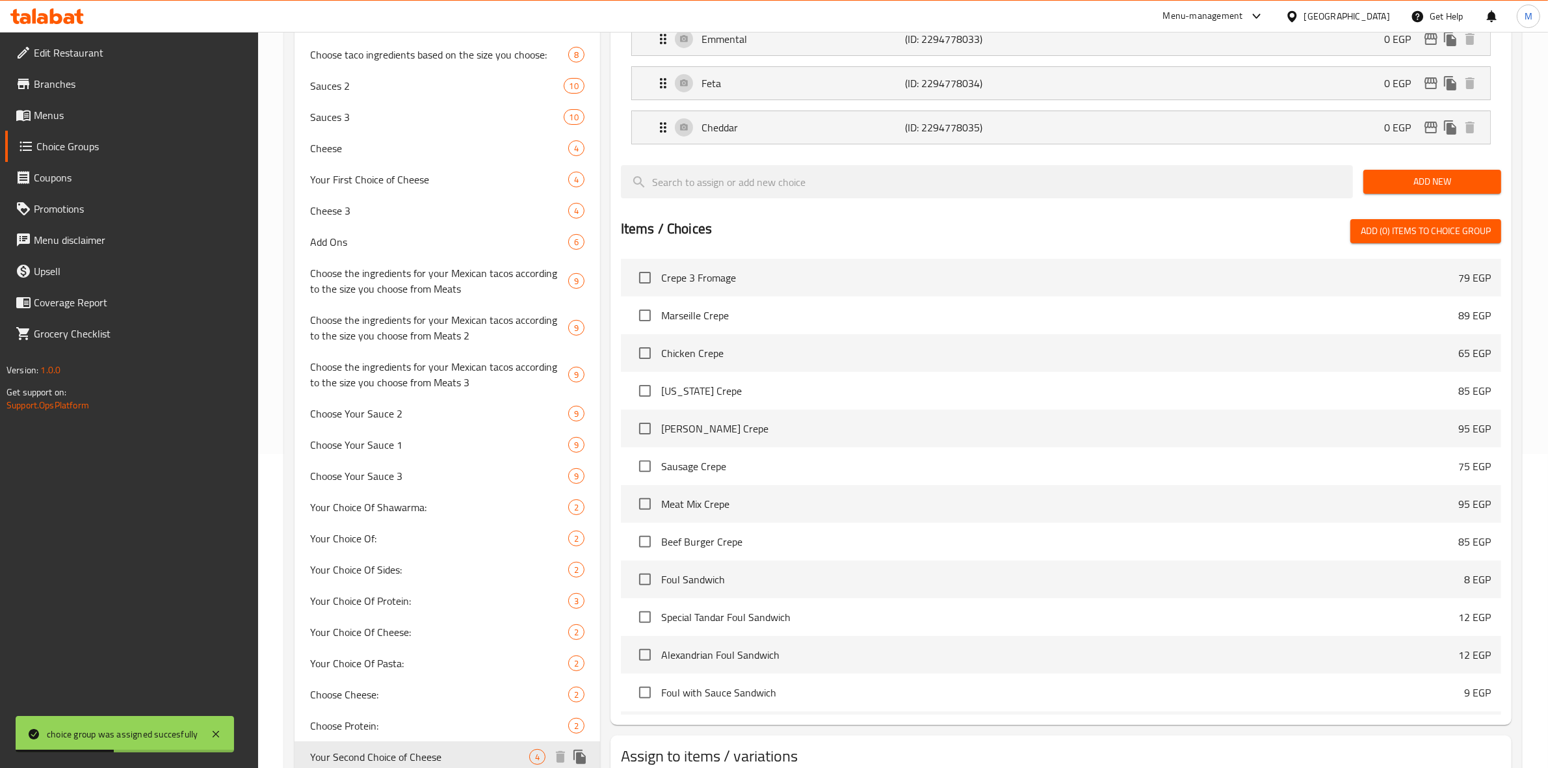
scroll to position [404, 0]
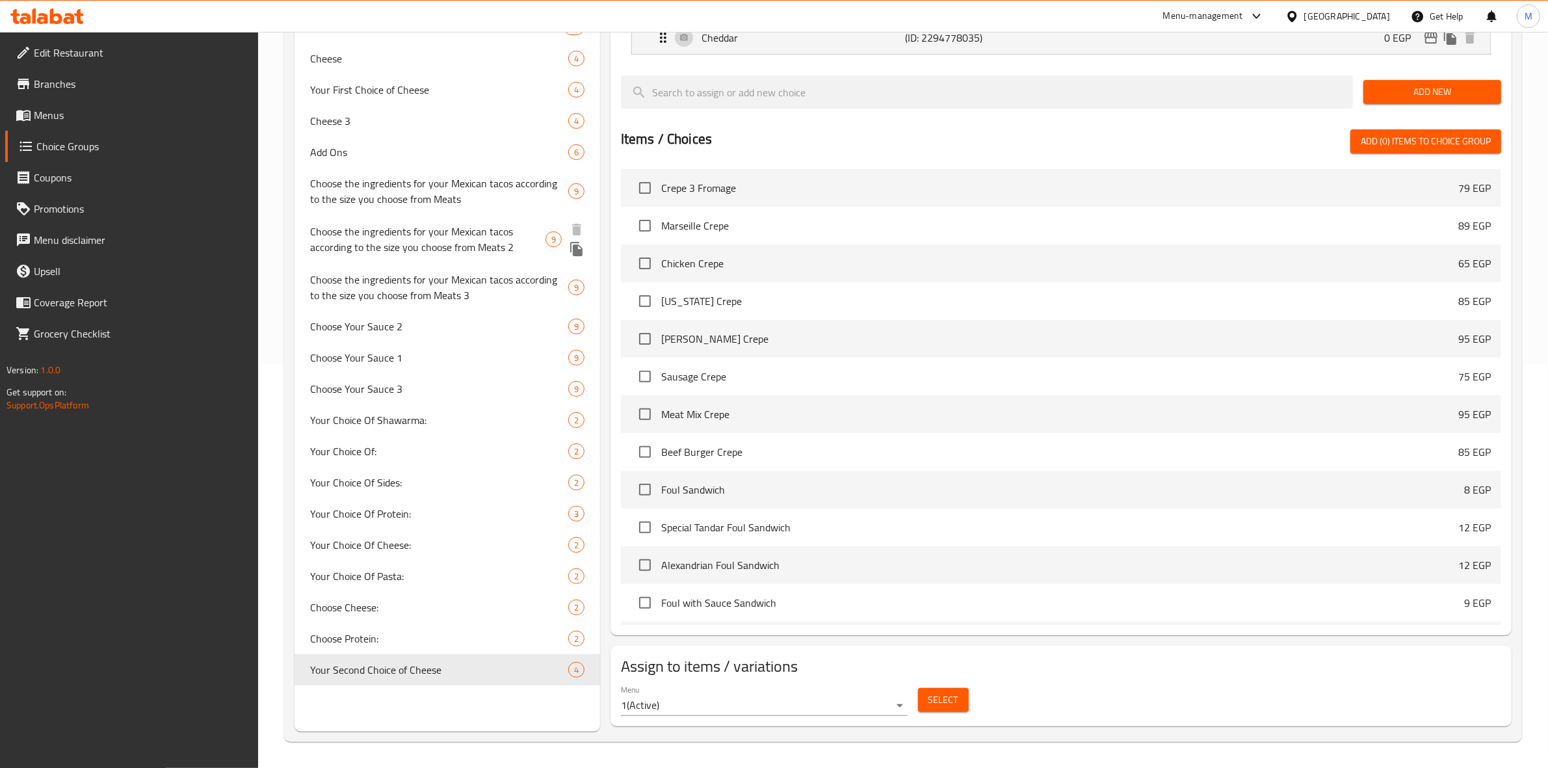
click at [447, 236] on span "Choose the ingredients for your Mexican tacos according to the size you choose …" at bounding box center [427, 239] width 235 height 31
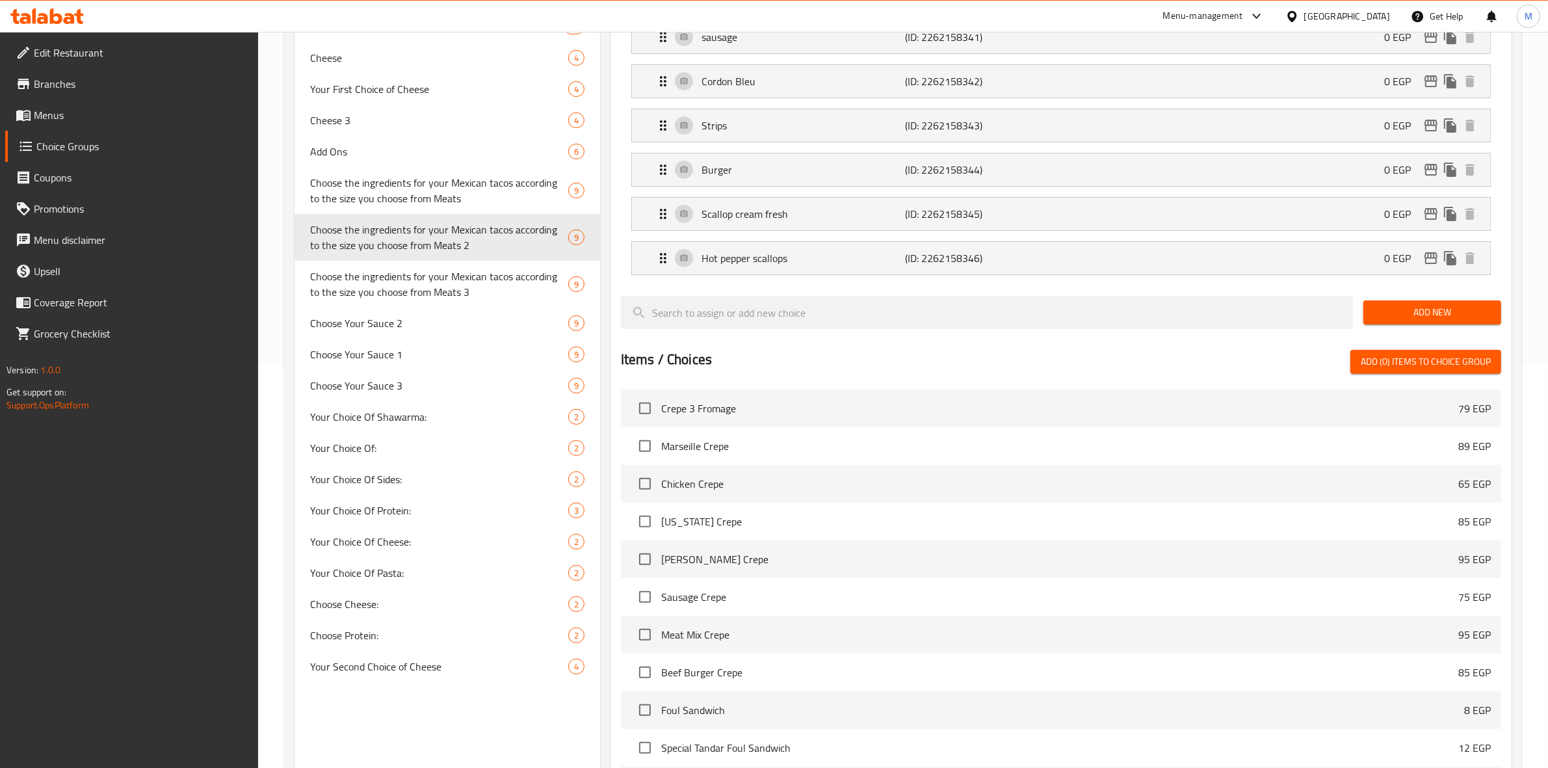
type input "Choose the ingredients for your Mexican tacos according to the size you choose …"
type input "اختر مكونات التاكو المكسيكي الخاص بك حسب الحجم الذي تختاره من اللحوم 2"
type input "2"
type input "9"
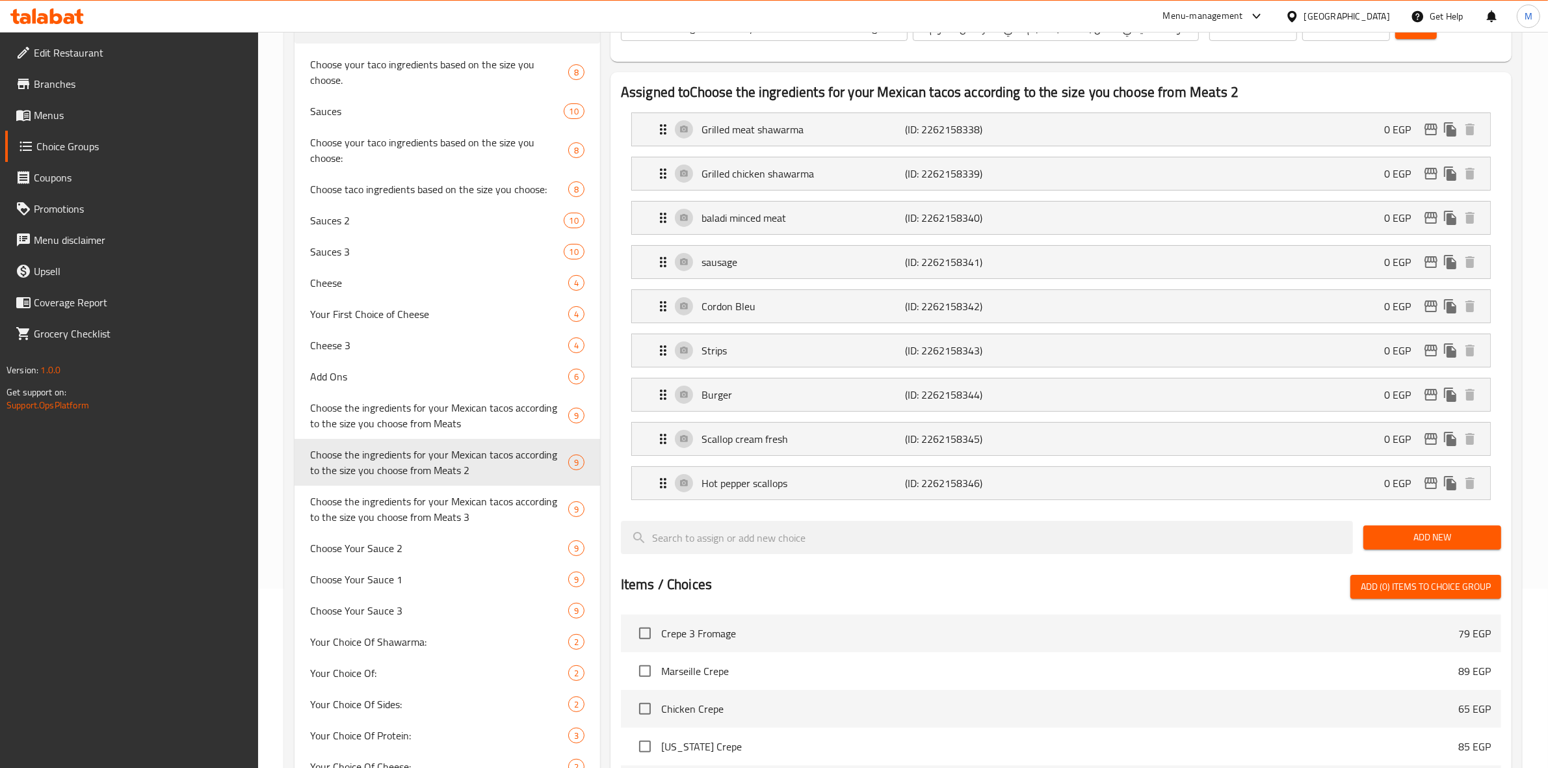
scroll to position [0, 0]
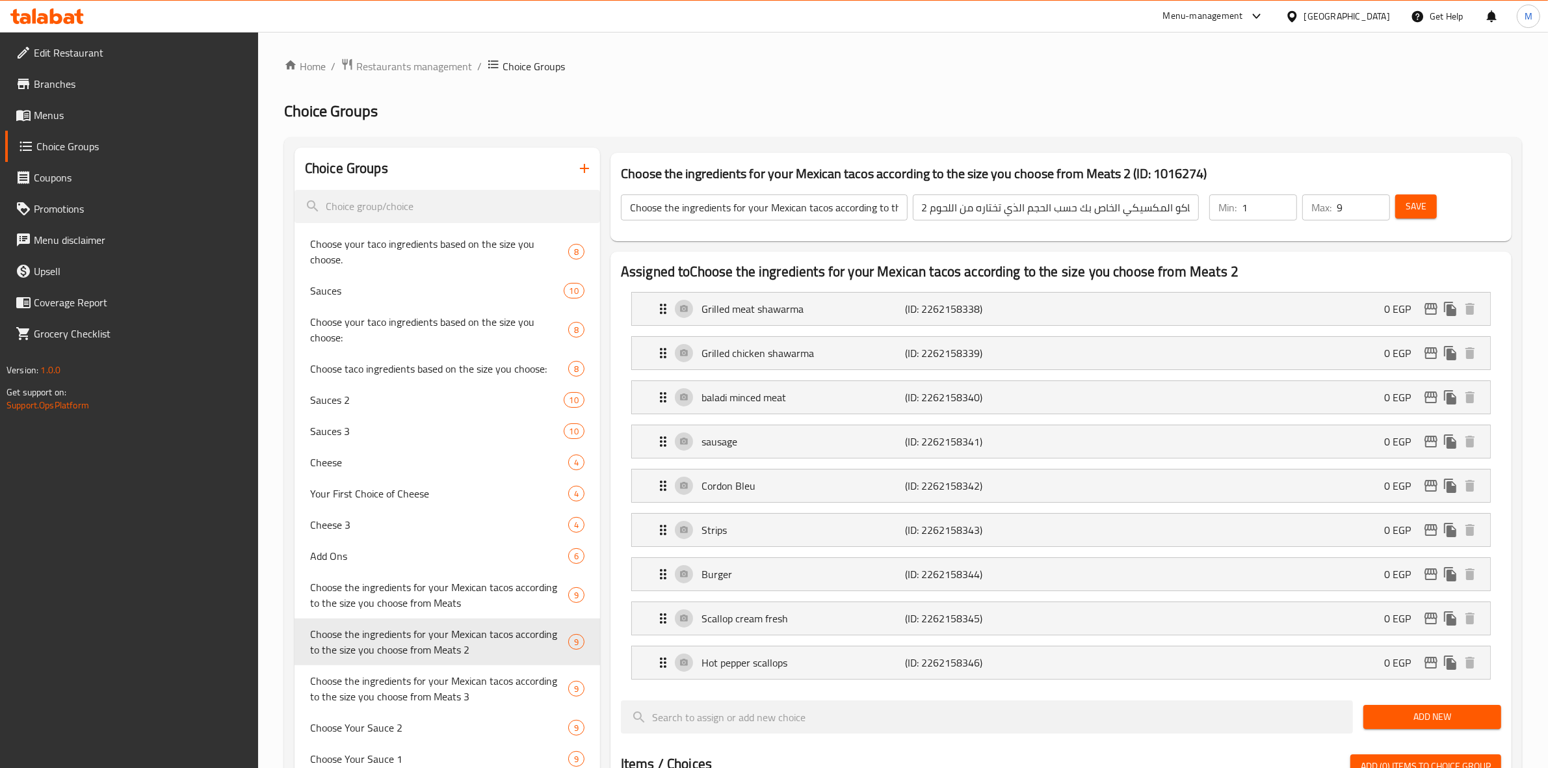
type input "1"
click at [1283, 212] on input "1" at bounding box center [1269, 207] width 55 height 26
click at [1376, 199] on input "10" at bounding box center [1363, 207] width 53 height 26
click at [1377, 213] on input "9" at bounding box center [1363, 207] width 53 height 26
click at [1377, 215] on input "8" at bounding box center [1363, 207] width 53 height 26
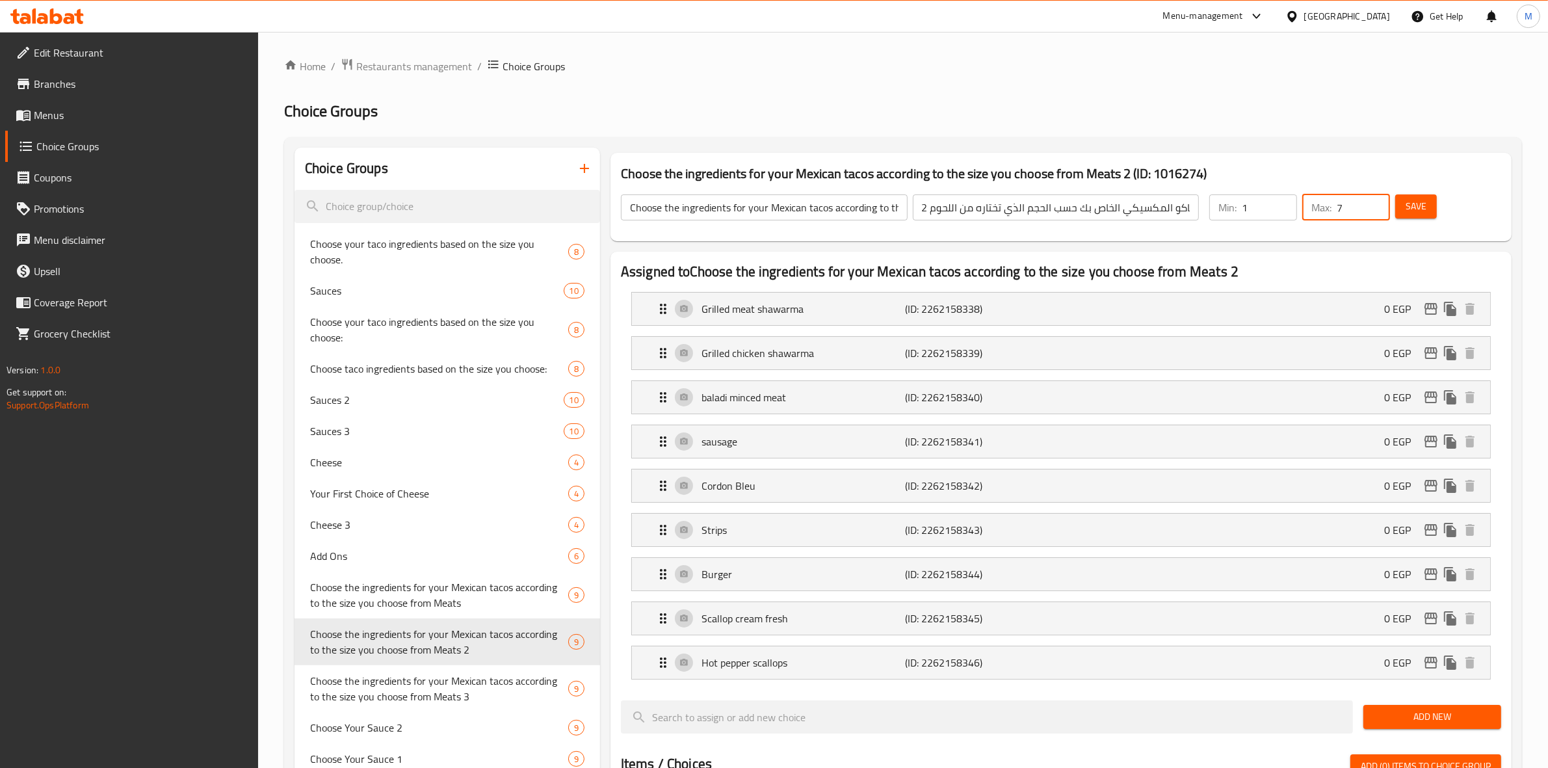
click at [1377, 215] on input "7" at bounding box center [1363, 207] width 53 height 26
click at [1377, 215] on input "6" at bounding box center [1363, 207] width 53 height 26
click at [1377, 215] on input "5" at bounding box center [1363, 207] width 53 height 26
click at [1377, 215] on input "4" at bounding box center [1363, 207] width 53 height 26
click at [1377, 215] on input "3" at bounding box center [1363, 207] width 53 height 26
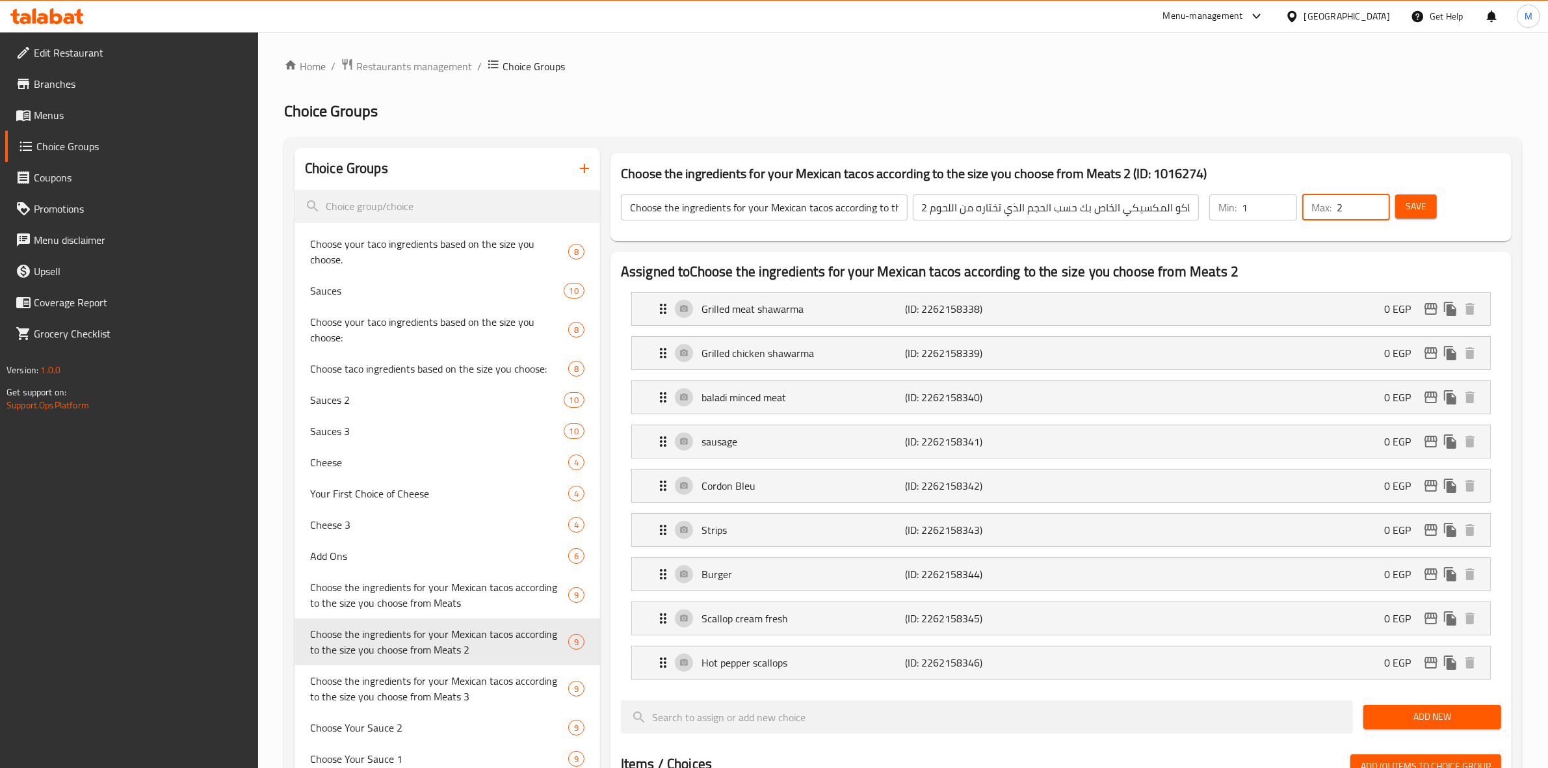
click at [1377, 215] on input "2" at bounding box center [1363, 207] width 53 height 26
type input "1"
click at [1377, 215] on input "1" at bounding box center [1363, 207] width 53 height 26
click at [1408, 212] on span "Save" at bounding box center [1416, 206] width 21 height 16
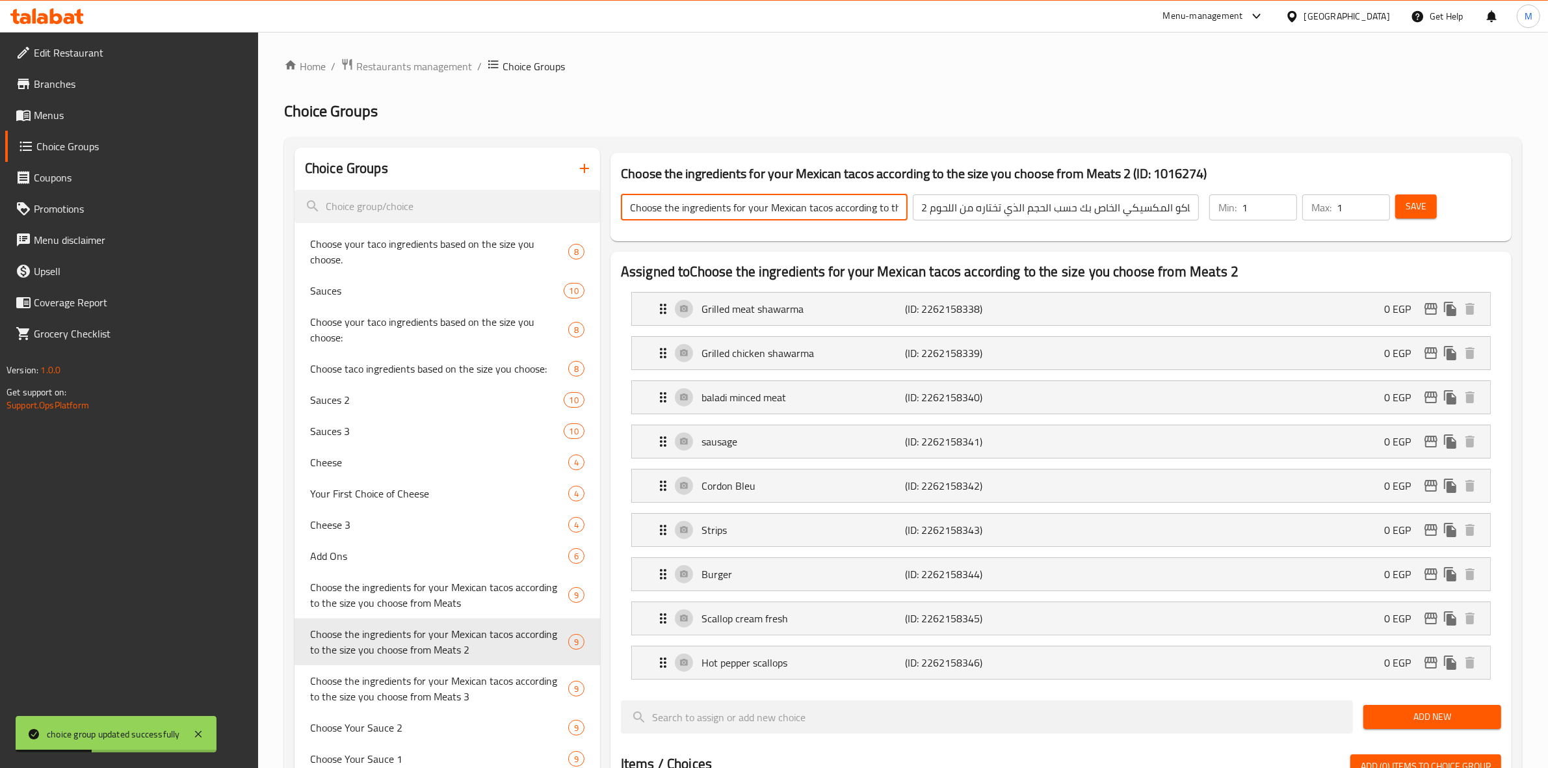
click at [844, 209] on input "Choose the ingredients for your Mexican tacos according to the size you choose …" at bounding box center [764, 207] width 287 height 26
click at [691, 209] on input "Choose the first ingredients for your Mexican tacos according to the size you c…" at bounding box center [764, 207] width 287 height 26
drag, startPoint x: 625, startPoint y: 208, endPoint x: 974, endPoint y: 234, distance: 350.2
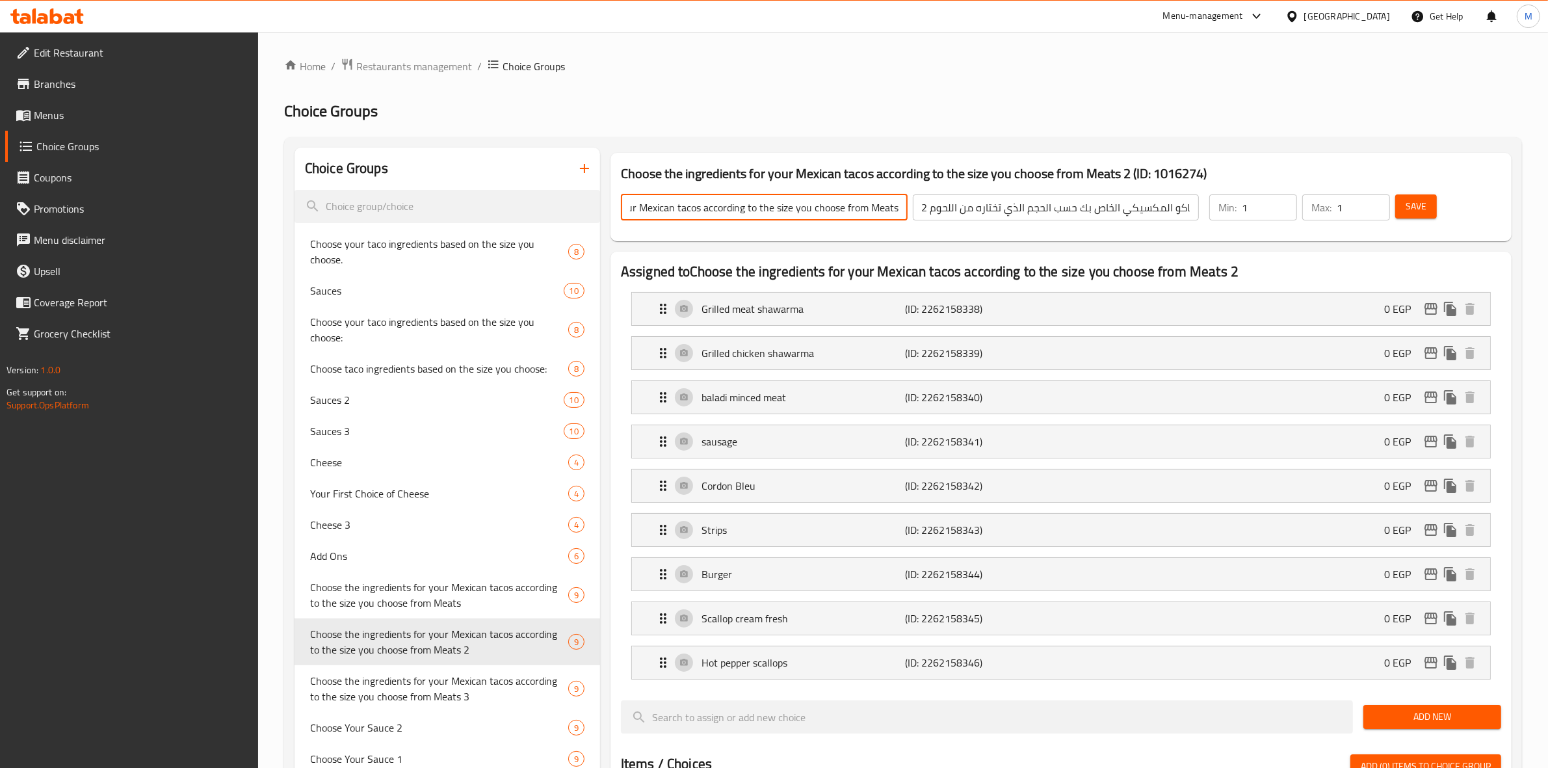
click at [974, 234] on div "Choose the First ingredients for your Mexican tacos according to the size you c…" at bounding box center [1061, 207] width 891 height 57
type input "choose the First Ingredients for Your Mexican Tacos According to The Size You C…"
click at [855, 228] on div "choose the First Ingredients for Your Mexican Tacos According to The Size You C…" at bounding box center [910, 208] width 594 height 42
click at [1151, 208] on input "اختر مكونات التاكو المكسيكي الخاص بك حسب الحجم الذي تختاره من اللحوم 2" at bounding box center [1056, 207] width 287 height 26
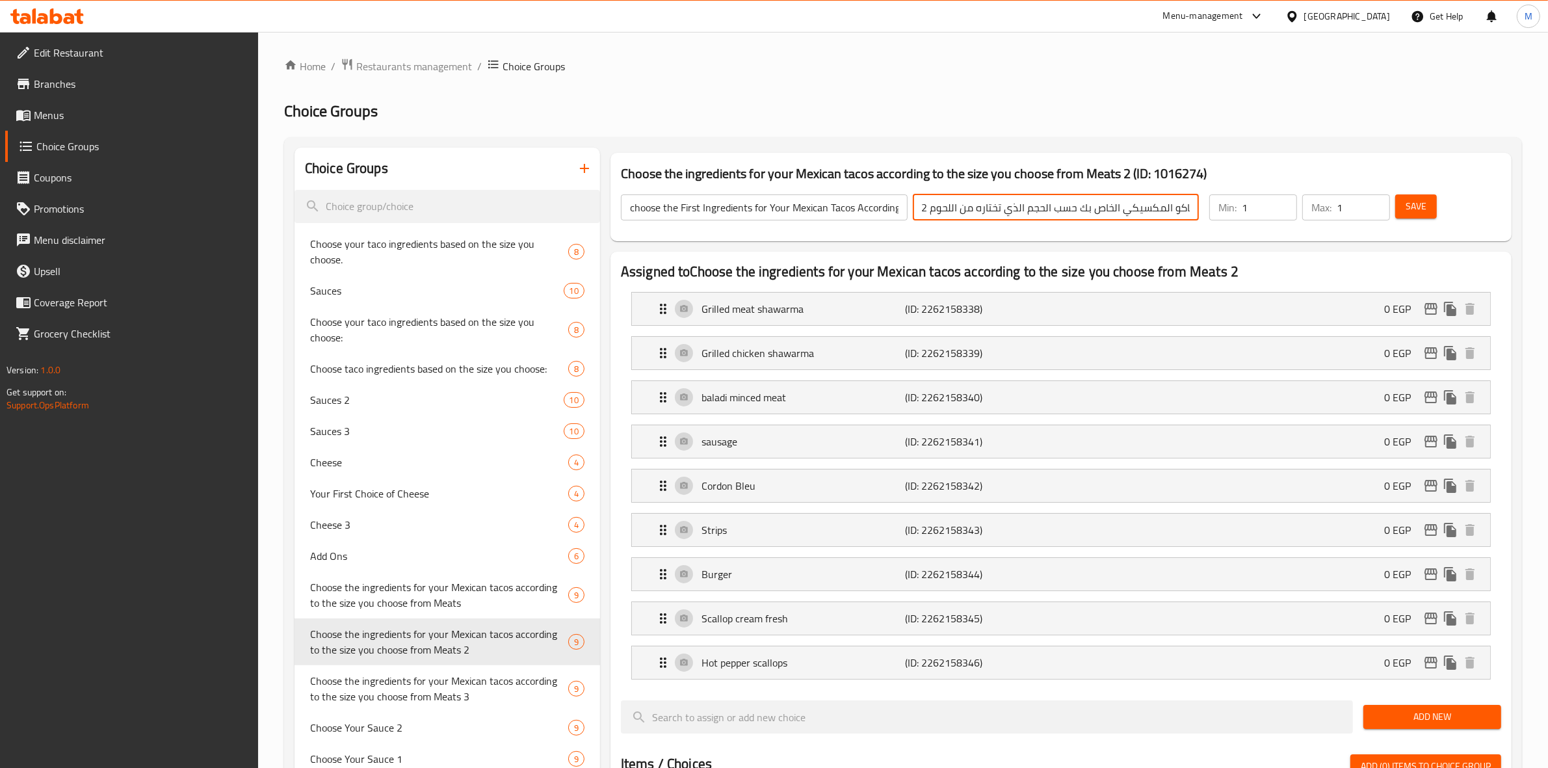
click at [1174, 206] on input "اختر مكونات التاكو المكسيكي الخاص بك حسب الحجم الذي تختاره من اللحوم 2" at bounding box center [1056, 207] width 287 height 26
click at [1159, 216] on input "اختر مكونات التاكو المكسيكي الخاص بك حسب الحجم الذي تختاره من اللحوم 2" at bounding box center [1056, 207] width 287 height 26
type input "اختر مكونات الاولي التاكو المكسيكي الخاص بك حسب الحجم الذي تختاره من اللحوم 2"
click at [1418, 212] on span "Save" at bounding box center [1416, 206] width 21 height 16
click at [856, 216] on input "choose the First Ingredients for Your Mexican Tacos According to The Size You C…" at bounding box center [764, 207] width 287 height 26
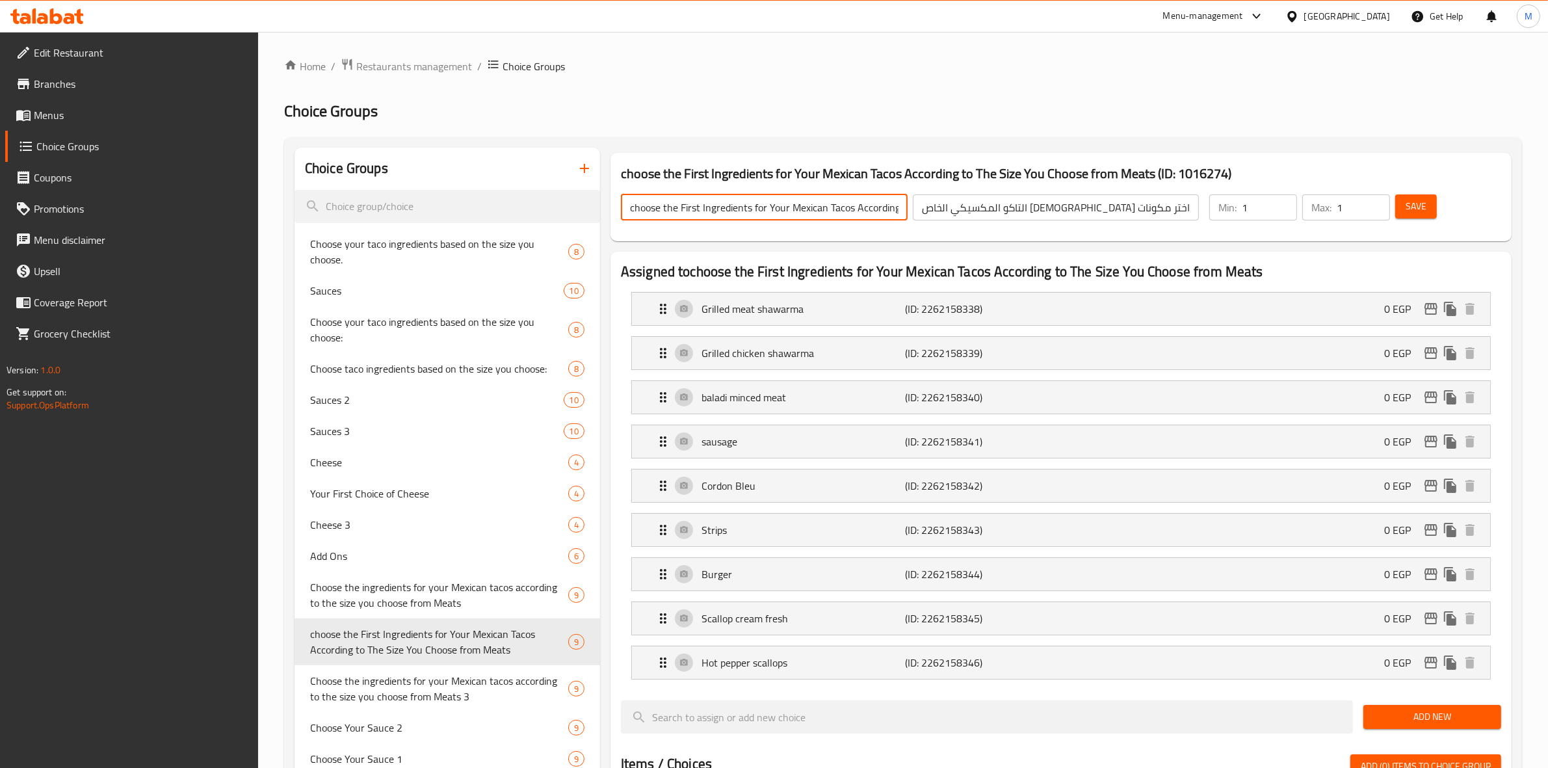
click at [856, 216] on input "choose the First Ingredients for Your Mexican Tacos According to The Size You C…" at bounding box center [764, 207] width 287 height 26
click at [1046, 204] on input "اختر مكونات الاولي التاكو المكسيكي الخاص بك حسب الحجم الذي تختاره من اللحوم 2" at bounding box center [1056, 207] width 287 height 26
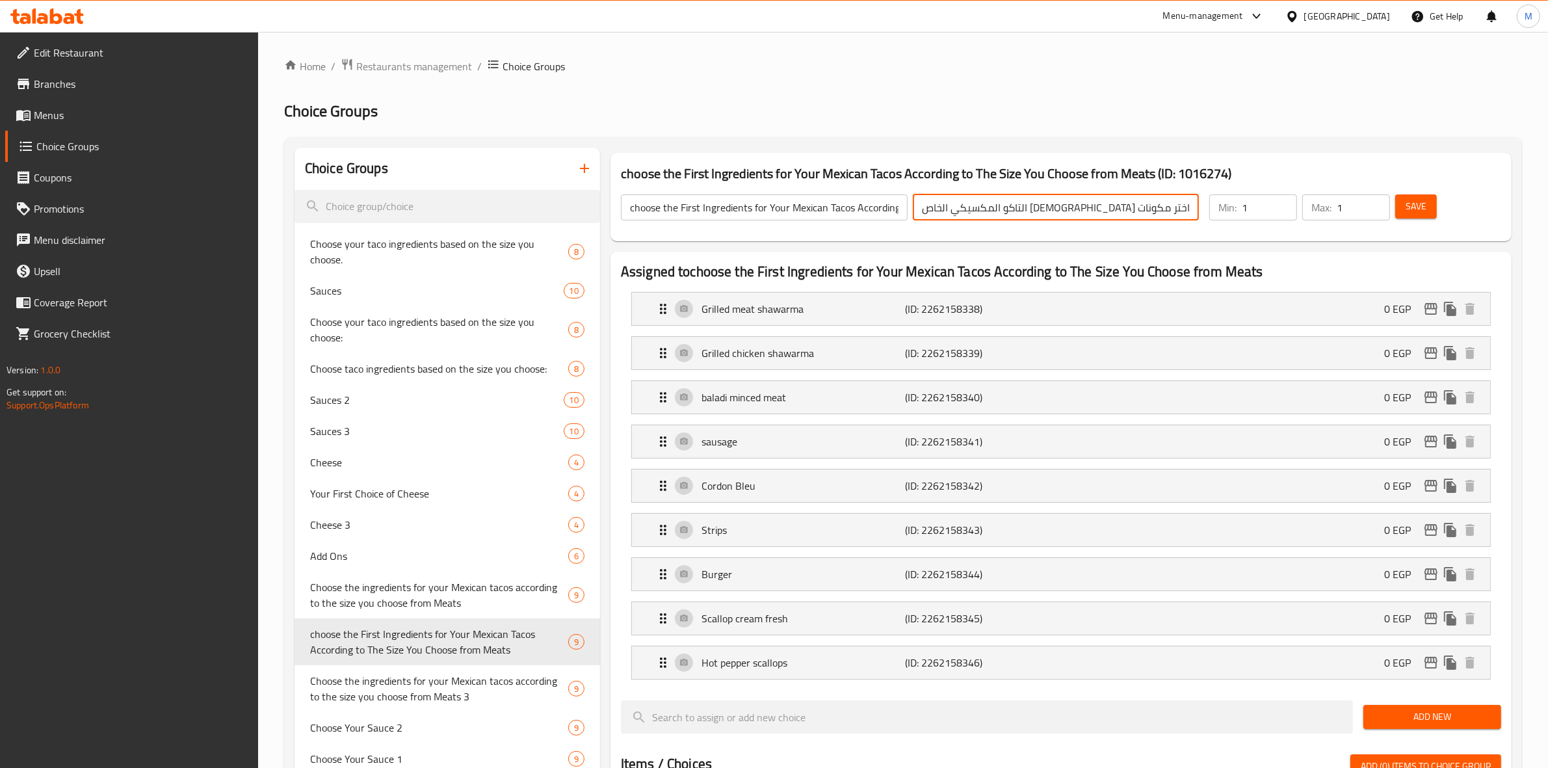
click at [1046, 204] on input "اختر مكونات الاولي التاكو المكسيكي الخاص بك حسب الحجم الذي تختاره من اللحوم 2" at bounding box center [1056, 207] width 287 height 26
click at [1103, 83] on div "Home / Restaurants management / Choice Groups Choice Groups Choice Groups Choos…" at bounding box center [903, 712] width 1238 height 1309
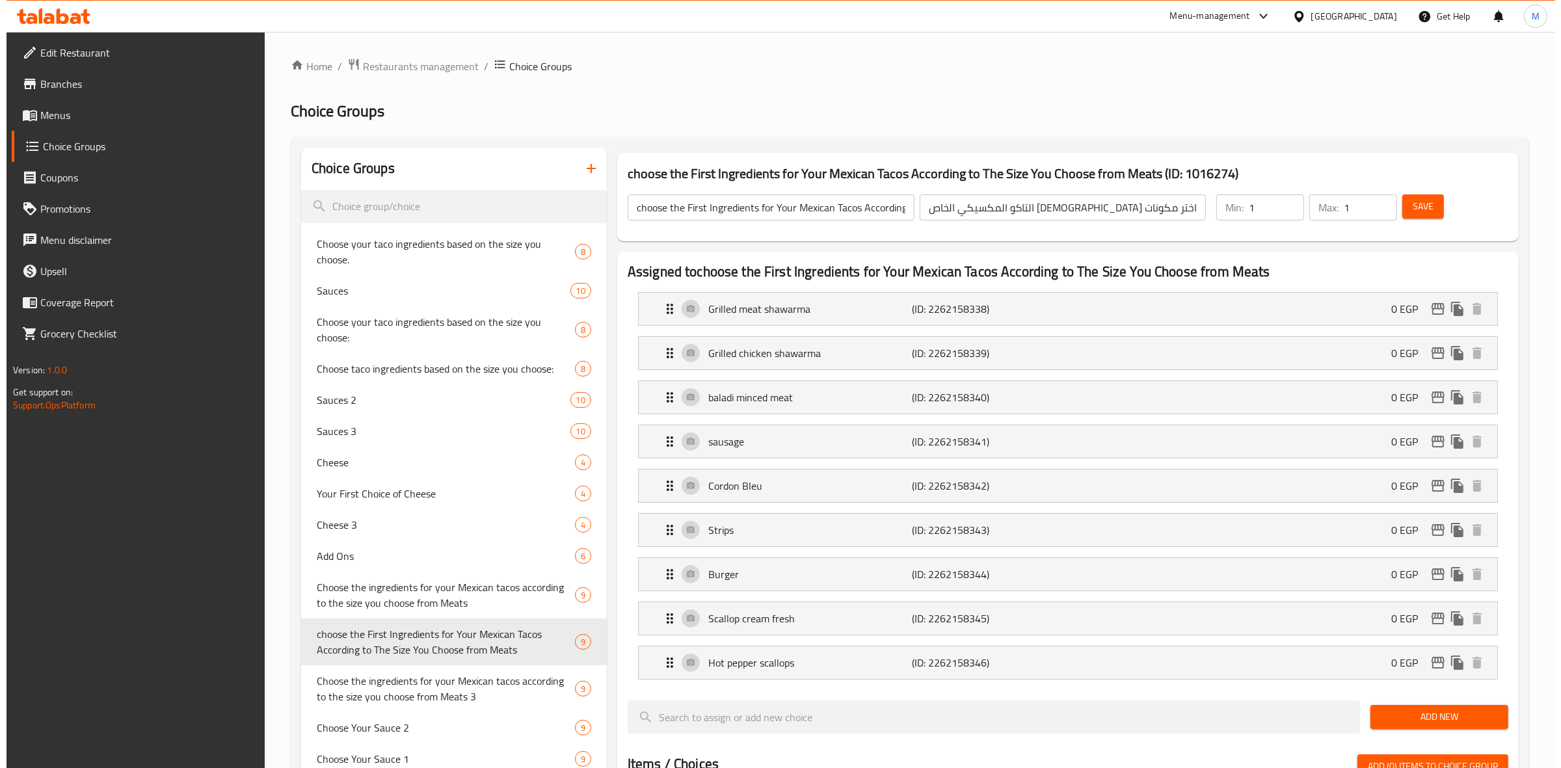
scroll to position [325, 0]
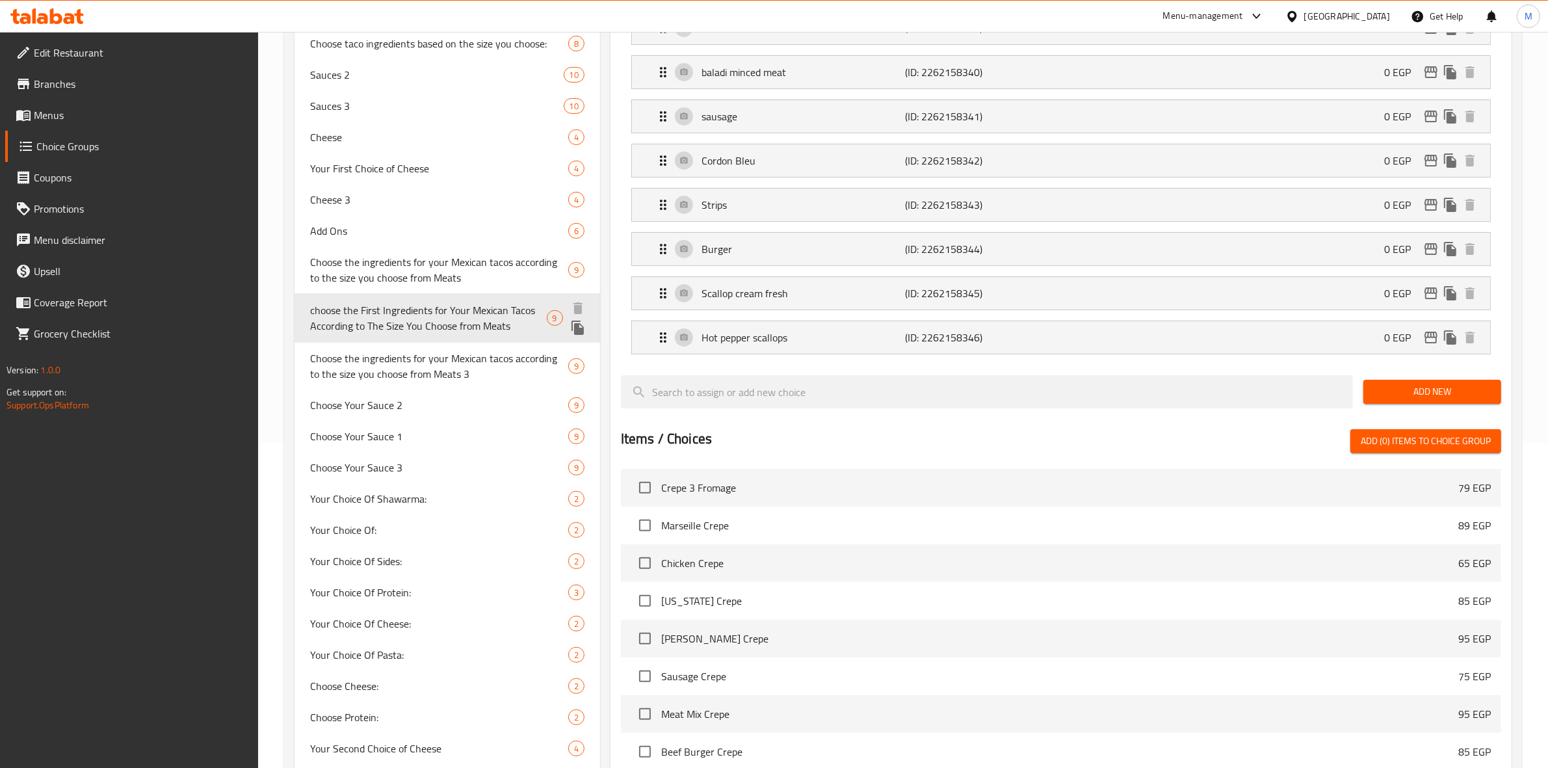
click at [577, 323] on icon "duplicate" at bounding box center [578, 328] width 12 height 14
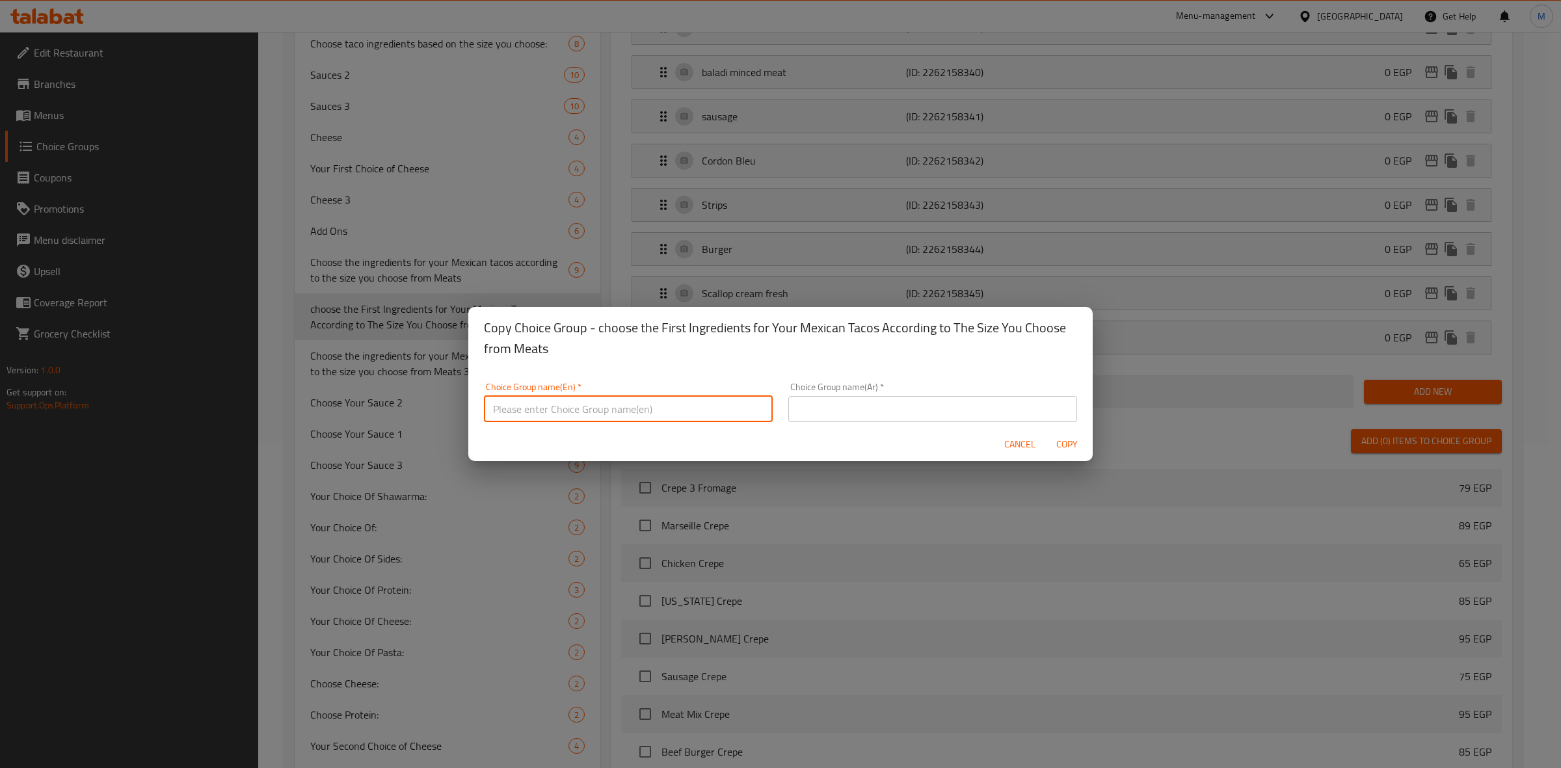
click at [609, 410] on input "text" at bounding box center [628, 409] width 289 height 26
click at [613, 402] on input "text" at bounding box center [628, 409] width 289 height 26
paste input "choose the second Ingredients for Your Mexican Tacos According to The Size You …"
click at [509, 421] on div "Choice Group name(En)   * choose the second Ingredients for Your Mexican Tacos …" at bounding box center [628, 402] width 304 height 55
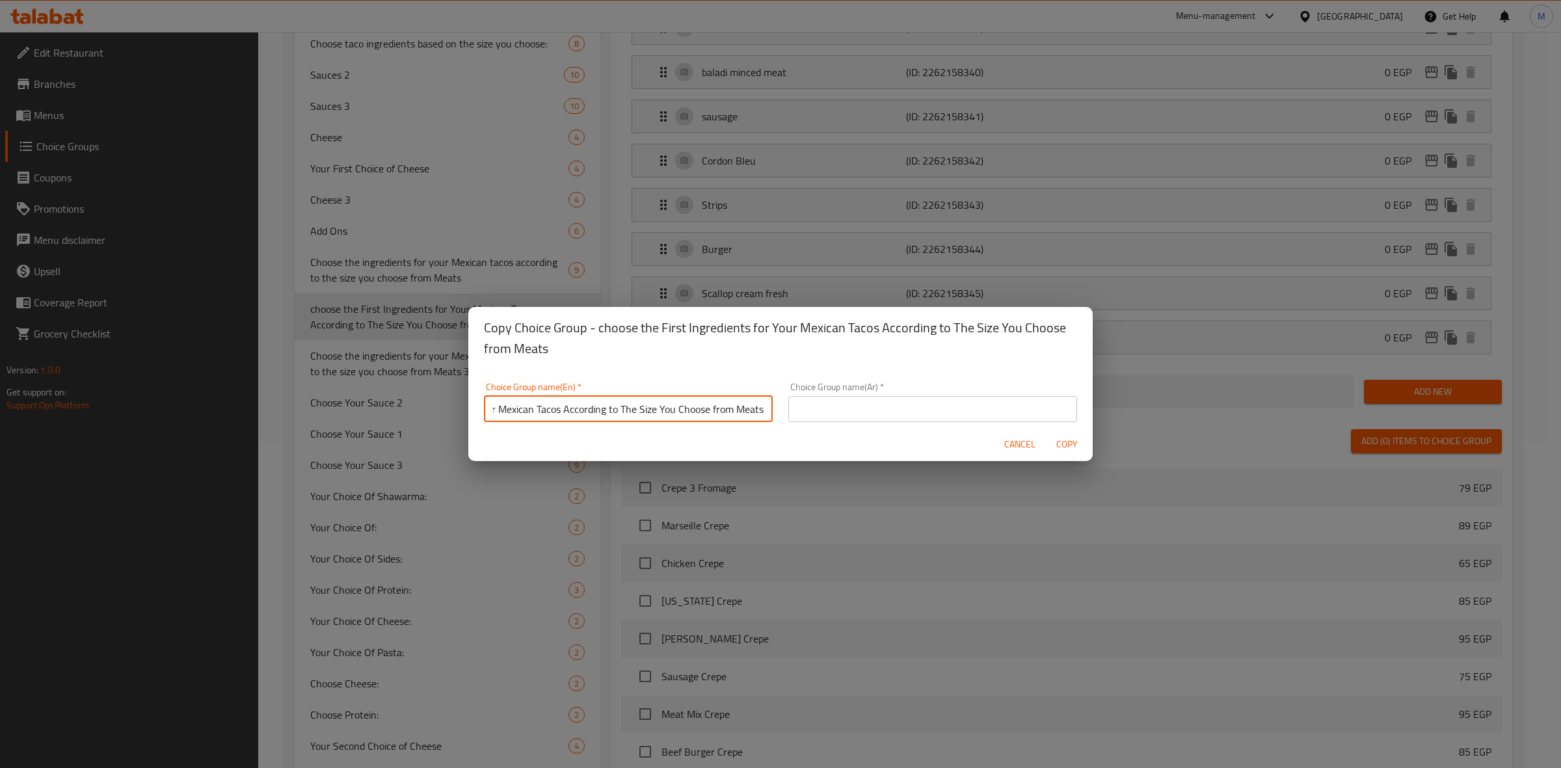
scroll to position [0, 0]
drag, startPoint x: 509, startPoint y: 421, endPoint x: 501, endPoint y: 420, distance: 7.2
click at [504, 421] on div "Choice Group name(En)   * choose the second Ingredients for Your Mexican Tacos …" at bounding box center [628, 402] width 304 height 55
click at [486, 415] on input "choose the second Ingredients for Your Mexican Tacos According to The Size You …" at bounding box center [628, 406] width 289 height 26
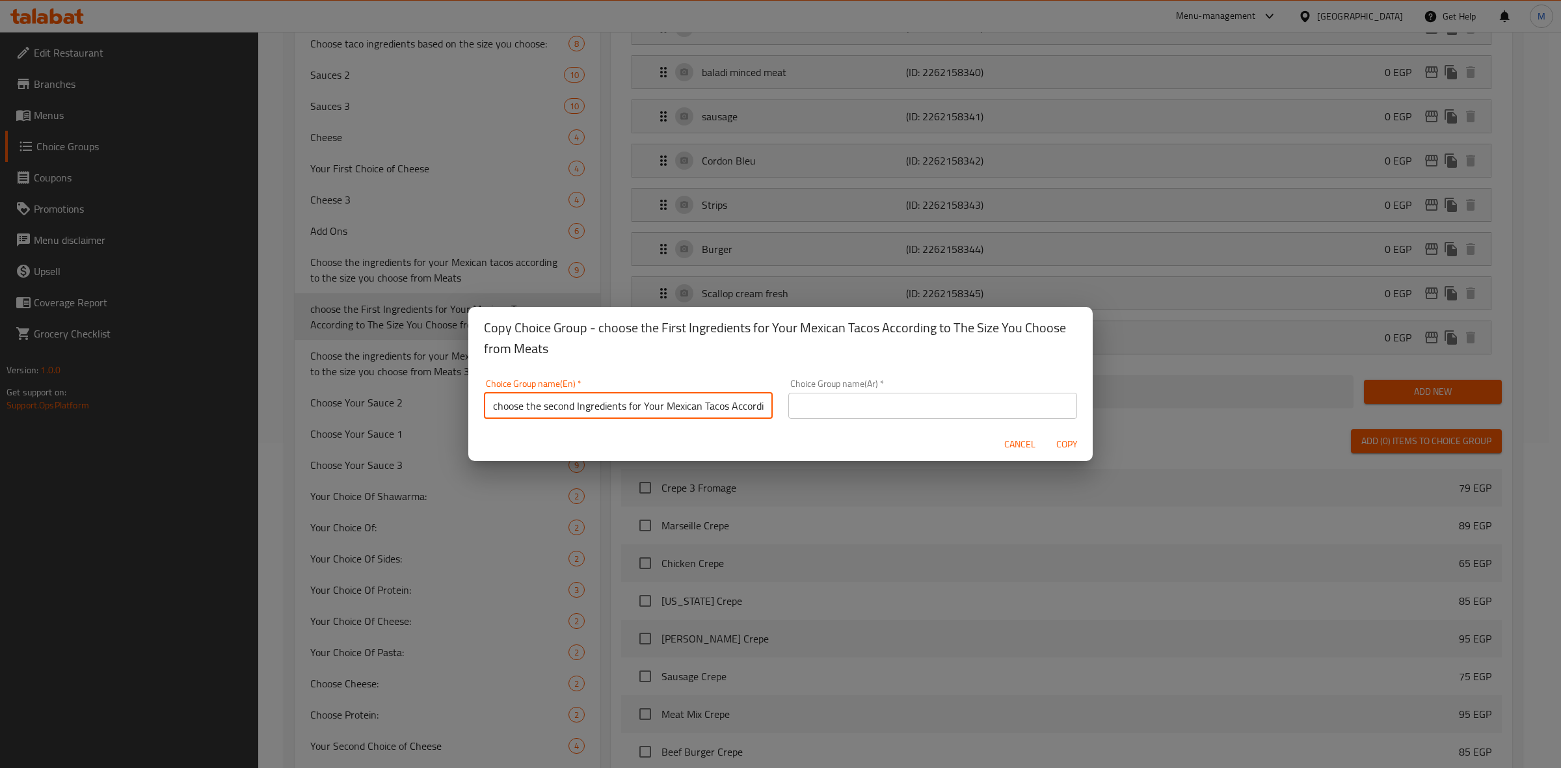
click at [496, 412] on input "choose the second Ingredients for Your Mexican Tacos According to The Size You …" at bounding box center [628, 406] width 289 height 26
click at [496, 411] on input "choose the second Ingredients for Your Mexican Tacos According to The Size You …" at bounding box center [628, 406] width 289 height 26
type input "Choose the Second Ingredients for Your Mexican Tacos According to The Size You …"
click at [869, 403] on input "text" at bounding box center [932, 406] width 289 height 26
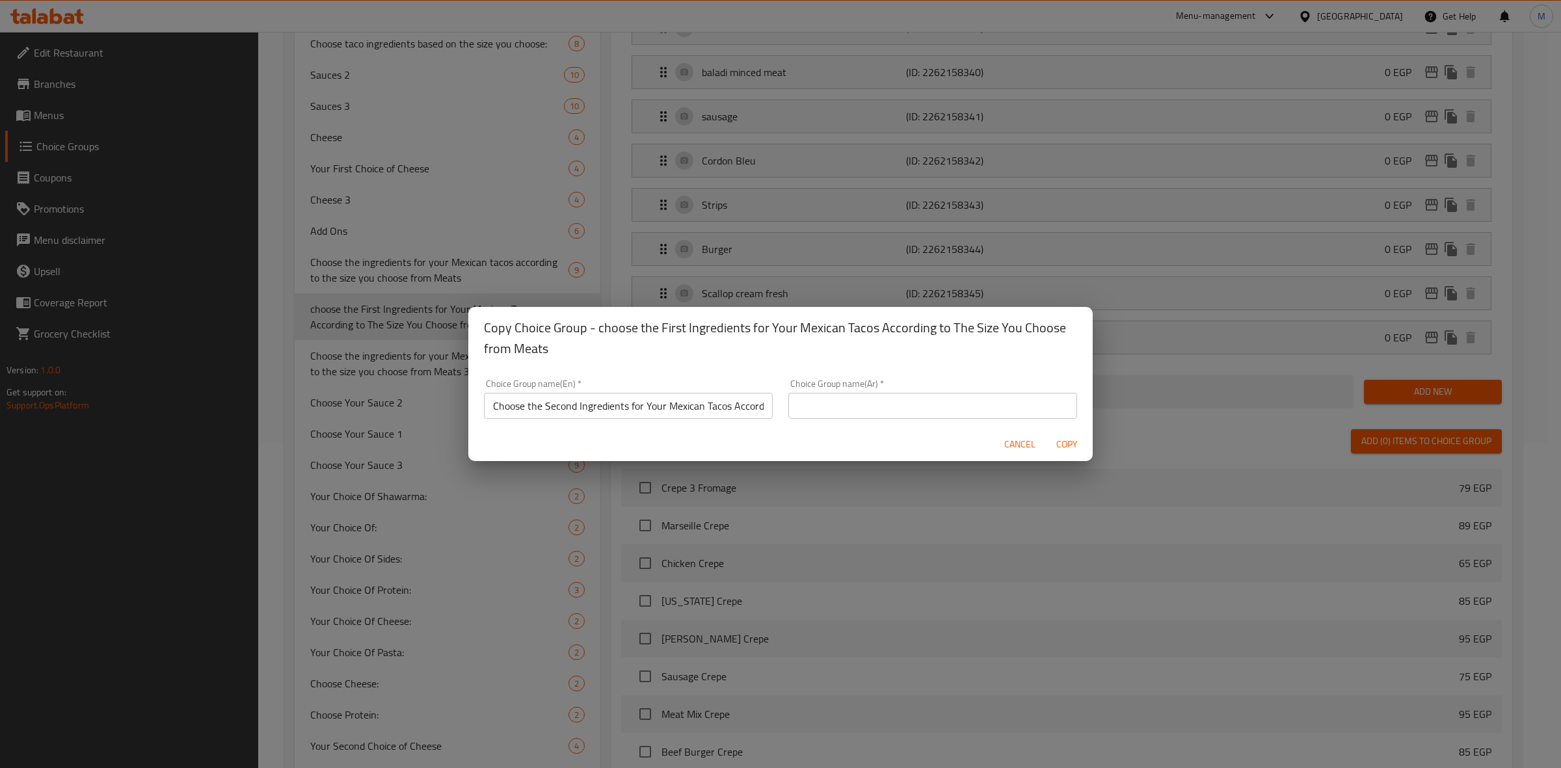
click at [983, 431] on div "Cancel Copy" at bounding box center [780, 444] width 624 height 34
click at [974, 408] on input "text" at bounding box center [932, 406] width 289 height 26
paste input "اختر مكونات الثانية التاكو المكسيكي الخاص بك حسب الحجم الذي تختاره من اللحوم"
type input "اختر مكونات الثانية التاكو المكسيكي الخاص بك حسب الحجم الذي تختاره من اللحوم"
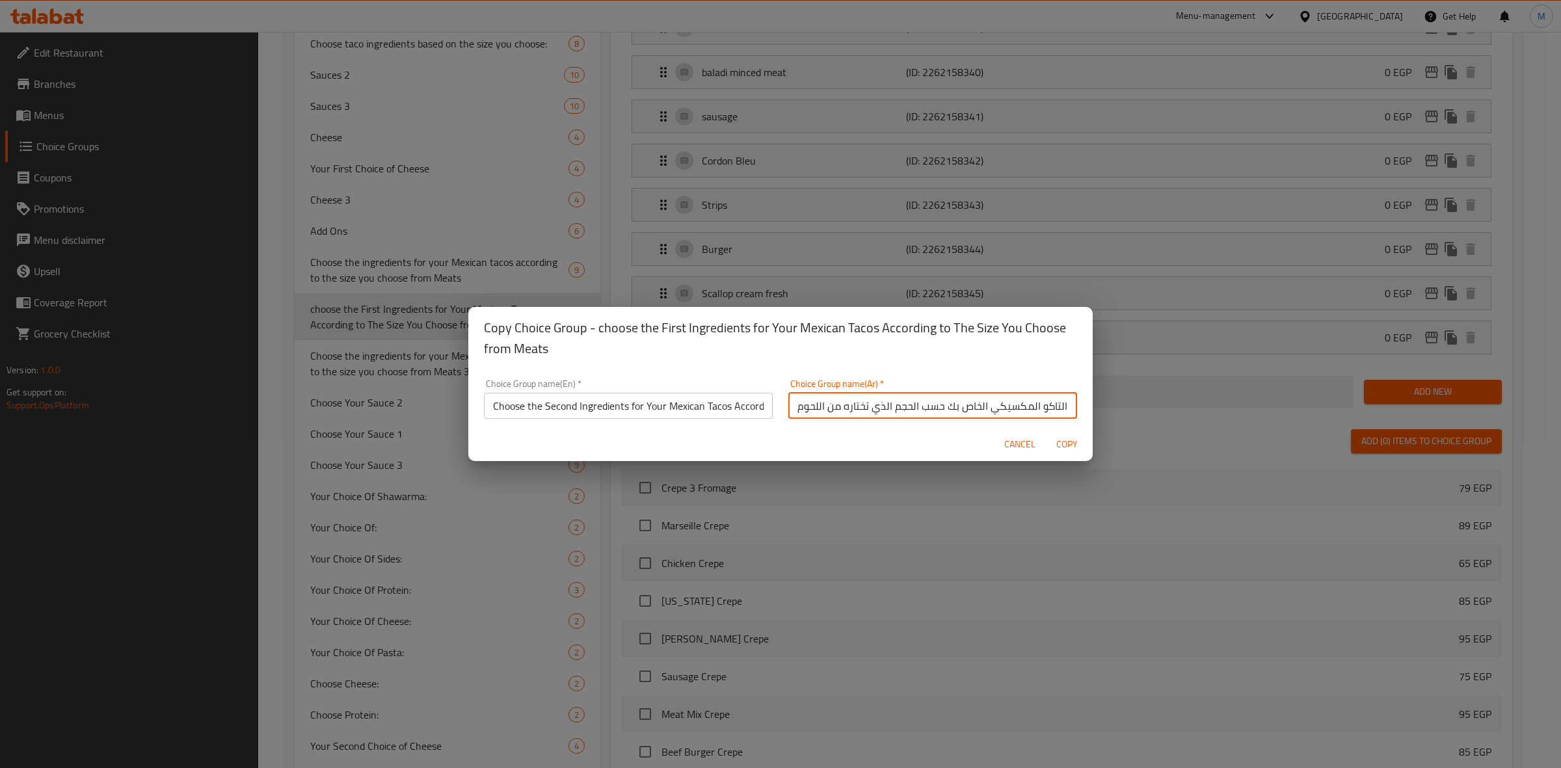
click at [1068, 439] on span "Copy" at bounding box center [1066, 444] width 31 height 16
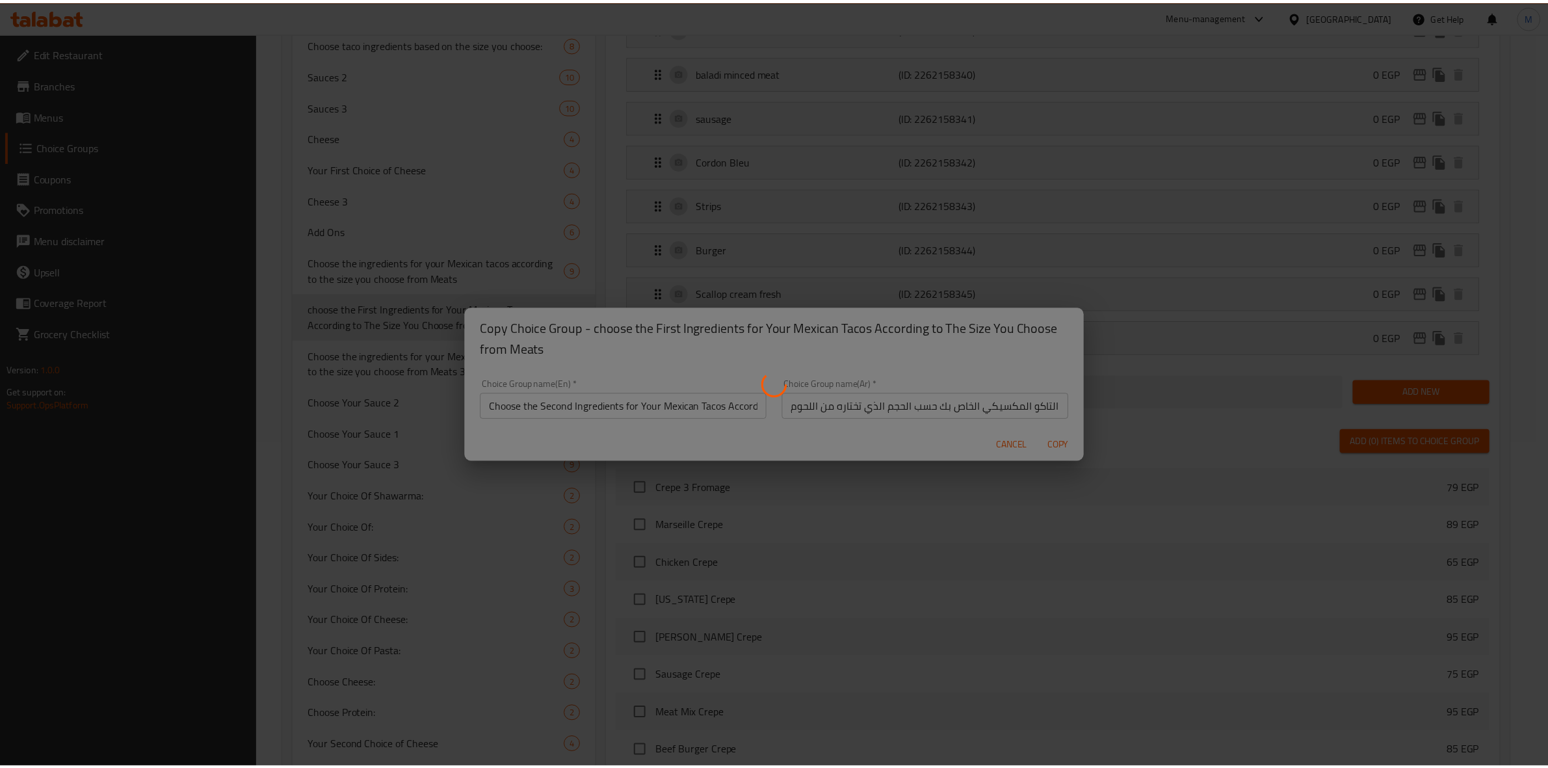
scroll to position [0, 0]
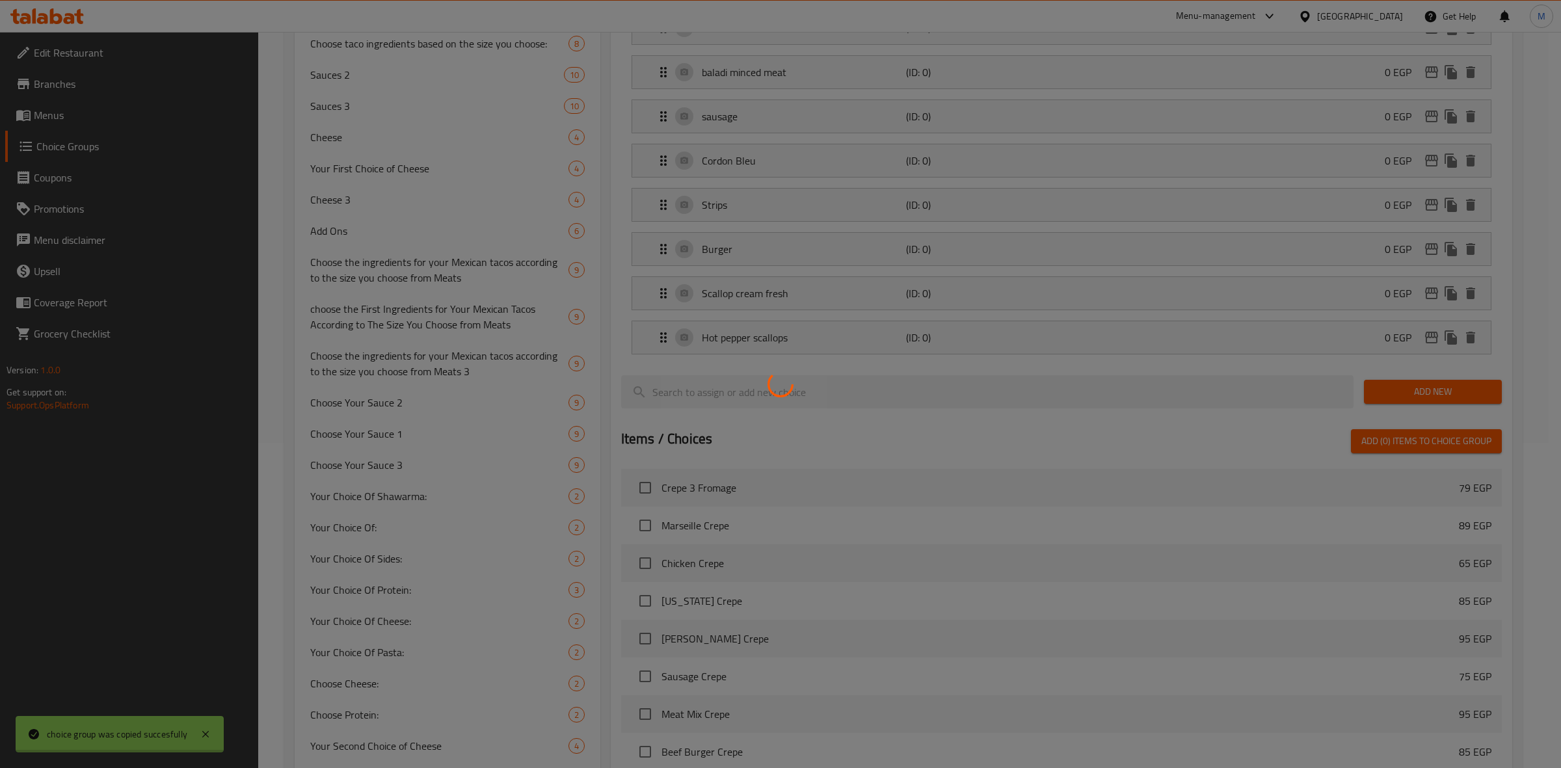
type input "Choose the Second Ingredients for Your Mexican Tacos According to The Size You …"
type input "اختر مكونات الثانية التاكو المكسيكي الخاص بك حسب الحجم الذي تختاره من اللحوم"
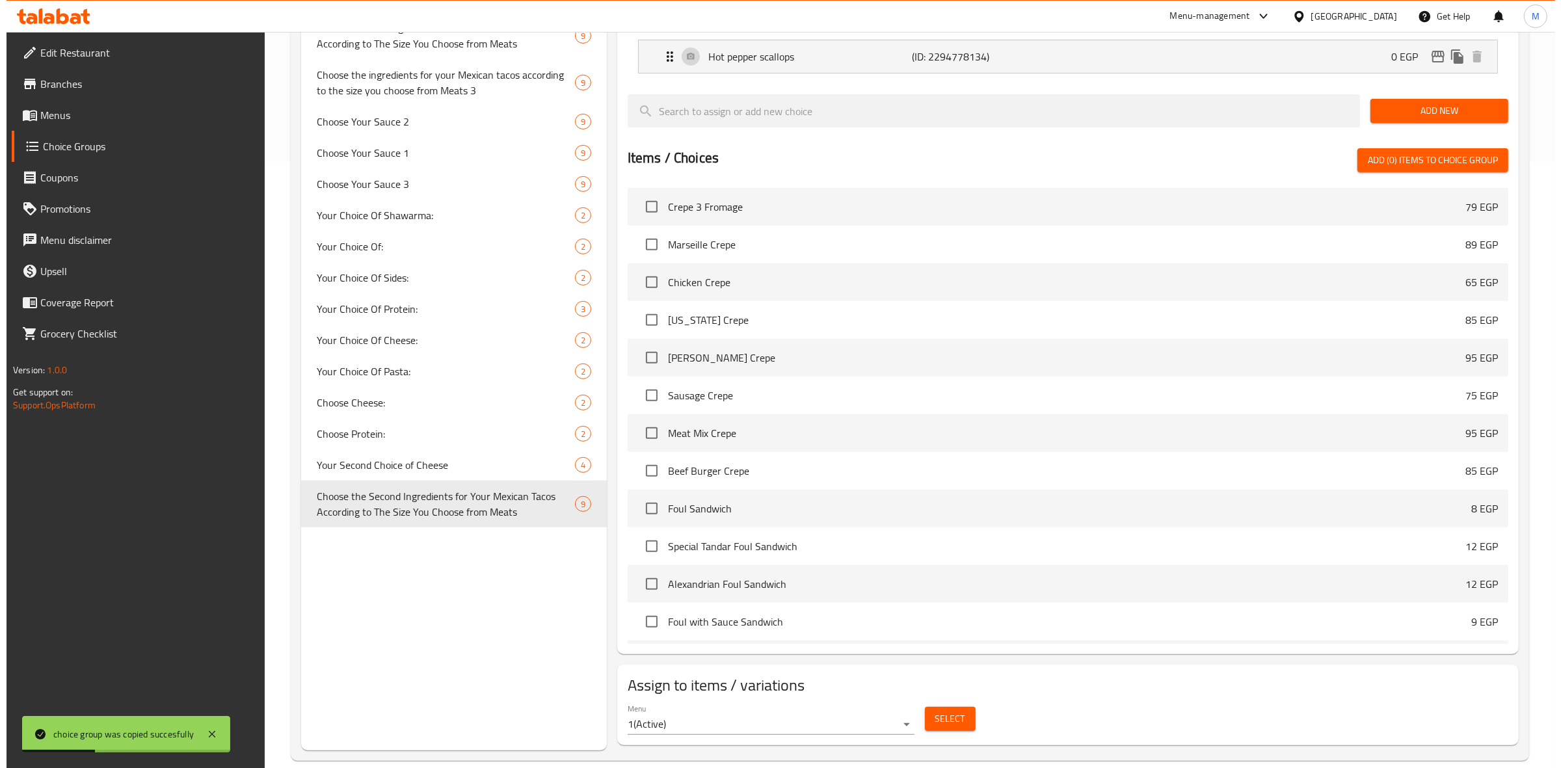
scroll to position [627, 0]
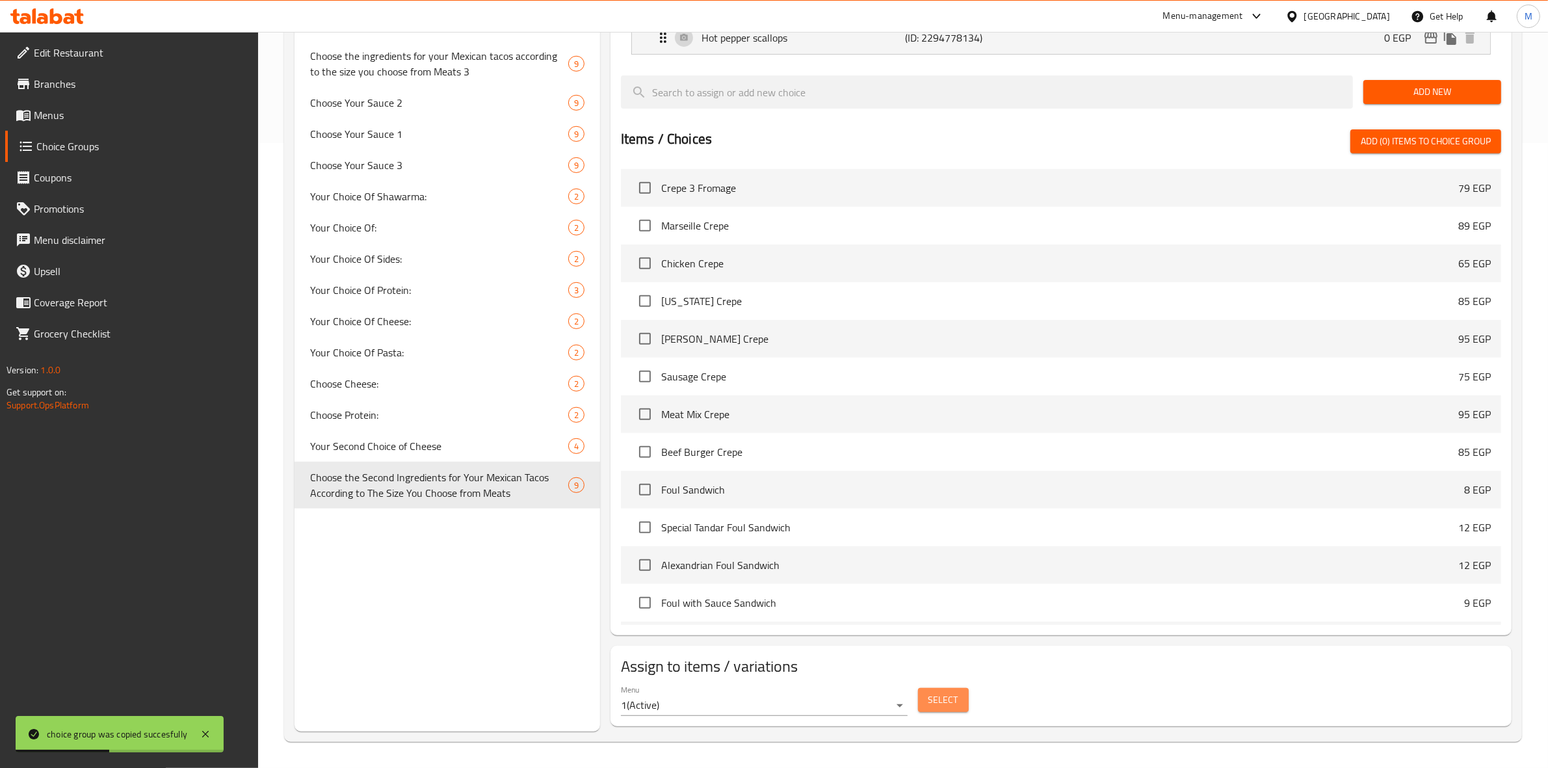
click at [966, 700] on button "Select" at bounding box center [943, 700] width 51 height 24
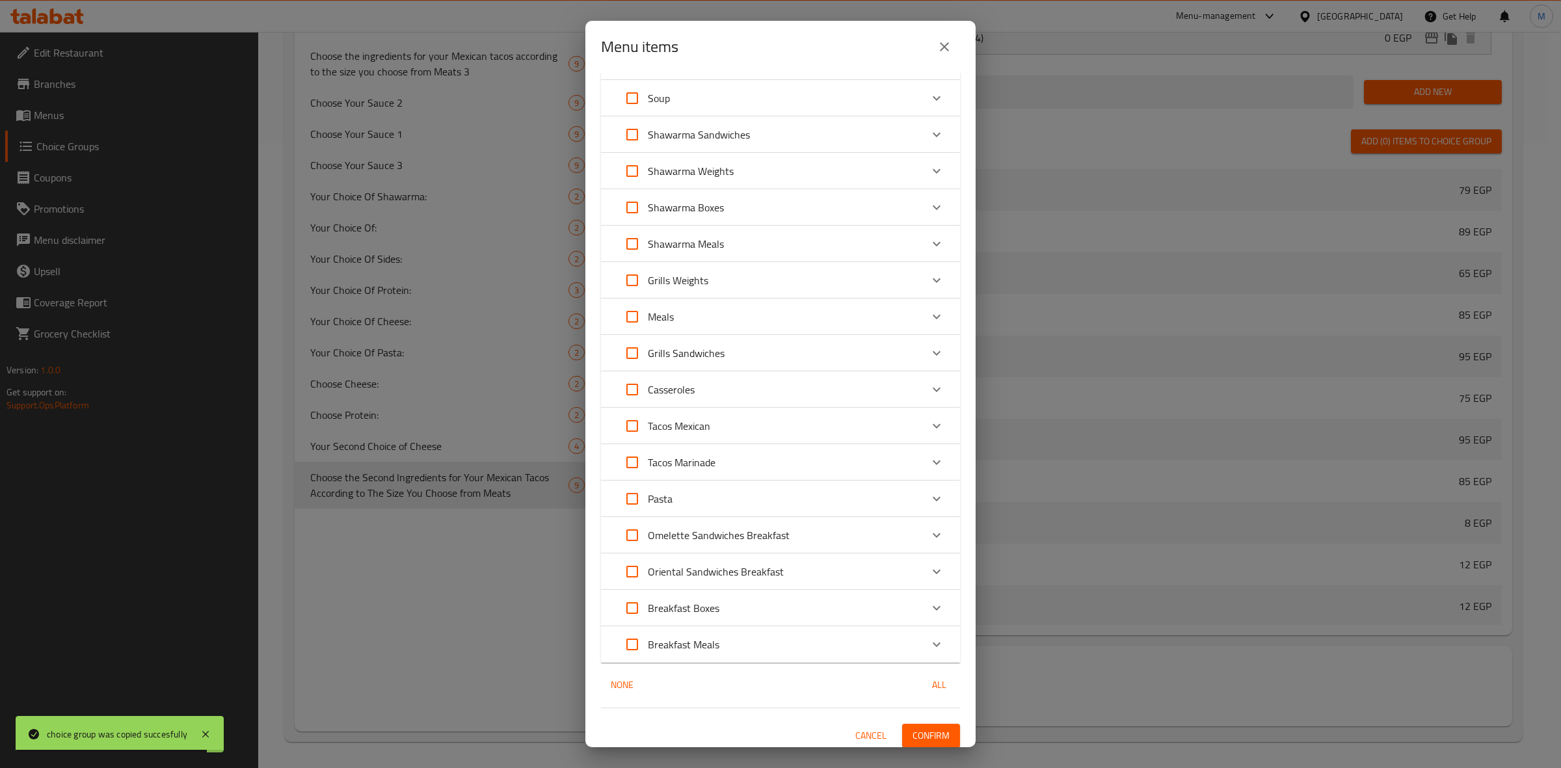
scroll to position [184, 0]
click at [782, 421] on div "Tacos Mexican" at bounding box center [768, 421] width 304 height 31
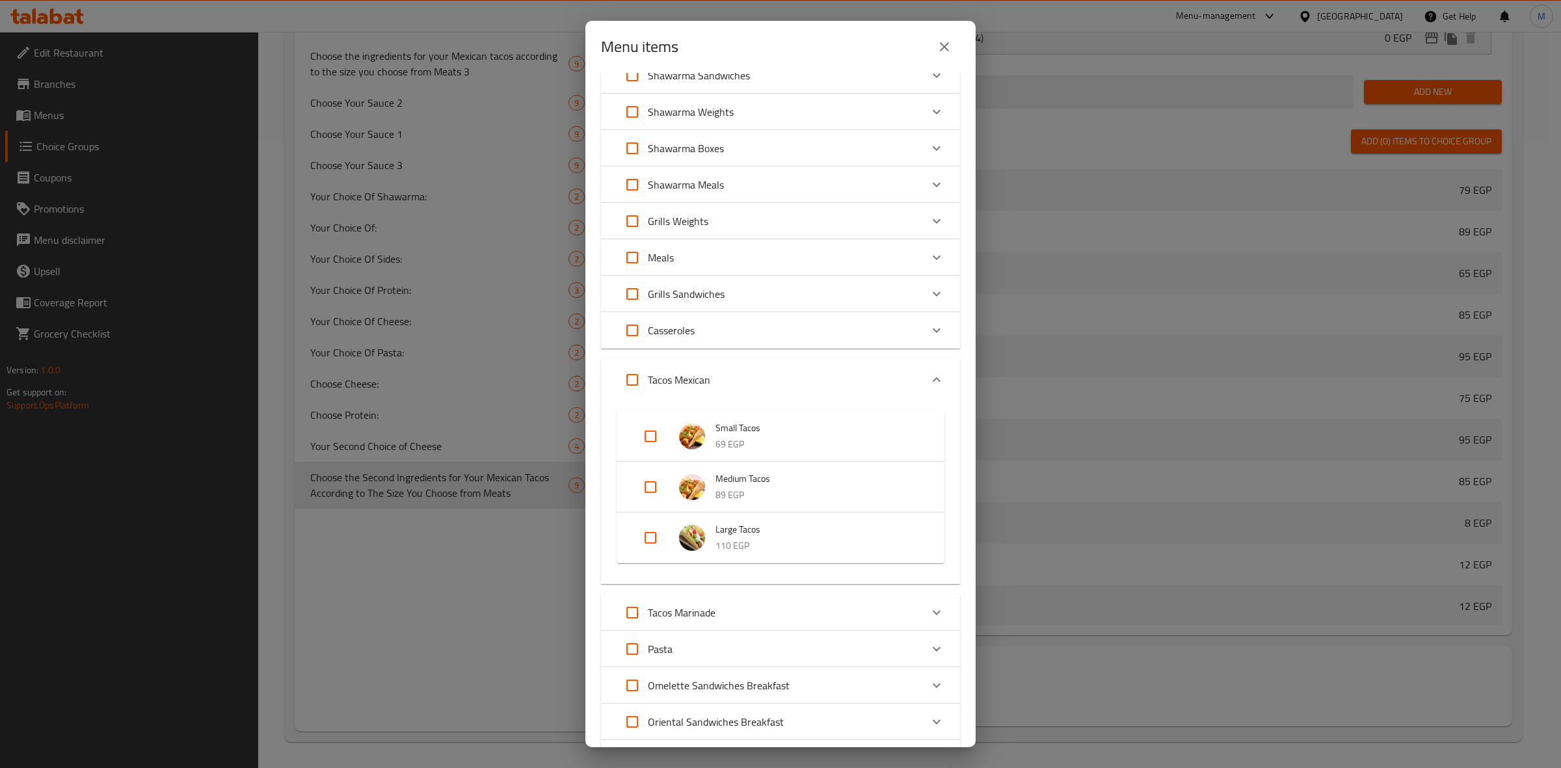
scroll to position [265, 0]
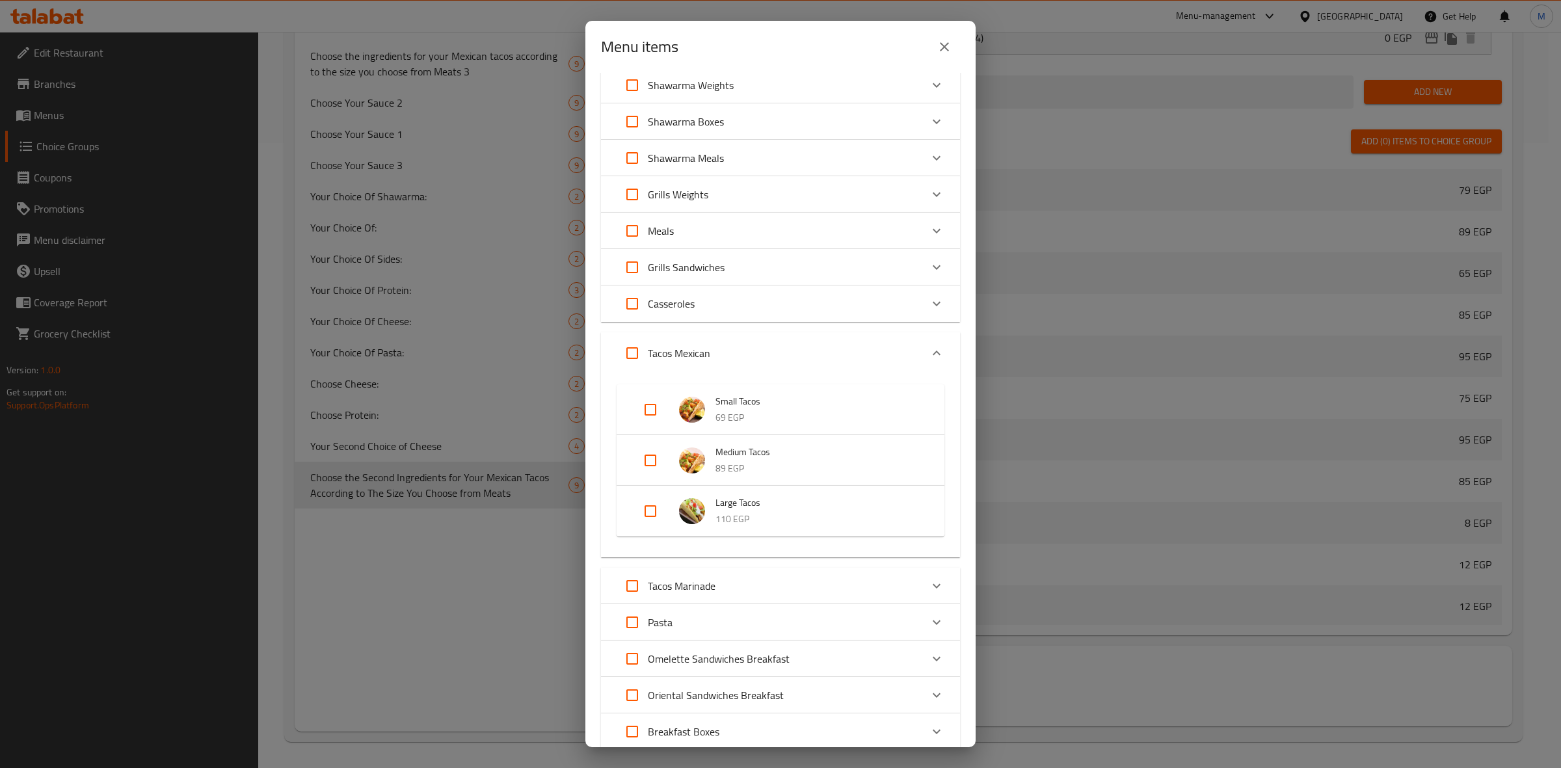
click at [657, 458] on input "Expand" at bounding box center [650, 460] width 31 height 31
checkbox input "true"
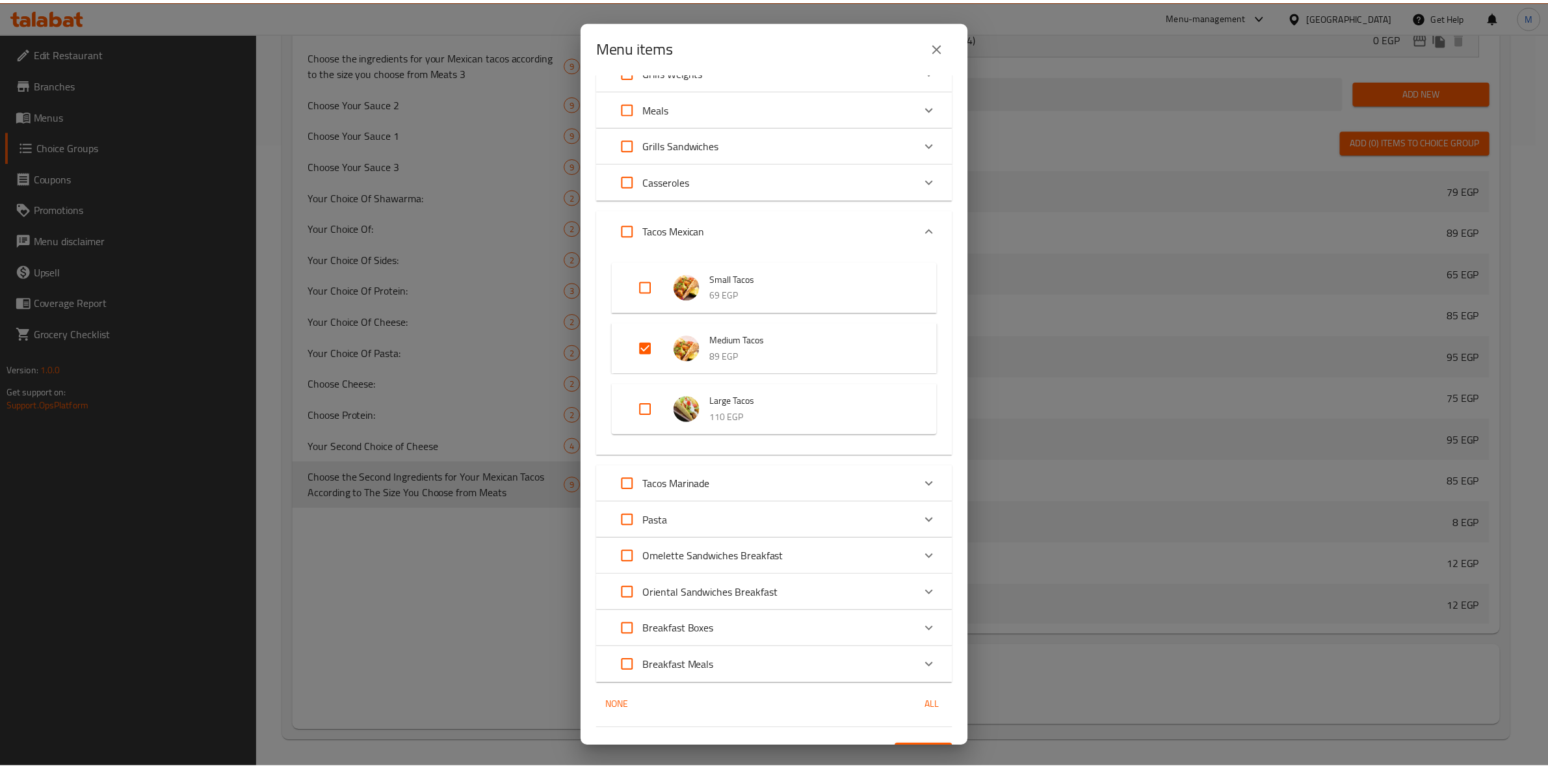
scroll to position [414, 0]
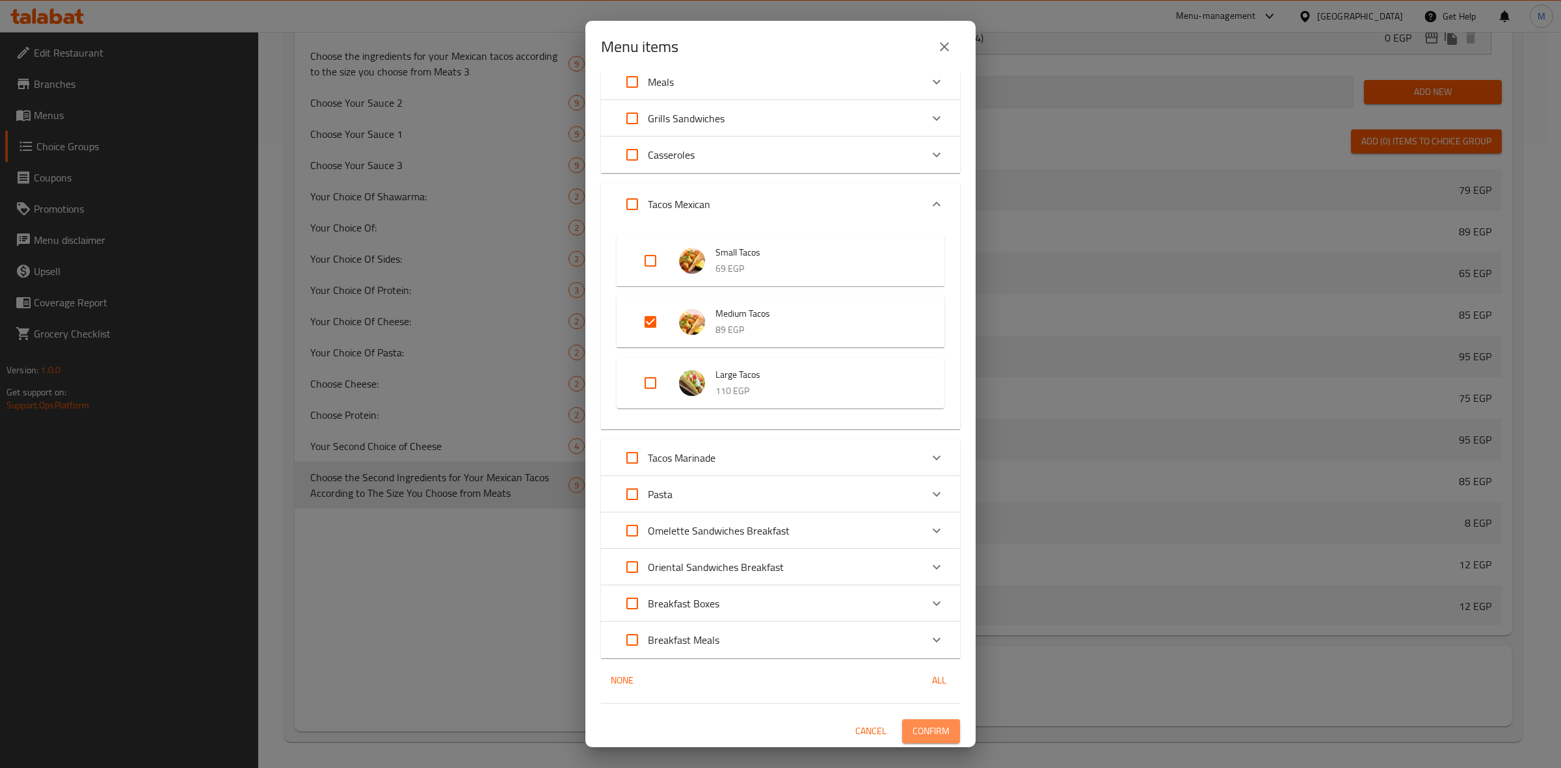
click at [918, 723] on span "Confirm" at bounding box center [930, 731] width 37 height 16
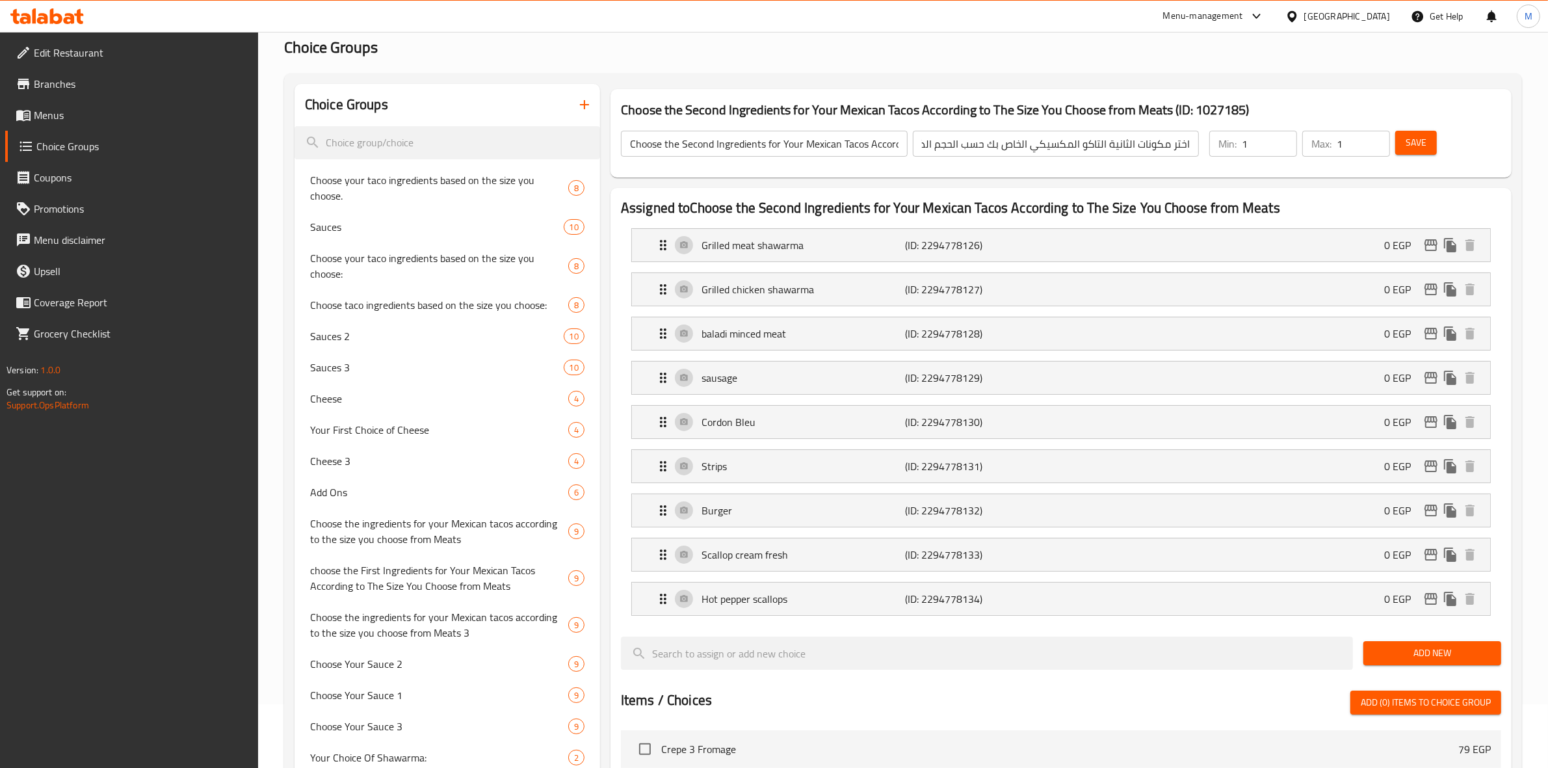
scroll to position [0, 0]
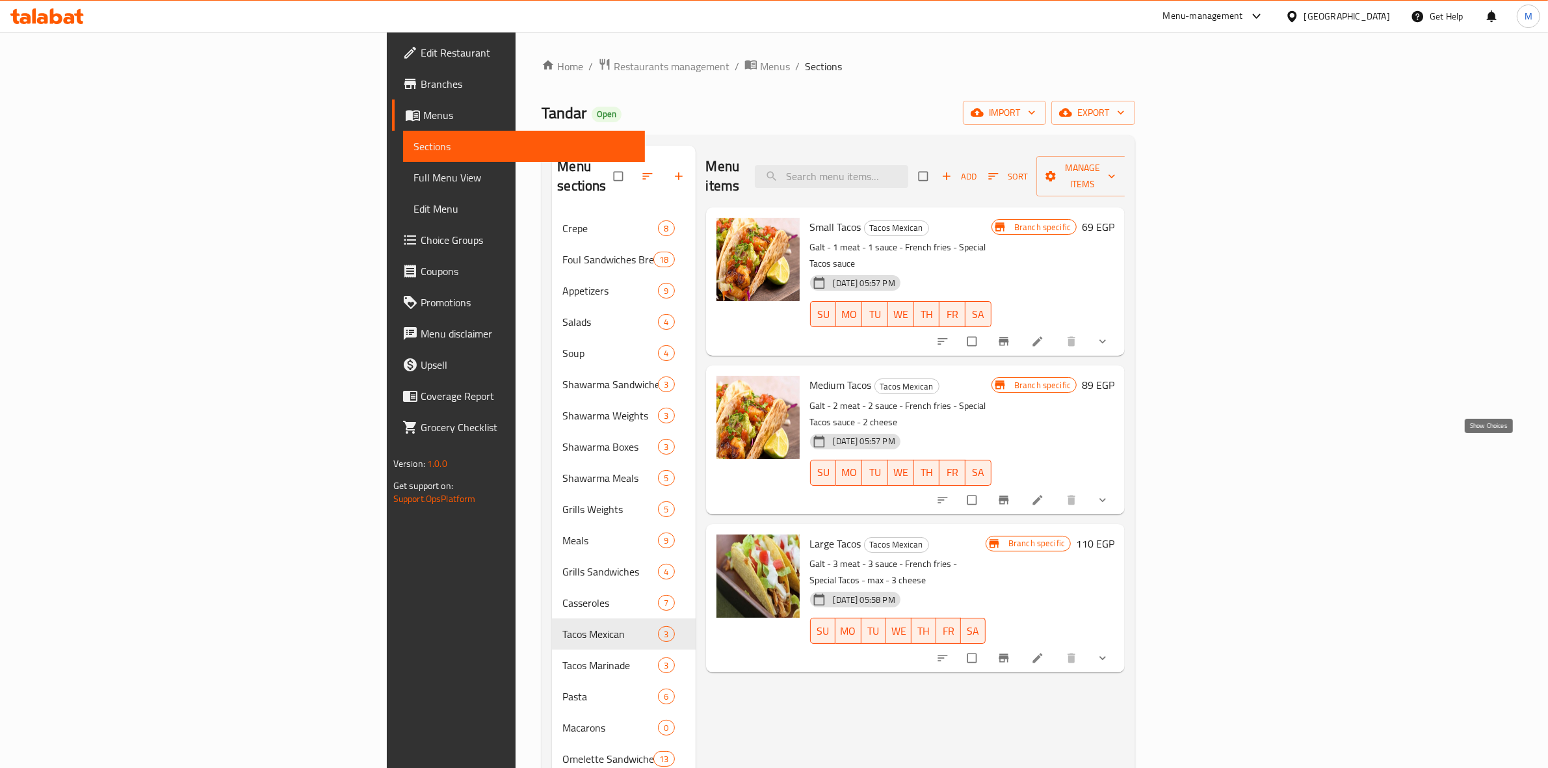
click at [1106, 498] on icon "show more" at bounding box center [1103, 500] width 7 height 4
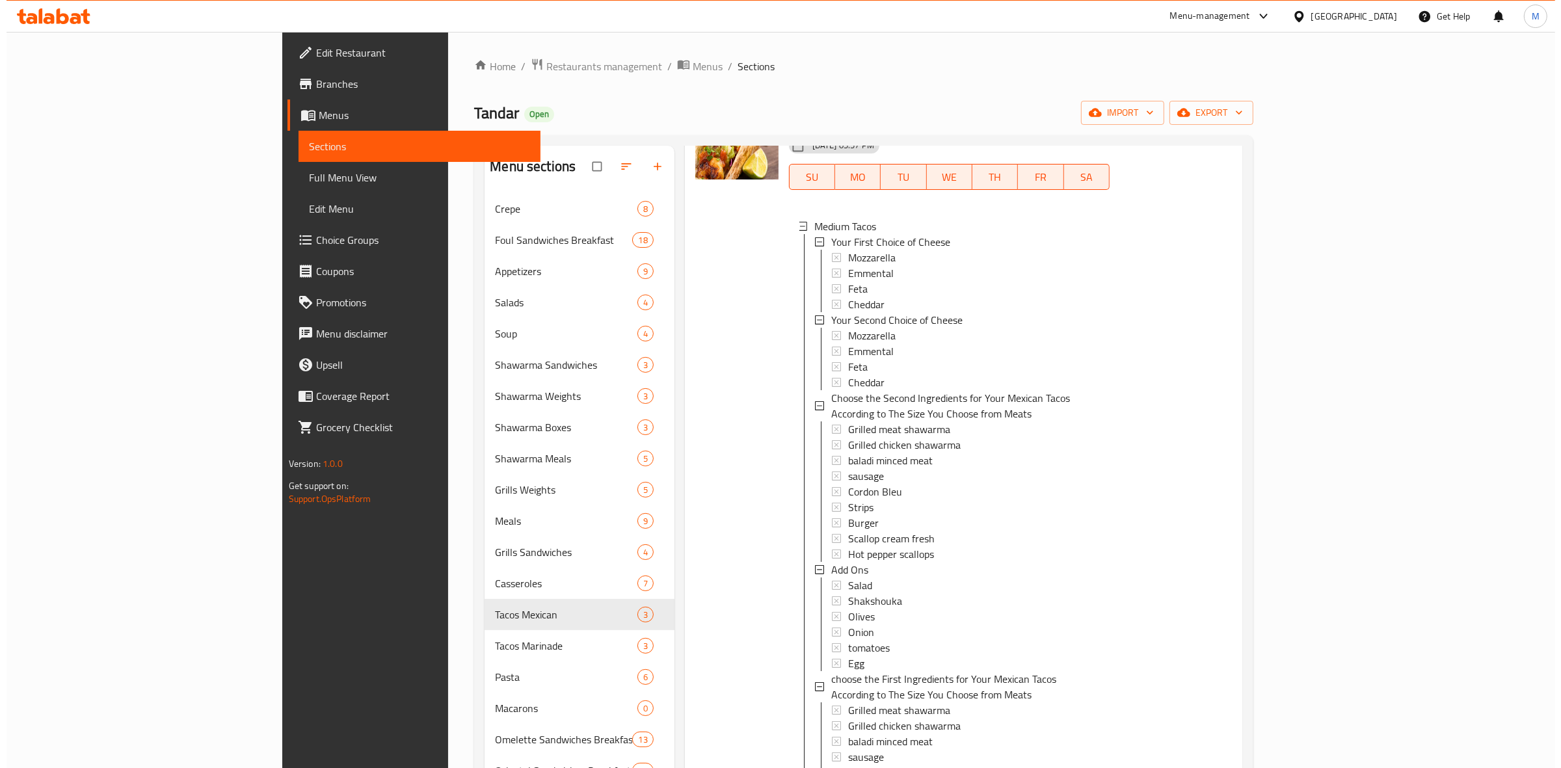
scroll to position [81, 0]
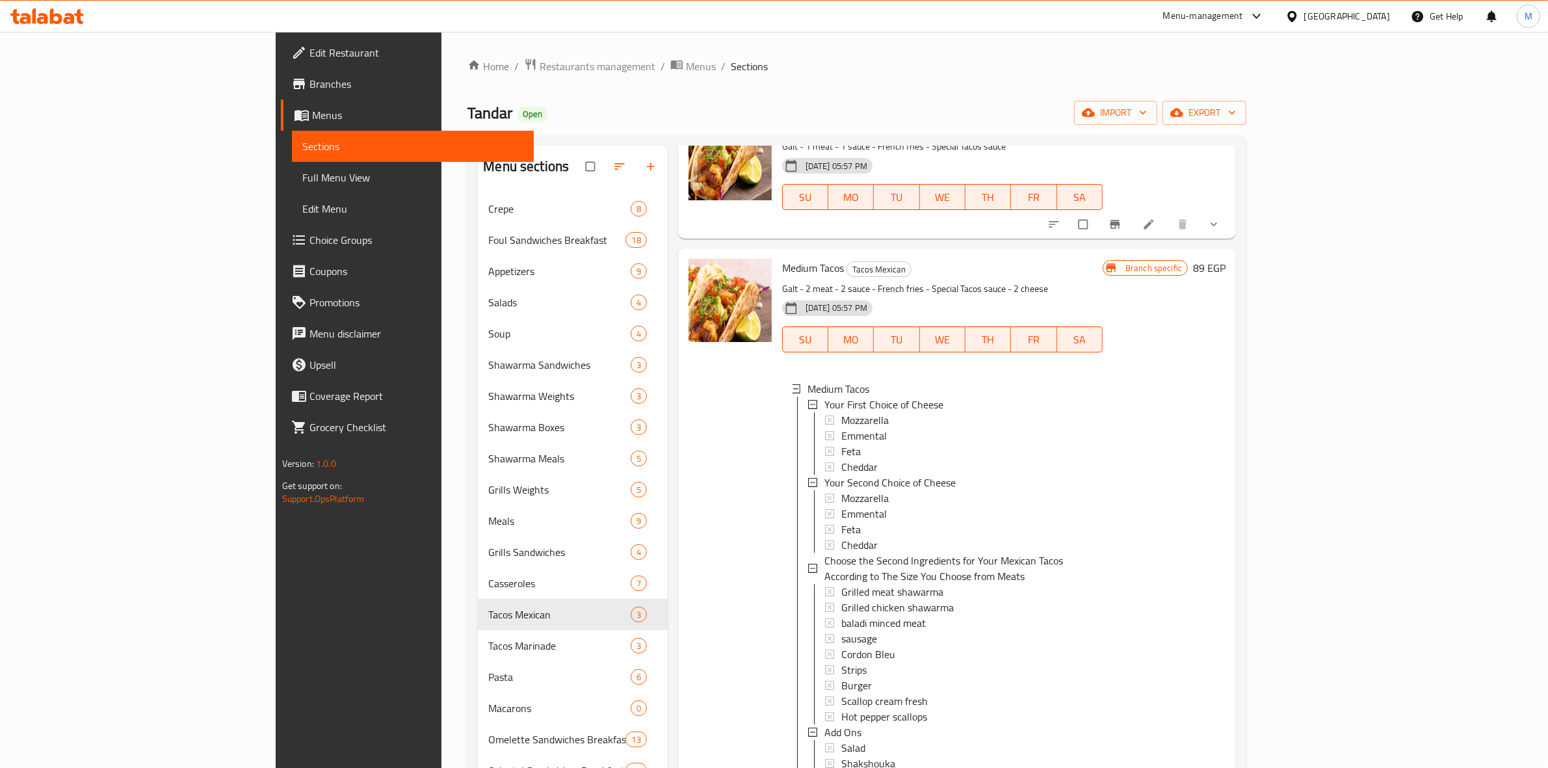
click at [1221, 224] on icon "show more" at bounding box center [1214, 224] width 13 height 13
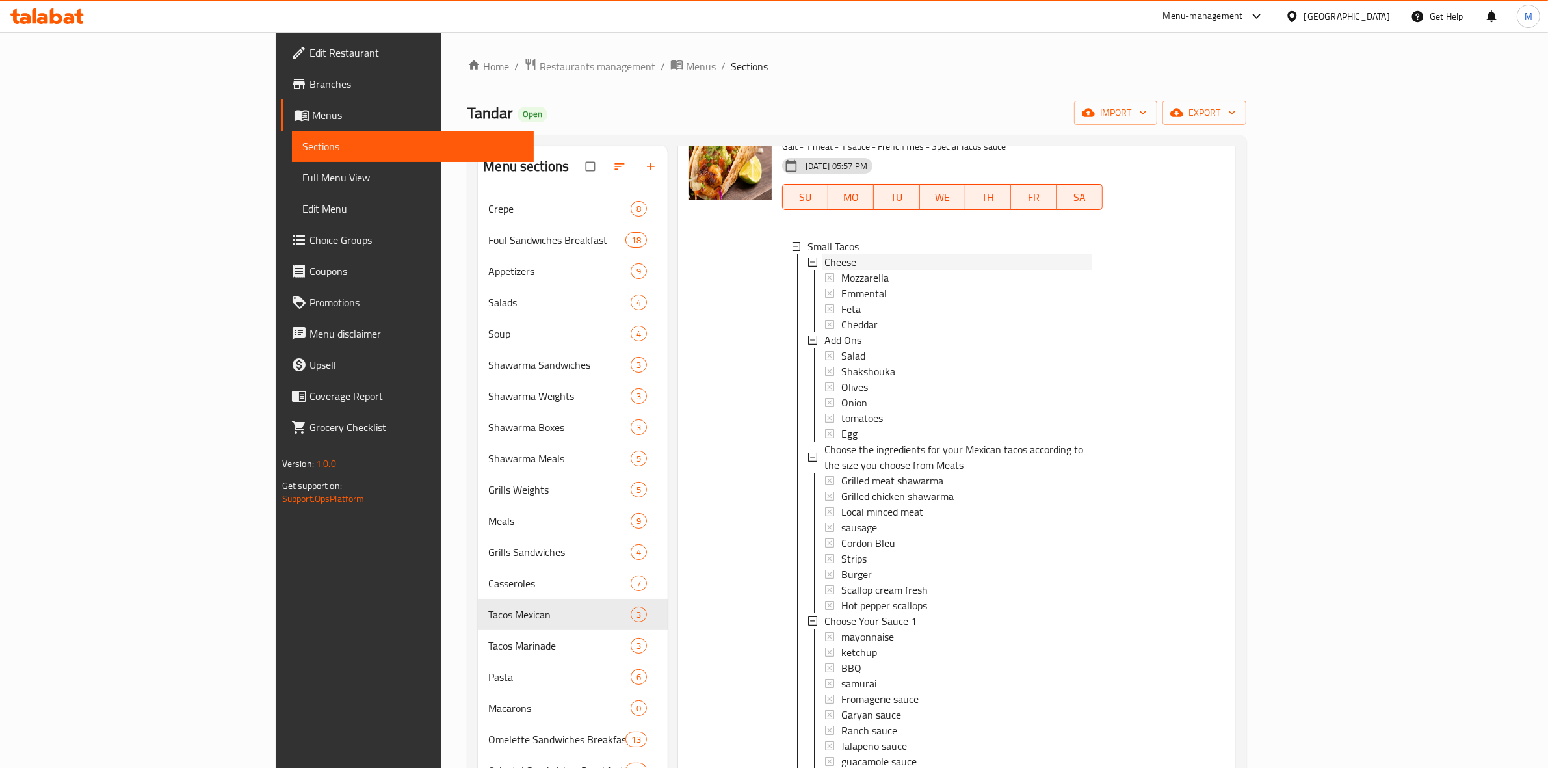
click at [825, 265] on span "Cheese" at bounding box center [841, 262] width 32 height 16
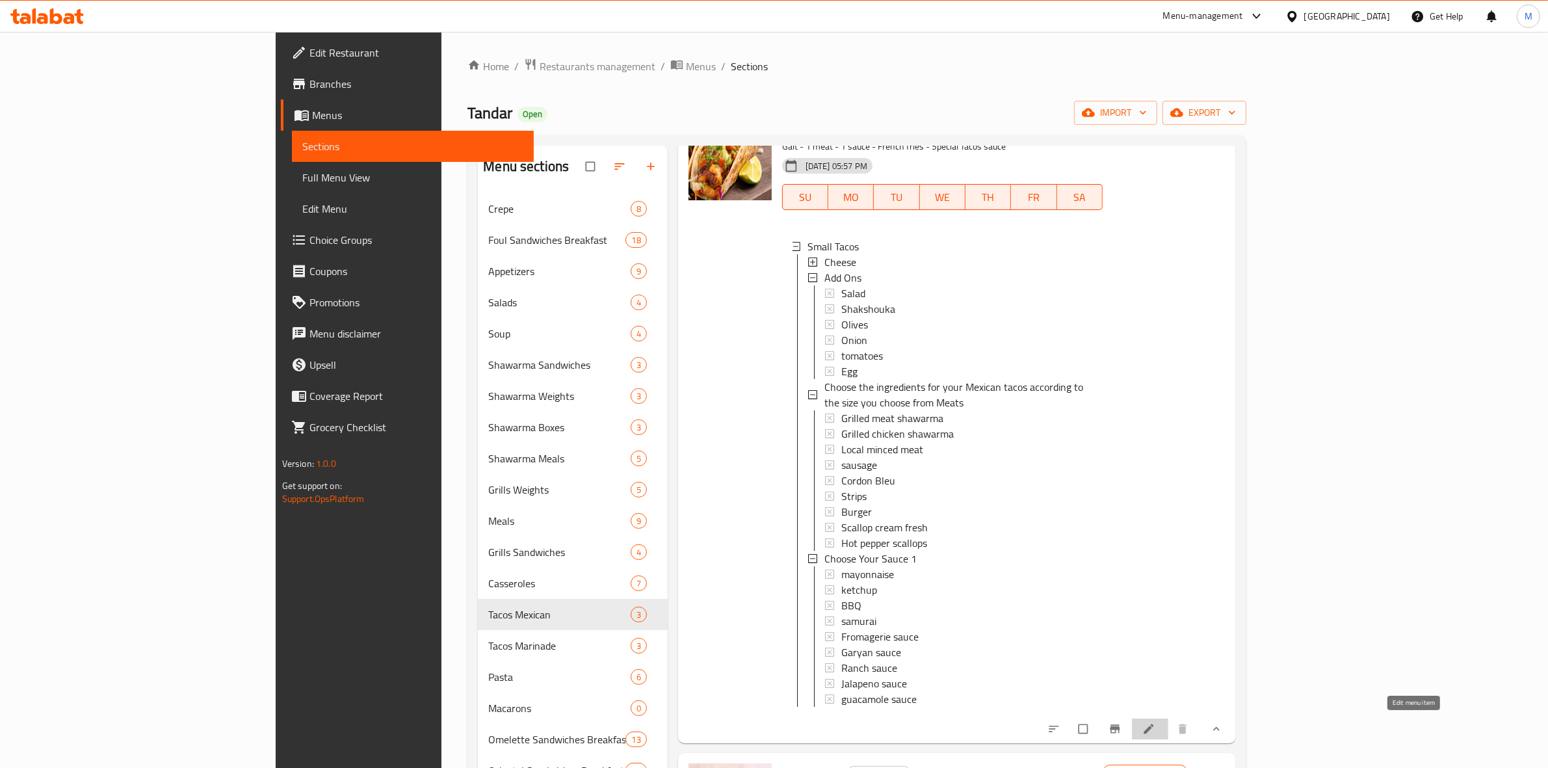
click at [1156, 723] on icon at bounding box center [1149, 728] width 13 height 13
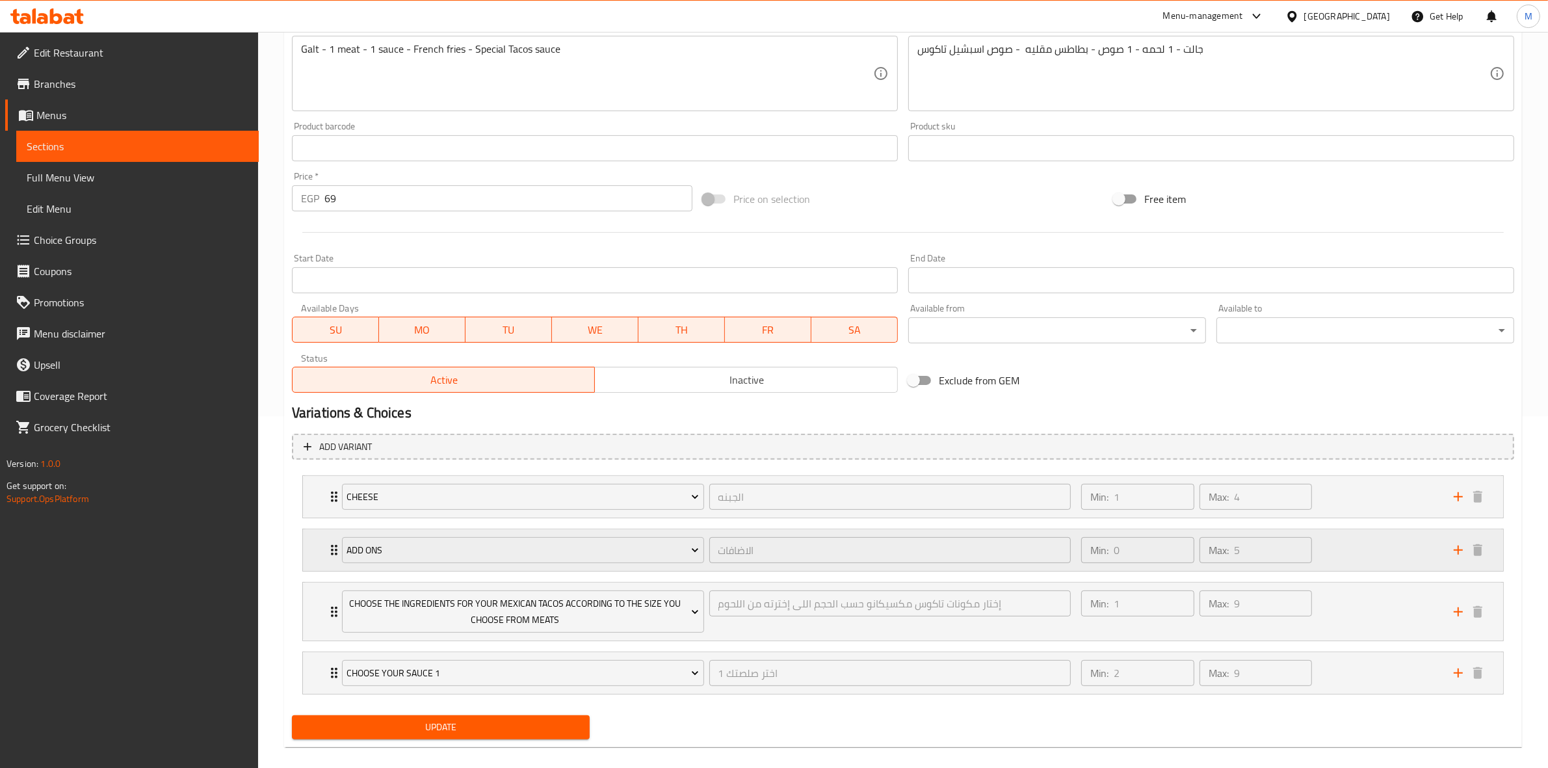
scroll to position [369, 0]
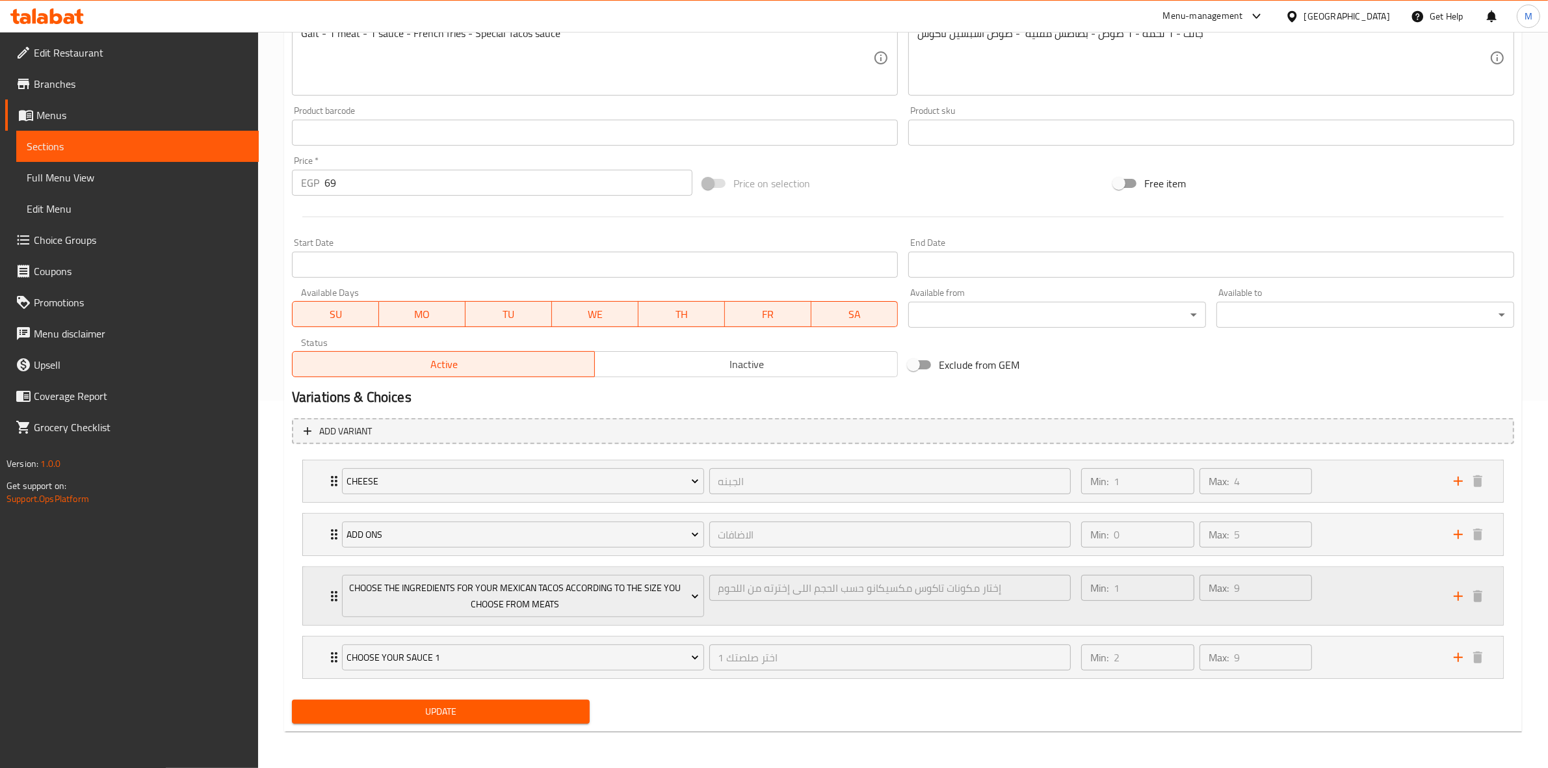
click at [1348, 599] on div "Min: 1 ​ Max: 9 ​" at bounding box center [1260, 596] width 373 height 58
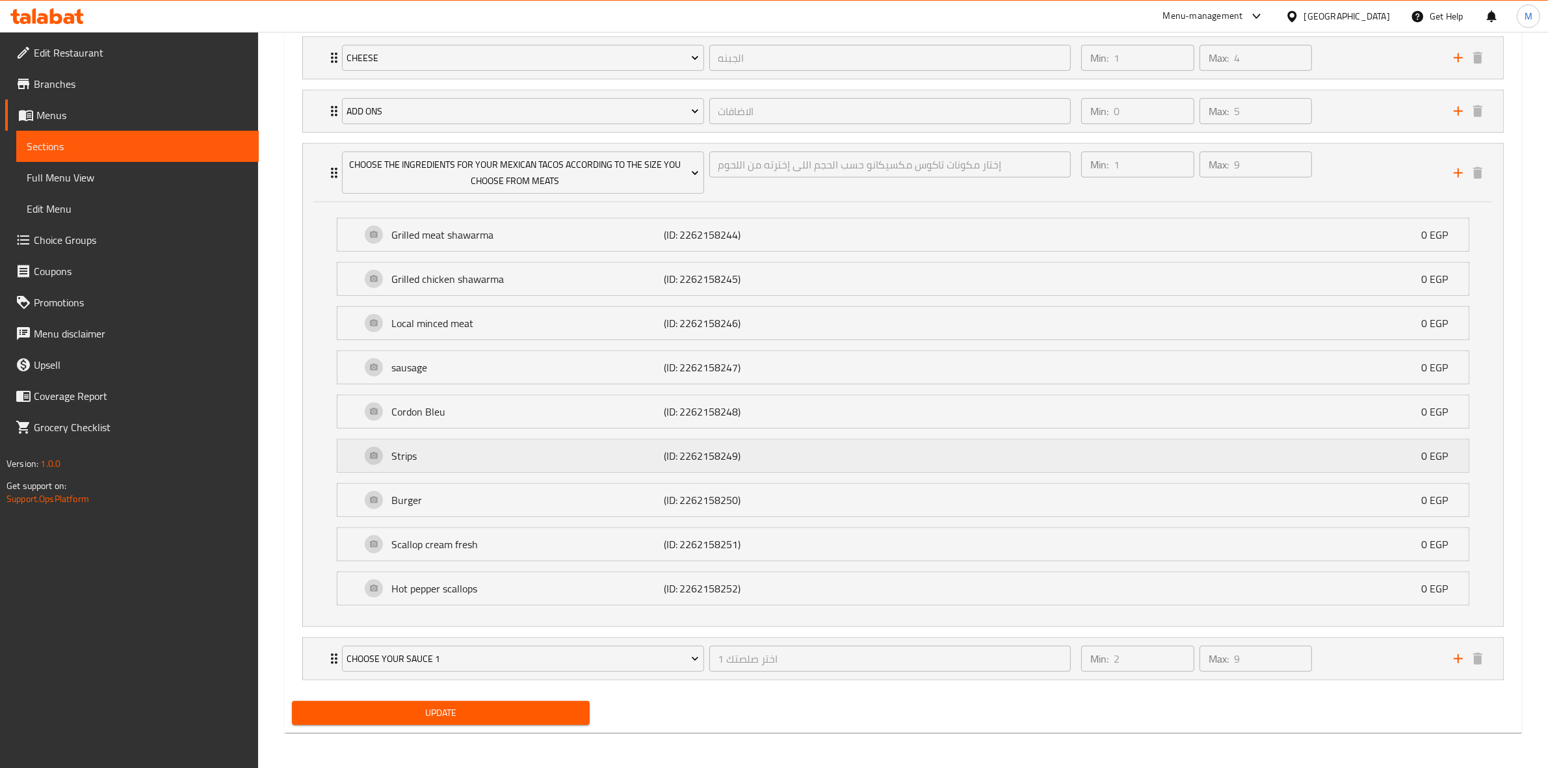
scroll to position [795, 0]
click at [1349, 649] on div "Min: 2 ​ Max: 9 ​" at bounding box center [1260, 658] width 373 height 42
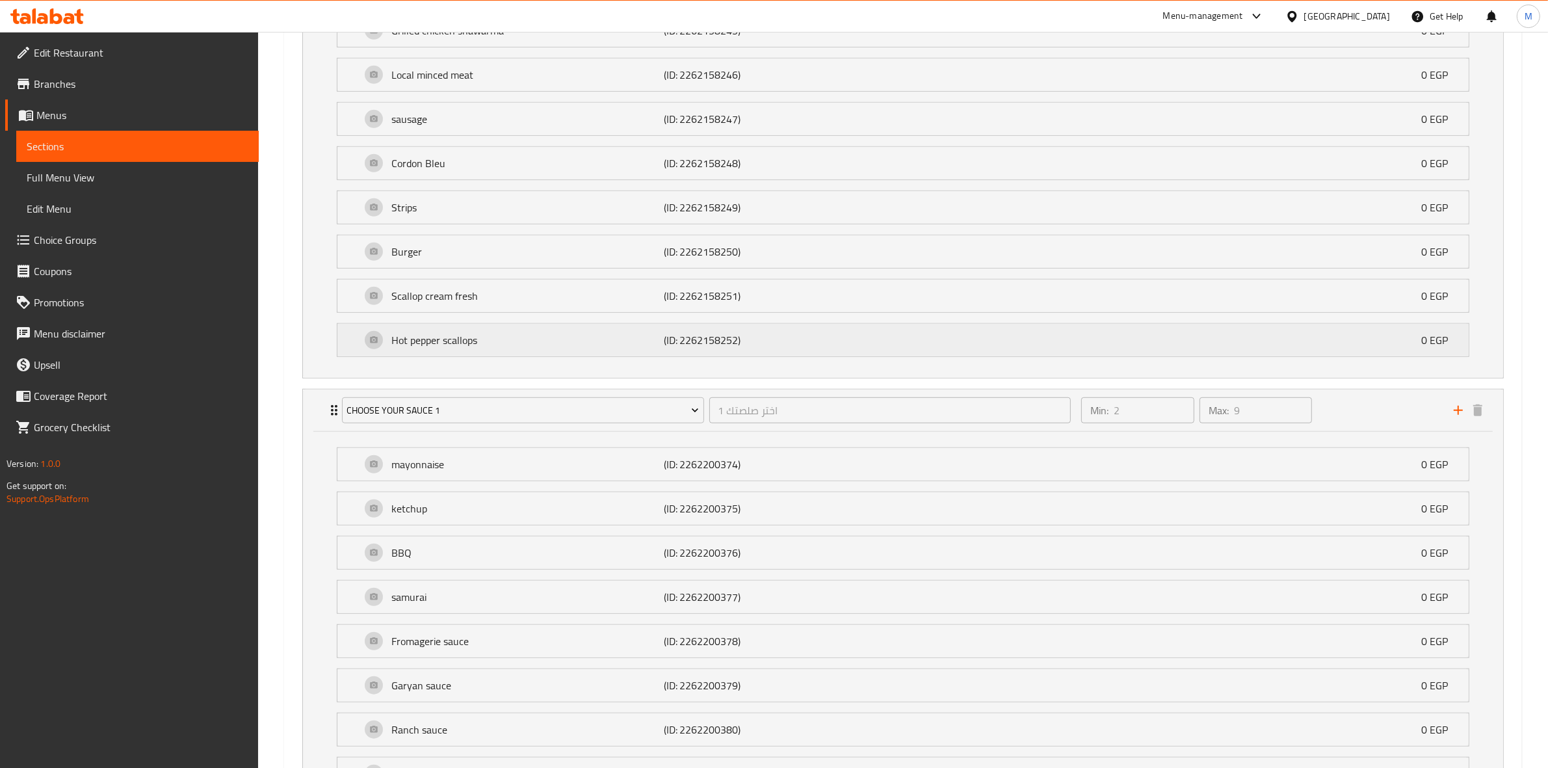
scroll to position [1223, 0]
